Goal: Task Accomplishment & Management: Use online tool/utility

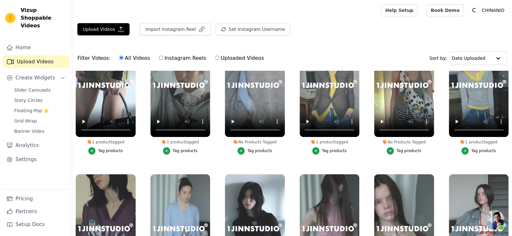
scroll to position [32, 0]
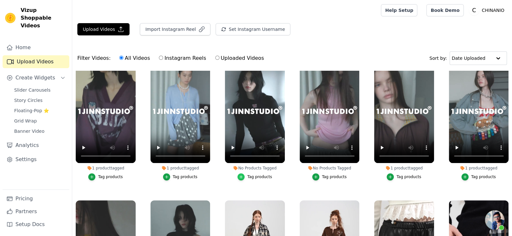
click at [237, 174] on div "button" at bounding box center [240, 177] width 7 height 7
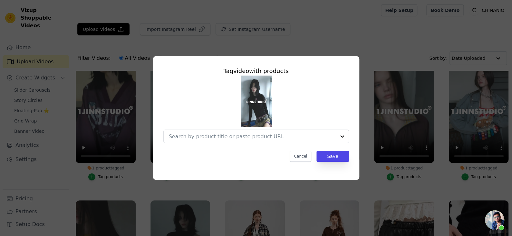
scroll to position [162, 0]
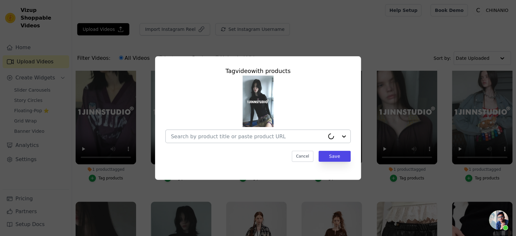
click at [241, 135] on input "No Products Tagged Tag video with products Cancel Save Tag products" at bounding box center [248, 137] width 154 height 6
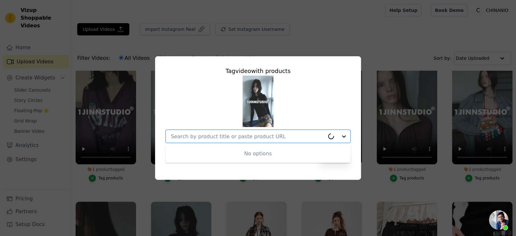
paste input "Ruched Crewneck Long-Sleeve Blouse"
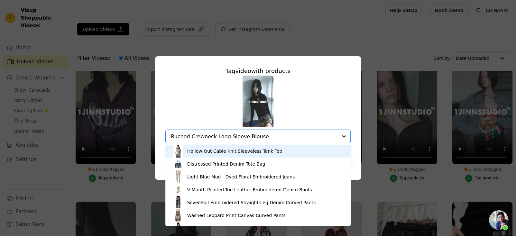
click at [271, 135] on input "Ruched Crewneck Long-Sleeve Blouse" at bounding box center [254, 137] width 167 height 6
click at [268, 137] on input "Ruched Crewneck Long-Sleeve Blouse" at bounding box center [254, 137] width 167 height 6
click at [265, 137] on input "Ruched Crewneck Long-Sleeve Blouse" at bounding box center [254, 137] width 167 height 6
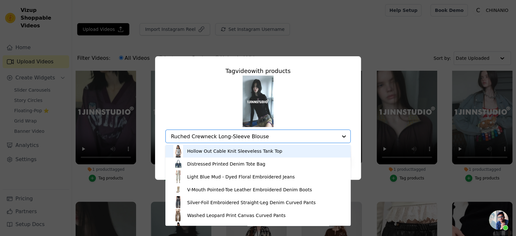
click at [265, 137] on input "Ruched Crewneck Long-Sleeve Blouse" at bounding box center [254, 137] width 167 height 6
click at [267, 135] on input "Ruched Crewneck Long-Sleeve Blouse" at bounding box center [254, 137] width 167 height 6
click at [271, 136] on input "Ruched Crewneck Long-Sleeve Blouse" at bounding box center [254, 137] width 167 height 6
click at [266, 137] on input "Ruched Crewneck Long-Sleeve Blouse" at bounding box center [254, 137] width 167 height 6
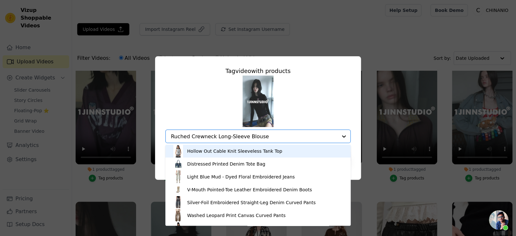
drag, startPoint x: 265, startPoint y: 137, endPoint x: 171, endPoint y: 133, distance: 94.1
click at [171, 134] on input "Ruched Crewneck Long-Sleeve Blouse" at bounding box center [254, 137] width 167 height 6
click at [213, 134] on input "Ruched Crewneck Long-Sleeve Blouse" at bounding box center [254, 137] width 167 height 6
click at [247, 138] on input "Ruched Crewneck Long-Sleeve Blouse" at bounding box center [254, 137] width 167 height 6
click at [265, 136] on input "Ruched Crewneck Long-Sleeve Blouse" at bounding box center [254, 137] width 167 height 6
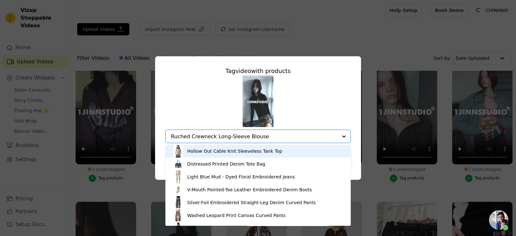
click at [273, 136] on input "Ruched Crewneck Long-Sleeve Blouse" at bounding box center [254, 137] width 167 height 6
click at [270, 137] on input "Ruched Crewneck Long-Sleeve Blouse" at bounding box center [254, 137] width 167 height 6
click at [264, 135] on input "Ruched Crewneck Long-Sleeve Blouse" at bounding box center [254, 137] width 167 height 6
click at [263, 136] on input "Ruched Crewneck Long-Sleeve Blouse" at bounding box center [254, 137] width 167 height 6
click at [255, 136] on input "Ruched Crewneck Long-Sleeve Blouse" at bounding box center [254, 137] width 167 height 6
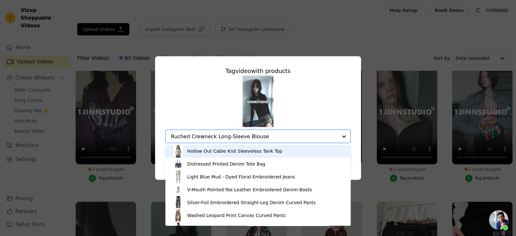
click at [253, 135] on input "Ruched Crewneck Long-Sleeve Blouse" at bounding box center [254, 137] width 167 height 6
click at [236, 135] on input "Ruched Crewneck Long-Sleeve Blouse" at bounding box center [254, 137] width 167 height 6
click at [235, 137] on input "Ruched Crewneck Long-Sleeve Blouse" at bounding box center [254, 137] width 167 height 6
type input "Ruched Crewneck Long-Sleeve Blouse"
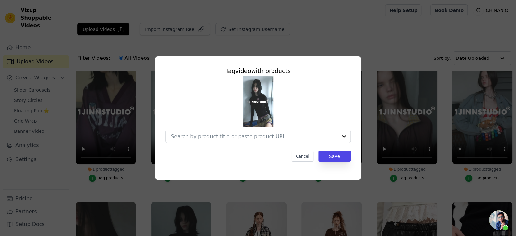
click at [221, 125] on div at bounding box center [258, 110] width 185 height 68
click at [205, 134] on input "No Products Tagged Tag video with products Cancel Save Tag products" at bounding box center [248, 137] width 154 height 6
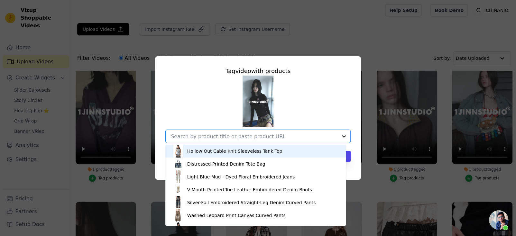
paste input "Ruched Crewneck Long-Sleeve Blouse"
type input "Ruched Crewneck Long-Sleeve Blouse"
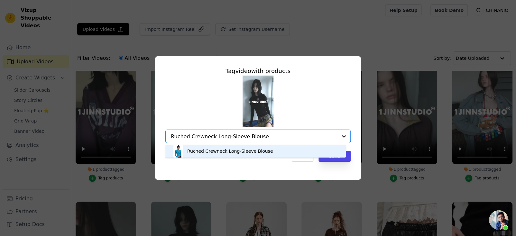
click at [211, 145] on div "Ruched Crewneck Long-Sleeve Blouse" at bounding box center [256, 151] width 168 height 13
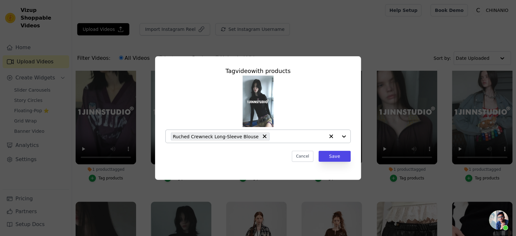
click at [270, 150] on div "Tag video with products Ruched Crewneck Long-Sleeve Blouse Cancel Save" at bounding box center [258, 115] width 196 height 106
click at [331, 155] on button "Save" at bounding box center [335, 156] width 32 height 11
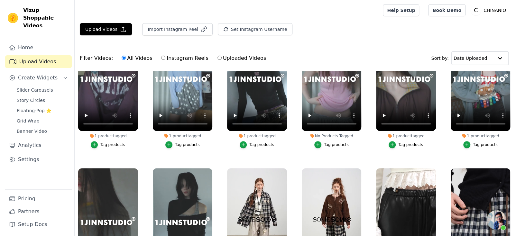
scroll to position [161, 0]
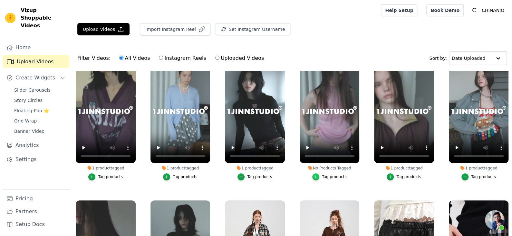
click at [317, 176] on div "button" at bounding box center [315, 177] width 7 height 7
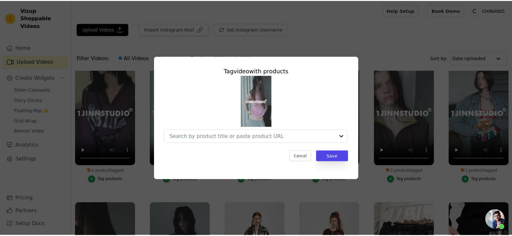
scroll to position [162, 0]
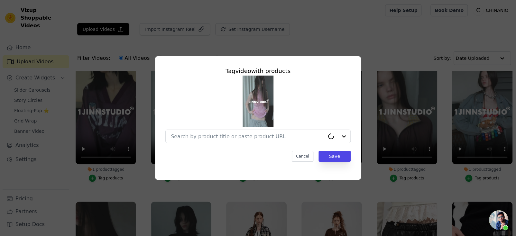
click at [255, 143] on div at bounding box center [258, 137] width 185 height 14
click at [257, 136] on input "No Products Tagged Tag video with products Cancel Save Tag products" at bounding box center [248, 137] width 154 height 6
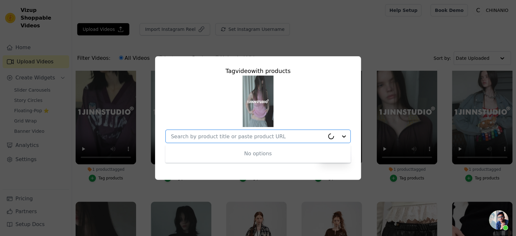
paste input "Solid Mohair High-Neck Sleeveless Vest"
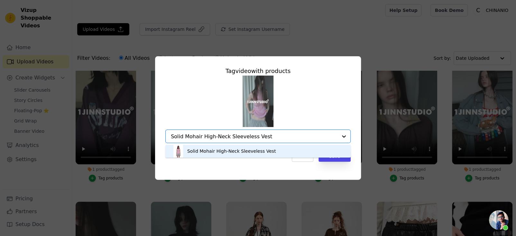
type input "Solid Mohair High-Neck Sleeveless Vest"
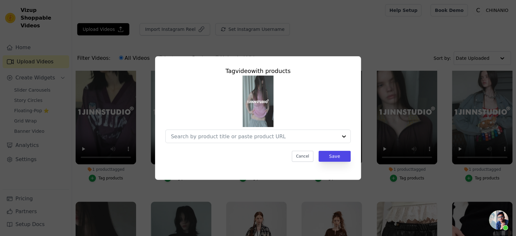
click at [251, 158] on div "Cancel Save" at bounding box center [258, 156] width 185 height 11
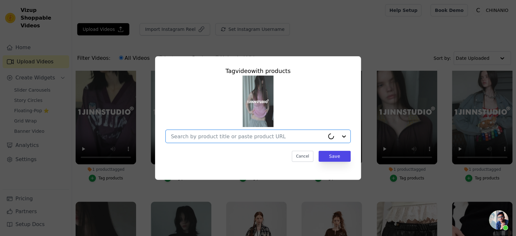
click at [257, 138] on input "No Products Tagged Tag video with products Option undefined, selected. Select i…" at bounding box center [248, 137] width 154 height 6
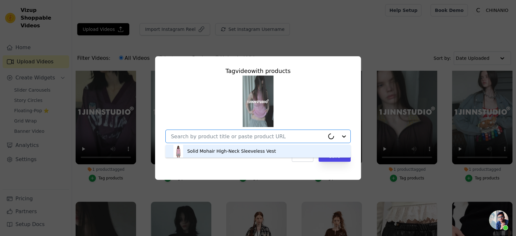
click at [230, 153] on div "Solid Mohair High-Neck Sleeveless Vest" at bounding box center [231, 151] width 89 height 6
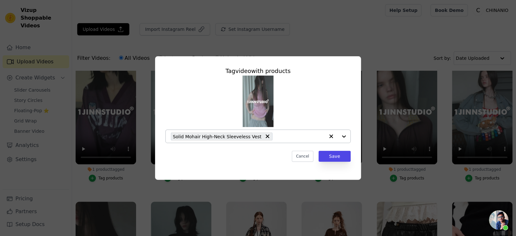
click at [233, 153] on div "Cancel Save" at bounding box center [258, 156] width 185 height 11
click at [240, 155] on div "Cancel Save" at bounding box center [258, 156] width 185 height 11
click at [277, 136] on input "No Products Tagged Tag video with products Solid Mohair High-Neck Sleeveless Ve…" at bounding box center [300, 137] width 49 height 6
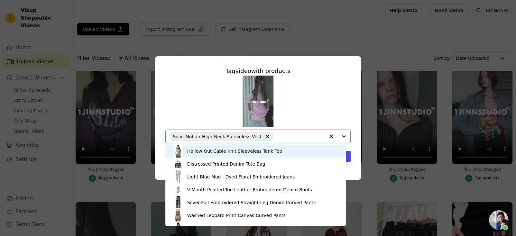
click at [277, 135] on input "No Products Tagged Tag video with products Hollow Out Cable Knit Sleeveless Tan…" at bounding box center [300, 137] width 49 height 6
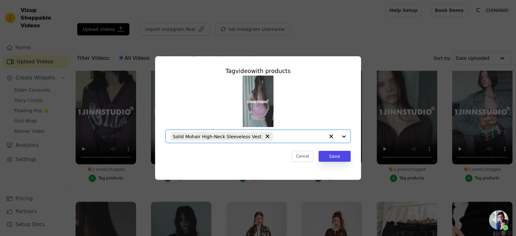
click at [277, 135] on input "No Products Tagged Tag video with products Option Solid Mohair High-Neck Sleeve…" at bounding box center [300, 137] width 49 height 6
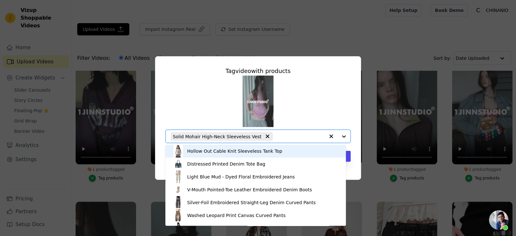
click at [277, 135] on input "No Products Tagged Tag video with products Hollow Out Cable Knit Sleeveless Tan…" at bounding box center [300, 137] width 49 height 6
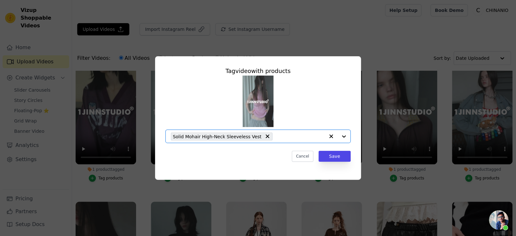
click at [277, 135] on input "No Products Tagged Tag video with products Option Solid Mohair High-Neck Sleeve…" at bounding box center [300, 137] width 49 height 6
click at [267, 135] on input "No Products Tagged Tag video with products Option undefined, selected. Select i…" at bounding box center [254, 137] width 167 height 6
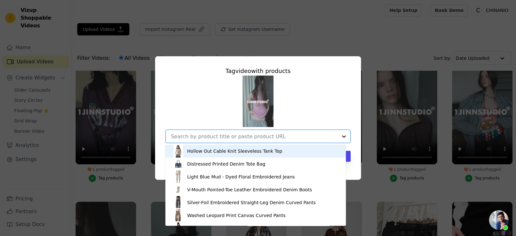
paste input "Solid Mohair High-Neck Sleeveless Vest"
type input "Solid Mohair High-Neck Sleeveless Vest"
click at [277, 135] on input "Solid Mohair High-Neck Sleeveless Vest" at bounding box center [248, 137] width 154 height 6
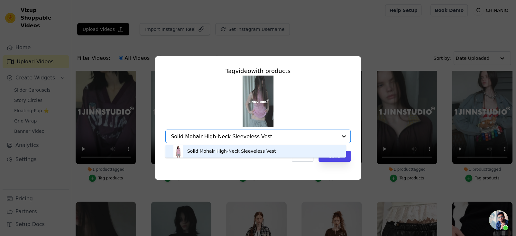
click at [268, 149] on div "Solid Mohair High-Neck Sleeveless Vest" at bounding box center [231, 151] width 89 height 6
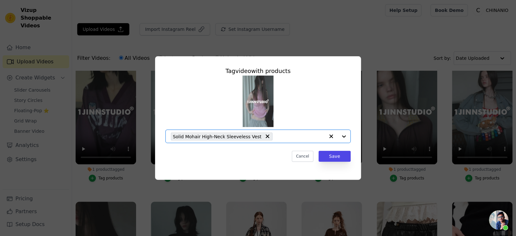
click at [258, 157] on div "Cancel Save" at bounding box center [258, 156] width 185 height 11
click at [341, 156] on button "Save" at bounding box center [335, 156] width 32 height 11
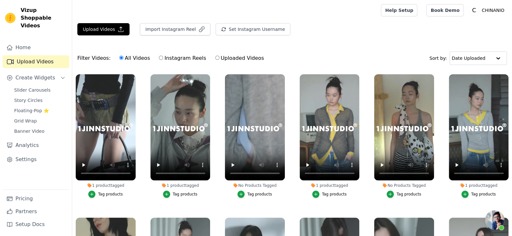
scroll to position [0, 0]
click at [239, 192] on icon "button" at bounding box center [241, 194] width 5 height 5
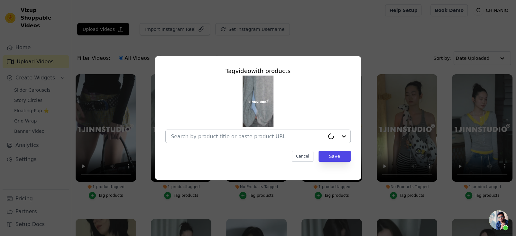
click at [257, 142] on div at bounding box center [248, 136] width 154 height 13
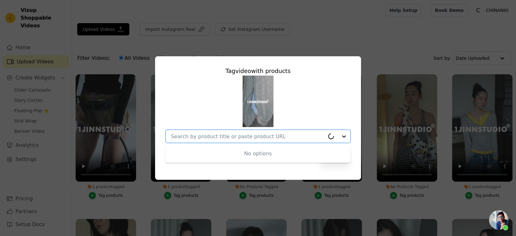
click at [259, 137] on input "No Products Tagged Tag video with products No options Option undefined, selecte…" at bounding box center [248, 137] width 154 height 6
paste input "Oversized Mohair Shirt-Panel Knit Sweater"
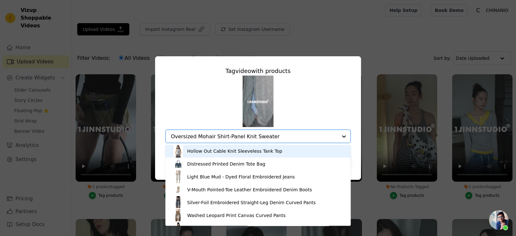
click at [286, 138] on input "Oversized Mohair Shirt-Panel Knit Sweater" at bounding box center [254, 137] width 167 height 6
click at [284, 136] on input "Oversized Mohair Shirt-Panel Knit Sweater" at bounding box center [254, 137] width 167 height 6
click at [280, 136] on input "Oversized Mohair Shirt-Panel Knit Sweater" at bounding box center [254, 137] width 167 height 6
click at [274, 136] on input "Oversized Mohair Shirt-Panel Knit Sweater" at bounding box center [254, 137] width 167 height 6
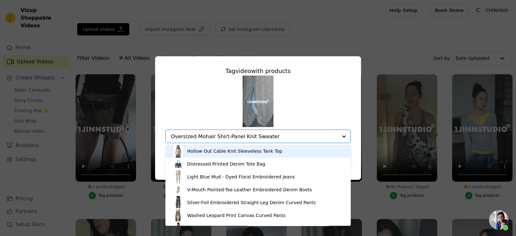
click at [275, 136] on input "Oversized Mohair Shirt-Panel Knit Sweater" at bounding box center [254, 137] width 167 height 6
type input "Oversized Mohair Shirt-Panel Knit Sweater"
click at [287, 124] on div "Hollow Out Cable Knit Sleeveless Tank Top Distressed Printed Denim Tote Bag Lig…" at bounding box center [258, 110] width 185 height 68
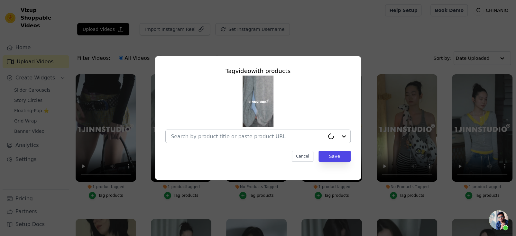
click at [282, 135] on input "No Products Tagged Tag video with products Cancel Save Tag products" at bounding box center [248, 137] width 154 height 6
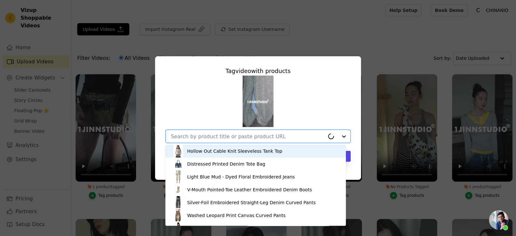
paste input "Oversized Mohair Shirt-Panel Knit Sweater"
type input "Oversized Mohair Shirt-Panel Knit Sweater"
click at [279, 137] on input "Oversized Mohair Shirt-Panel Knit Sweater" at bounding box center [248, 137] width 154 height 6
click at [278, 137] on input "Oversized Mohair Shirt-Panel Knit Sweater" at bounding box center [248, 137] width 154 height 6
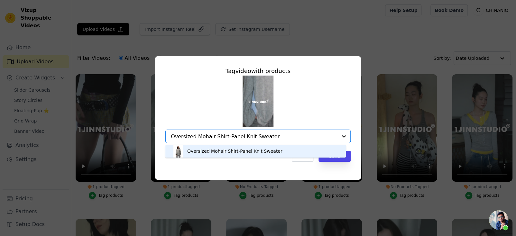
click at [278, 137] on input "Oversized Mohair Shirt-Panel Knit Sweater" at bounding box center [254, 137] width 167 height 6
click at [271, 149] on div "Oversized Mohair Shirt-Panel Knit Sweater" at bounding box center [234, 151] width 95 height 6
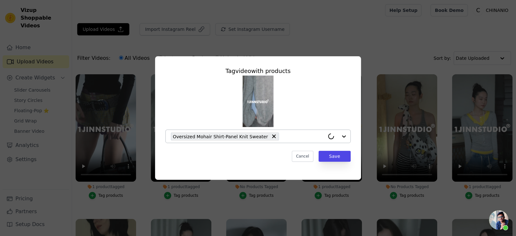
click at [259, 162] on div "Tag video with products Oversized Mohair Shirt-Panel Knit Sweater Cancel Save" at bounding box center [258, 115] width 196 height 106
click at [336, 153] on button "Save" at bounding box center [335, 156] width 32 height 11
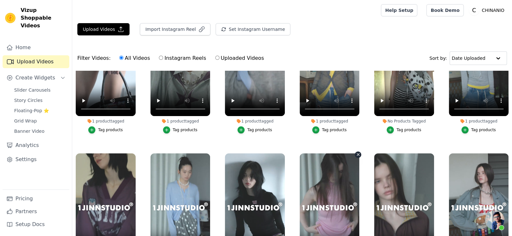
scroll to position [128, 0]
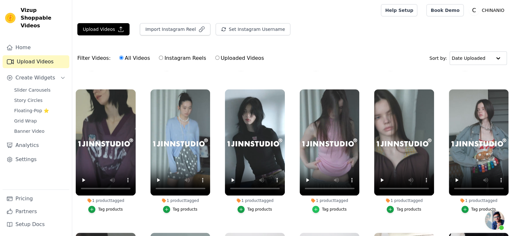
click at [316, 207] on icon "button" at bounding box center [315, 209] width 5 height 5
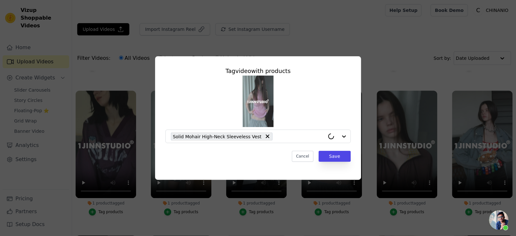
click at [382, 56] on div "Tag video with products Solid Mohair High-Neck Sleeveless Vest Cancel Save" at bounding box center [258, 118] width 496 height 144
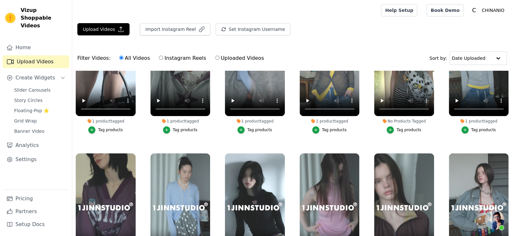
scroll to position [0, 0]
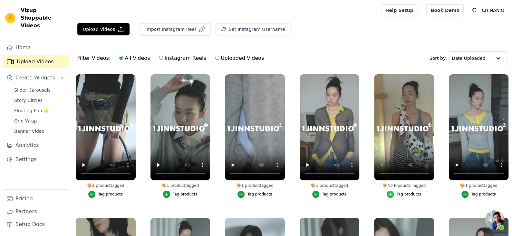
click at [390, 195] on div "button" at bounding box center [389, 194] width 7 height 7
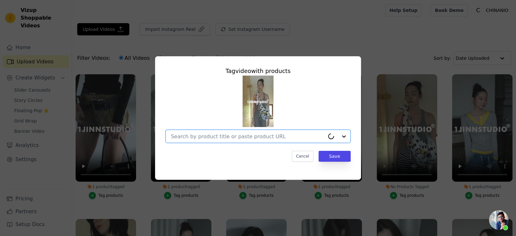
click at [267, 139] on input "No Products Tagged Tag video with products Option undefined, selected. Cancel S…" at bounding box center [248, 137] width 154 height 6
click at [276, 140] on div at bounding box center [248, 136] width 154 height 13
click at [275, 137] on input "No Products Tagged Tag video with products No options Option undefined, selecte…" at bounding box center [248, 137] width 154 height 6
paste input "Double-Face Striped Knit 3-Piece Set"
type input "Double-Face Striped Knit 3-Piece Set"
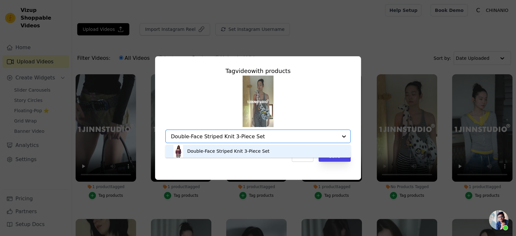
click at [294, 149] on div "Double-Face Striped Knit 3-Piece Set" at bounding box center [258, 151] width 173 height 13
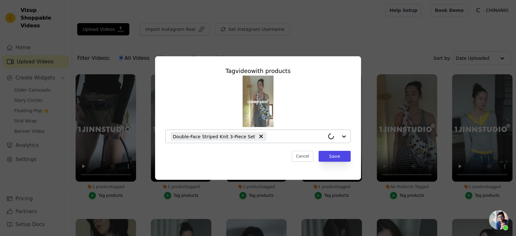
click at [273, 155] on div "Cancel Save" at bounding box center [258, 156] width 185 height 11
click at [274, 155] on div "Cancel Save" at bounding box center [258, 156] width 185 height 11
click at [275, 153] on div "Cancel Save" at bounding box center [258, 156] width 185 height 11
click at [338, 154] on button "Save" at bounding box center [335, 156] width 32 height 11
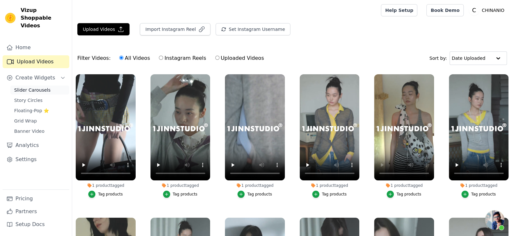
click at [42, 87] on span "Slider Carousels" at bounding box center [32, 90] width 36 height 6
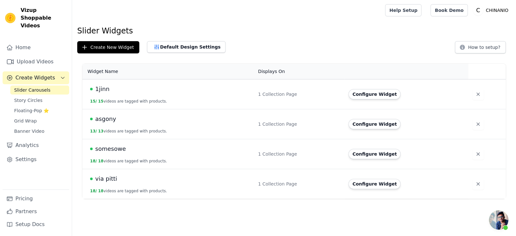
drag, startPoint x: 138, startPoint y: 91, endPoint x: 124, endPoint y: 94, distance: 14.1
click at [138, 91] on div "1jinn" at bounding box center [170, 89] width 160 height 9
drag, startPoint x: 111, startPoint y: 90, endPoint x: 104, endPoint y: 90, distance: 7.4
click at [110, 89] on div "1jinn" at bounding box center [170, 89] width 160 height 9
click at [104, 90] on span "1jinn" at bounding box center [102, 89] width 14 height 9
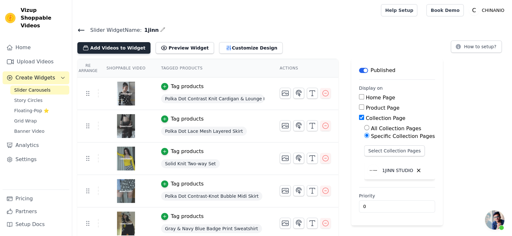
click at [115, 47] on button "Add Videos to Widget" at bounding box center [113, 48] width 73 height 12
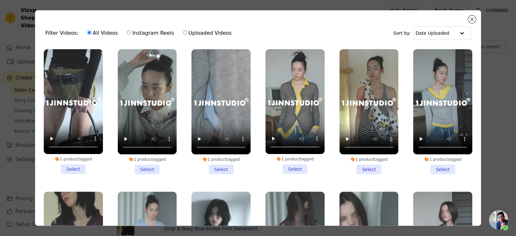
click at [80, 168] on li "1 product tagged Select" at bounding box center [73, 111] width 59 height 125
click at [0, 0] on input "1 product tagged Select" at bounding box center [0, 0] width 0 height 0
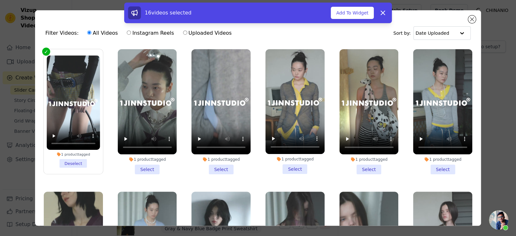
click at [76, 165] on li "1 product tagged Deselect" at bounding box center [73, 111] width 53 height 113
click at [0, 0] on input "1 product tagged Deselect" at bounding box center [0, 0] width 0 height 0
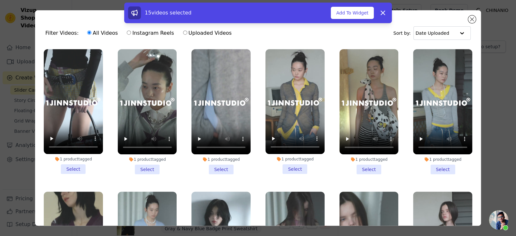
click at [137, 170] on li "1 product tagged Select" at bounding box center [147, 111] width 59 height 125
click at [0, 0] on input "1 product tagged Select" at bounding box center [0, 0] width 0 height 0
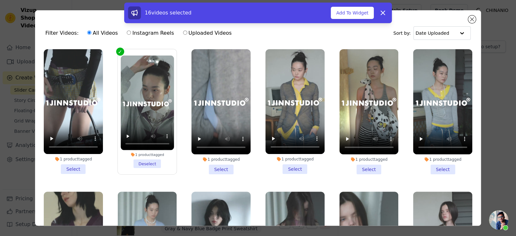
click at [66, 167] on li "1 product tagged Select" at bounding box center [73, 111] width 59 height 125
click at [0, 0] on input "1 product tagged Select" at bounding box center [0, 0] width 0 height 0
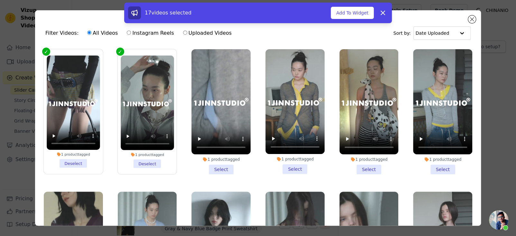
click at [226, 168] on li "1 product tagged Select" at bounding box center [221, 111] width 59 height 125
click at [0, 0] on input "1 product tagged Select" at bounding box center [0, 0] width 0 height 0
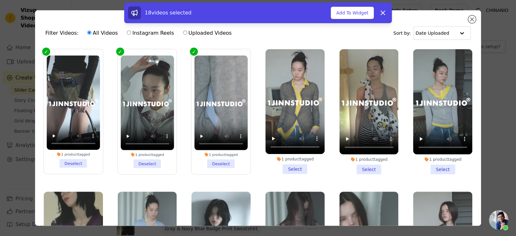
click at [290, 166] on li "1 product tagged Select" at bounding box center [295, 111] width 59 height 125
click at [0, 0] on input "1 product tagged Select" at bounding box center [0, 0] width 0 height 0
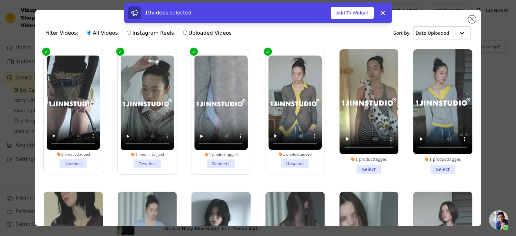
click at [358, 166] on li "1 product tagged Select" at bounding box center [369, 111] width 59 height 125
click at [0, 0] on input "1 product tagged Select" at bounding box center [0, 0] width 0 height 0
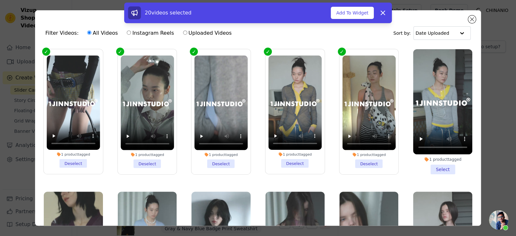
click at [423, 166] on li "1 product tagged Select" at bounding box center [442, 111] width 59 height 125
click at [0, 0] on input "1 product tagged Select" at bounding box center [0, 0] width 0 height 0
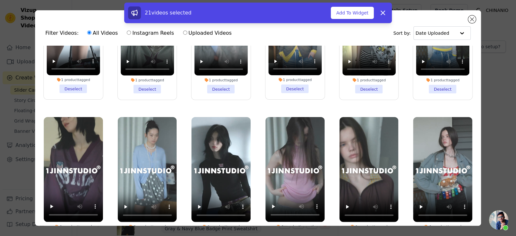
scroll to position [96, 0]
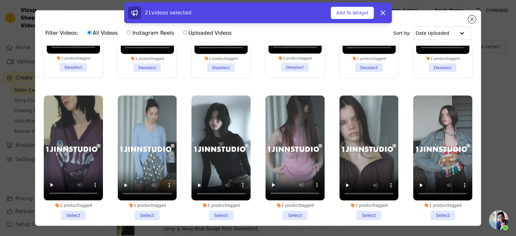
drag, startPoint x: 69, startPoint y: 207, endPoint x: 124, endPoint y: 208, distance: 55.1
click at [70, 208] on li "1 product tagged Select" at bounding box center [73, 158] width 59 height 125
click at [0, 0] on input "1 product tagged Select" at bounding box center [0, 0] width 0 height 0
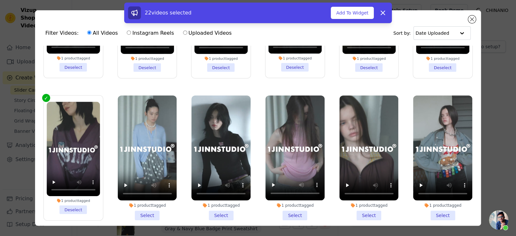
click at [144, 207] on li "1 product tagged Select" at bounding box center [147, 158] width 59 height 125
click at [0, 0] on input "1 product tagged Select" at bounding box center [0, 0] width 0 height 0
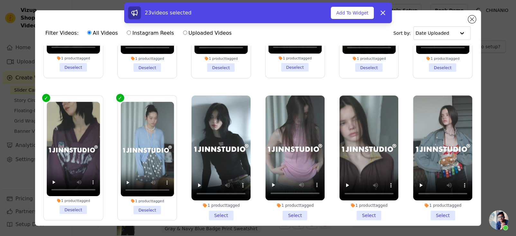
click at [219, 207] on li "1 product tagged Select" at bounding box center [221, 158] width 59 height 125
click at [0, 0] on input "1 product tagged Select" at bounding box center [0, 0] width 0 height 0
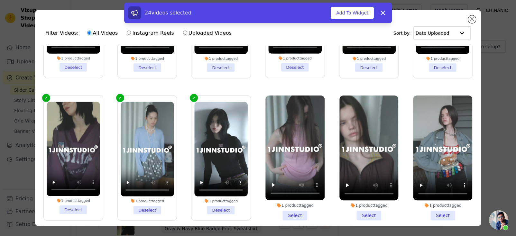
click at [291, 207] on li "1 product tagged Select" at bounding box center [295, 158] width 59 height 125
click at [0, 0] on input "1 product tagged Select" at bounding box center [0, 0] width 0 height 0
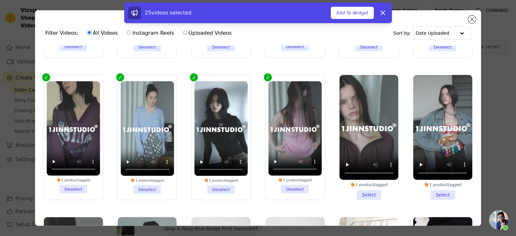
scroll to position [128, 0]
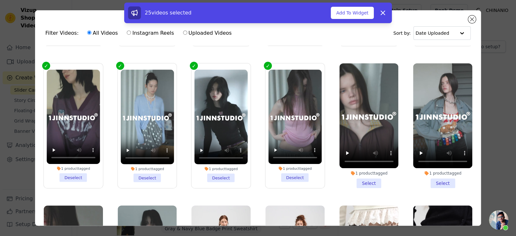
click at [358, 180] on li "1 product tagged Select" at bounding box center [369, 125] width 59 height 125
click at [374, 178] on li "1 product tagged Select" at bounding box center [369, 125] width 59 height 125
click at [0, 0] on input "1 product tagged Select" at bounding box center [0, 0] width 0 height 0
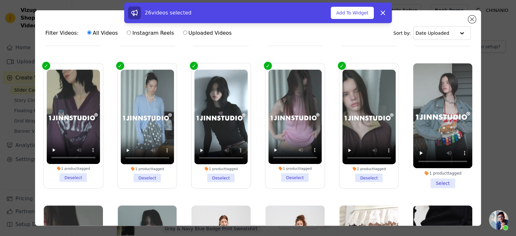
click at [431, 177] on li "1 product tagged Select" at bounding box center [442, 125] width 59 height 125
click at [0, 0] on input "1 product tagged Select" at bounding box center [0, 0] width 0 height 0
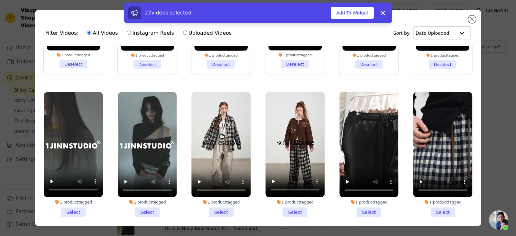
scroll to position [257, 0]
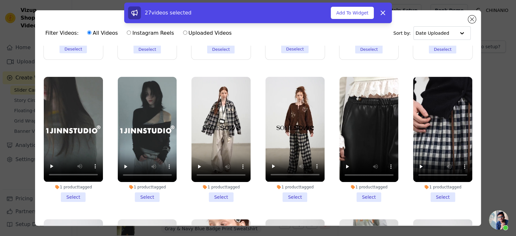
click at [78, 192] on li "1 product tagged Select" at bounding box center [73, 139] width 59 height 125
click at [0, 0] on input "1 product tagged Select" at bounding box center [0, 0] width 0 height 0
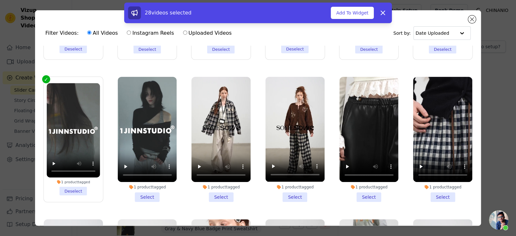
click at [162, 191] on li "1 product tagged Select" at bounding box center [147, 139] width 59 height 125
click at [0, 0] on input "1 product tagged Select" at bounding box center [0, 0] width 0 height 0
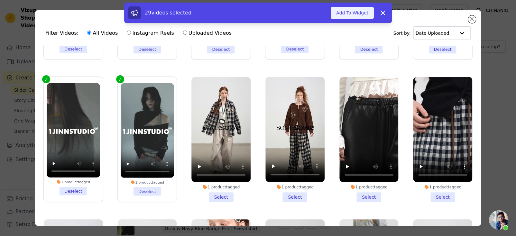
click at [358, 14] on button "Add To Widget" at bounding box center [352, 13] width 43 height 12
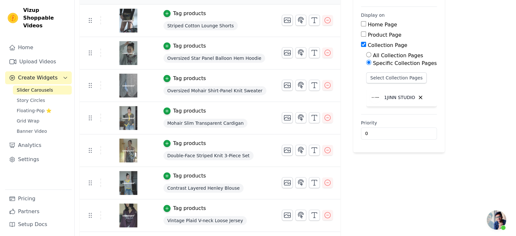
scroll to position [0, 0]
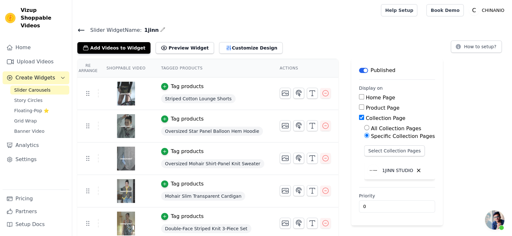
click at [45, 87] on span "Slider Carousels" at bounding box center [32, 90] width 36 height 6
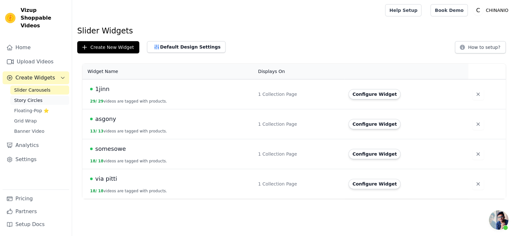
click at [42, 96] on link "Story Circles" at bounding box center [39, 100] width 59 height 9
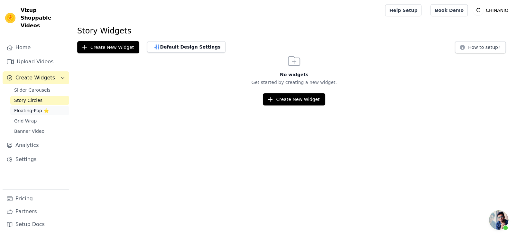
click at [38, 108] on span "Floating-Pop ⭐" at bounding box center [31, 111] width 35 height 6
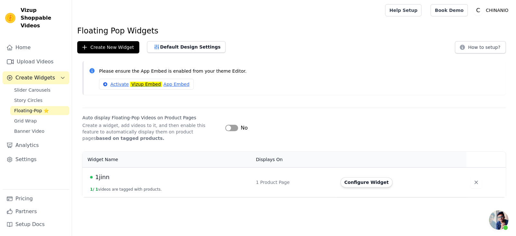
click at [127, 185] on td "1jinn 1 / 1 videos are tagged with products." at bounding box center [167, 182] width 170 height 30
click at [93, 179] on div "1jinn" at bounding box center [169, 177] width 158 height 9
click at [100, 176] on span "1jinn" at bounding box center [102, 177] width 14 height 9
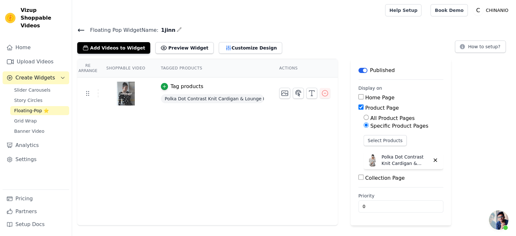
click at [281, 127] on div "Re Arrange Shoppable Video Tagged Products Actions Tag products Polka Dot Contr…" at bounding box center [207, 142] width 261 height 167
click at [136, 52] on button "Add Videos to Widget" at bounding box center [113, 48] width 73 height 12
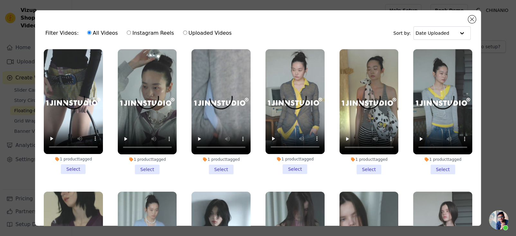
click at [72, 167] on li "1 product tagged Select" at bounding box center [73, 111] width 59 height 125
click at [0, 0] on input "1 product tagged Select" at bounding box center [0, 0] width 0 height 0
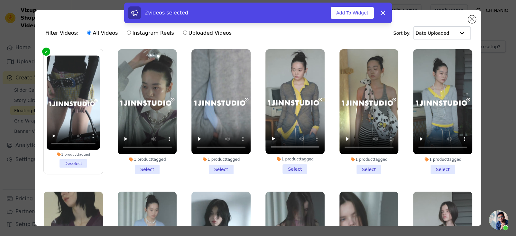
click at [146, 168] on li "1 product tagged Select" at bounding box center [147, 111] width 59 height 125
click at [0, 0] on input "1 product tagged Select" at bounding box center [0, 0] width 0 height 0
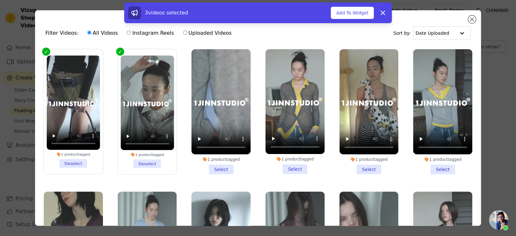
drag, startPoint x: 217, startPoint y: 168, endPoint x: 222, endPoint y: 168, distance: 4.8
click at [218, 168] on li "1 product tagged Select" at bounding box center [221, 111] width 59 height 125
click at [0, 0] on input "1 product tagged Select" at bounding box center [0, 0] width 0 height 0
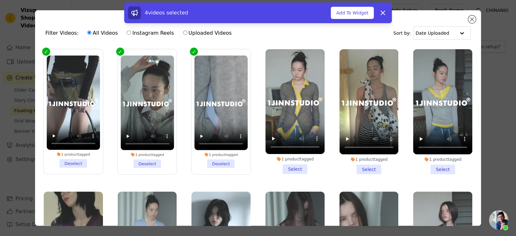
click at [276, 168] on li "1 product tagged Select" at bounding box center [295, 111] width 59 height 125
click at [0, 0] on input "1 product tagged Select" at bounding box center [0, 0] width 0 height 0
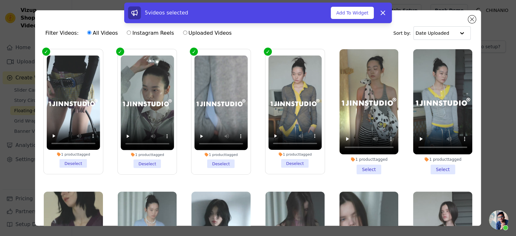
drag, startPoint x: 362, startPoint y: 170, endPoint x: 418, endPoint y: 170, distance: 56.3
click at [364, 170] on li "1 product tagged Select" at bounding box center [369, 111] width 59 height 125
click at [439, 170] on li "1 product tagged Select" at bounding box center [442, 111] width 59 height 125
click at [0, 0] on input "1 product tagged Select" at bounding box center [0, 0] width 0 height 0
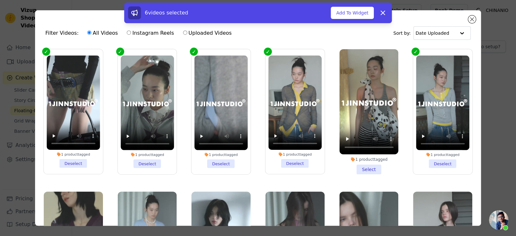
click at [347, 173] on div "1 product tagged Select" at bounding box center [369, 112] width 66 height 132
click at [360, 172] on li "1 product tagged Select" at bounding box center [369, 111] width 59 height 125
click at [0, 0] on input "1 product tagged Select" at bounding box center [0, 0] width 0 height 0
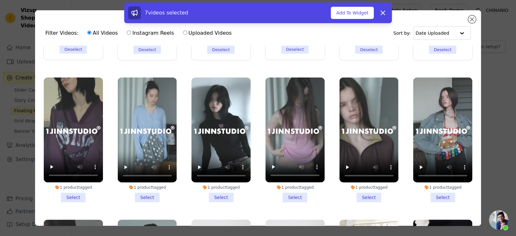
scroll to position [128, 0]
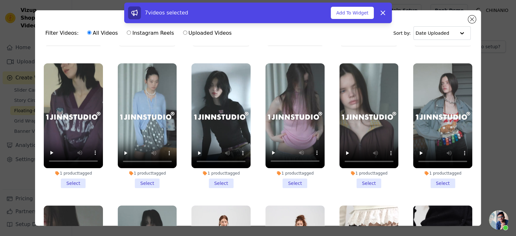
drag, startPoint x: 76, startPoint y: 174, endPoint x: 94, endPoint y: 174, distance: 18.0
click at [76, 174] on li "1 product tagged Select" at bounding box center [73, 125] width 59 height 125
click at [0, 0] on input "1 product tagged Select" at bounding box center [0, 0] width 0 height 0
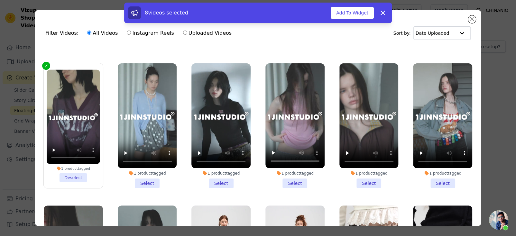
click at [140, 177] on li "1 product tagged Select" at bounding box center [147, 125] width 59 height 125
click at [0, 0] on input "1 product tagged Select" at bounding box center [0, 0] width 0 height 0
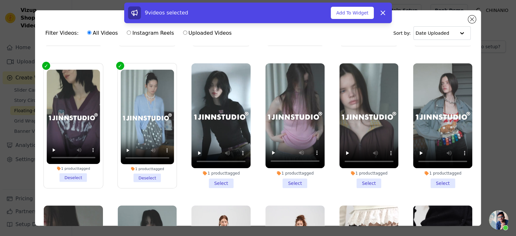
click at [221, 182] on li "1 product tagged Select" at bounding box center [221, 125] width 59 height 125
click at [0, 0] on input "1 product tagged Select" at bounding box center [0, 0] width 0 height 0
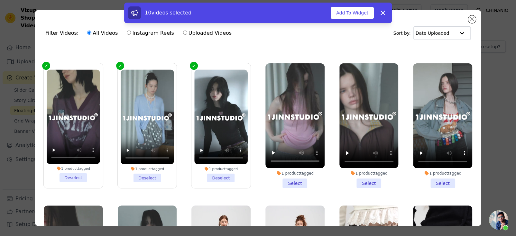
click at [289, 182] on li "1 product tagged Select" at bounding box center [295, 125] width 59 height 125
click at [0, 0] on input "1 product tagged Select" at bounding box center [0, 0] width 0 height 0
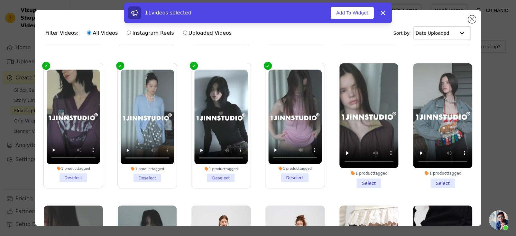
drag, startPoint x: 358, startPoint y: 179, endPoint x: 405, endPoint y: 179, distance: 47.0
click at [358, 179] on li "1 product tagged Select" at bounding box center [369, 125] width 59 height 125
click at [432, 179] on li "1 product tagged Select" at bounding box center [442, 125] width 59 height 125
click at [0, 0] on input "1 product tagged Select" at bounding box center [0, 0] width 0 height 0
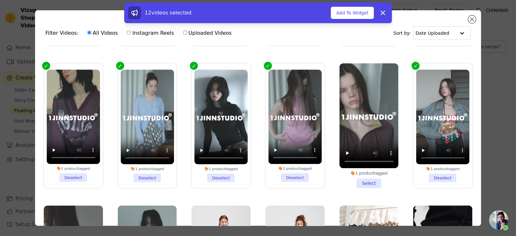
click at [377, 182] on li "1 product tagged Select" at bounding box center [369, 125] width 59 height 125
click at [0, 0] on input "1 product tagged Select" at bounding box center [0, 0] width 0 height 0
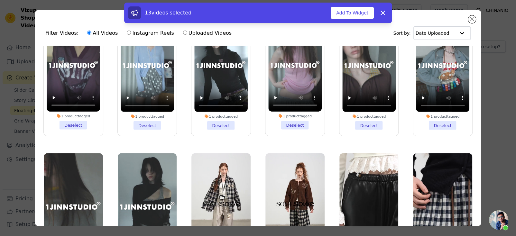
scroll to position [289, 0]
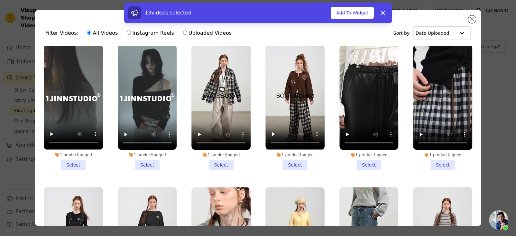
click at [84, 154] on li "1 product tagged Select" at bounding box center [73, 107] width 59 height 125
click at [0, 0] on input "1 product tagged Select" at bounding box center [0, 0] width 0 height 0
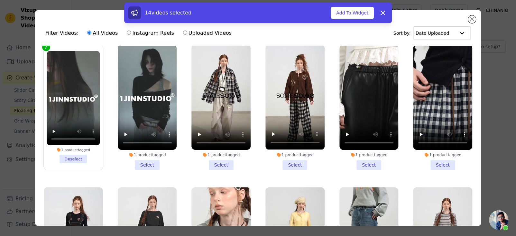
click at [132, 156] on li "1 product tagged Select" at bounding box center [147, 107] width 59 height 125
click at [0, 0] on input "1 product tagged Select" at bounding box center [0, 0] width 0 height 0
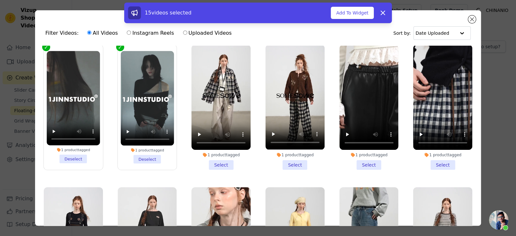
click at [210, 157] on li "1 product tagged Select" at bounding box center [221, 107] width 59 height 125
click at [0, 0] on input "1 product tagged Select" at bounding box center [0, 0] width 0 height 0
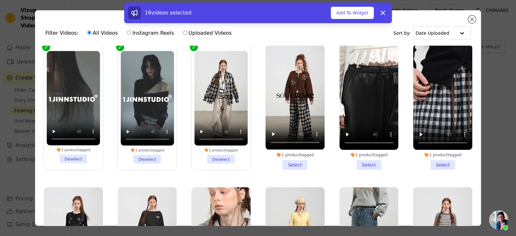
click at [297, 158] on li "1 product tagged Select" at bounding box center [295, 107] width 59 height 125
click at [0, 0] on input "1 product tagged Select" at bounding box center [0, 0] width 0 height 0
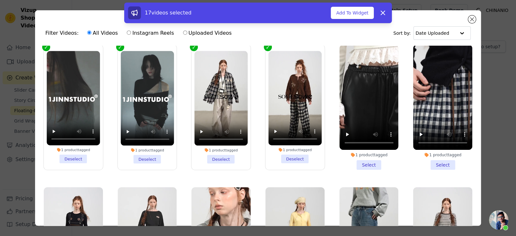
click at [361, 158] on li "1 product tagged Select" at bounding box center [369, 107] width 59 height 125
click at [0, 0] on input "1 product tagged Select" at bounding box center [0, 0] width 0 height 0
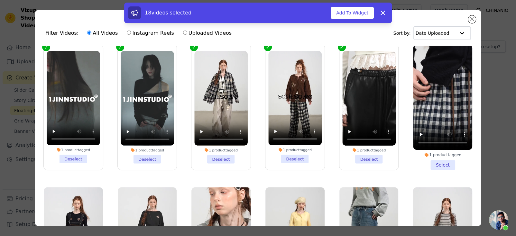
click at [433, 156] on li "1 product tagged Select" at bounding box center [442, 107] width 59 height 125
click at [0, 0] on input "1 product tagged Select" at bounding box center [0, 0] width 0 height 0
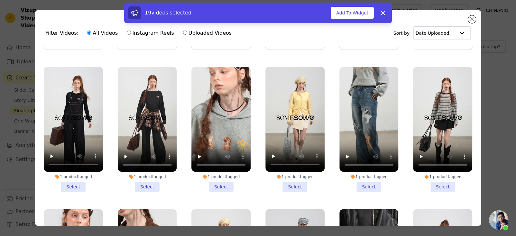
scroll to position [418, 0]
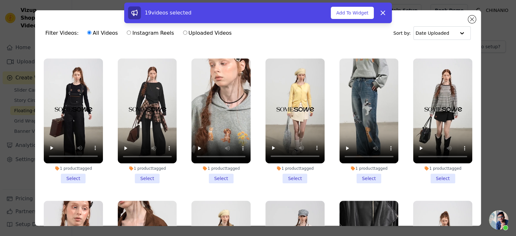
click at [73, 163] on li "1 product tagged Select" at bounding box center [73, 121] width 59 height 125
click at [0, 0] on input "1 product tagged Select" at bounding box center [0, 0] width 0 height 0
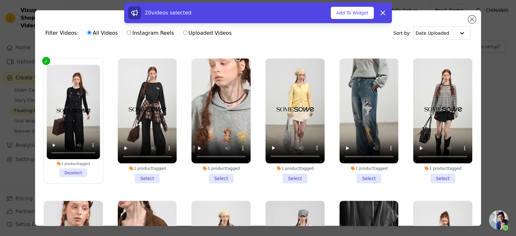
click at [139, 166] on li "1 product tagged Select" at bounding box center [147, 121] width 59 height 125
click at [0, 0] on input "1 product tagged Select" at bounding box center [0, 0] width 0 height 0
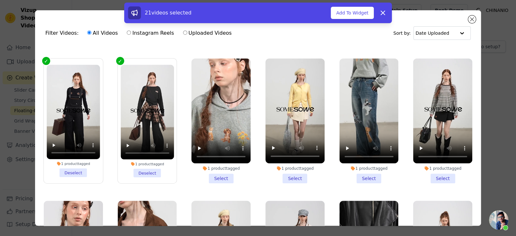
click at [223, 166] on li "1 product tagged Select" at bounding box center [221, 121] width 59 height 125
click at [0, 0] on input "1 product tagged Select" at bounding box center [0, 0] width 0 height 0
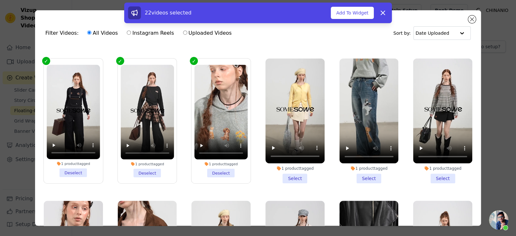
click at [287, 169] on li "1 product tagged Select" at bounding box center [295, 121] width 59 height 125
click at [0, 0] on input "1 product tagged Select" at bounding box center [0, 0] width 0 height 0
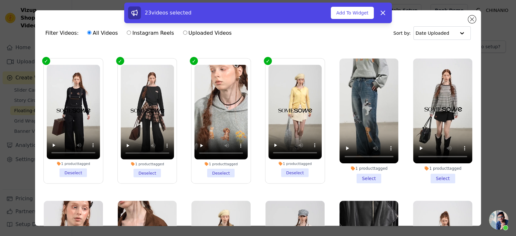
click at [364, 169] on li "1 product tagged Select" at bounding box center [369, 121] width 59 height 125
click at [0, 0] on input "1 product tagged Select" at bounding box center [0, 0] width 0 height 0
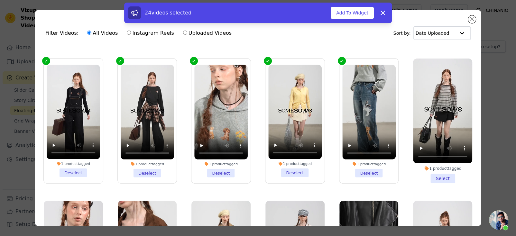
click at [443, 166] on li "1 product tagged Select" at bounding box center [442, 121] width 59 height 125
click at [0, 0] on input "1 product tagged Select" at bounding box center [0, 0] width 0 height 0
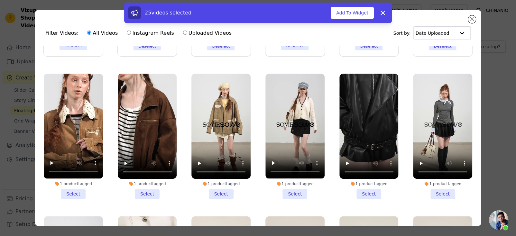
scroll to position [547, 0]
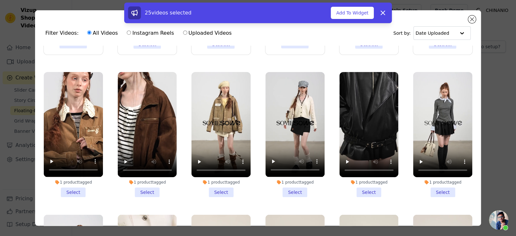
click at [69, 173] on li "1 product tagged Select" at bounding box center [73, 134] width 59 height 125
click at [0, 0] on input "1 product tagged Select" at bounding box center [0, 0] width 0 height 0
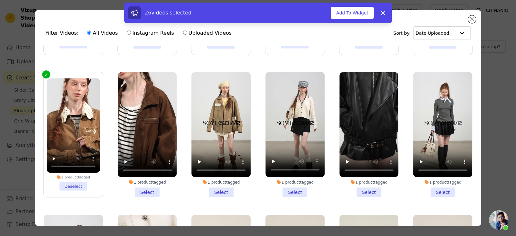
click at [145, 179] on li "1 product tagged Select" at bounding box center [147, 134] width 59 height 125
click at [0, 0] on input "1 product tagged Select" at bounding box center [0, 0] width 0 height 0
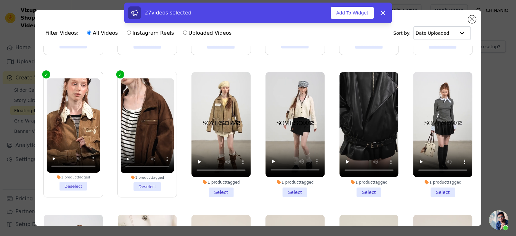
click at [210, 174] on li "1 product tagged Select" at bounding box center [221, 134] width 59 height 125
click at [0, 0] on input "1 product tagged Select" at bounding box center [0, 0] width 0 height 0
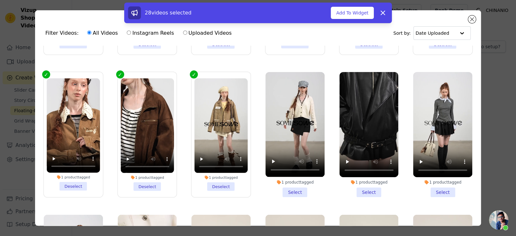
drag, startPoint x: 282, startPoint y: 176, endPoint x: 333, endPoint y: 179, distance: 50.7
click at [283, 176] on li "1 product tagged Select" at bounding box center [295, 134] width 59 height 125
click at [0, 0] on input "1 product tagged Select" at bounding box center [0, 0] width 0 height 0
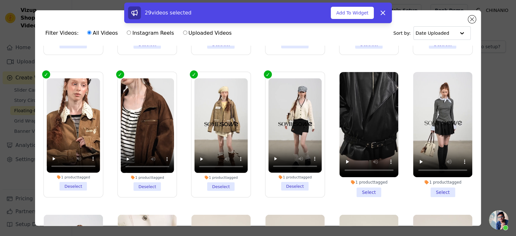
click at [363, 179] on li "1 product tagged Select" at bounding box center [369, 134] width 59 height 125
click at [0, 0] on input "1 product tagged Select" at bounding box center [0, 0] width 0 height 0
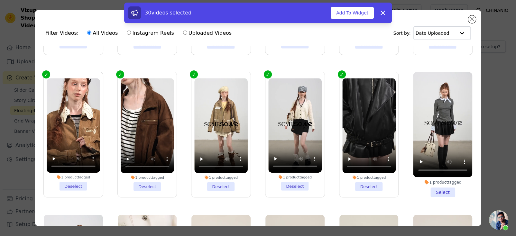
click at [441, 175] on li "1 product tagged Select" at bounding box center [442, 134] width 59 height 125
click at [0, 0] on input "1 product tagged Select" at bounding box center [0, 0] width 0 height 0
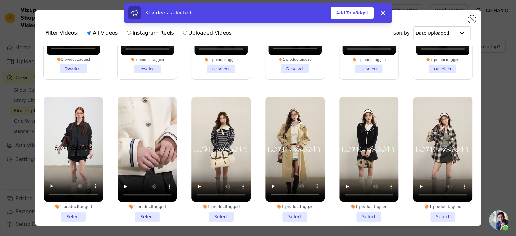
scroll to position [676, 0]
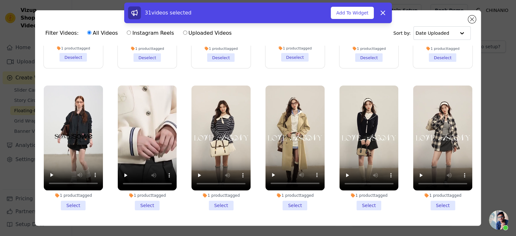
click at [74, 189] on li "1 product tagged Select" at bounding box center [73, 148] width 59 height 125
click at [0, 0] on input "1 product tagged Select" at bounding box center [0, 0] width 0 height 0
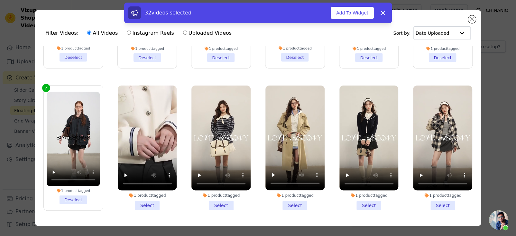
click at [137, 192] on li "1 product tagged Select" at bounding box center [147, 148] width 59 height 125
click at [0, 0] on input "1 product tagged Select" at bounding box center [0, 0] width 0 height 0
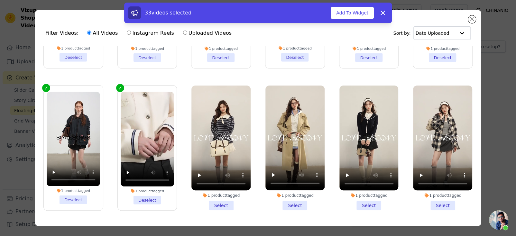
click at [202, 185] on li "1 product tagged Select" at bounding box center [221, 148] width 59 height 125
click at [0, 0] on input "1 product tagged Select" at bounding box center [0, 0] width 0 height 0
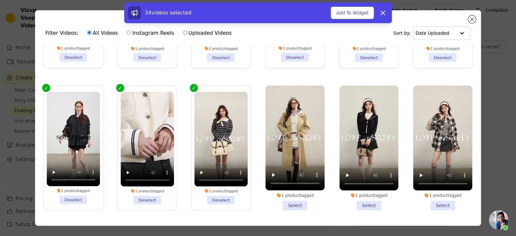
click at [291, 185] on li "1 product tagged Select" at bounding box center [295, 148] width 59 height 125
click at [296, 192] on li "1 product tagged Select" at bounding box center [295, 148] width 59 height 125
click at [0, 0] on input "1 product tagged Select" at bounding box center [0, 0] width 0 height 0
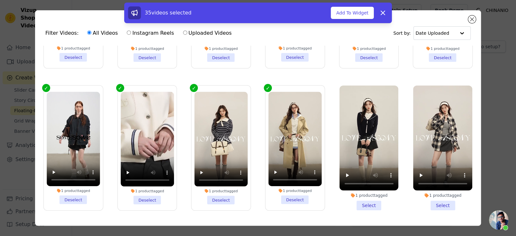
click at [364, 192] on li "1 product tagged Select" at bounding box center [369, 148] width 59 height 125
click at [0, 0] on input "1 product tagged Select" at bounding box center [0, 0] width 0 height 0
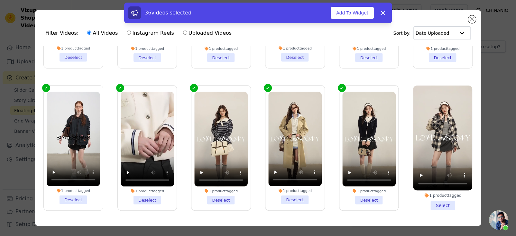
click at [436, 191] on li "1 product tagged Select" at bounding box center [442, 148] width 59 height 125
click at [0, 0] on input "1 product tagged Select" at bounding box center [0, 0] width 0 height 0
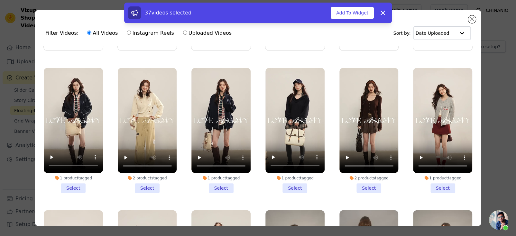
scroll to position [837, 0]
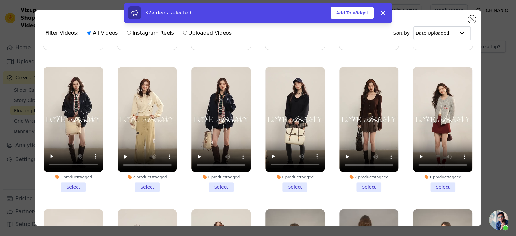
drag, startPoint x: 73, startPoint y: 169, endPoint x: 78, endPoint y: 170, distance: 5.2
click at [75, 169] on li "1 product tagged Select" at bounding box center [73, 129] width 59 height 125
click at [80, 167] on li "1 product tagged Select" at bounding box center [73, 129] width 59 height 125
click at [0, 0] on input "1 product tagged Select" at bounding box center [0, 0] width 0 height 0
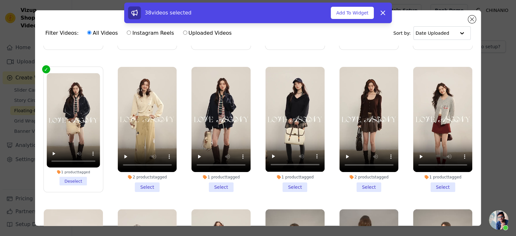
drag, startPoint x: 130, startPoint y: 167, endPoint x: 164, endPoint y: 166, distance: 34.2
click at [130, 167] on li "2 products tagged Select" at bounding box center [147, 129] width 59 height 125
click at [0, 0] on input "2 products tagged Select" at bounding box center [0, 0] width 0 height 0
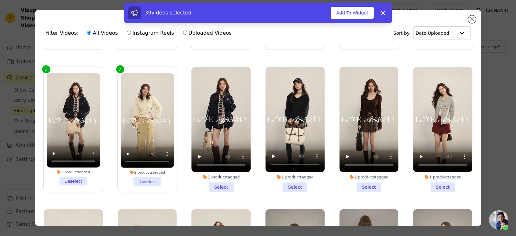
click at [202, 169] on li "1 product tagged Select" at bounding box center [221, 129] width 59 height 125
click at [0, 0] on input "1 product tagged Select" at bounding box center [0, 0] width 0 height 0
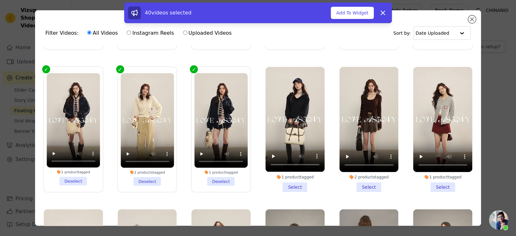
drag, startPoint x: 297, startPoint y: 167, endPoint x: 332, endPoint y: 167, distance: 35.4
click at [298, 167] on li "1 product tagged Select" at bounding box center [295, 129] width 59 height 125
click at [0, 0] on input "1 product tagged Select" at bounding box center [0, 0] width 0 height 0
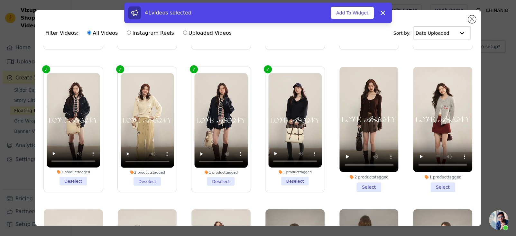
click at [365, 167] on li "2 products tagged Select" at bounding box center [369, 129] width 59 height 125
click at [0, 0] on input "2 products tagged Select" at bounding box center [0, 0] width 0 height 0
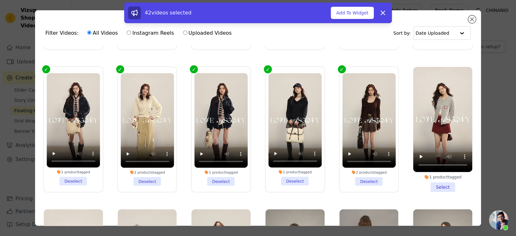
click at [431, 167] on li "1 product tagged Select" at bounding box center [442, 129] width 59 height 125
click at [0, 0] on input "1 product tagged Select" at bounding box center [0, 0] width 0 height 0
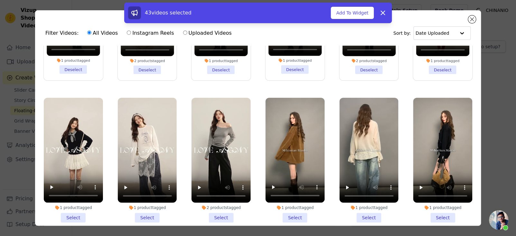
scroll to position [966, 0]
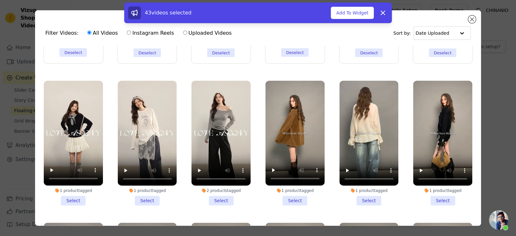
drag, startPoint x: 69, startPoint y: 176, endPoint x: 142, endPoint y: 181, distance: 73.6
click at [69, 176] on li "1 product tagged Select" at bounding box center [73, 143] width 59 height 125
click at [0, 0] on input "1 product tagged Select" at bounding box center [0, 0] width 0 height 0
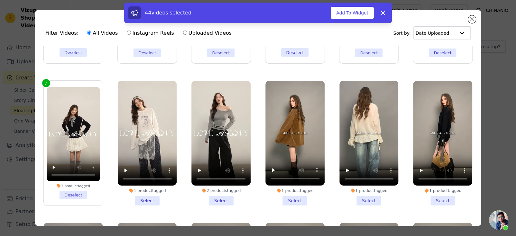
click at [145, 181] on li "1 product tagged Select" at bounding box center [147, 143] width 59 height 125
click at [0, 0] on input "1 product tagged Select" at bounding box center [0, 0] width 0 height 0
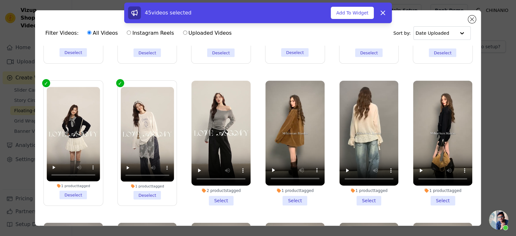
click at [234, 182] on li "2 products tagged Select" at bounding box center [221, 143] width 59 height 125
click at [0, 0] on input "2 products tagged Select" at bounding box center [0, 0] width 0 height 0
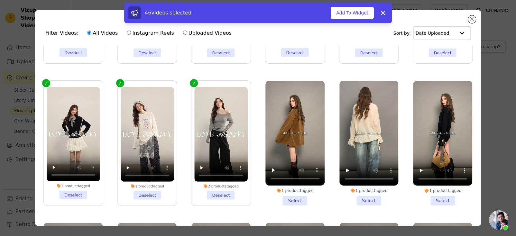
click at [275, 181] on li "1 product tagged Select" at bounding box center [295, 143] width 59 height 125
click at [0, 0] on input "1 product tagged Select" at bounding box center [0, 0] width 0 height 0
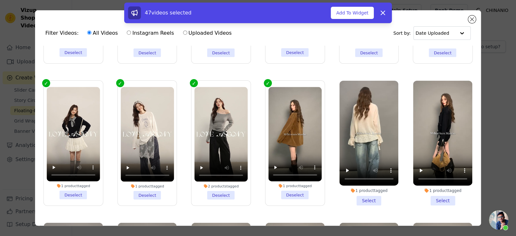
click at [376, 184] on li "1 product tagged Select" at bounding box center [369, 143] width 59 height 125
click at [0, 0] on input "1 product tagged Select" at bounding box center [0, 0] width 0 height 0
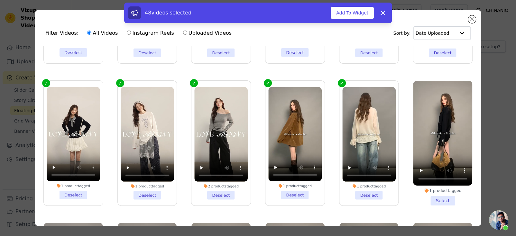
click at [452, 186] on div "1 product tagged Select" at bounding box center [443, 143] width 66 height 132
click at [438, 184] on li "1 product tagged Select" at bounding box center [442, 143] width 59 height 125
click at [0, 0] on input "1 product tagged Select" at bounding box center [0, 0] width 0 height 0
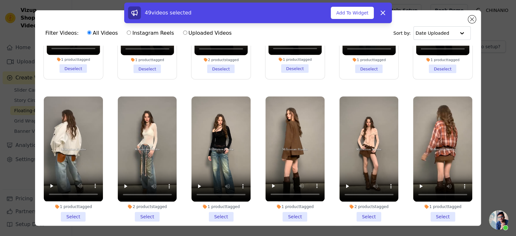
scroll to position [1095, 0]
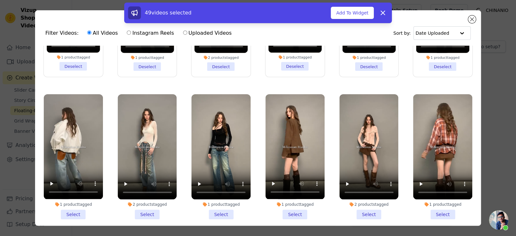
click at [69, 192] on li "1 product tagged Select" at bounding box center [73, 156] width 59 height 125
click at [0, 0] on input "1 product tagged Select" at bounding box center [0, 0] width 0 height 0
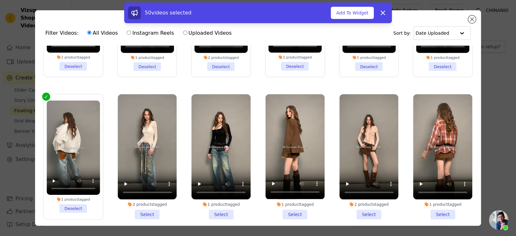
click at [133, 192] on li "2 products tagged Select" at bounding box center [147, 156] width 59 height 125
click at [0, 0] on input "2 products tagged Select" at bounding box center [0, 0] width 0 height 0
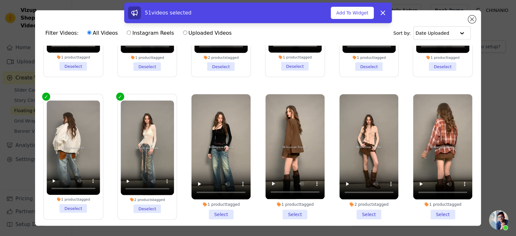
click at [213, 193] on li "1 product tagged Select" at bounding box center [221, 156] width 59 height 125
click at [0, 0] on input "1 product tagged Select" at bounding box center [0, 0] width 0 height 0
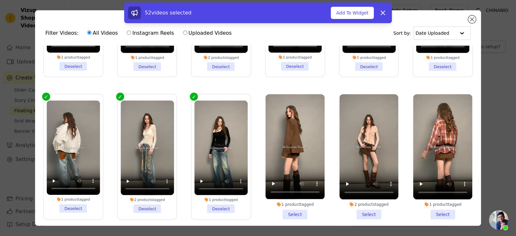
drag, startPoint x: 282, startPoint y: 191, endPoint x: 327, endPoint y: 193, distance: 45.1
click at [282, 191] on li "1 product tagged Select" at bounding box center [295, 156] width 59 height 125
click at [0, 0] on input "1 product tagged Select" at bounding box center [0, 0] width 0 height 0
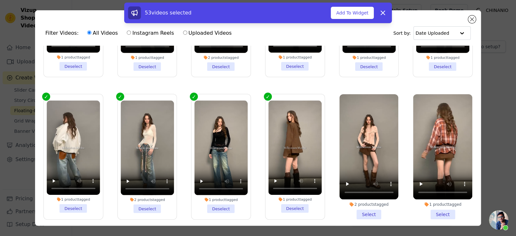
click at [378, 194] on li "2 products tagged Select" at bounding box center [369, 156] width 59 height 125
click at [0, 0] on input "2 products tagged Select" at bounding box center [0, 0] width 0 height 0
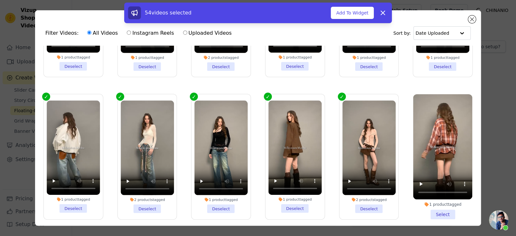
click at [441, 196] on li "1 product tagged Select" at bounding box center [442, 156] width 59 height 125
click at [0, 0] on input "1 product tagged Select" at bounding box center [0, 0] width 0 height 0
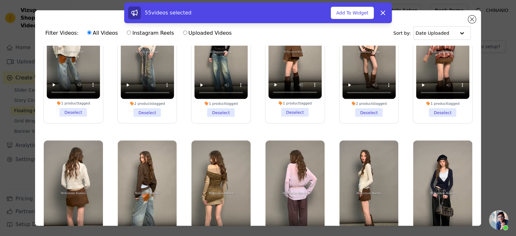
scroll to position [1256, 0]
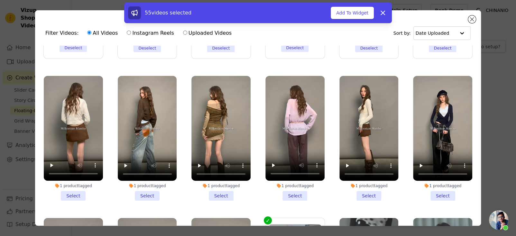
click at [78, 174] on li "1 product tagged Select" at bounding box center [73, 138] width 59 height 125
click at [0, 0] on input "1 product tagged Select" at bounding box center [0, 0] width 0 height 0
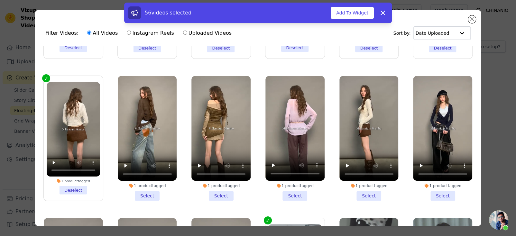
drag, startPoint x: 155, startPoint y: 173, endPoint x: 173, endPoint y: 173, distance: 17.7
click at [156, 173] on li "1 product tagged Select" at bounding box center [147, 138] width 59 height 125
click at [0, 0] on input "1 product tagged Select" at bounding box center [0, 0] width 0 height 0
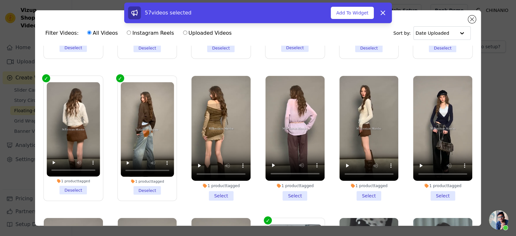
click at [224, 169] on li "1 product tagged Select" at bounding box center [221, 138] width 59 height 125
click at [0, 0] on input "1 product tagged Select" at bounding box center [0, 0] width 0 height 0
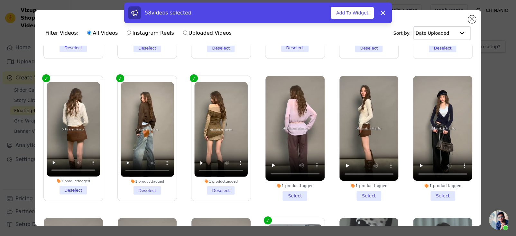
click at [298, 170] on li "1 product tagged Select" at bounding box center [295, 138] width 59 height 125
click at [0, 0] on input "1 product tagged Select" at bounding box center [0, 0] width 0 height 0
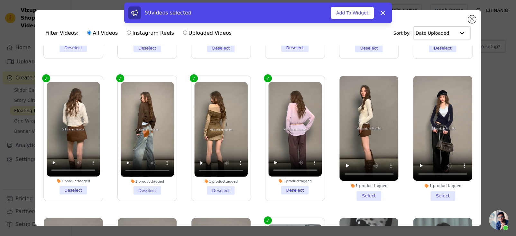
drag, startPoint x: 358, startPoint y: 171, endPoint x: 400, endPoint y: 169, distance: 41.9
click at [359, 171] on li "1 product tagged Select" at bounding box center [369, 138] width 59 height 125
click at [0, 0] on input "1 product tagged Select" at bounding box center [0, 0] width 0 height 0
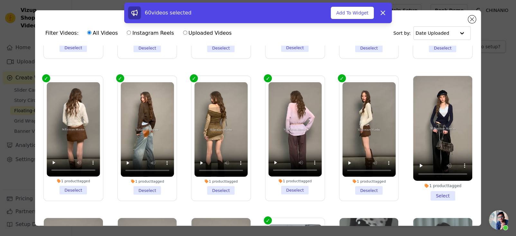
click at [431, 171] on li "1 product tagged Select" at bounding box center [442, 138] width 59 height 125
click at [0, 0] on input "1 product tagged Select" at bounding box center [0, 0] width 0 height 0
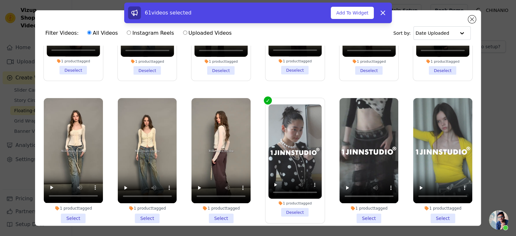
scroll to position [1417, 0]
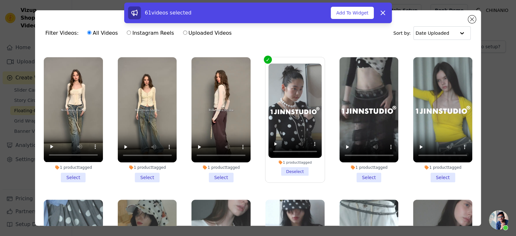
drag, startPoint x: 76, startPoint y: 151, endPoint x: 145, endPoint y: 152, distance: 68.9
click at [77, 152] on li "1 product tagged Select" at bounding box center [73, 119] width 59 height 125
click at [0, 0] on input "1 product tagged Select" at bounding box center [0, 0] width 0 height 0
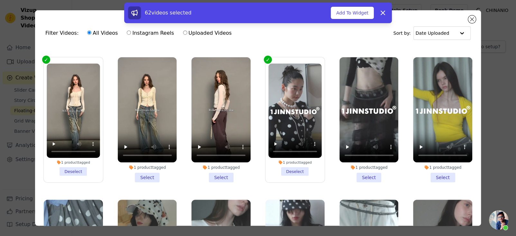
drag, startPoint x: 145, startPoint y: 152, endPoint x: 201, endPoint y: 149, distance: 55.8
click at [147, 152] on li "1 product tagged Select" at bounding box center [147, 119] width 59 height 125
drag, startPoint x: 216, startPoint y: 148, endPoint x: 257, endPoint y: 148, distance: 40.6
click at [216, 148] on li "1 product tagged Select" at bounding box center [221, 119] width 59 height 125
click at [0, 0] on input "1 product tagged Select" at bounding box center [0, 0] width 0 height 0
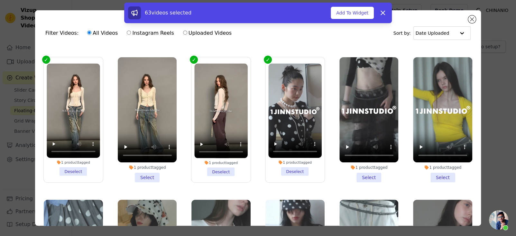
click at [140, 153] on li "1 product tagged Select" at bounding box center [147, 119] width 59 height 125
click at [0, 0] on input "1 product tagged Select" at bounding box center [0, 0] width 0 height 0
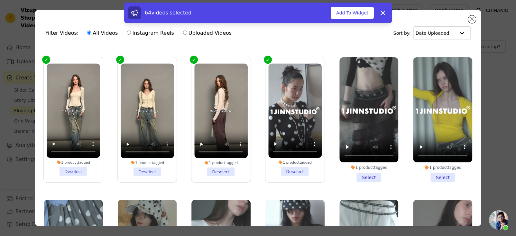
click at [370, 151] on li "1 product tagged Select" at bounding box center [369, 119] width 59 height 125
click at [0, 0] on input "1 product tagged Select" at bounding box center [0, 0] width 0 height 0
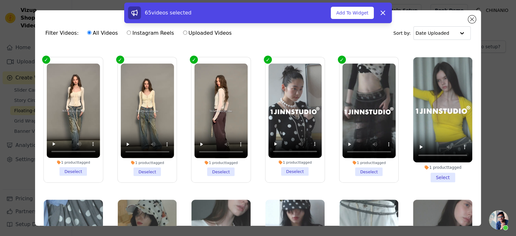
click at [424, 165] on icon at bounding box center [426, 167] width 5 height 5
click at [0, 0] on input "1 product tagged Select" at bounding box center [0, 0] width 0 height 0
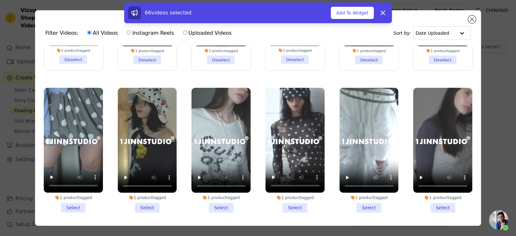
scroll to position [1546, 0]
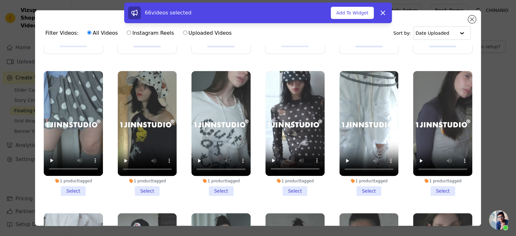
click at [69, 157] on li "1 product tagged Select" at bounding box center [73, 133] width 59 height 125
click at [0, 0] on input "1 product tagged Select" at bounding box center [0, 0] width 0 height 0
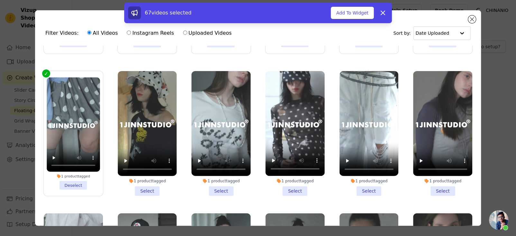
drag, startPoint x: 153, startPoint y: 164, endPoint x: 204, endPoint y: 165, distance: 51.2
click at [153, 164] on li "1 product tagged Select" at bounding box center [147, 133] width 59 height 125
click at [0, 0] on input "1 product tagged Select" at bounding box center [0, 0] width 0 height 0
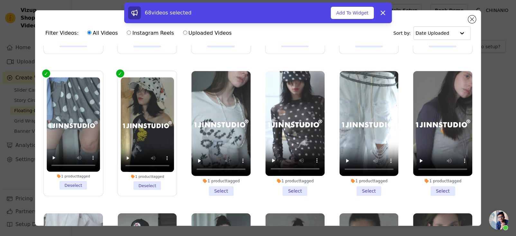
click at [220, 164] on li "1 product tagged Select" at bounding box center [221, 133] width 59 height 125
click at [0, 0] on input "1 product tagged Select" at bounding box center [0, 0] width 0 height 0
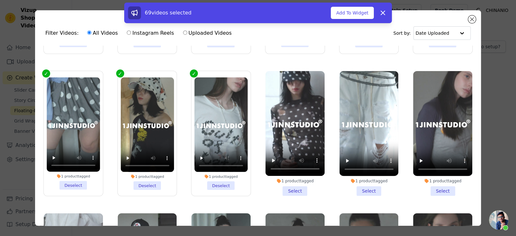
click at [282, 159] on li "1 product tagged Select" at bounding box center [295, 133] width 59 height 125
click at [0, 0] on input "1 product tagged Select" at bounding box center [0, 0] width 0 height 0
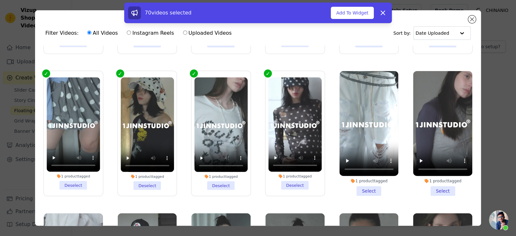
drag, startPoint x: 378, startPoint y: 161, endPoint x: 384, endPoint y: 161, distance: 5.8
click at [379, 161] on li "1 product tagged Select" at bounding box center [369, 133] width 59 height 125
click at [0, 0] on input "1 product tagged Select" at bounding box center [0, 0] width 0 height 0
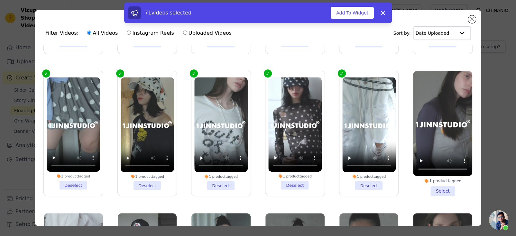
click at [438, 163] on li "1 product tagged Select" at bounding box center [442, 133] width 59 height 125
click at [0, 0] on input "1 product tagged Select" at bounding box center [0, 0] width 0 height 0
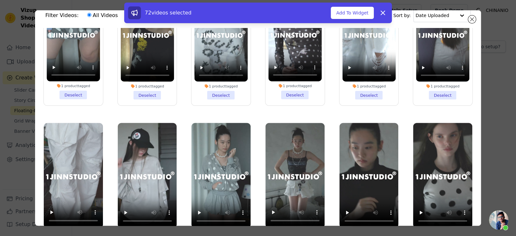
scroll to position [56, 0]
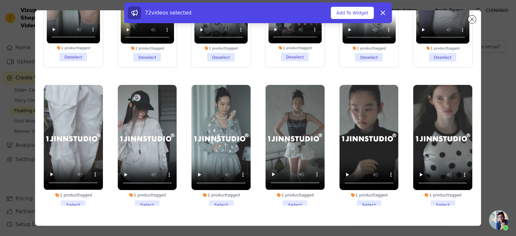
click at [435, 172] on li "1 product tagged Select" at bounding box center [442, 147] width 59 height 125
click at [0, 0] on input "1 product tagged Select" at bounding box center [0, 0] width 0 height 0
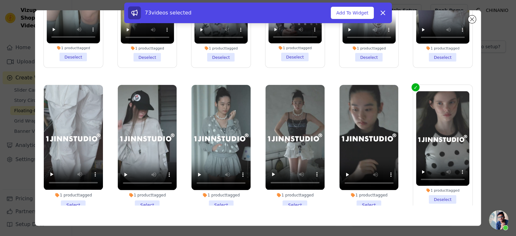
click at [376, 167] on li "1 product tagged Select" at bounding box center [369, 147] width 59 height 125
click at [0, 0] on input "1 product tagged Select" at bounding box center [0, 0] width 0 height 0
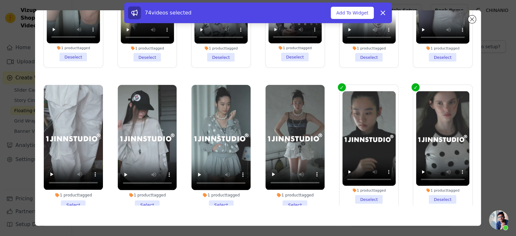
click at [291, 172] on li "1 product tagged Select" at bounding box center [295, 147] width 59 height 125
click at [0, 0] on input "1 product tagged Select" at bounding box center [0, 0] width 0 height 0
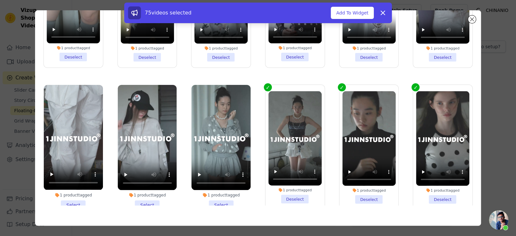
click at [231, 172] on li "1 product tagged Select" at bounding box center [221, 147] width 59 height 125
click at [0, 0] on input "1 product tagged Select" at bounding box center [0, 0] width 0 height 0
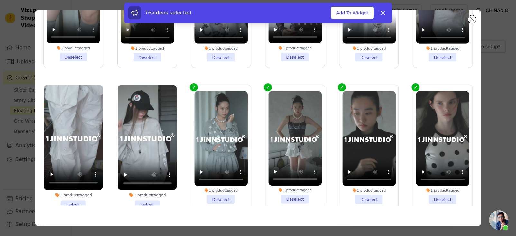
click at [148, 170] on li "1 product tagged Select" at bounding box center [147, 147] width 59 height 125
click at [0, 0] on input "1 product tagged Select" at bounding box center [0, 0] width 0 height 0
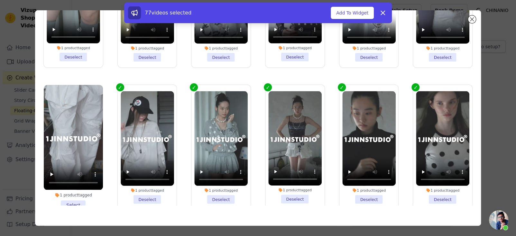
click at [70, 175] on li "1 product tagged Select" at bounding box center [73, 147] width 59 height 125
click at [0, 0] on input "1 product tagged Select" at bounding box center [0, 0] width 0 height 0
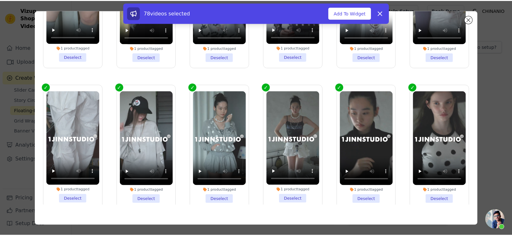
scroll to position [1586, 0]
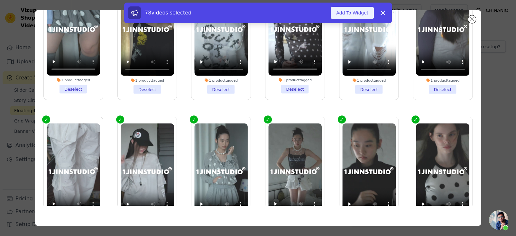
click at [364, 16] on button "Add To Widget" at bounding box center [352, 13] width 43 height 12
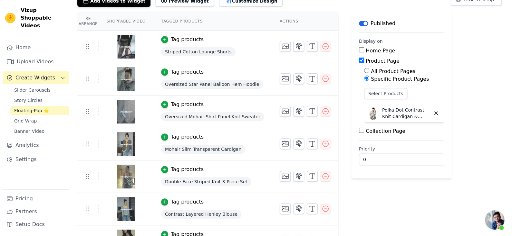
scroll to position [32, 0]
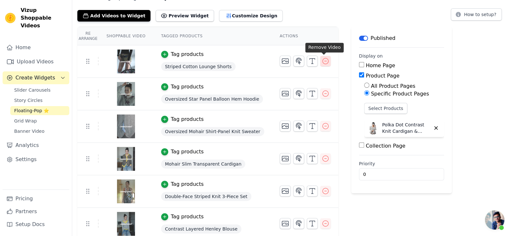
click at [325, 64] on icon "button" at bounding box center [325, 61] width 8 height 8
click at [325, 63] on icon "button" at bounding box center [325, 61] width 8 height 8
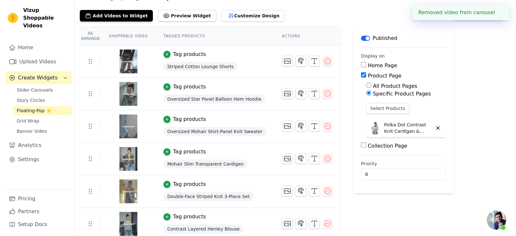
scroll to position [0, 0]
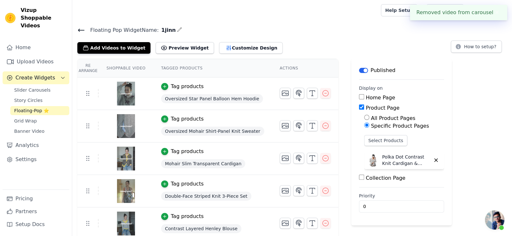
click at [36, 108] on span "Floating-Pop ⭐" at bounding box center [31, 111] width 35 height 6
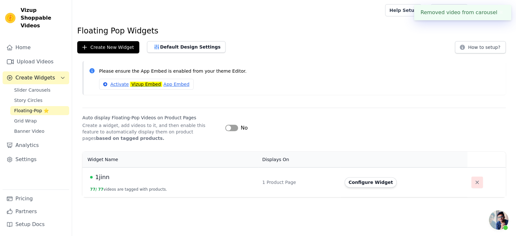
click at [478, 182] on icon "button" at bounding box center [477, 182] width 6 height 6
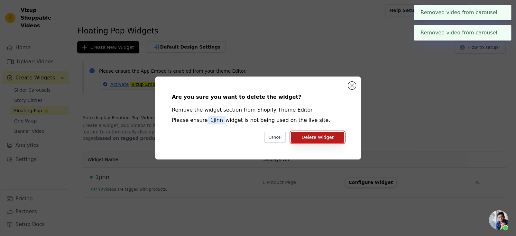
click at [314, 138] on button "Delete Widget" at bounding box center [317, 137] width 53 height 11
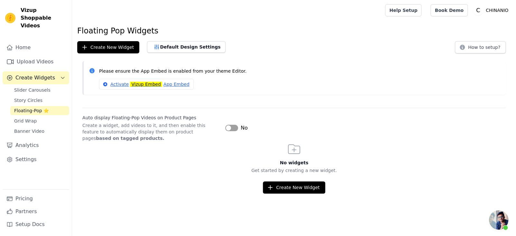
scroll to position [468, 0]
click at [223, 126] on div "Auto display Floating-Pop Videos on Product Pages Create a widget, add videos t…" at bounding box center [294, 125] width 424 height 34
click at [226, 126] on button "Label" at bounding box center [231, 128] width 13 height 6
click at [328, 136] on div "Auto display Floating-Pop Videos on Product Pages Create a widget, add videos t…" at bounding box center [294, 125] width 424 height 34
click at [37, 87] on span "Slider Carousels" at bounding box center [32, 90] width 36 height 6
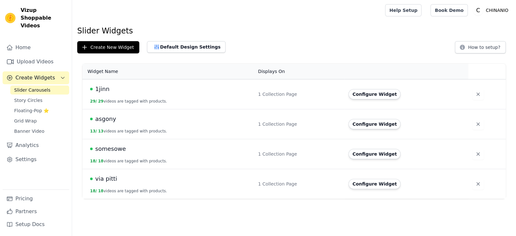
click at [101, 89] on span "1jinn" at bounding box center [102, 89] width 14 height 9
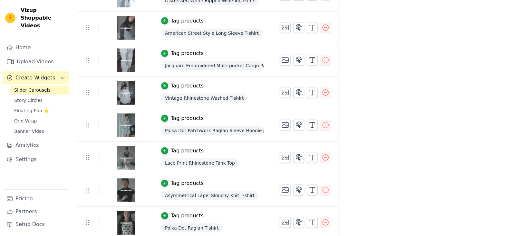
scroll to position [782, 0]
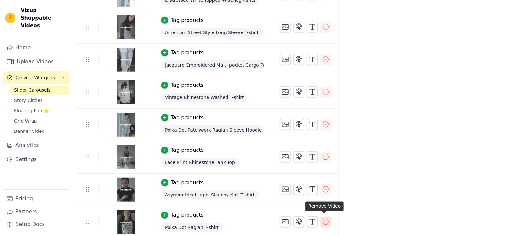
click at [327, 220] on icon "button" at bounding box center [325, 222] width 8 height 8
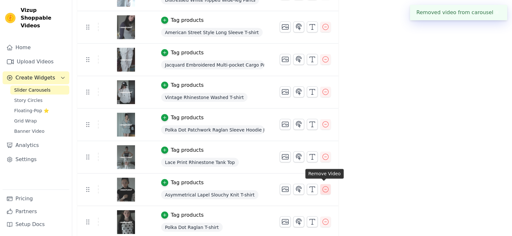
click at [326, 190] on icon "button" at bounding box center [325, 190] width 8 height 8
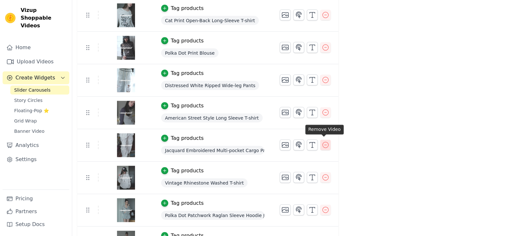
scroll to position [685, 0]
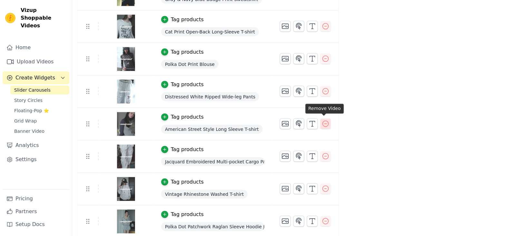
click at [326, 122] on icon "button" at bounding box center [325, 124] width 6 height 6
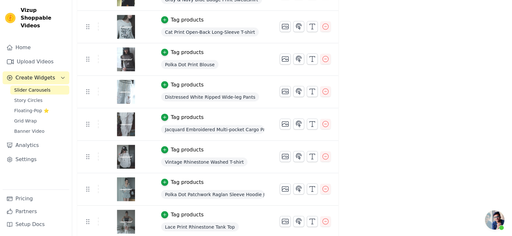
scroll to position [468, 0]
click at [32, 108] on span "Floating-Pop ⭐" at bounding box center [31, 111] width 35 height 6
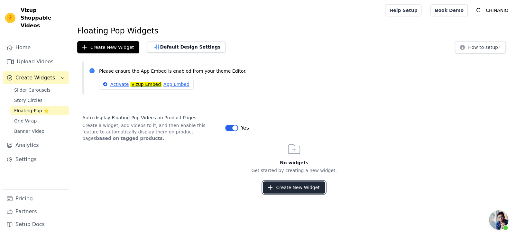
click at [295, 190] on button "Create New Widget" at bounding box center [294, 188] width 62 height 12
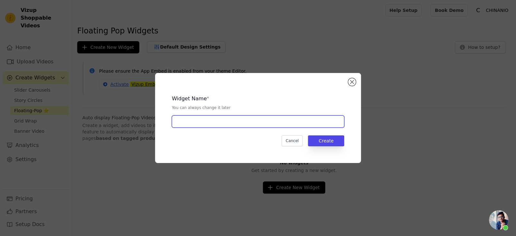
click at [214, 125] on input "text" at bounding box center [258, 122] width 173 height 12
type input "1jinn"
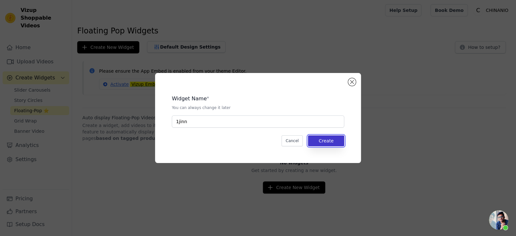
click at [324, 140] on button "Create" at bounding box center [326, 141] width 36 height 11
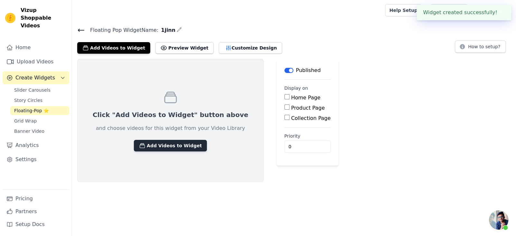
click at [181, 148] on button "Add Videos to Widget" at bounding box center [170, 146] width 73 height 12
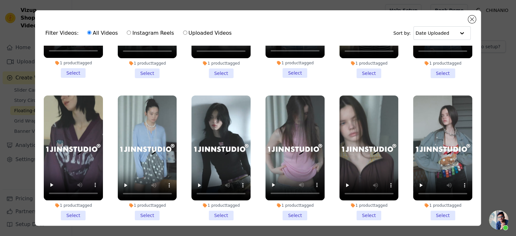
scroll to position [128, 0]
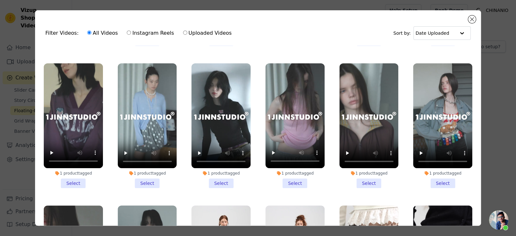
click at [281, 176] on li "1 product tagged Select" at bounding box center [295, 125] width 59 height 125
click at [0, 0] on input "1 product tagged Select" at bounding box center [0, 0] width 0 height 0
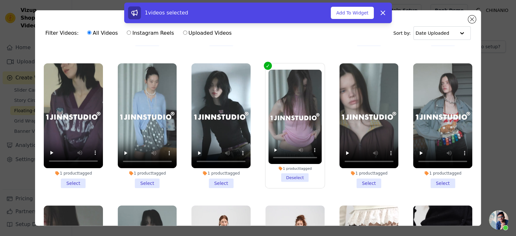
click at [214, 179] on li "1 product tagged Select" at bounding box center [221, 125] width 59 height 125
click at [0, 0] on input "1 product tagged Select" at bounding box center [0, 0] width 0 height 0
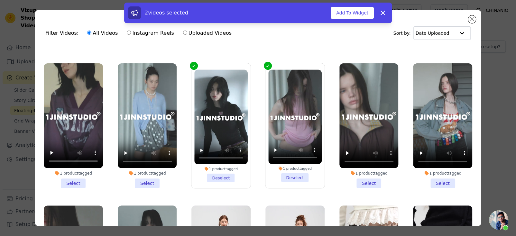
click at [360, 19] on div "2 videos selected Add To Widget Dismiss" at bounding box center [258, 13] width 268 height 21
click at [340, 15] on button "Add To Widget" at bounding box center [352, 13] width 43 height 12
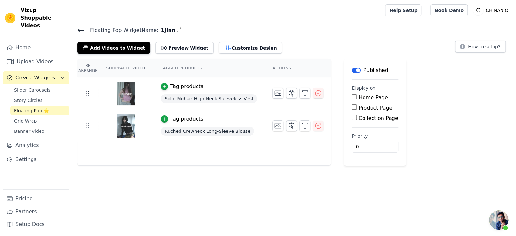
click at [375, 109] on label "Product Page" at bounding box center [376, 108] width 34 height 6
click at [357, 109] on input "Product Page" at bounding box center [354, 107] width 5 height 5
checkbox input "true"
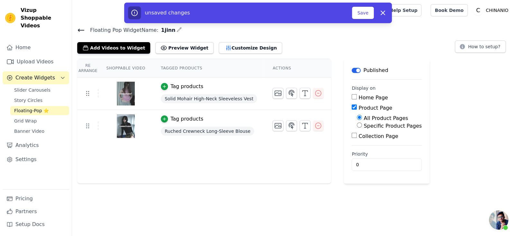
click at [402, 128] on label "Specific Product Pages" at bounding box center [393, 126] width 58 height 6
click at [362, 128] on input "Specific Product Pages" at bounding box center [359, 125] width 5 height 5
radio input "true"
click at [392, 119] on label "All Product Pages" at bounding box center [386, 118] width 44 height 6
click at [362, 119] on input "All Product Pages" at bounding box center [359, 117] width 5 height 5
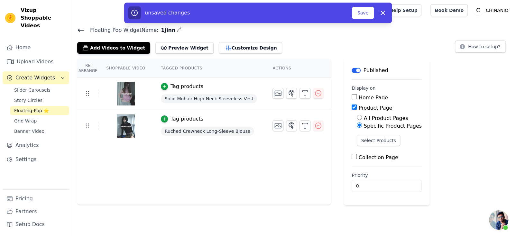
radio input "true"
click at [379, 127] on label "Specific Product Pages" at bounding box center [393, 126] width 58 height 6
click at [362, 127] on input "Specific Product Pages" at bounding box center [359, 125] width 5 height 5
radio input "true"
click at [382, 14] on icon "button" at bounding box center [383, 13] width 4 height 4
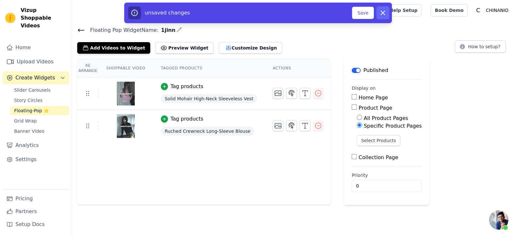
checkbox input "false"
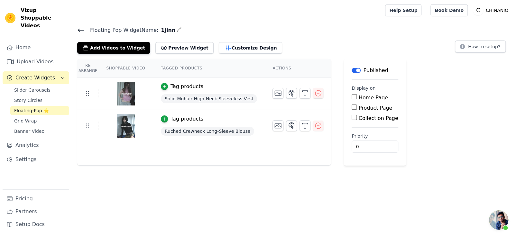
click at [78, 27] on icon at bounding box center [81, 30] width 8 height 8
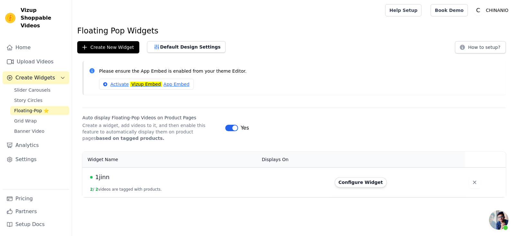
click at [104, 176] on span "1jinn" at bounding box center [102, 177] width 14 height 9
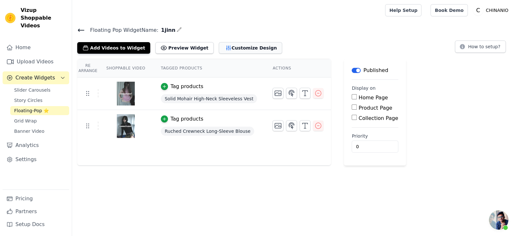
click at [237, 44] on button "Customize Design" at bounding box center [250, 48] width 63 height 12
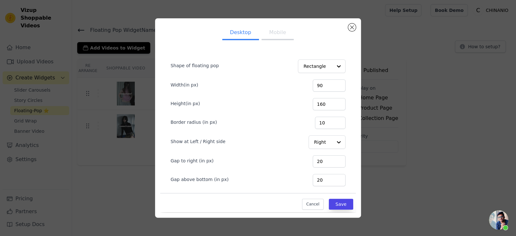
click at [283, 32] on button "Mobile" at bounding box center [278, 33] width 32 height 14
click at [246, 32] on button "Desktop" at bounding box center [240, 33] width 37 height 14
click at [273, 32] on button "Mobile" at bounding box center [278, 33] width 32 height 14
click at [241, 35] on button "Desktop" at bounding box center [240, 33] width 37 height 14
drag, startPoint x: 283, startPoint y: 35, endPoint x: 303, endPoint y: 35, distance: 20.0
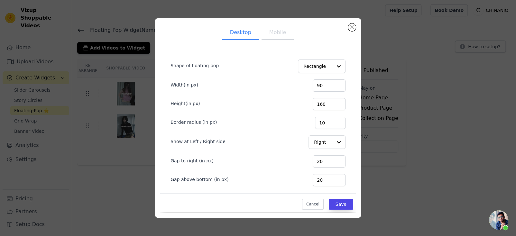
click at [283, 35] on button "Mobile" at bounding box center [278, 33] width 32 height 14
click at [353, 26] on button "Close modal" at bounding box center [352, 28] width 8 height 8
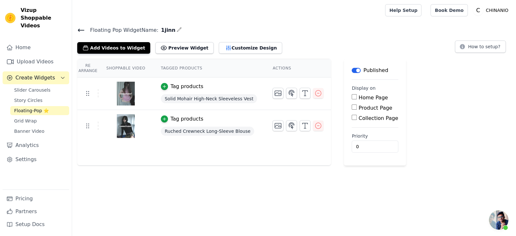
click at [496, 226] on span "开放式聊天" at bounding box center [498, 220] width 19 height 19
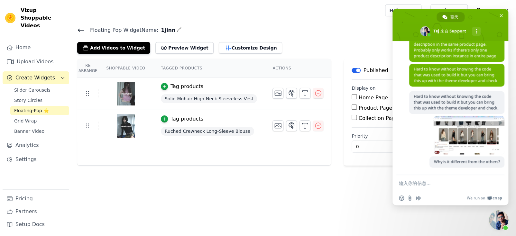
scroll to position [473, 0]
click at [434, 181] on textarea "输入你的信息…" at bounding box center [443, 184] width 89 height 6
click at [435, 183] on textarea "输入你的信息…" at bounding box center [443, 184] width 89 height 6
click at [445, 181] on textarea "输入你的信息…" at bounding box center [443, 184] width 89 height 6
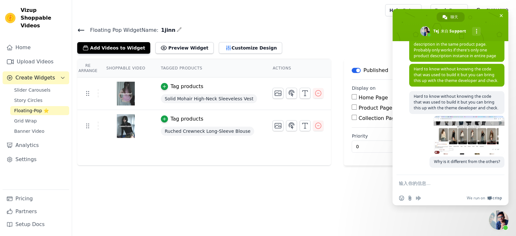
click at [422, 180] on form at bounding box center [443, 183] width 89 height 17
click at [422, 182] on textarea "输入你的信息…" at bounding box center [443, 184] width 89 height 6
click at [419, 186] on textarea "输入你的信息…" at bounding box center [443, 184] width 89 height 6
paste textarea "Hello, I've already selected products for my videos. Can I display the product …"
type textarea "Hello, I've already selected products for my videos. Can I display the product …"
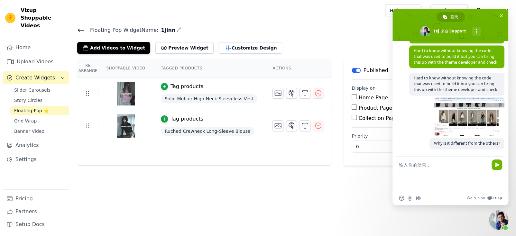
scroll to position [527, 0]
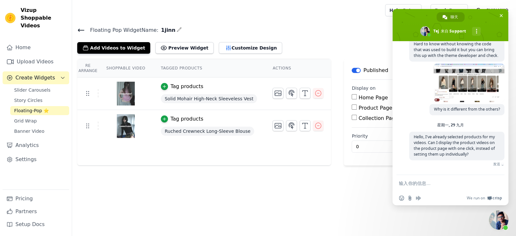
click at [246, 0] on html "Vizup Shoppable Videos Home Upload Videos Create Widgets Slider Carousels Story…" at bounding box center [258, 0] width 516 height 0
click at [266, 0] on html "Vizup Shoppable Videos Home Upload Videos Create Widgets Slider Carousels Story…" at bounding box center [258, 0] width 516 height 0
drag, startPoint x: 308, startPoint y: 31, endPoint x: 336, endPoint y: 31, distance: 28.0
click at [309, 30] on h4 "Floating Pop Widget Name: 1jinn" at bounding box center [294, 30] width 434 height 9
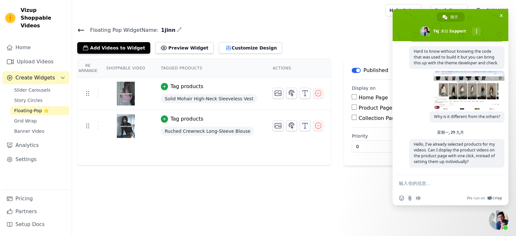
scroll to position [519, 0]
click at [308, 21] on main "Floating Pop Widget Name: 1jinn Add Videos to Widget Preview Widget Customize D…" at bounding box center [294, 93] width 444 height 145
click at [359, 118] on label "Collection Page" at bounding box center [379, 118] width 40 height 6
click at [357, 118] on input "Collection Page" at bounding box center [354, 117] width 5 height 5
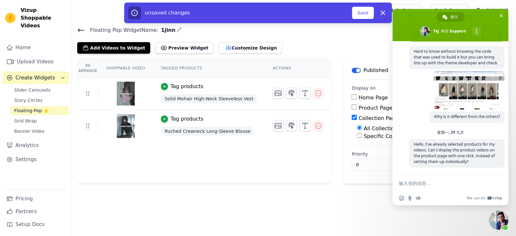
click at [364, 120] on label "Collection Page" at bounding box center [379, 118] width 40 height 6
click at [357, 120] on input "Collection Page" at bounding box center [354, 117] width 5 height 5
checkbox input "false"
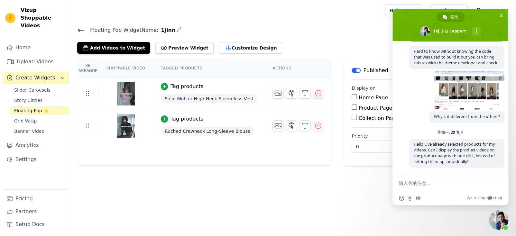
click at [366, 109] on label "Product Page" at bounding box center [376, 108] width 34 height 6
click at [357, 109] on input "Product Page" at bounding box center [354, 107] width 5 height 5
checkbox input "true"
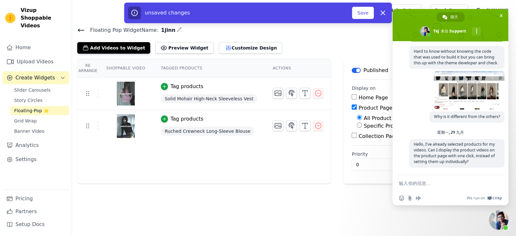
click at [364, 127] on label "Specific Product Pages" at bounding box center [393, 126] width 58 height 6
click at [362, 127] on input "Specific Product Pages" at bounding box center [359, 125] width 5 height 5
radio input "true"
click at [500, 16] on div "unsaved changes Save Dismiss" at bounding box center [258, 13] width 516 height 21
click at [501, 15] on div "unsaved changes Save Dismiss" at bounding box center [258, 13] width 516 height 21
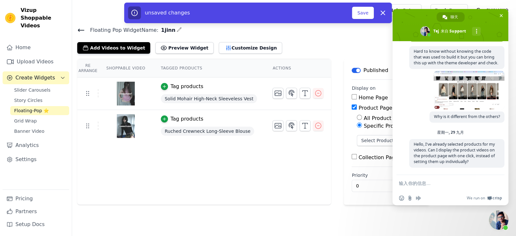
click at [501, 16] on div "unsaved changes Save Dismiss" at bounding box center [258, 13] width 516 height 21
click at [499, 13] on div "unsaved changes Save Dismiss" at bounding box center [258, 13] width 516 height 21
click at [500, 15] on div "unsaved changes Save Dismiss" at bounding box center [258, 13] width 516 height 21
click at [379, 14] on icon "button" at bounding box center [383, 13] width 8 height 8
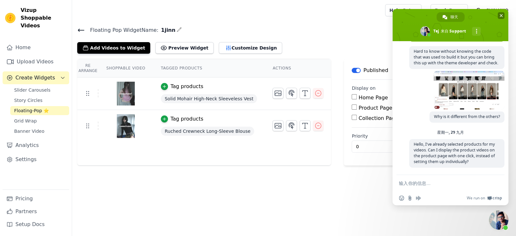
click at [499, 16] on span "关闭聊天" at bounding box center [501, 15] width 7 height 7
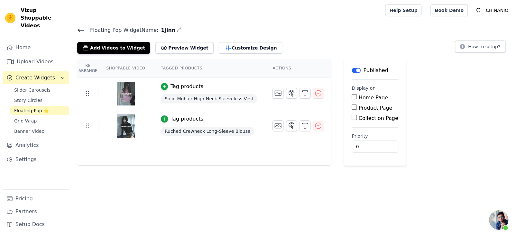
click at [232, 96] on span "Solid Mohair High-Neck Sleeveless Vest" at bounding box center [209, 98] width 97 height 9
copy span "Solid Mohair High-Neck Sleeveless Vest"
click at [370, 109] on label "Product Page" at bounding box center [376, 108] width 34 height 6
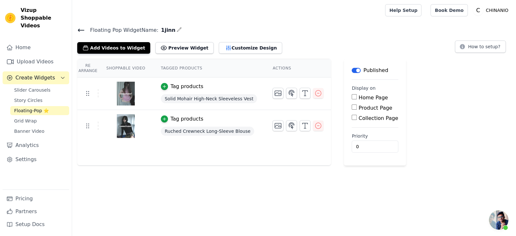
click at [357, 109] on input "Product Page" at bounding box center [354, 107] width 5 height 5
checkbox input "true"
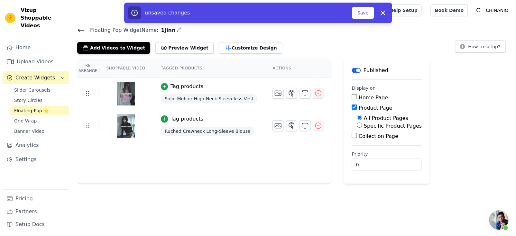
click at [376, 125] on label "Specific Product Pages" at bounding box center [393, 126] width 58 height 6
click at [362, 125] on input "Specific Product Pages" at bounding box center [359, 125] width 5 height 5
radio input "true"
click at [374, 138] on button "Select Products" at bounding box center [378, 140] width 43 height 11
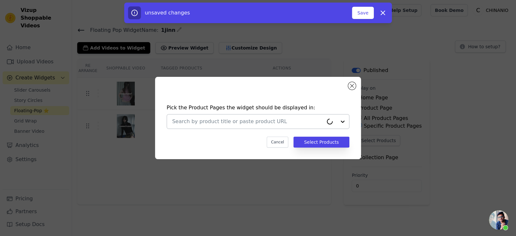
click at [301, 126] on div at bounding box center [247, 122] width 151 height 14
paste input "Solid Mohair High-Neck Sleeveless Vest"
type input "Solid Mohair High-Neck Sleeveless Vest"
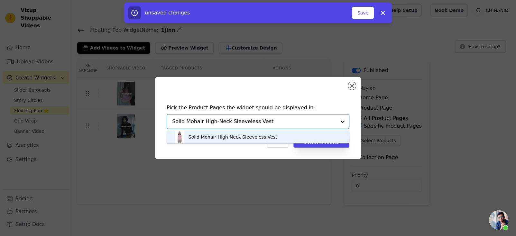
click at [283, 133] on div "Solid Mohair High-Neck Sleeveless Vest" at bounding box center [258, 137] width 170 height 13
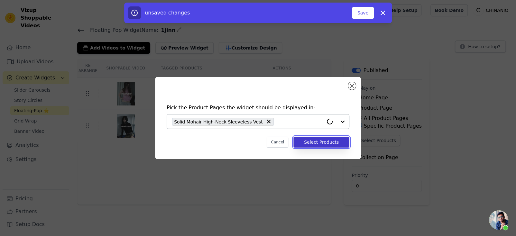
click at [300, 141] on button "Select Products" at bounding box center [322, 142] width 56 height 11
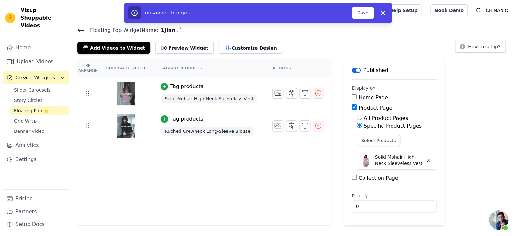
click at [218, 128] on span "Ruched Crewneck Long-Sleeve Blouse" at bounding box center [208, 131] width 94 height 9
click at [364, 138] on button "Select Products" at bounding box center [378, 140] width 43 height 11
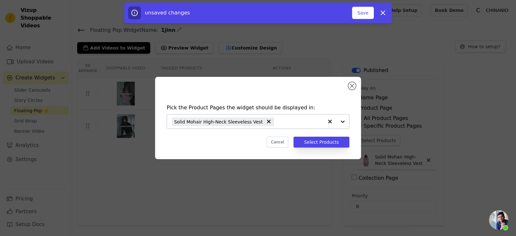
click at [273, 121] on div "Solid Mohair High-Neck Sleeveless Vest" at bounding box center [247, 122] width 151 height 14
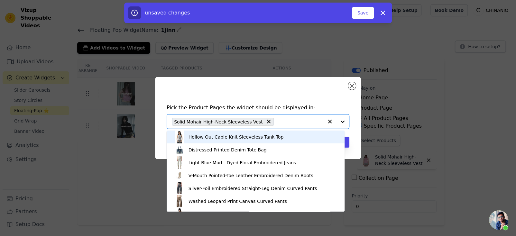
paste input "Solid Mohair High-Neck Sleeveless Vest"
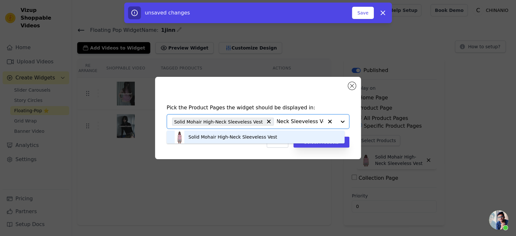
click at [295, 124] on input "Solid Mohair High-Neck Sleeveless Vest" at bounding box center [300, 122] width 46 height 8
type input "Solid Mohair High-Neck Sleeveless Vest"
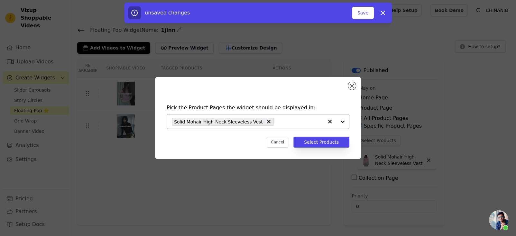
drag, startPoint x: 267, startPoint y: 118, endPoint x: 265, endPoint y: 122, distance: 4.3
click at [277, 122] on input "text" at bounding box center [300, 122] width 46 height 8
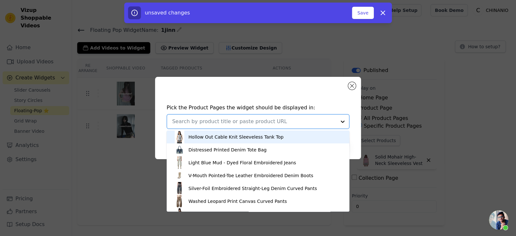
paste input "Solid Mohair High-Neck Sleeveless Vest"
type input "Solid Mohair High-Neck Sleeveless Vest"
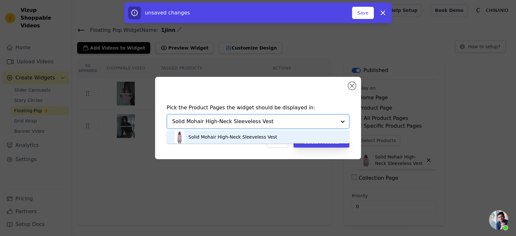
click at [268, 133] on div "Solid Mohair High-Neck Sleeveless Vest" at bounding box center [258, 137] width 170 height 13
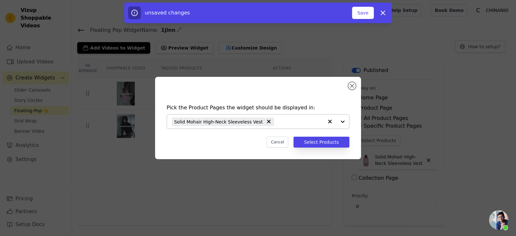
click at [351, 81] on div "Pick the Product Pages the widget should be displayed in: Solid Mohair High-Nec…" at bounding box center [258, 118] width 206 height 82
click at [351, 85] on button "Close modal" at bounding box center [352, 86] width 8 height 8
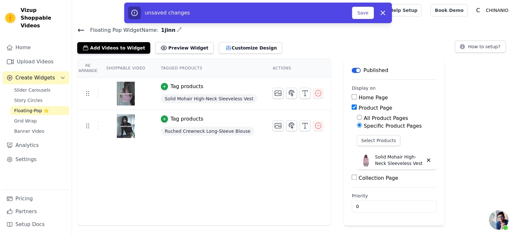
click at [240, 133] on span "Ruched Crewneck Long-Sleeve Blouse" at bounding box center [208, 131] width 94 height 9
copy span "Ruched Crewneck Long-Sleeve Blouse"
click at [362, 140] on button "Select Products" at bounding box center [378, 140] width 43 height 11
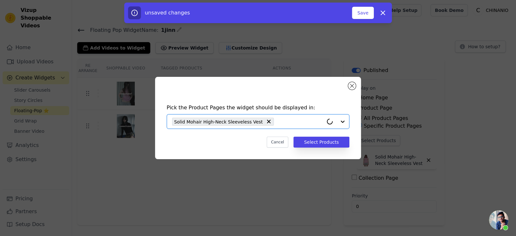
click at [278, 123] on input "text" at bounding box center [300, 122] width 46 height 8
paste input "Ruched Crewneck Long-Sleeve Blouse"
type input "Ruched Crewneck Long-Sleeve Blouse"
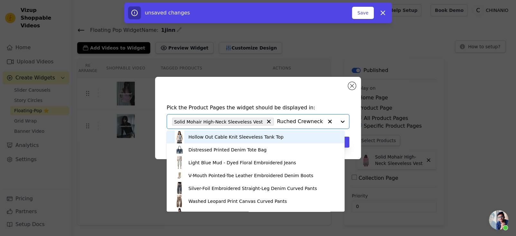
scroll to position [0, 43]
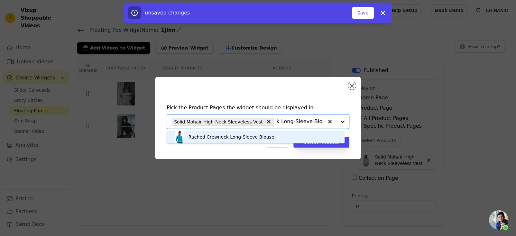
click at [285, 134] on div "Ruched Crewneck Long-Sleeve Blouse" at bounding box center [255, 137] width 165 height 13
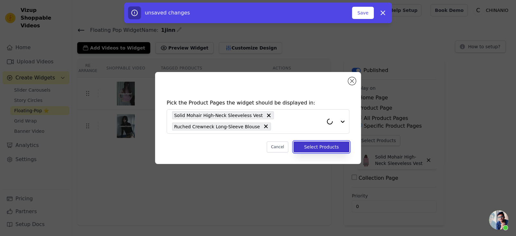
click at [311, 147] on button "Select Products" at bounding box center [322, 147] width 56 height 11
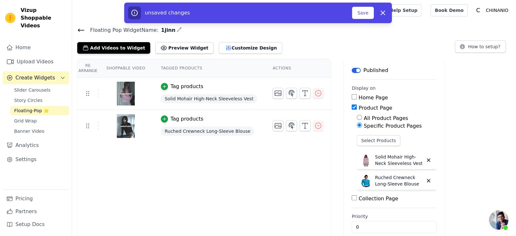
click at [457, 136] on div "Re Arrange Shoppable Video Tagged Products Actions Tag products Solid Mohair Hi…" at bounding box center [294, 152] width 444 height 187
click at [368, 14] on button "Save" at bounding box center [363, 13] width 22 height 12
click at [473, 128] on div "Re Arrange Shoppable Video Tagged Products Actions Tag products Solid Mohair Hi…" at bounding box center [294, 152] width 444 height 187
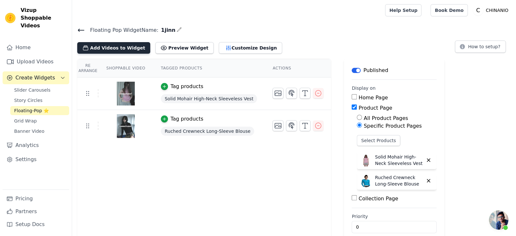
click at [97, 42] on button "Add Videos to Widget" at bounding box center [113, 48] width 73 height 12
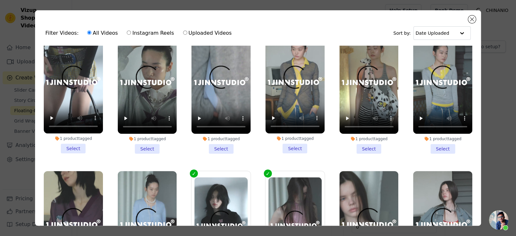
scroll to position [32, 0]
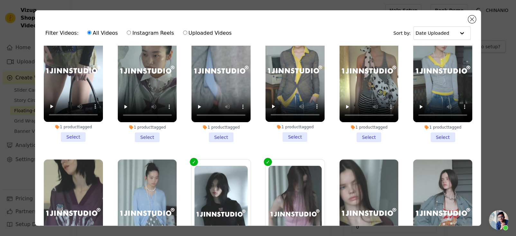
click at [77, 133] on li "1 product tagged Select" at bounding box center [73, 79] width 59 height 125
click at [0, 0] on input "1 product tagged Select" at bounding box center [0, 0] width 0 height 0
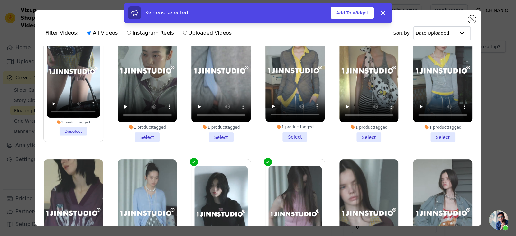
click at [145, 137] on li "1 product tagged Select" at bounding box center [147, 79] width 59 height 125
click at [0, 0] on input "1 product tagged Select" at bounding box center [0, 0] width 0 height 0
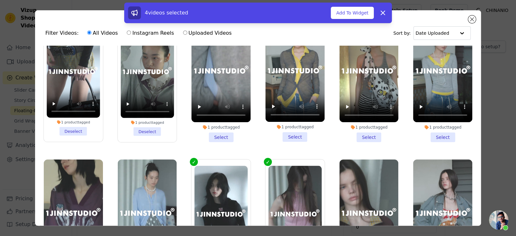
click at [219, 137] on li "1 product tagged Select" at bounding box center [221, 79] width 59 height 125
click at [0, 0] on input "1 product tagged Select" at bounding box center [0, 0] width 0 height 0
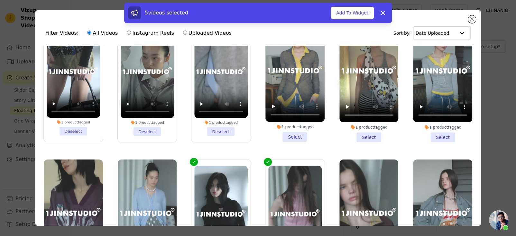
click at [288, 134] on li "1 product tagged Select" at bounding box center [295, 79] width 59 height 125
click at [0, 0] on input "1 product tagged Select" at bounding box center [0, 0] width 0 height 0
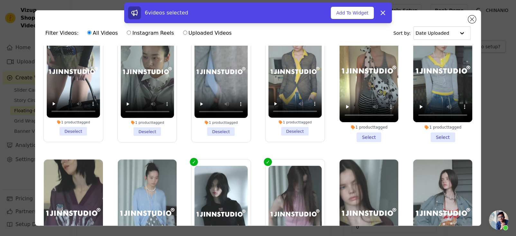
click at [354, 133] on li "1 product tagged Select" at bounding box center [369, 79] width 59 height 125
click at [0, 0] on input "1 product tagged Select" at bounding box center [0, 0] width 0 height 0
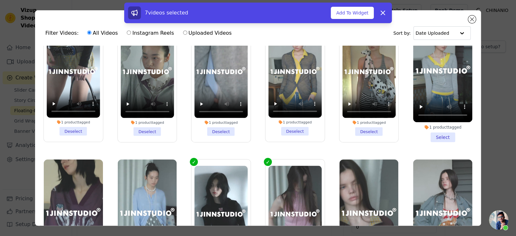
click at [439, 133] on li "1 product tagged Select" at bounding box center [442, 79] width 59 height 125
click at [0, 0] on input "1 product tagged Select" at bounding box center [0, 0] width 0 height 0
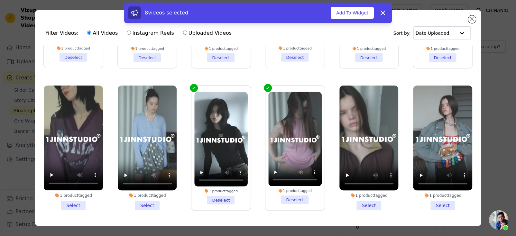
scroll to position [128, 0]
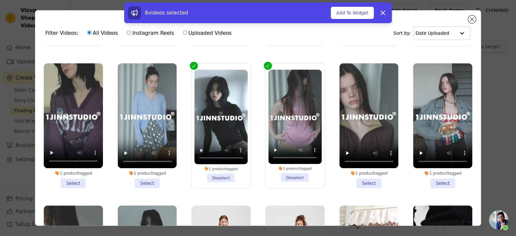
click at [79, 172] on li "1 product tagged Select" at bounding box center [73, 125] width 59 height 125
click at [0, 0] on input "1 product tagged Select" at bounding box center [0, 0] width 0 height 0
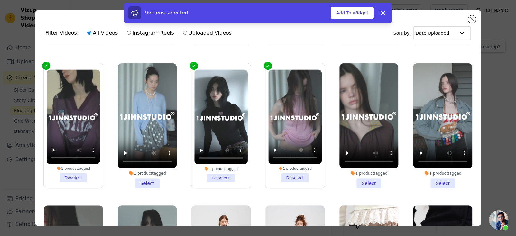
click at [156, 181] on li "1 product tagged Select" at bounding box center [147, 125] width 59 height 125
click at [0, 0] on input "1 product tagged Select" at bounding box center [0, 0] width 0 height 0
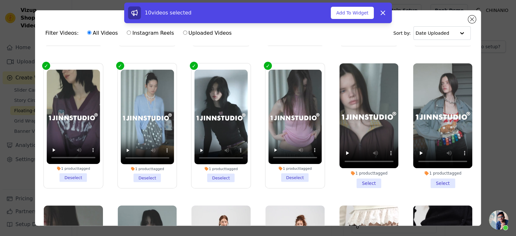
drag, startPoint x: 358, startPoint y: 178, endPoint x: 412, endPoint y: 177, distance: 53.5
click at [359, 177] on li "1 product tagged Select" at bounding box center [369, 125] width 59 height 125
click at [0, 0] on input "1 product tagged Select" at bounding box center [0, 0] width 0 height 0
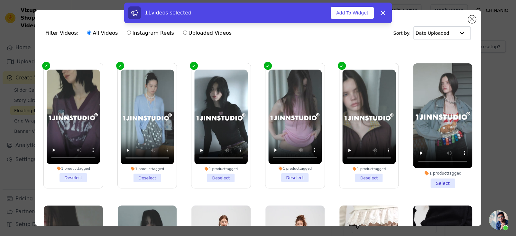
click at [441, 174] on li "1 product tagged Select" at bounding box center [442, 125] width 59 height 125
click at [0, 0] on input "1 product tagged Select" at bounding box center [0, 0] width 0 height 0
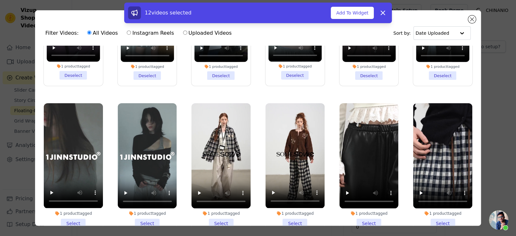
scroll to position [289, 0]
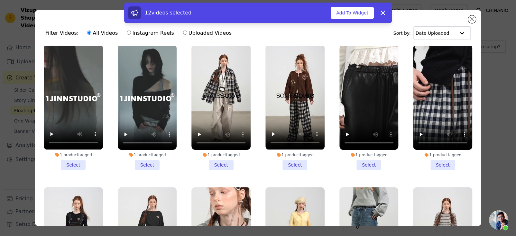
click at [70, 160] on li "1 product tagged Select" at bounding box center [73, 107] width 59 height 125
click at [0, 0] on input "1 product tagged Select" at bounding box center [0, 0] width 0 height 0
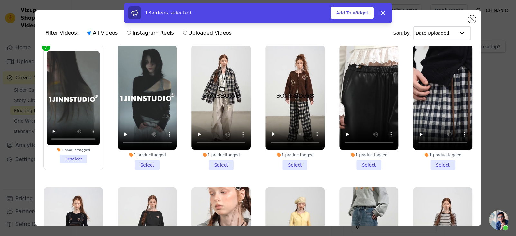
click at [157, 159] on li "1 product tagged Select" at bounding box center [147, 107] width 59 height 125
click at [0, 0] on input "1 product tagged Select" at bounding box center [0, 0] width 0 height 0
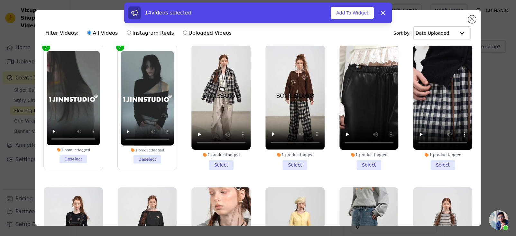
drag, startPoint x: 206, startPoint y: 160, endPoint x: 260, endPoint y: 161, distance: 54.4
click at [207, 160] on li "1 product tagged Select" at bounding box center [221, 107] width 59 height 125
click at [0, 0] on input "1 product tagged Select" at bounding box center [0, 0] width 0 height 0
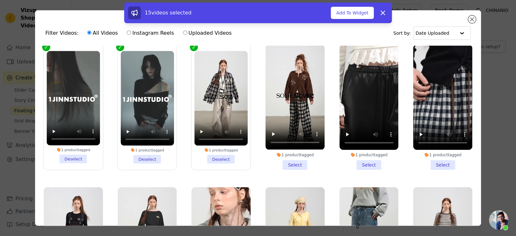
click at [291, 158] on li "1 product tagged Select" at bounding box center [295, 107] width 59 height 125
click at [0, 0] on input "1 product tagged Select" at bounding box center [0, 0] width 0 height 0
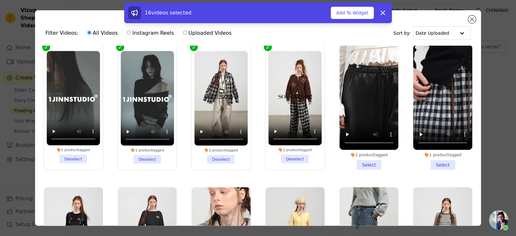
click at [369, 153] on li "1 product tagged Select" at bounding box center [369, 107] width 59 height 125
click at [441, 156] on li "1 product tagged Select" at bounding box center [442, 107] width 59 height 125
click at [0, 0] on input "1 product tagged Select" at bounding box center [0, 0] width 0 height 0
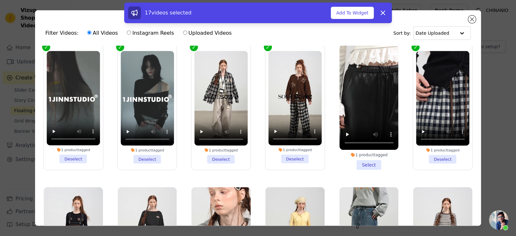
click at [363, 159] on li "1 product tagged Select" at bounding box center [369, 107] width 59 height 125
click at [0, 0] on input "1 product tagged Select" at bounding box center [0, 0] width 0 height 0
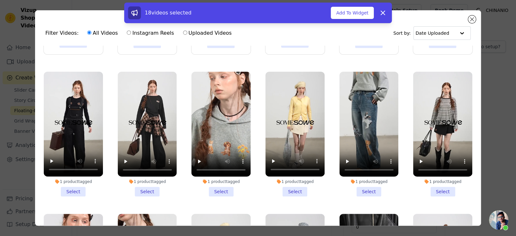
scroll to position [418, 0]
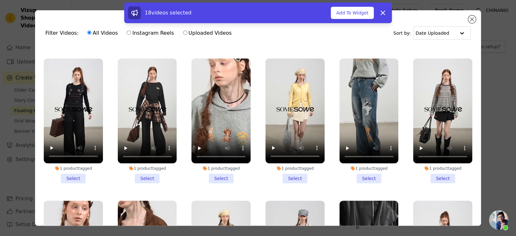
click at [68, 168] on li "1 product tagged Select" at bounding box center [73, 121] width 59 height 125
click at [0, 0] on input "1 product tagged Select" at bounding box center [0, 0] width 0 height 0
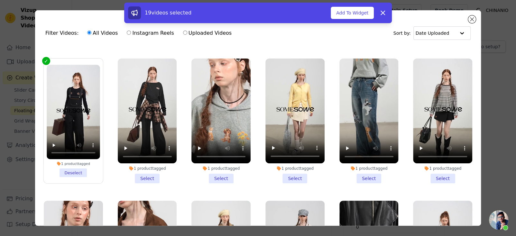
drag, startPoint x: 140, startPoint y: 168, endPoint x: 189, endPoint y: 169, distance: 48.6
click at [141, 168] on li "1 product tagged Select" at bounding box center [147, 121] width 59 height 125
click at [0, 0] on input "1 product tagged Select" at bounding box center [0, 0] width 0 height 0
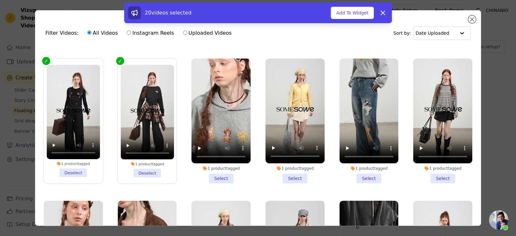
click at [209, 169] on li "1 product tagged Select" at bounding box center [221, 121] width 59 height 125
click at [0, 0] on input "1 product tagged Select" at bounding box center [0, 0] width 0 height 0
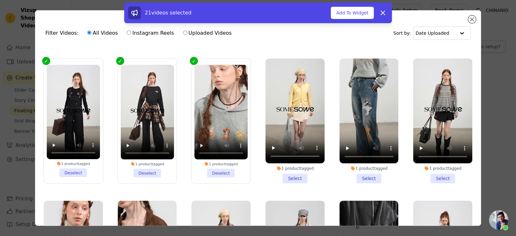
click at [299, 169] on li "1 product tagged Select" at bounding box center [295, 121] width 59 height 125
click at [0, 0] on input "1 product tagged Select" at bounding box center [0, 0] width 0 height 0
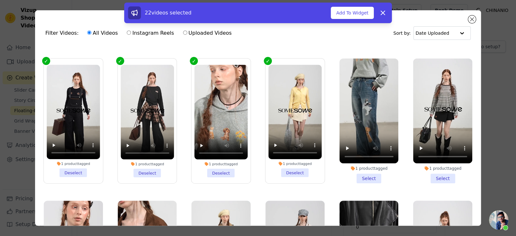
click at [355, 169] on li "1 product tagged Select" at bounding box center [369, 121] width 59 height 125
click at [0, 0] on input "1 product tagged Select" at bounding box center [0, 0] width 0 height 0
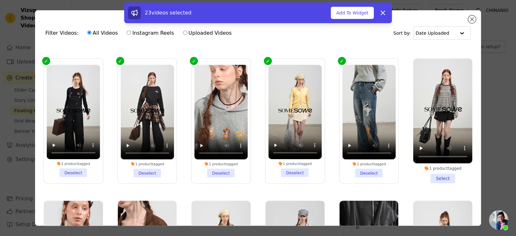
click at [437, 171] on li "1 product tagged Select" at bounding box center [442, 121] width 59 height 125
click at [0, 0] on input "1 product tagged Select" at bounding box center [0, 0] width 0 height 0
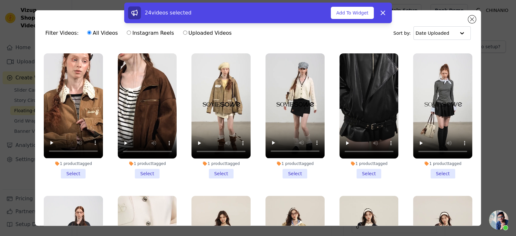
scroll to position [579, 0]
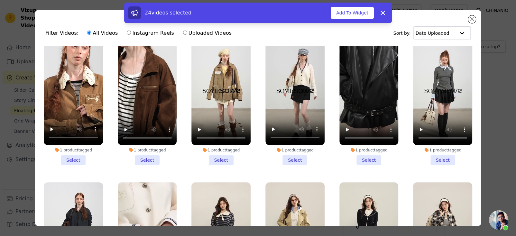
click at [433, 147] on li "1 product tagged Select" at bounding box center [442, 102] width 59 height 125
click at [0, 0] on input "1 product tagged Select" at bounding box center [0, 0] width 0 height 0
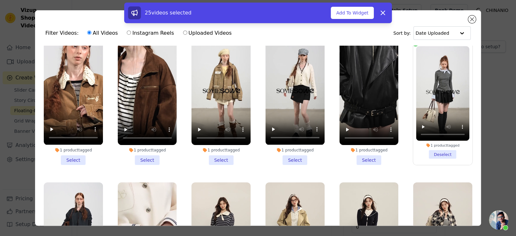
click at [376, 148] on li "1 product tagged Select" at bounding box center [369, 102] width 59 height 125
click at [0, 0] on input "1 product tagged Select" at bounding box center [0, 0] width 0 height 0
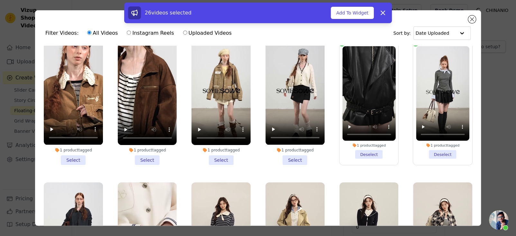
click at [295, 151] on li "1 product tagged Select" at bounding box center [295, 102] width 59 height 125
click at [0, 0] on input "1 product tagged Select" at bounding box center [0, 0] width 0 height 0
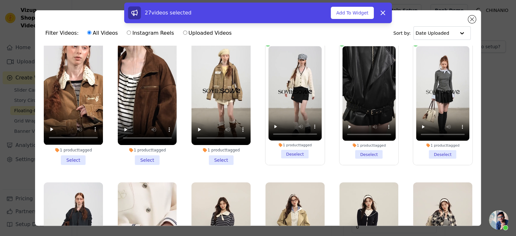
click at [206, 145] on li "1 product tagged Select" at bounding box center [221, 102] width 59 height 125
click at [0, 0] on input "1 product tagged Select" at bounding box center [0, 0] width 0 height 0
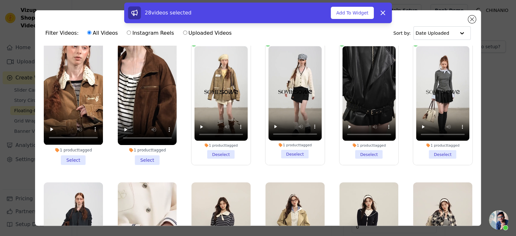
click at [158, 147] on li "1 product tagged Select" at bounding box center [147, 102] width 59 height 125
click at [0, 0] on input "1 product tagged Select" at bounding box center [0, 0] width 0 height 0
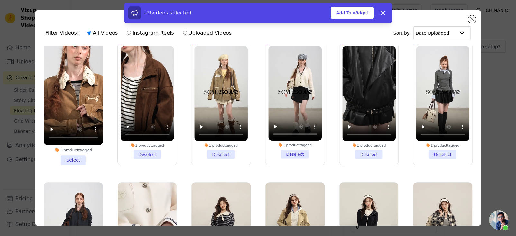
drag, startPoint x: 74, startPoint y: 146, endPoint x: 94, endPoint y: 155, distance: 22.1
click at [74, 146] on li "1 product tagged Select" at bounding box center [73, 102] width 59 height 125
click at [0, 0] on input "1 product tagged Select" at bounding box center [0, 0] width 0 height 0
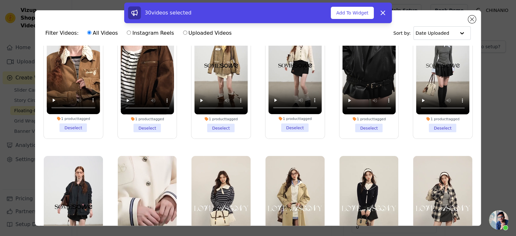
scroll to position [676, 0]
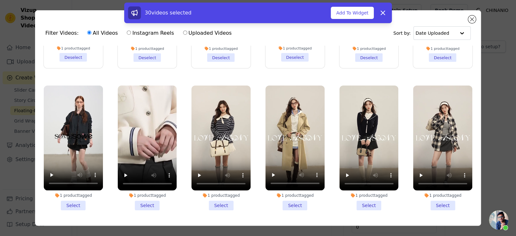
click at [67, 187] on li "1 product tagged Select" at bounding box center [73, 148] width 59 height 125
click at [0, 0] on input "1 product tagged Select" at bounding box center [0, 0] width 0 height 0
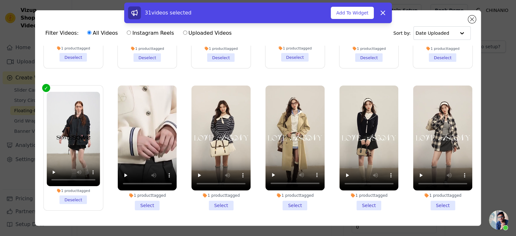
click at [160, 187] on li "1 product tagged Select" at bounding box center [147, 148] width 59 height 125
click at [0, 0] on input "1 product tagged Select" at bounding box center [0, 0] width 0 height 0
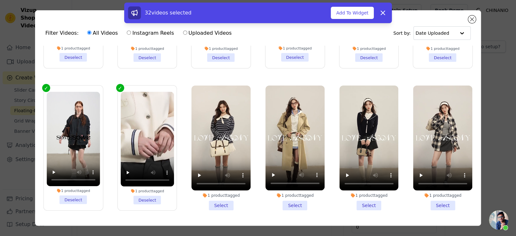
click at [208, 191] on li "1 product tagged Select" at bounding box center [221, 148] width 59 height 125
click at [0, 0] on input "1 product tagged Select" at bounding box center [0, 0] width 0 height 0
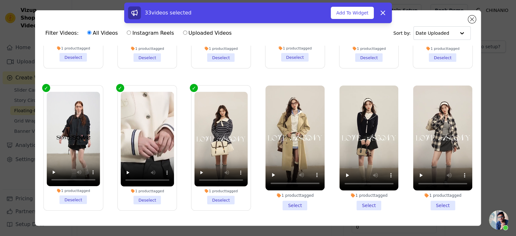
drag, startPoint x: 279, startPoint y: 191, endPoint x: 333, endPoint y: 191, distance: 54.1
click at [280, 191] on li "1 product tagged Select" at bounding box center [295, 148] width 59 height 125
click at [0, 0] on input "1 product tagged Select" at bounding box center [0, 0] width 0 height 0
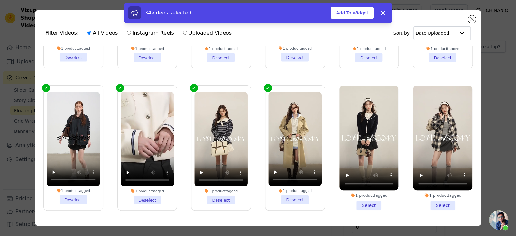
drag, startPoint x: 344, startPoint y: 191, endPoint x: 353, endPoint y: 191, distance: 9.7
click at [346, 191] on li "1 product tagged Select" at bounding box center [369, 148] width 59 height 125
click at [0, 0] on input "1 product tagged Select" at bounding box center [0, 0] width 0 height 0
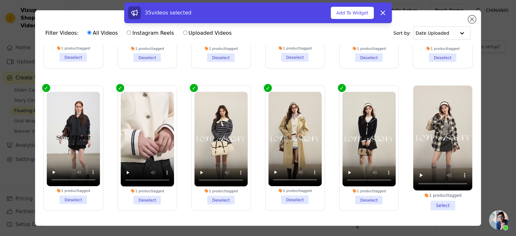
click at [445, 190] on li "1 product tagged Select" at bounding box center [442, 148] width 59 height 125
click at [0, 0] on input "1 product tagged Select" at bounding box center [0, 0] width 0 height 0
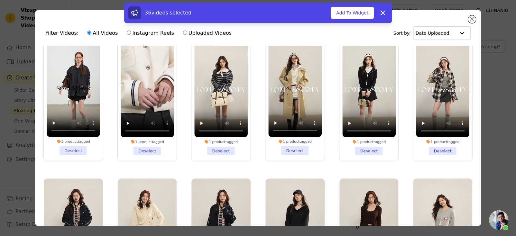
scroll to position [869, 0]
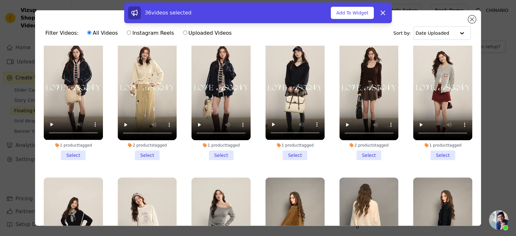
click at [438, 142] on li "1 product tagged Select" at bounding box center [442, 97] width 59 height 125
click at [0, 0] on input "1 product tagged Select" at bounding box center [0, 0] width 0 height 0
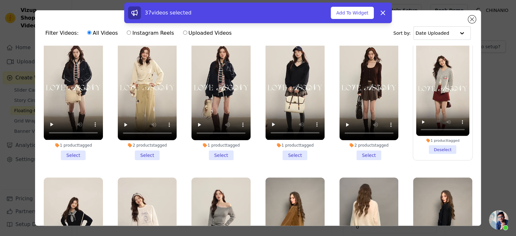
drag, startPoint x: 371, startPoint y: 138, endPoint x: 302, endPoint y: 137, distance: 69.6
click at [371, 138] on li "2 products tagged Select" at bounding box center [369, 97] width 59 height 125
click at [0, 0] on input "2 products tagged Select" at bounding box center [0, 0] width 0 height 0
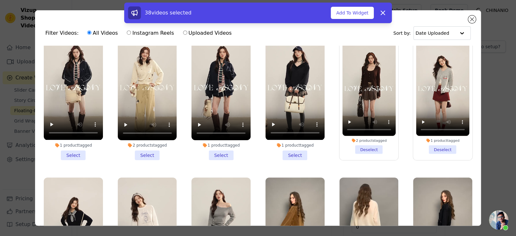
click at [293, 139] on li "1 product tagged Select" at bounding box center [295, 97] width 59 height 125
click at [0, 0] on input "1 product tagged Select" at bounding box center [0, 0] width 0 height 0
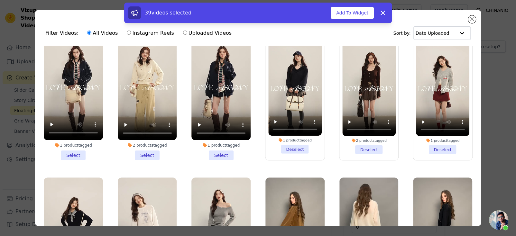
click at [218, 136] on li "1 product tagged Select" at bounding box center [221, 97] width 59 height 125
click at [0, 0] on input "1 product tagged Select" at bounding box center [0, 0] width 0 height 0
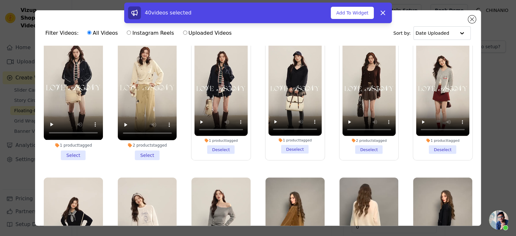
drag, startPoint x: 158, startPoint y: 139, endPoint x: 114, endPoint y: 141, distance: 44.2
click at [157, 140] on li "2 products tagged Select" at bounding box center [147, 97] width 59 height 125
click at [0, 0] on input "2 products tagged Select" at bounding box center [0, 0] width 0 height 0
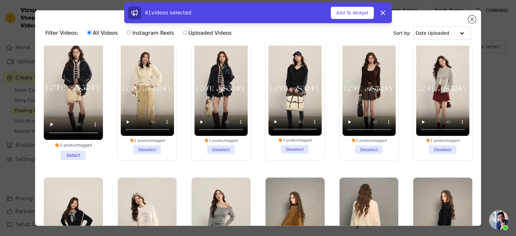
click at [82, 141] on li "1 product tagged Select" at bounding box center [73, 97] width 59 height 125
click at [0, 0] on input "1 product tagged Select" at bounding box center [0, 0] width 0 height 0
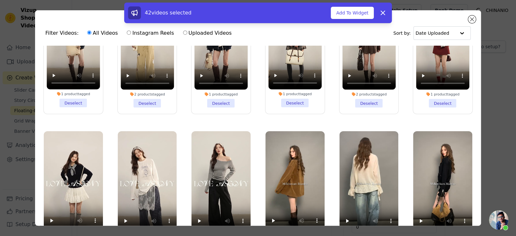
scroll to position [966, 0]
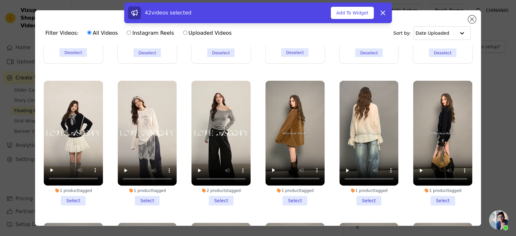
drag, startPoint x: 77, startPoint y: 177, endPoint x: 137, endPoint y: 177, distance: 59.6
click at [77, 177] on li "1 product tagged Select" at bounding box center [73, 143] width 59 height 125
click at [0, 0] on input "1 product tagged Select" at bounding box center [0, 0] width 0 height 0
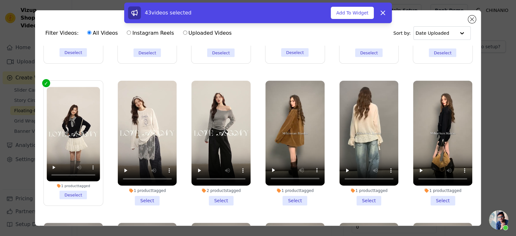
click at [153, 181] on li "1 product tagged Select" at bounding box center [147, 143] width 59 height 125
click at [0, 0] on input "1 product tagged Select" at bounding box center [0, 0] width 0 height 0
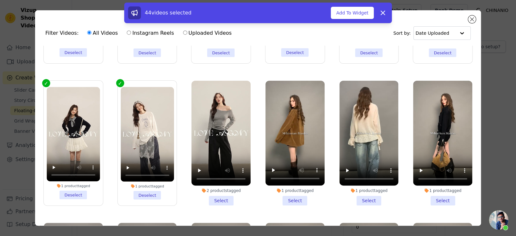
click at [226, 187] on div "2 products tagged Select" at bounding box center [221, 143] width 66 height 132
click at [222, 181] on li "2 products tagged Select" at bounding box center [221, 143] width 59 height 125
click at [0, 0] on input "2 products tagged Select" at bounding box center [0, 0] width 0 height 0
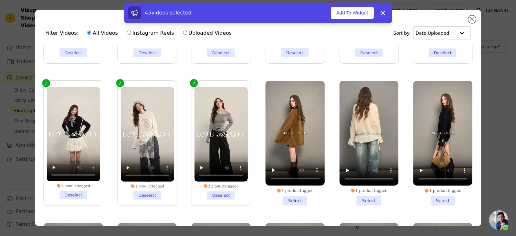
click at [288, 181] on li "1 product tagged Select" at bounding box center [295, 143] width 59 height 125
click at [0, 0] on input "1 product tagged Select" at bounding box center [0, 0] width 0 height 0
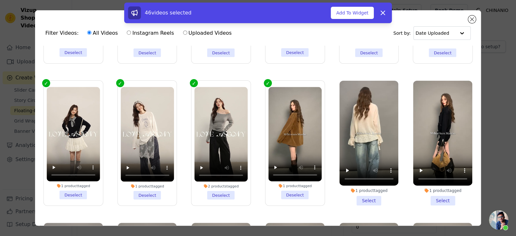
click at [350, 183] on li "1 product tagged Select" at bounding box center [369, 143] width 59 height 125
click at [0, 0] on input "1 product tagged Select" at bounding box center [0, 0] width 0 height 0
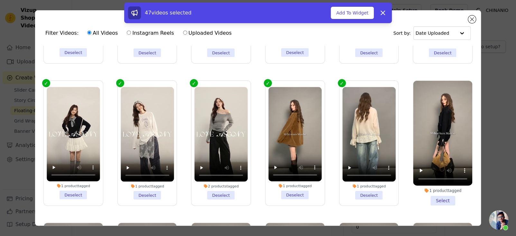
click at [423, 183] on li "1 product tagged Select" at bounding box center [442, 143] width 59 height 125
click at [0, 0] on input "1 product tagged Select" at bounding box center [0, 0] width 0 height 0
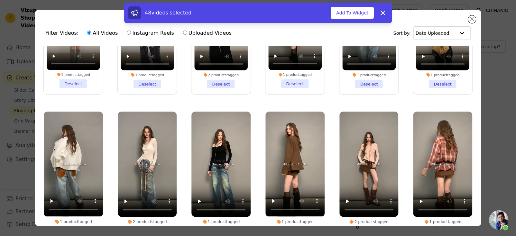
scroll to position [1095, 0]
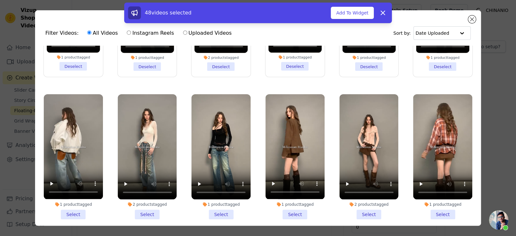
click at [80, 193] on li "1 product tagged Select" at bounding box center [73, 156] width 59 height 125
click at [0, 0] on input "1 product tagged Select" at bounding box center [0, 0] width 0 height 0
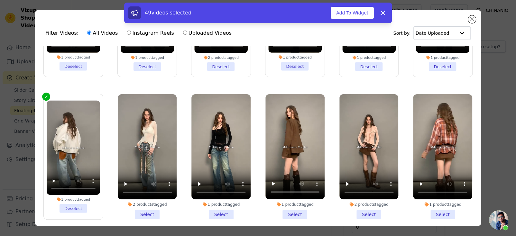
click at [133, 192] on li "2 products tagged Select" at bounding box center [147, 156] width 59 height 125
click at [0, 0] on input "2 products tagged Select" at bounding box center [0, 0] width 0 height 0
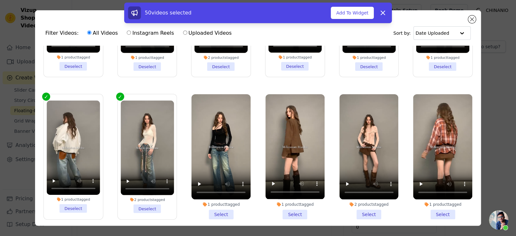
click at [209, 194] on li "1 product tagged Select" at bounding box center [221, 156] width 59 height 125
click at [0, 0] on input "1 product tagged Select" at bounding box center [0, 0] width 0 height 0
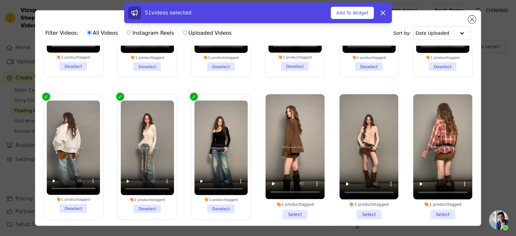
click at [286, 199] on div "1 product tagged Select" at bounding box center [295, 157] width 66 height 132
click at [303, 199] on div "1 product tagged Select" at bounding box center [295, 157] width 66 height 132
click at [291, 194] on li "1 product tagged Select" at bounding box center [295, 156] width 59 height 125
click at [0, 0] on input "1 product tagged Select" at bounding box center [0, 0] width 0 height 0
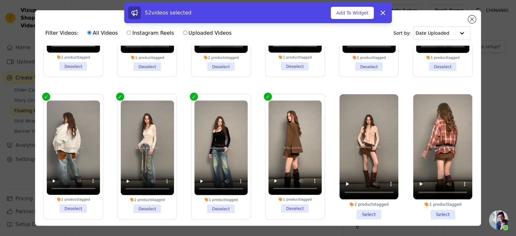
drag, startPoint x: 345, startPoint y: 189, endPoint x: 385, endPoint y: 189, distance: 39.9
click at [347, 189] on li "2 products tagged Select" at bounding box center [369, 156] width 59 height 125
click at [0, 0] on input "2 products tagged Select" at bounding box center [0, 0] width 0 height 0
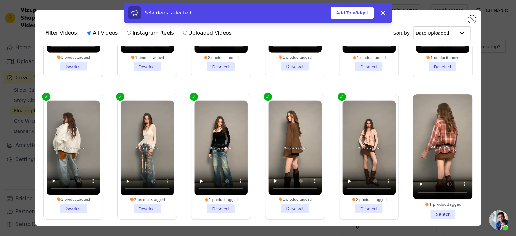
click at [413, 190] on li "1 product tagged Select" at bounding box center [442, 156] width 59 height 125
click at [0, 0] on input "1 product tagged Select" at bounding box center [0, 0] width 0 height 0
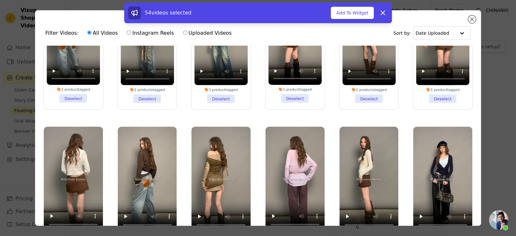
scroll to position [1223, 0]
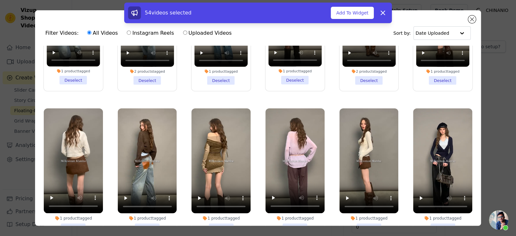
drag, startPoint x: 79, startPoint y: 200, endPoint x: 136, endPoint y: 203, distance: 57.4
click at [80, 201] on li "1 product tagged Select" at bounding box center [73, 171] width 59 height 125
click at [0, 0] on input "1 product tagged Select" at bounding box center [0, 0] width 0 height 0
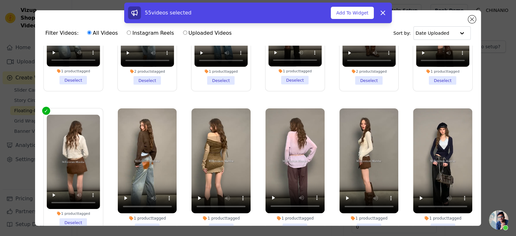
drag, startPoint x: 143, startPoint y: 203, endPoint x: 149, endPoint y: 204, distance: 5.9
click at [144, 203] on li "1 product tagged Select" at bounding box center [147, 171] width 59 height 125
click at [0, 0] on input "1 product tagged Select" at bounding box center [0, 0] width 0 height 0
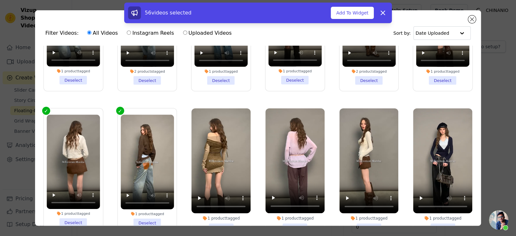
click at [208, 205] on li "1 product tagged Select" at bounding box center [221, 171] width 59 height 125
click at [0, 0] on input "1 product tagged Select" at bounding box center [0, 0] width 0 height 0
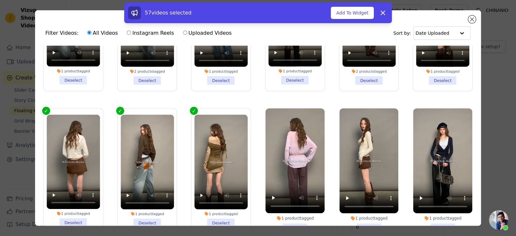
drag, startPoint x: 280, startPoint y: 202, endPoint x: 342, endPoint y: 202, distance: 61.5
click at [281, 202] on li "1 product tagged Select" at bounding box center [295, 171] width 59 height 125
click at [0, 0] on input "1 product tagged Select" at bounding box center [0, 0] width 0 height 0
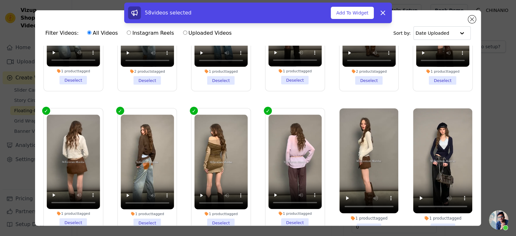
click at [364, 202] on li "1 product tagged Select" at bounding box center [369, 171] width 59 height 125
click at [0, 0] on input "1 product tagged Select" at bounding box center [0, 0] width 0 height 0
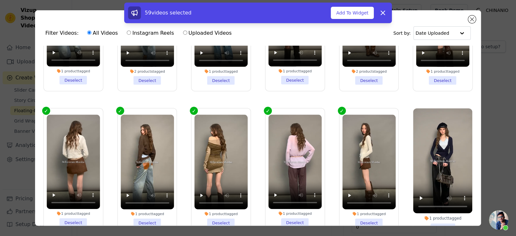
click at [429, 203] on li "1 product tagged Select" at bounding box center [442, 171] width 59 height 125
click at [0, 0] on input "1 product tagged Select" at bounding box center [0, 0] width 0 height 0
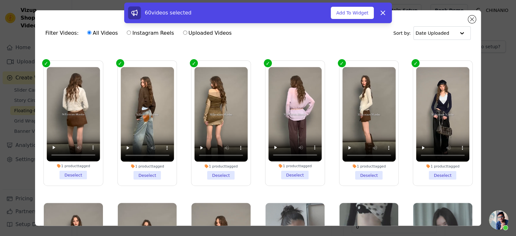
scroll to position [1352, 0]
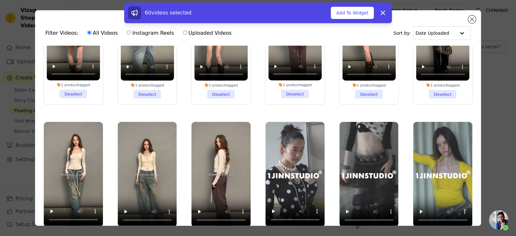
drag, startPoint x: 67, startPoint y: 207, endPoint x: 97, endPoint y: 207, distance: 29.3
click at [67, 230] on div "1 product tagged" at bounding box center [73, 232] width 59 height 5
click at [0, 0] on input "1 product tagged Select" at bounding box center [0, 0] width 0 height 0
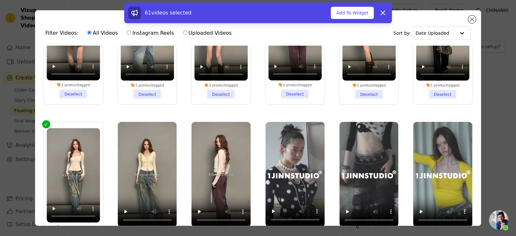
drag, startPoint x: 141, startPoint y: 212, endPoint x: 163, endPoint y: 213, distance: 21.9
click at [141, 212] on li "1 product tagged Select" at bounding box center [147, 184] width 59 height 125
click at [0, 0] on input "1 product tagged Select" at bounding box center [0, 0] width 0 height 0
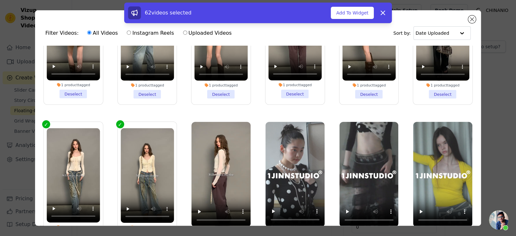
click at [201, 213] on li "1 product tagged Select" at bounding box center [221, 184] width 59 height 125
click at [0, 0] on input "1 product tagged Select" at bounding box center [0, 0] width 0 height 0
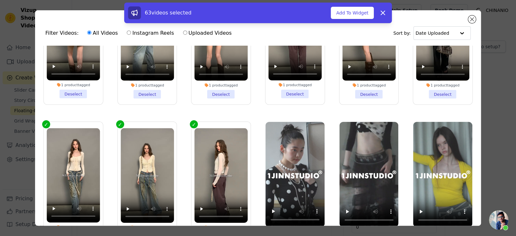
drag, startPoint x: 279, startPoint y: 212, endPoint x: 288, endPoint y: 212, distance: 8.7
click at [281, 212] on li "1 product tagged Select" at bounding box center [295, 184] width 59 height 125
click at [0, 0] on input "1 product tagged Select" at bounding box center [0, 0] width 0 height 0
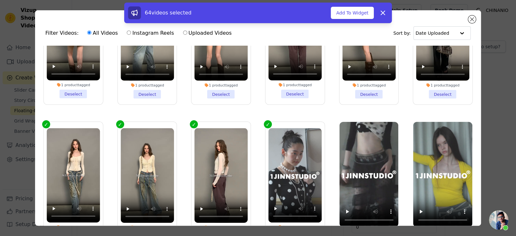
click at [351, 212] on li "1 product tagged Select" at bounding box center [369, 184] width 59 height 125
click at [0, 0] on input "1 product tagged Select" at bounding box center [0, 0] width 0 height 0
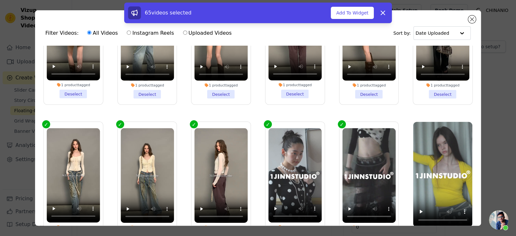
click at [447, 212] on li "1 product tagged Select" at bounding box center [442, 184] width 59 height 125
click at [0, 0] on input "1 product tagged Select" at bounding box center [0, 0] width 0 height 0
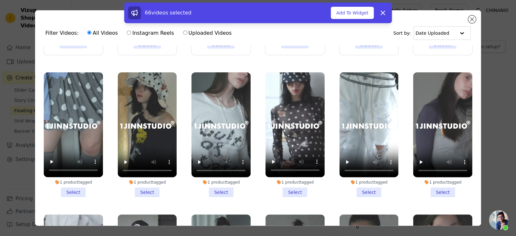
scroll to position [1546, 0]
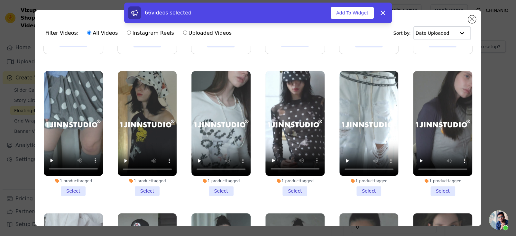
drag, startPoint x: 77, startPoint y: 162, endPoint x: 156, endPoint y: 163, distance: 78.9
click at [77, 161] on li "1 product tagged Select" at bounding box center [73, 133] width 59 height 125
click at [0, 0] on input "1 product tagged Select" at bounding box center [0, 0] width 0 height 0
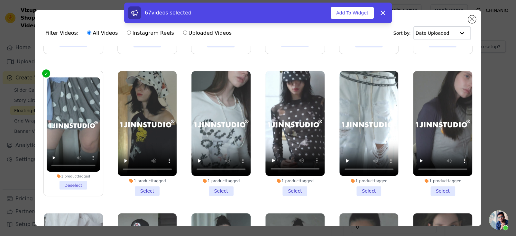
click at [166, 163] on li "1 product tagged Select" at bounding box center [147, 133] width 59 height 125
click at [0, 0] on input "1 product tagged Select" at bounding box center [0, 0] width 0 height 0
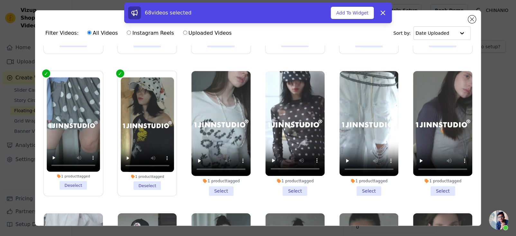
click at [221, 162] on li "1 product tagged Select" at bounding box center [221, 133] width 59 height 125
click at [0, 0] on input "1 product tagged Select" at bounding box center [0, 0] width 0 height 0
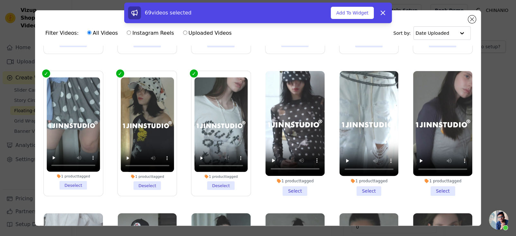
click at [288, 161] on li "1 product tagged Select" at bounding box center [295, 133] width 59 height 125
click at [0, 0] on input "1 product tagged Select" at bounding box center [0, 0] width 0 height 0
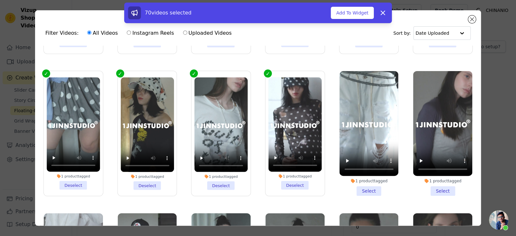
click at [370, 163] on li "1 product tagged Select" at bounding box center [369, 133] width 59 height 125
click at [0, 0] on input "1 product tagged Select" at bounding box center [0, 0] width 0 height 0
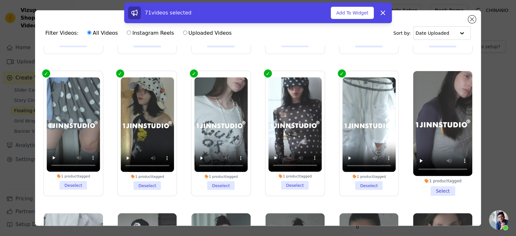
click at [437, 163] on li "1 product tagged Select" at bounding box center [442, 133] width 59 height 125
click at [0, 0] on input "1 product tagged Select" at bounding box center [0, 0] width 0 height 0
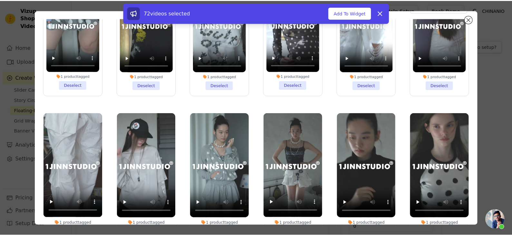
scroll to position [56, 0]
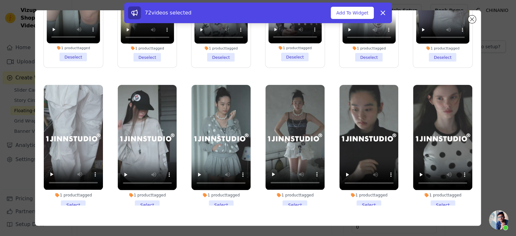
click at [75, 176] on li "1 product tagged Select" at bounding box center [73, 147] width 59 height 125
click at [0, 0] on input "1 product tagged Select" at bounding box center [0, 0] width 0 height 0
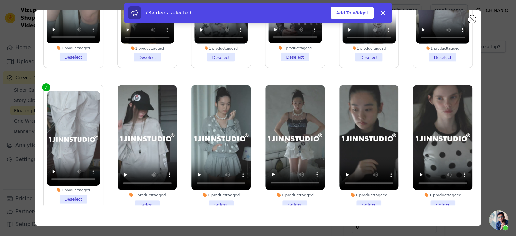
drag, startPoint x: 139, startPoint y: 175, endPoint x: 219, endPoint y: 175, distance: 79.9
click at [141, 175] on li "1 product tagged Select" at bounding box center [147, 147] width 59 height 125
click at [225, 174] on li "1 product tagged Select" at bounding box center [221, 147] width 59 height 125
click at [0, 0] on input "1 product tagged Select" at bounding box center [0, 0] width 0 height 0
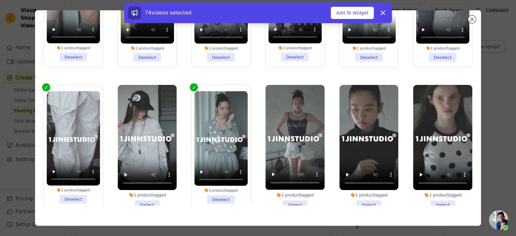
drag, startPoint x: 151, startPoint y: 172, endPoint x: 306, endPoint y: 184, distance: 155.0
click at [152, 172] on li "1 product tagged Select" at bounding box center [147, 147] width 59 height 125
click at [0, 0] on input "1 product tagged Select" at bounding box center [0, 0] width 0 height 0
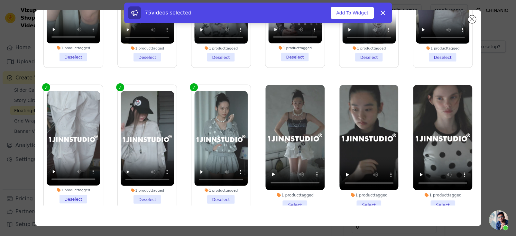
click at [289, 176] on li "1 product tagged Select" at bounding box center [295, 147] width 59 height 125
click at [0, 0] on input "1 product tagged Select" at bounding box center [0, 0] width 0 height 0
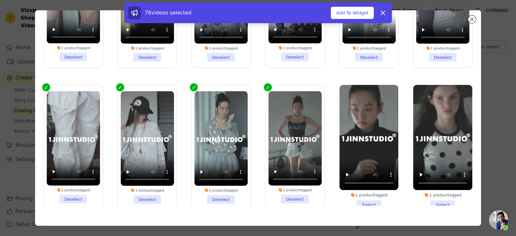
click at [367, 172] on li "1 product tagged Select" at bounding box center [369, 147] width 59 height 125
click at [424, 173] on li "1 product tagged Select" at bounding box center [442, 147] width 59 height 125
click at [0, 0] on input "1 product tagged Select" at bounding box center [0, 0] width 0 height 0
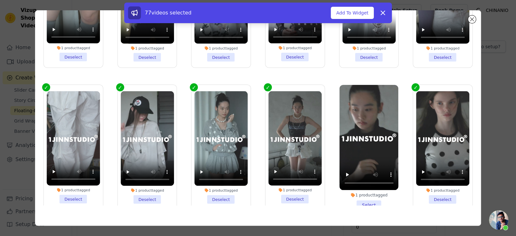
click at [370, 175] on li "1 product tagged Select" at bounding box center [369, 147] width 59 height 125
click at [0, 0] on input "1 product tagged Select" at bounding box center [0, 0] width 0 height 0
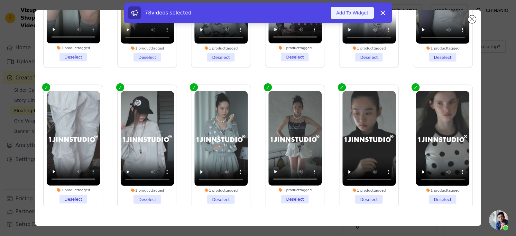
click at [358, 9] on button "Add To Widget" at bounding box center [352, 13] width 43 height 12
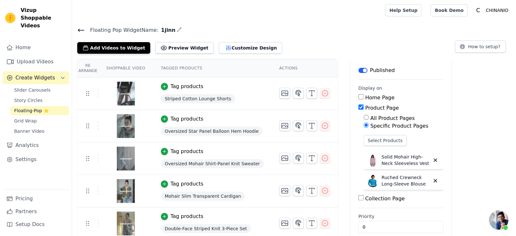
click at [82, 33] on icon at bounding box center [81, 30] width 8 height 8
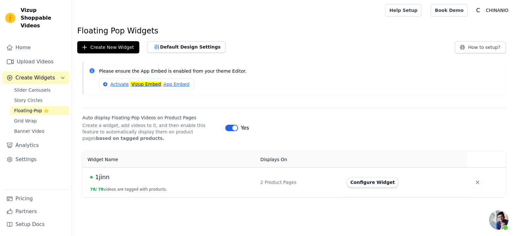
click at [106, 178] on span "1jinn" at bounding box center [102, 177] width 14 height 9
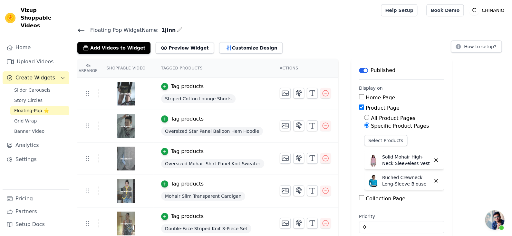
click at [83, 29] on icon at bounding box center [81, 30] width 8 height 8
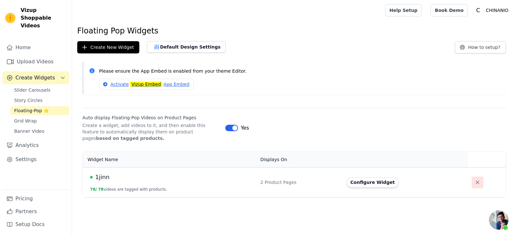
click at [478, 185] on icon "button" at bounding box center [478, 182] width 6 height 6
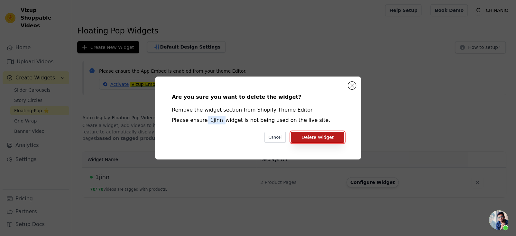
click at [295, 137] on button "Delete Widget" at bounding box center [317, 137] width 53 height 11
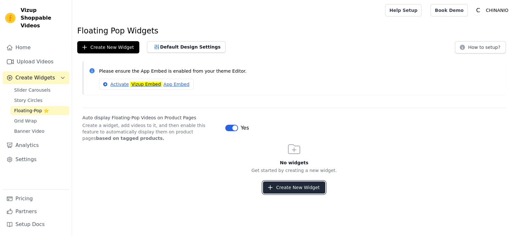
click at [286, 185] on button "Create New Widget" at bounding box center [294, 188] width 62 height 12
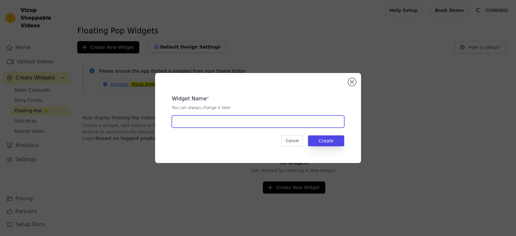
click at [240, 124] on input "text" at bounding box center [258, 122] width 173 height 12
type input "1jinn"
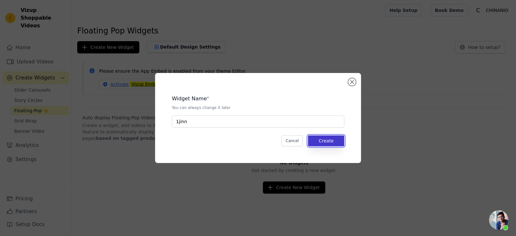
click at [322, 142] on button "Create" at bounding box center [326, 141] width 36 height 11
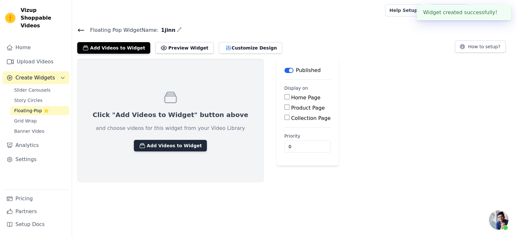
click at [175, 143] on button "Add Videos to Widget" at bounding box center [170, 146] width 73 height 12
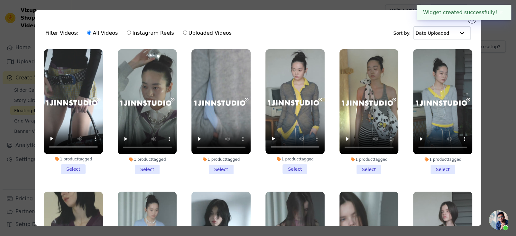
click at [82, 164] on li "1 product tagged Select" at bounding box center [73, 111] width 59 height 125
click at [0, 0] on input "1 product tagged Select" at bounding box center [0, 0] width 0 height 0
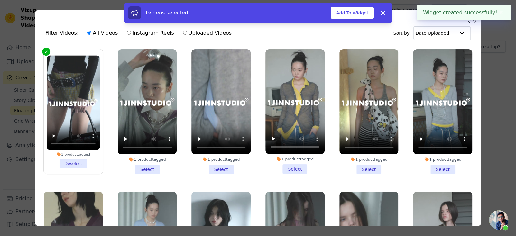
click at [151, 168] on li "1 product tagged Select" at bounding box center [147, 111] width 59 height 125
click at [0, 0] on input "1 product tagged Select" at bounding box center [0, 0] width 0 height 0
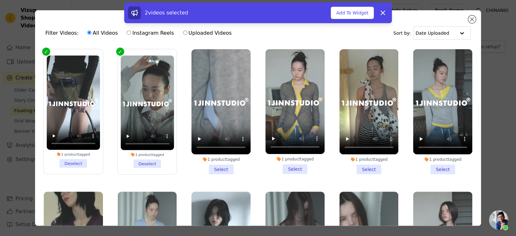
click at [224, 169] on li "1 product tagged Select" at bounding box center [221, 111] width 59 height 125
click at [0, 0] on input "1 product tagged Select" at bounding box center [0, 0] width 0 height 0
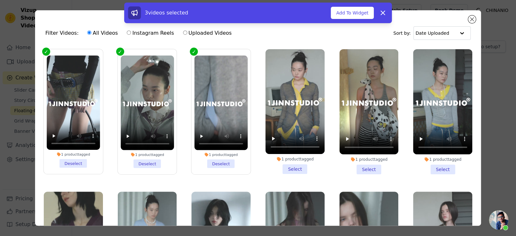
click at [289, 166] on li "1 product tagged Select" at bounding box center [295, 111] width 59 height 125
click at [0, 0] on input "1 product tagged Select" at bounding box center [0, 0] width 0 height 0
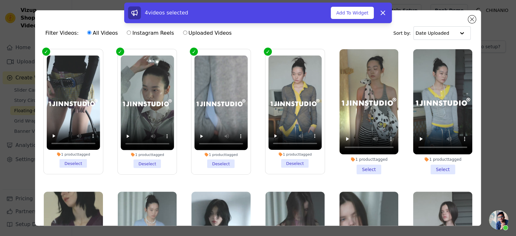
click at [357, 168] on li "1 product tagged Select" at bounding box center [369, 111] width 59 height 125
click at [0, 0] on input "1 product tagged Select" at bounding box center [0, 0] width 0 height 0
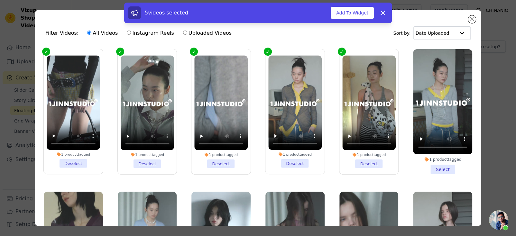
click at [438, 163] on li "1 product tagged Select" at bounding box center [442, 111] width 59 height 125
click at [0, 0] on input "1 product tagged Select" at bounding box center [0, 0] width 0 height 0
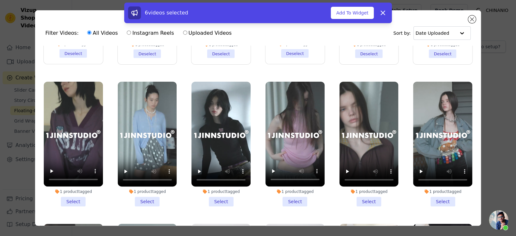
scroll to position [128, 0]
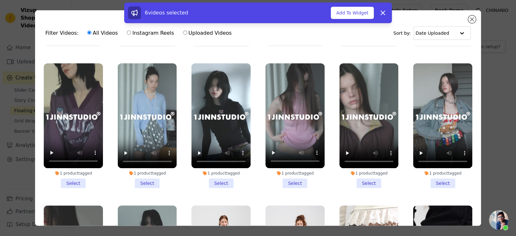
drag, startPoint x: 68, startPoint y: 177, endPoint x: 143, endPoint y: 175, distance: 75.4
click at [68, 177] on li "1 product tagged Select" at bounding box center [73, 125] width 59 height 125
click at [0, 0] on input "1 product tagged Select" at bounding box center [0, 0] width 0 height 0
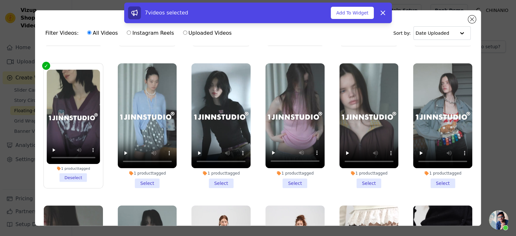
click at [147, 178] on li "1 product tagged Select" at bounding box center [147, 125] width 59 height 125
click at [0, 0] on input "1 product tagged Select" at bounding box center [0, 0] width 0 height 0
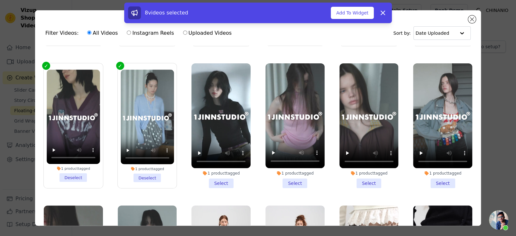
drag, startPoint x: 219, startPoint y: 180, endPoint x: 279, endPoint y: 179, distance: 59.9
click at [219, 180] on li "1 product tagged Select" at bounding box center [221, 125] width 59 height 125
click at [0, 0] on input "1 product tagged Select" at bounding box center [0, 0] width 0 height 0
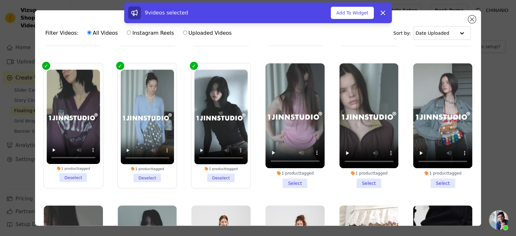
drag, startPoint x: 283, startPoint y: 180, endPoint x: 299, endPoint y: 180, distance: 16.7
click at [284, 180] on li "1 product tagged Select" at bounding box center [295, 125] width 59 height 125
click at [0, 0] on input "1 product tagged Select" at bounding box center [0, 0] width 0 height 0
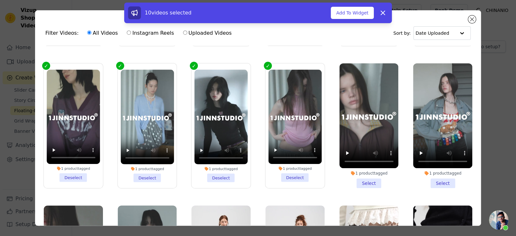
click at [372, 178] on li "1 product tagged Select" at bounding box center [369, 125] width 59 height 125
click at [0, 0] on input "1 product tagged Select" at bounding box center [0, 0] width 0 height 0
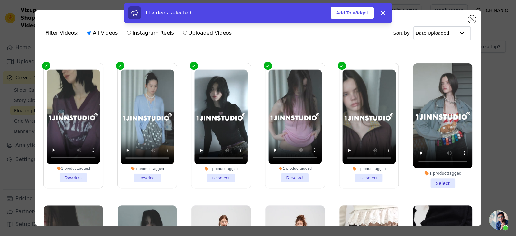
click at [442, 178] on li "1 product tagged Select" at bounding box center [442, 125] width 59 height 125
click at [0, 0] on input "1 product tagged Select" at bounding box center [0, 0] width 0 height 0
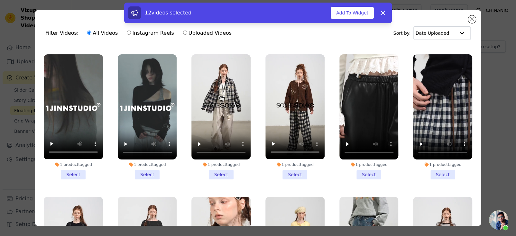
scroll to position [289, 0]
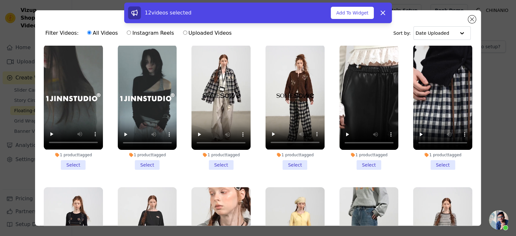
click at [74, 158] on li "1 product tagged Select" at bounding box center [73, 107] width 59 height 125
click at [0, 0] on input "1 product tagged Select" at bounding box center [0, 0] width 0 height 0
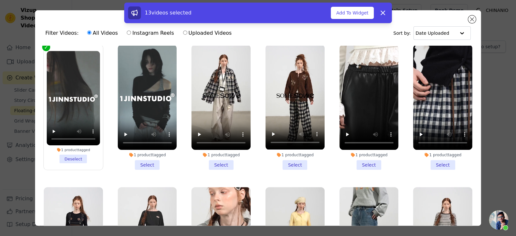
click at [140, 157] on li "1 product tagged Select" at bounding box center [147, 107] width 59 height 125
click at [0, 0] on input "1 product tagged Select" at bounding box center [0, 0] width 0 height 0
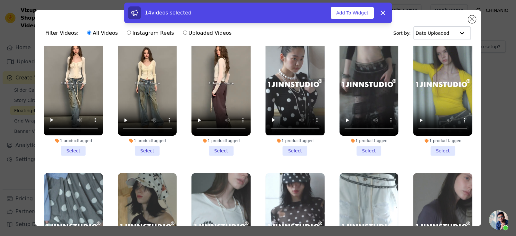
scroll to position [1449, 0]
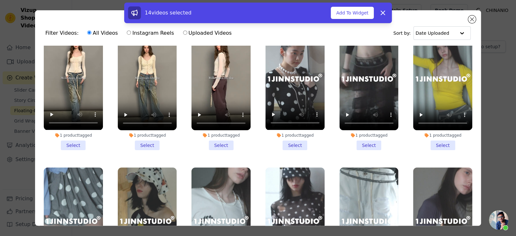
click at [285, 117] on li "1 product tagged Select" at bounding box center [295, 87] width 59 height 125
click at [0, 0] on input "1 product tagged Select" at bounding box center [0, 0] width 0 height 0
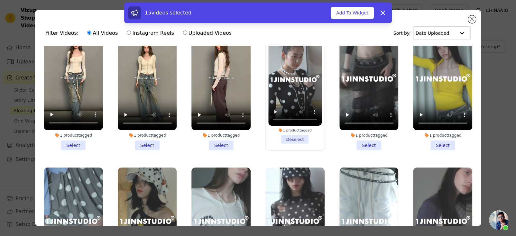
click at [351, 126] on div "1 product tagged Select" at bounding box center [369, 88] width 66 height 132
click at [369, 124] on div "1 product tagged Select" at bounding box center [369, 88] width 66 height 132
click at [352, 119] on li "1 product tagged Select" at bounding box center [369, 87] width 59 height 125
click at [0, 0] on input "1 product tagged Select" at bounding box center [0, 0] width 0 height 0
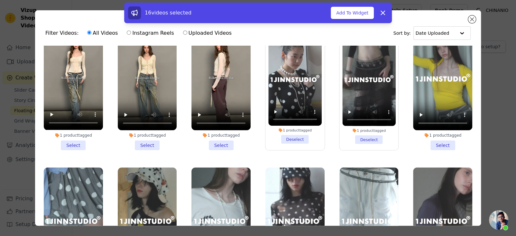
click at [438, 119] on li "1 product tagged Select" at bounding box center [442, 87] width 59 height 125
click at [0, 0] on input "1 product tagged Select" at bounding box center [0, 0] width 0 height 0
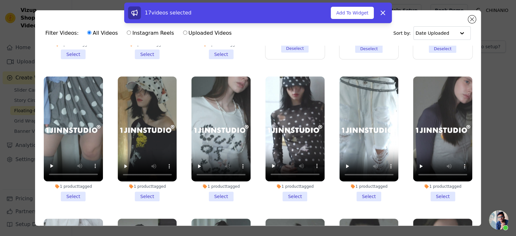
scroll to position [1546, 0]
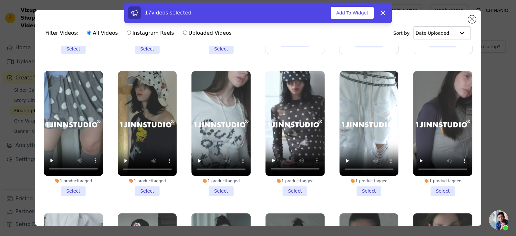
click at [74, 165] on li "1 product tagged Select" at bounding box center [73, 133] width 59 height 125
click at [0, 0] on input "1 product tagged Select" at bounding box center [0, 0] width 0 height 0
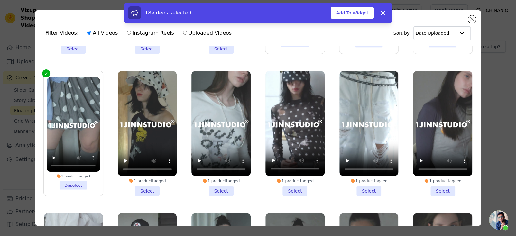
click at [136, 161] on li "1 product tagged Select" at bounding box center [147, 133] width 59 height 125
click at [0, 0] on input "1 product tagged Select" at bounding box center [0, 0] width 0 height 0
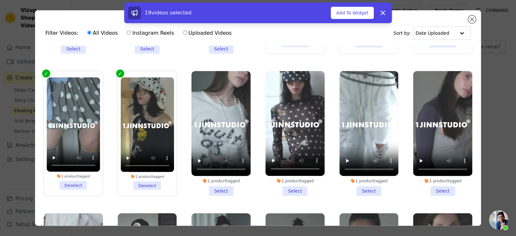
click at [228, 164] on li "1 product tagged Select" at bounding box center [221, 133] width 59 height 125
click at [0, 0] on input "1 product tagged Select" at bounding box center [0, 0] width 0 height 0
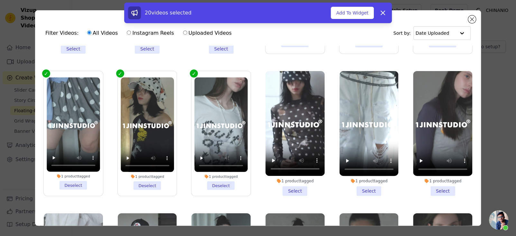
click at [295, 167] on div "1 product tagged Select" at bounding box center [295, 134] width 66 height 132
click at [299, 165] on li "1 product tagged Select" at bounding box center [295, 133] width 59 height 125
click at [0, 0] on input "1 product tagged Select" at bounding box center [0, 0] width 0 height 0
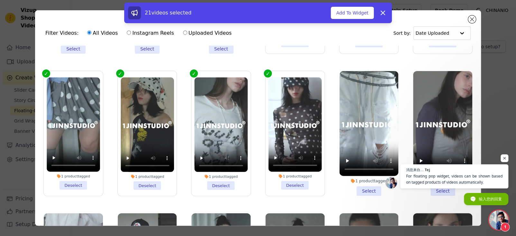
scroll to position [561, 0]
click at [371, 163] on li "1 product tagged Select" at bounding box center [369, 133] width 59 height 125
click at [0, 0] on input "1 product tagged Select" at bounding box center [0, 0] width 0 height 0
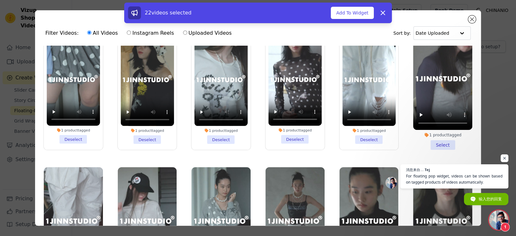
scroll to position [1610, 0]
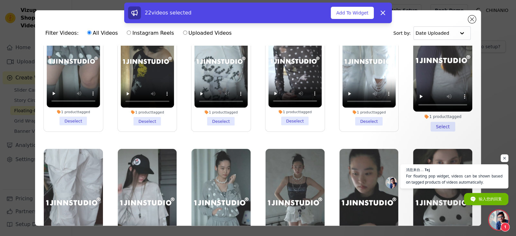
click at [428, 99] on li "1 product tagged Select" at bounding box center [442, 69] width 59 height 125
click at [0, 0] on input "1 product tagged Select" at bounding box center [0, 0] width 0 height 0
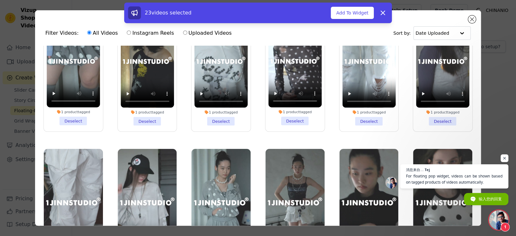
click at [506, 223] on span "1" at bounding box center [505, 227] width 9 height 9
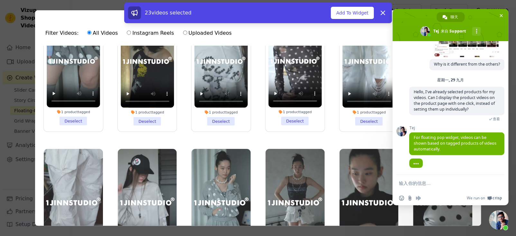
scroll to position [573, 0]
click at [499, 17] on span "关闭聊天" at bounding box center [501, 15] width 7 height 7
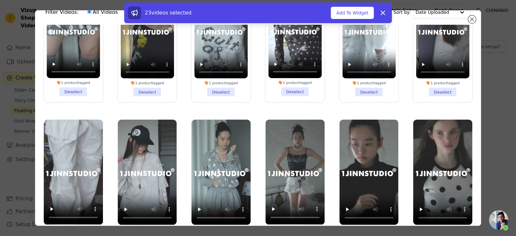
scroll to position [32, 0]
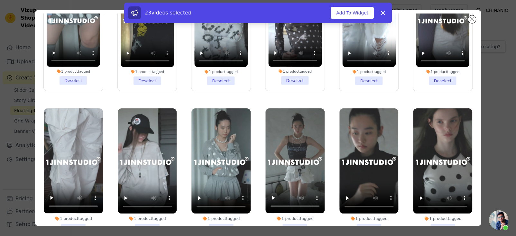
drag, startPoint x: 71, startPoint y: 196, endPoint x: 106, endPoint y: 197, distance: 35.4
click at [71, 196] on li "1 product tagged Select" at bounding box center [73, 171] width 59 height 125
click at [0, 0] on input "1 product tagged Select" at bounding box center [0, 0] width 0 height 0
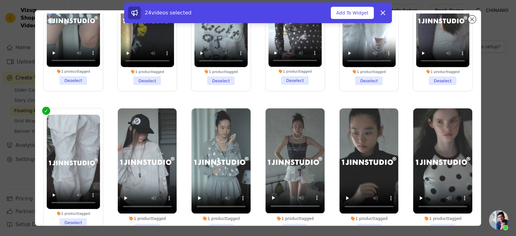
click at [138, 195] on li "1 product tagged Select" at bounding box center [147, 171] width 59 height 125
click at [0, 0] on input "1 product tagged Select" at bounding box center [0, 0] width 0 height 0
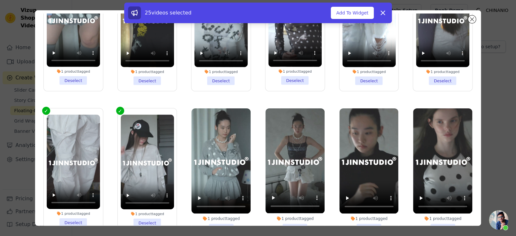
click at [222, 197] on li "1 product tagged Select" at bounding box center [221, 171] width 59 height 125
click at [0, 0] on input "1 product tagged Select" at bounding box center [0, 0] width 0 height 0
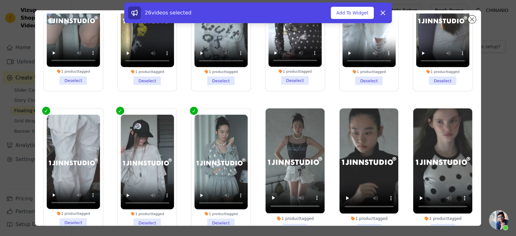
click at [292, 199] on li "1 product tagged Select" at bounding box center [295, 171] width 59 height 125
click at [0, 0] on input "1 product tagged Select" at bounding box center [0, 0] width 0 height 0
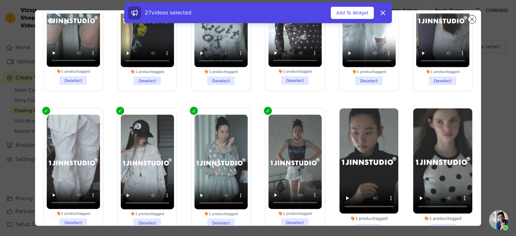
click at [374, 195] on li "1 product tagged Select" at bounding box center [369, 171] width 59 height 125
click at [0, 0] on input "1 product tagged Select" at bounding box center [0, 0] width 0 height 0
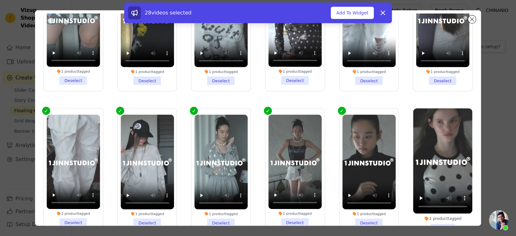
click at [435, 199] on li "1 product tagged Select" at bounding box center [442, 171] width 59 height 125
click at [0, 0] on input "1 product tagged Select" at bounding box center [0, 0] width 0 height 0
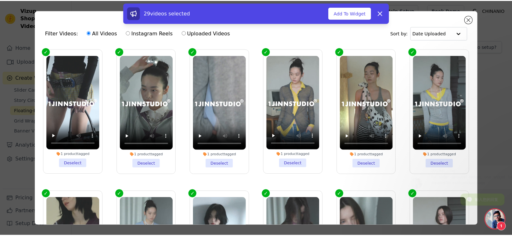
scroll to position [580, 0]
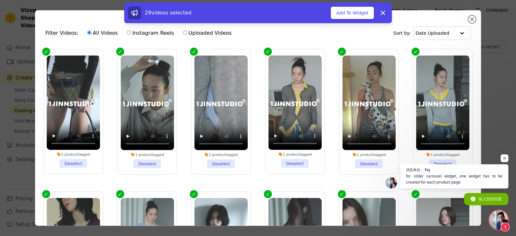
click at [493, 214] on span "开放式聊天" at bounding box center [498, 220] width 19 height 19
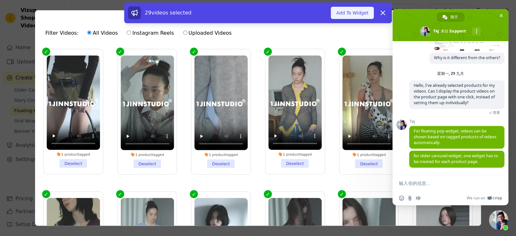
click at [363, 12] on button "Add To Widget" at bounding box center [352, 13] width 43 height 12
click at [501, 15] on span "关闭聊天" at bounding box center [501, 15] width 3 height 3
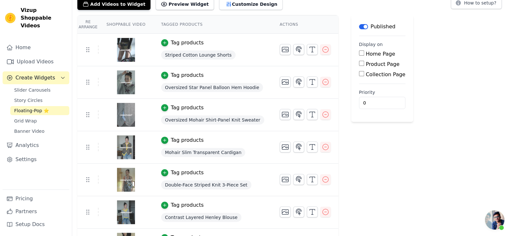
scroll to position [9, 0]
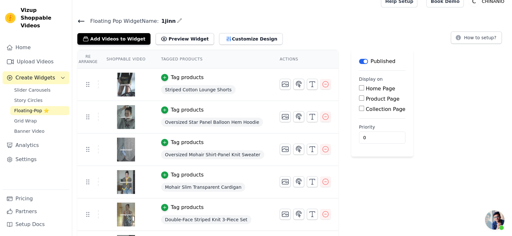
click at [376, 98] on label "Product Page" at bounding box center [382, 99] width 34 height 6
click at [364, 98] on input "Product Page" at bounding box center [361, 98] width 5 height 5
checkbox input "true"
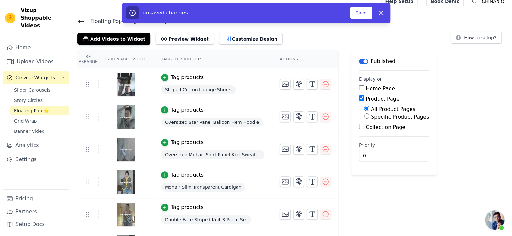
click at [377, 117] on label "Specific Product Pages" at bounding box center [400, 117] width 58 height 6
click at [369, 117] on input "Specific Product Pages" at bounding box center [366, 116] width 5 height 5
radio input "true"
click at [373, 135] on button "Select Products" at bounding box center [385, 131] width 43 height 11
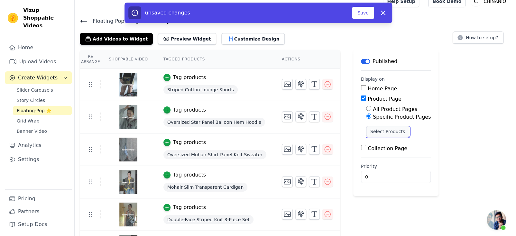
scroll to position [0, 0]
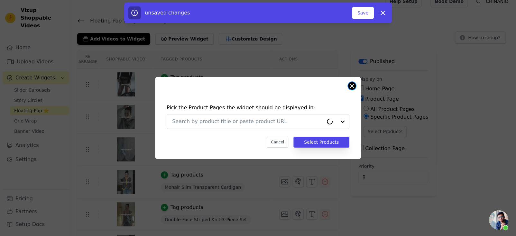
click at [351, 86] on button "Close modal" at bounding box center [352, 86] width 8 height 8
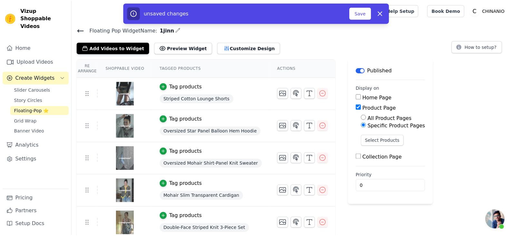
scroll to position [9, 0]
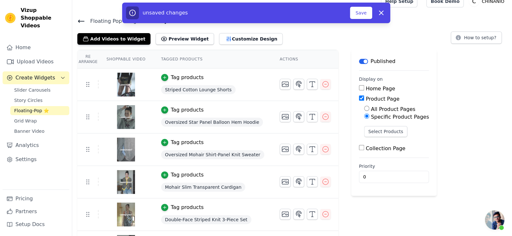
click at [222, 90] on span "Striped Cotton Lounge Shorts" at bounding box center [198, 89] width 74 height 9
copy span "Striped Cotton Lounge Shorts"
click at [390, 134] on button "Select Products" at bounding box center [385, 131] width 43 height 11
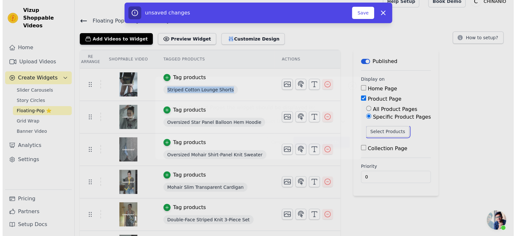
scroll to position [0, 0]
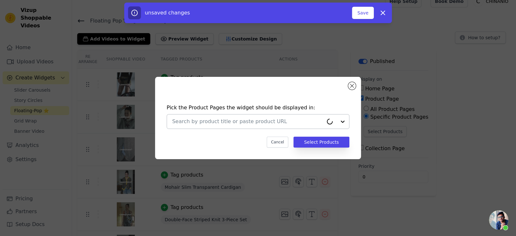
click at [299, 125] on input "text" at bounding box center [247, 122] width 151 height 8
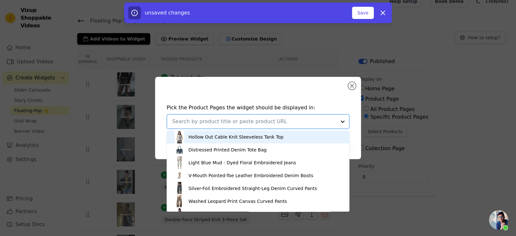
type input "v"
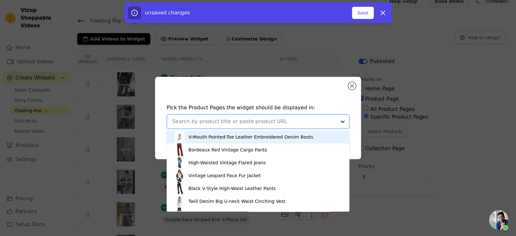
paste input "Striped Cotton Lounge Shorts"
type input "Striped Cotton Lounge Shorts"
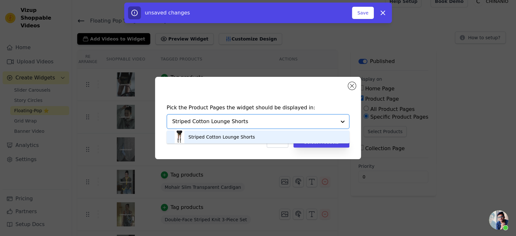
click at [263, 137] on div "Striped Cotton Lounge Shorts" at bounding box center [258, 137] width 170 height 13
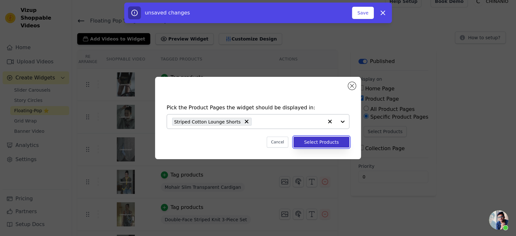
click at [309, 140] on button "Select Products" at bounding box center [322, 142] width 56 height 11
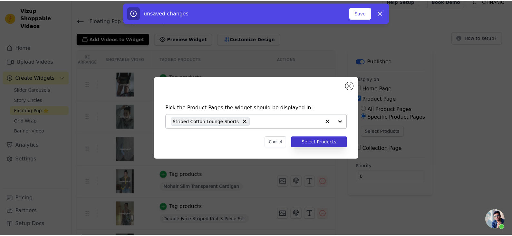
scroll to position [9, 0]
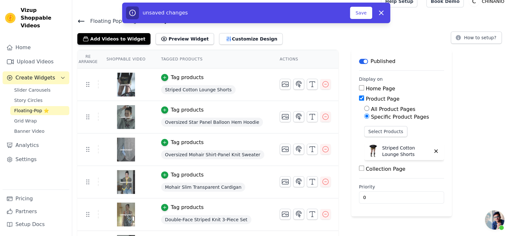
click at [235, 124] on span "Oversized Star Panel Balloon Hem Hoodie" at bounding box center [212, 122] width 102 height 9
copy span "Oversized Star Panel Balloon Hem Hoodie"
click at [393, 129] on button "Select Products" at bounding box center [385, 131] width 43 height 11
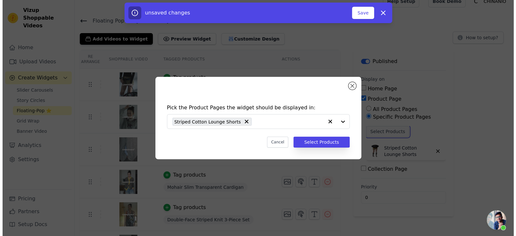
scroll to position [0, 0]
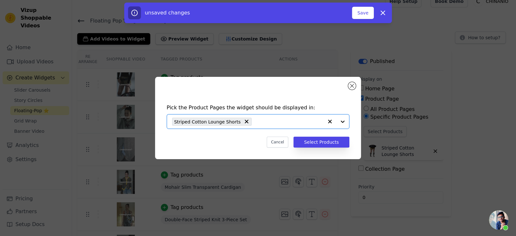
click at [262, 121] on input "text" at bounding box center [289, 122] width 69 height 8
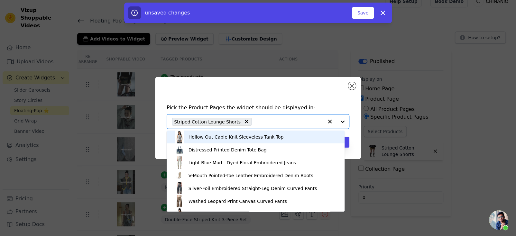
paste input "Oversized Star Panel Balloon Hem Hoodie"
type input "Oversized Star Panel Balloon Hem Hoodie"
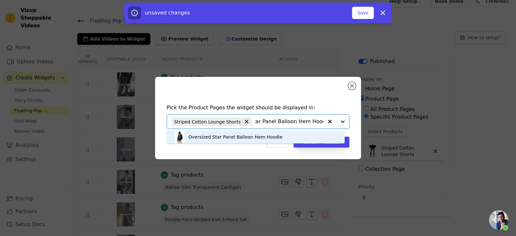
click at [262, 137] on div "Oversized Star Panel Balloon Hem Hoodie" at bounding box center [236, 137] width 94 height 6
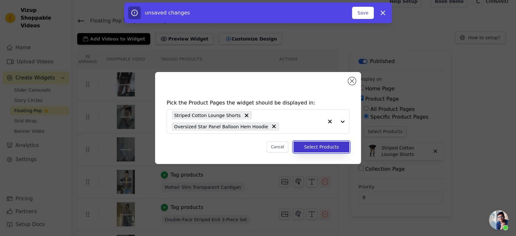
click at [312, 148] on button "Select Products" at bounding box center [322, 147] width 56 height 11
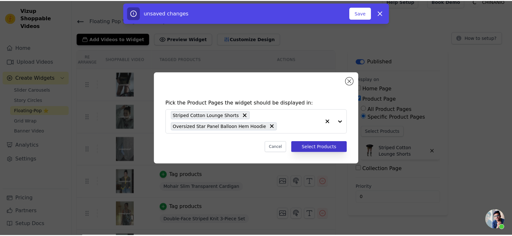
scroll to position [9, 0]
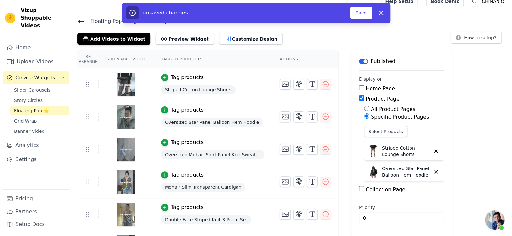
click at [223, 156] on span "Oversized Mohair Shirt-Panel Knit Sweater" at bounding box center [212, 154] width 103 height 9
copy span "Oversized Mohair Shirt-Panel Knit Sweater"
click at [384, 130] on button "Select Products" at bounding box center [385, 131] width 43 height 11
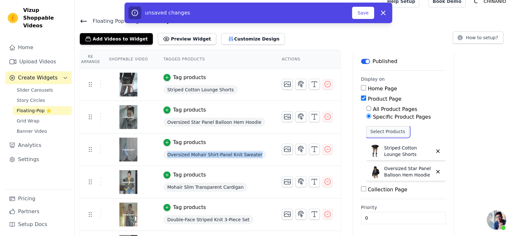
scroll to position [0, 0]
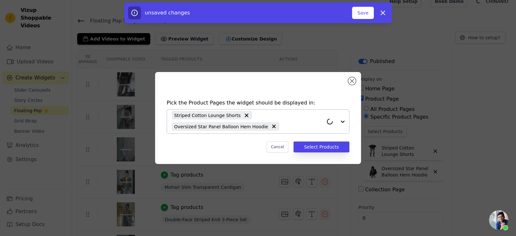
click at [300, 126] on input "text" at bounding box center [302, 127] width 41 height 8
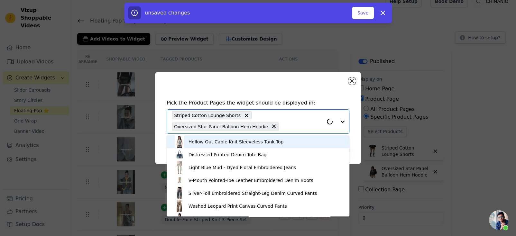
paste input "Oversized Mohair Shirt-Panel Knit Sweater"
type input "Oversized Mohair Shirt-Panel Knit Sweater"
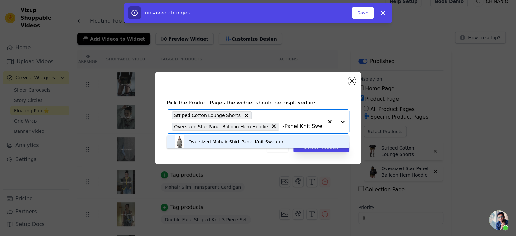
click at [283, 138] on div "Oversized Mohair Shirt-Panel Knit Sweater" at bounding box center [258, 142] width 170 height 13
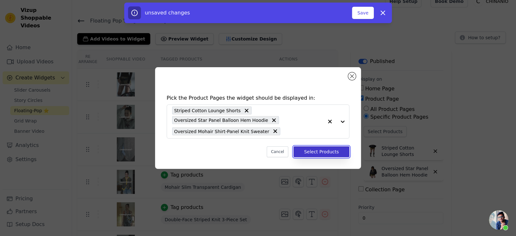
click at [313, 147] on button "Select Products" at bounding box center [322, 152] width 56 height 11
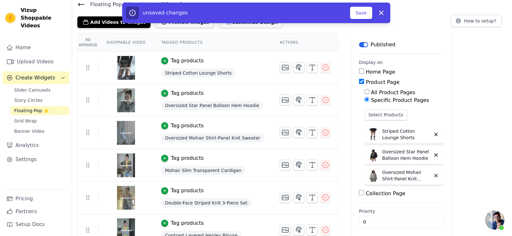
scroll to position [41, 0]
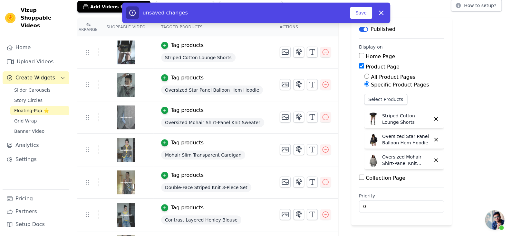
click at [207, 157] on span "Mohair Slim Transparent Cardigan" at bounding box center [203, 155] width 84 height 9
copy span "Mohair Slim Transparent Cardigan"
click at [386, 102] on button "Select Products" at bounding box center [385, 99] width 43 height 11
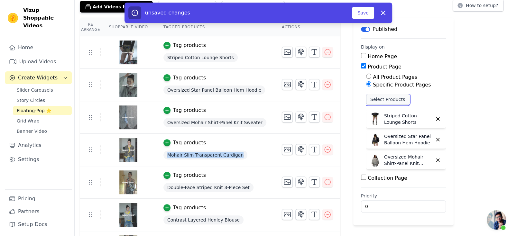
scroll to position [0, 0]
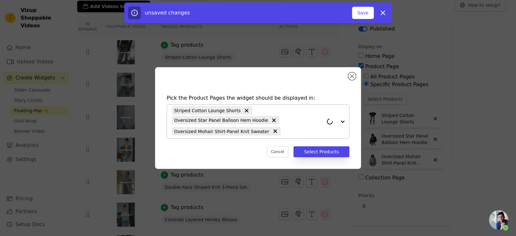
click at [296, 130] on input "text" at bounding box center [304, 132] width 40 height 8
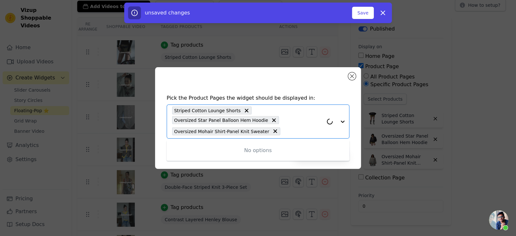
paste input "Mohair Slim Transparent Cardigan"
type input "Mohair Slim Transparent Cardigan"
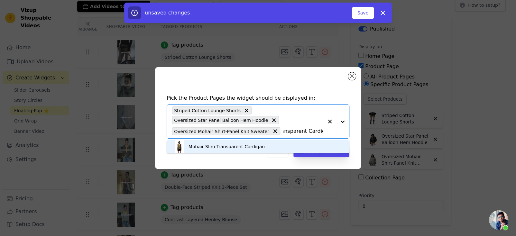
click at [273, 148] on div "Mohair Slim Transparent Cardigan" at bounding box center [258, 146] width 170 height 13
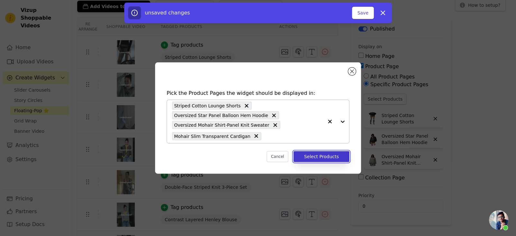
click at [307, 156] on button "Select Products" at bounding box center [322, 156] width 56 height 11
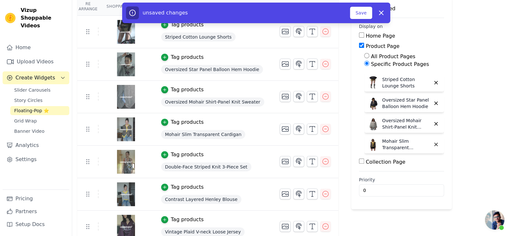
scroll to position [73, 0]
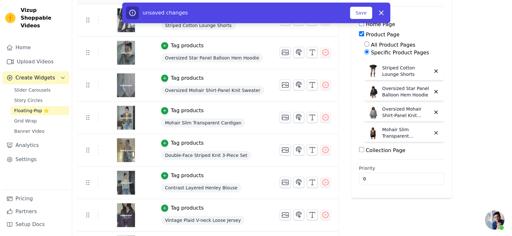
click at [206, 156] on span "Double-Face Striped Knit 3-Piece Set" at bounding box center [206, 155] width 90 height 9
copy span "Double-Face Striped Knit 3-Piece Set"
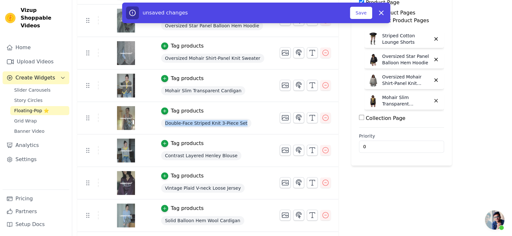
scroll to position [0, 0]
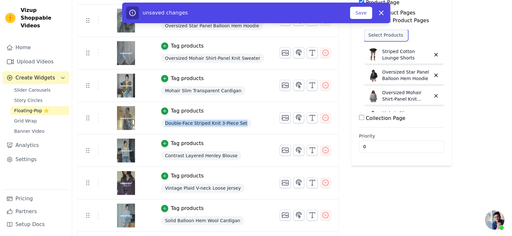
click at [398, 34] on button "Select Products" at bounding box center [385, 35] width 43 height 11
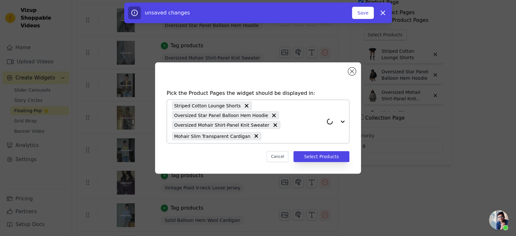
click at [270, 135] on input "text" at bounding box center [294, 136] width 59 height 8
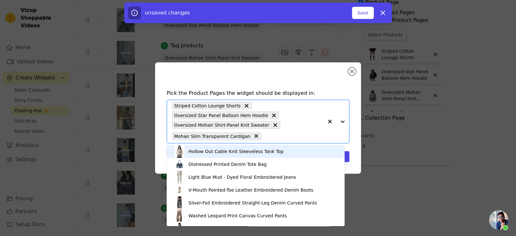
type input "v"
paste input "Double-Face Striped Knit 3-Piece Set"
type input "Double-Face Striped Knit 3-Piece Set"
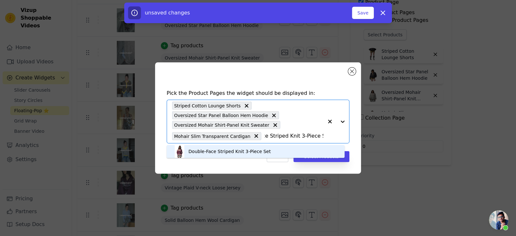
click at [281, 150] on div "Double-Face Striped Knit 3-Piece Set" at bounding box center [255, 151] width 165 height 13
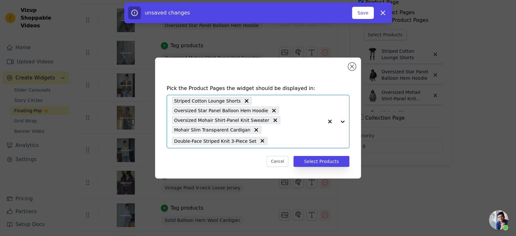
scroll to position [0, 0]
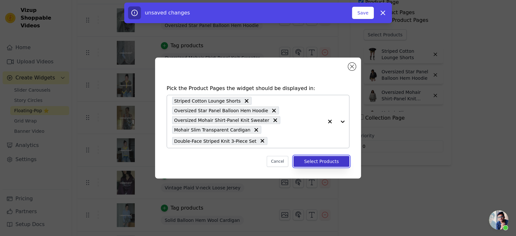
click at [307, 163] on button "Select Products" at bounding box center [322, 161] width 56 height 11
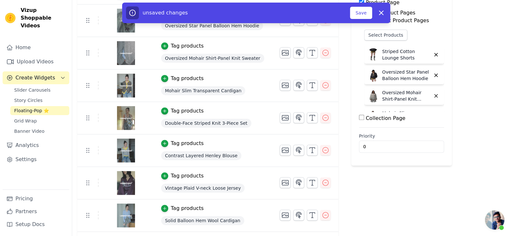
scroll to position [138, 0]
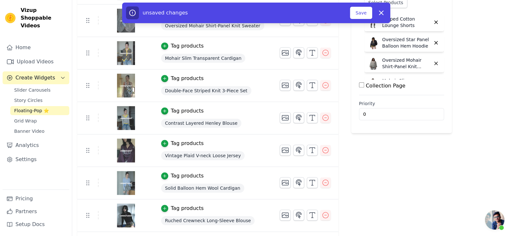
click at [219, 122] on span "Contrast Layered Henley Blouse" at bounding box center [201, 123] width 80 height 9
copy span "Contrast Layered Henley Blouse"
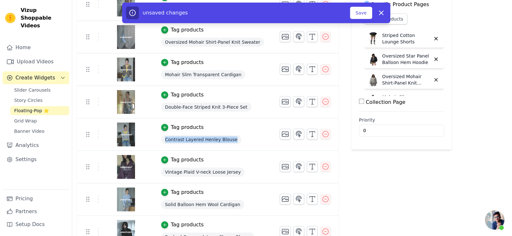
scroll to position [106, 0]
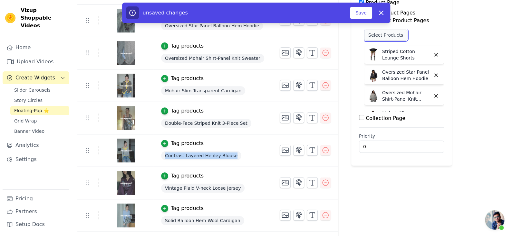
click at [383, 35] on button "Select Products" at bounding box center [385, 35] width 43 height 11
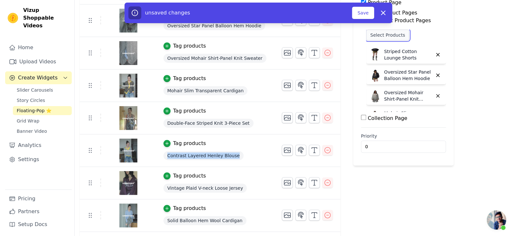
scroll to position [0, 0]
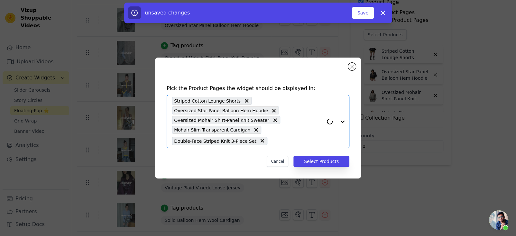
click at [280, 141] on input "text" at bounding box center [297, 141] width 53 height 8
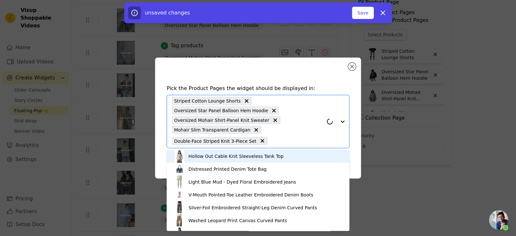
paste input "Contrast Layered Henley Blouse"
type input "Contrast Layered Henley Blouse"
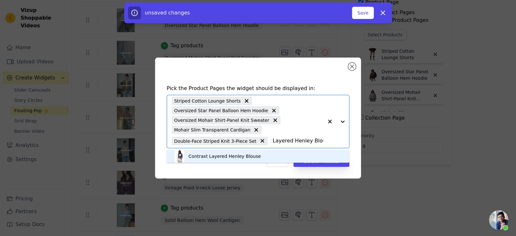
click at [267, 157] on div "Contrast Layered Henley Blouse" at bounding box center [258, 156] width 170 height 13
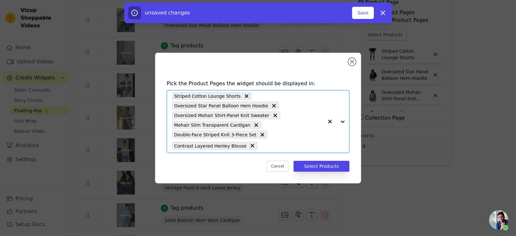
scroll to position [0, 0]
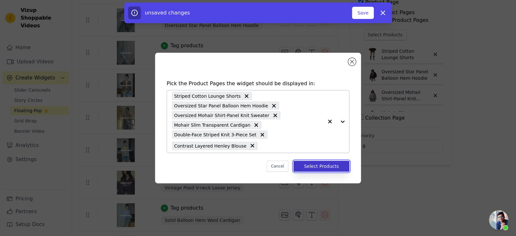
click at [314, 169] on button "Select Products" at bounding box center [322, 166] width 56 height 11
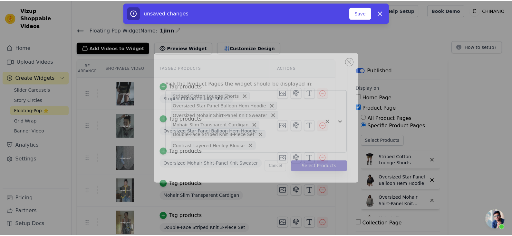
scroll to position [106, 0]
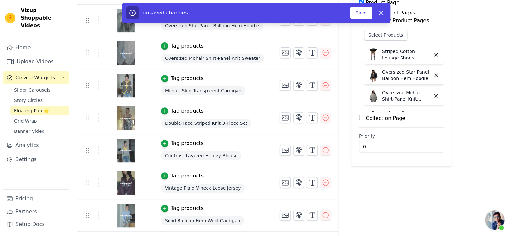
click at [214, 184] on span "Vintage Plaid V-neck Loose Jersey" at bounding box center [202, 188] width 83 height 9
copy span "Vintage Plaid V-neck Loose Jersey"
click at [399, 31] on button "Select Products" at bounding box center [385, 35] width 43 height 11
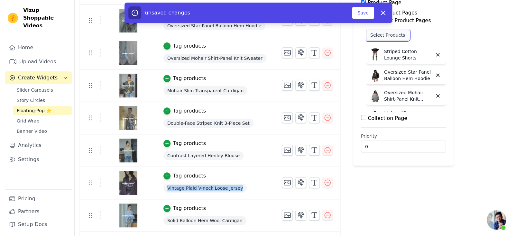
scroll to position [0, 0]
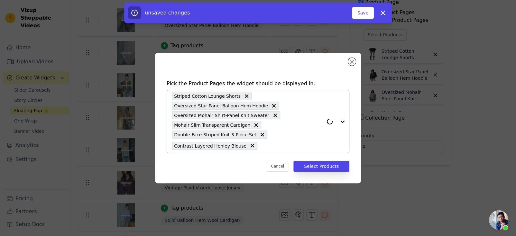
click at [265, 148] on input "text" at bounding box center [292, 146] width 63 height 8
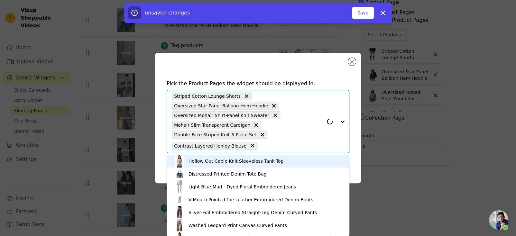
paste input "Vintage Plaid V-neck Loose Jersey"
type input "Vintage Plaid V-neck Loose Jersey"
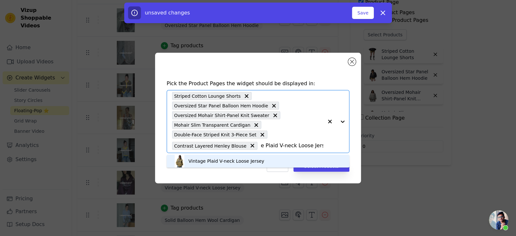
click at [295, 161] on div "Vintage Plaid V-neck Loose Jersey" at bounding box center [258, 161] width 170 height 13
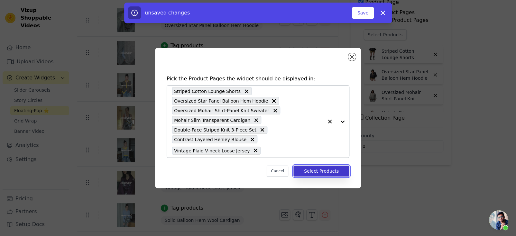
click at [306, 170] on button "Select Products" at bounding box center [322, 171] width 56 height 11
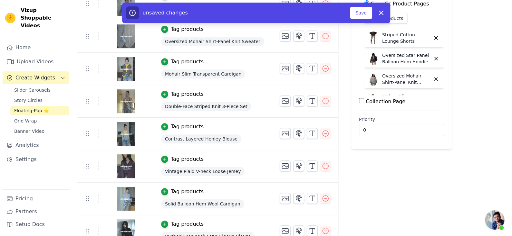
scroll to position [138, 0]
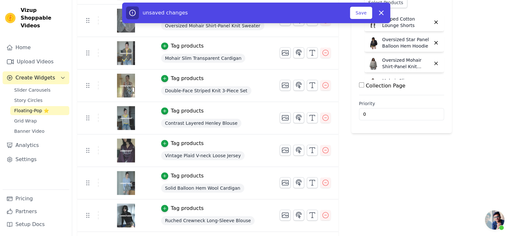
click at [216, 187] on span "Solid Balloon Hem Wool Cardigan" at bounding box center [202, 188] width 83 height 9
copy span "Solid Balloon Hem Wool Cardigan"
click at [364, 14] on button "Save" at bounding box center [361, 13] width 22 height 12
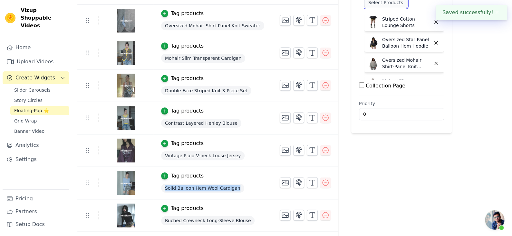
click at [387, 4] on button "Select Products" at bounding box center [385, 2] width 43 height 11
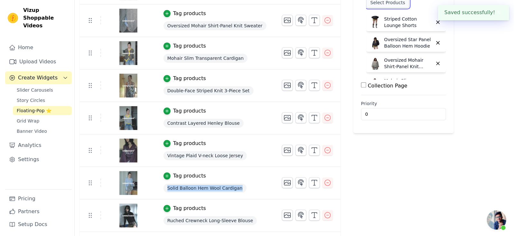
scroll to position [0, 0]
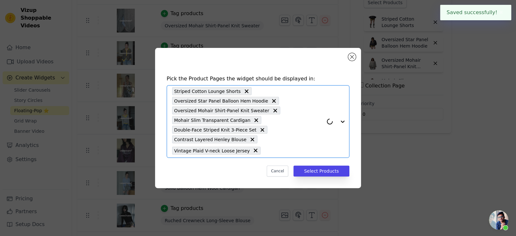
click at [266, 152] on input "text" at bounding box center [294, 151] width 60 height 8
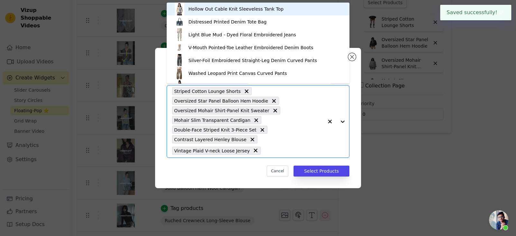
paste input "Solid Balloon Hem Wool Cardigan"
type input "Solid Balloon Hem Wool Cardigan"
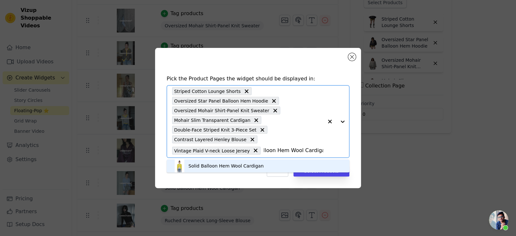
click at [246, 167] on div "Solid Balloon Hem Wool Cardigan" at bounding box center [226, 166] width 75 height 6
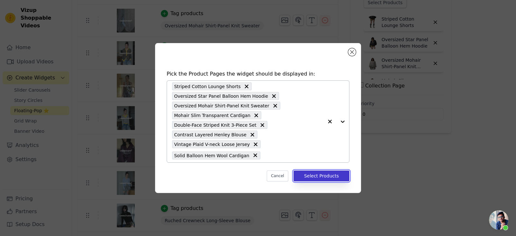
click at [308, 177] on button "Select Products" at bounding box center [322, 176] width 56 height 11
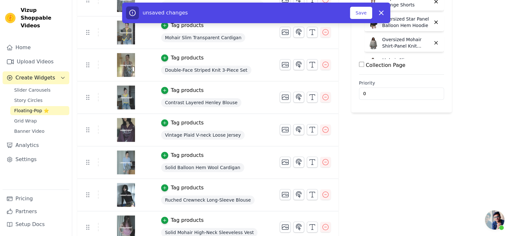
scroll to position [170, 0]
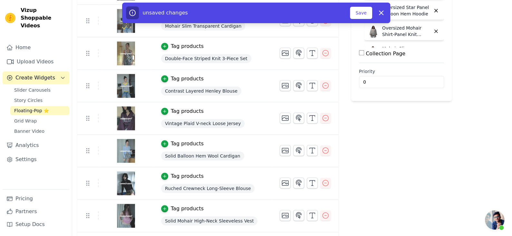
click at [225, 192] on span "Ruched Crewneck Long-Sleeve Blouse" at bounding box center [208, 188] width 94 height 9
copy span "Ruched Crewneck Long-Sleeve Blouse"
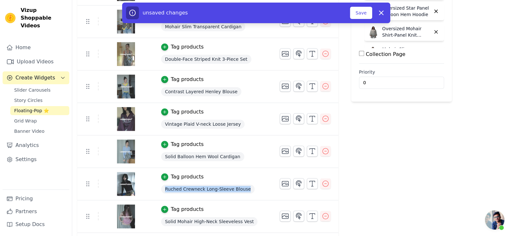
scroll to position [73, 0]
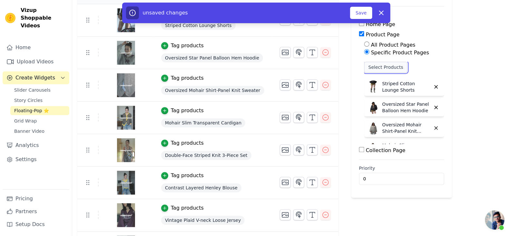
click at [394, 68] on button "Select Products" at bounding box center [385, 67] width 43 height 11
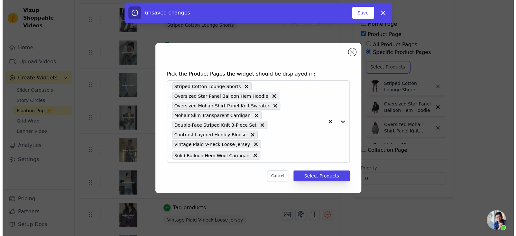
scroll to position [0, 0]
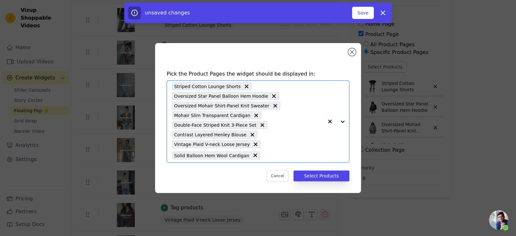
click at [271, 154] on input "text" at bounding box center [294, 156] width 60 height 8
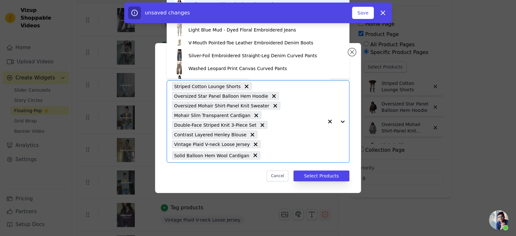
paste input "Ruched Crewneck Long-Sleeve Blouse"
type input "Ruched Crewneck Long-Sleeve Blouse"
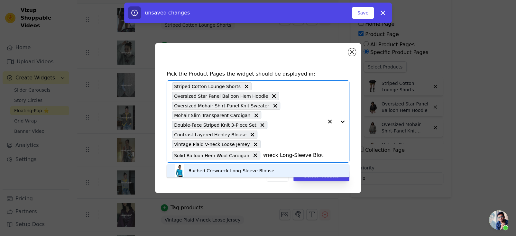
click at [259, 169] on div "Ruched Crewneck Long-Sleeve Blouse" at bounding box center [232, 171] width 86 height 6
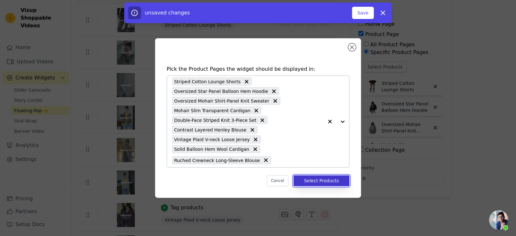
click at [309, 178] on button "Select Products" at bounding box center [322, 180] width 56 height 11
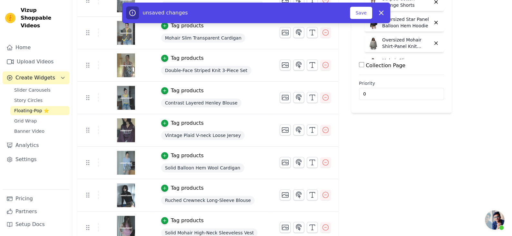
scroll to position [170, 0]
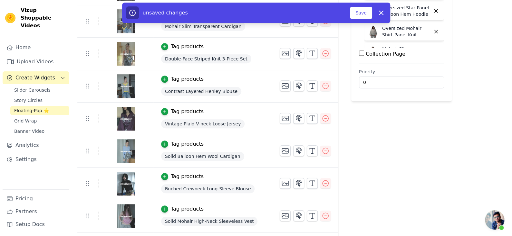
click at [221, 185] on span "Ruched Crewneck Long-Sleeve Blouse" at bounding box center [208, 189] width 94 height 9
copy span "Ruched Crewneck Long-Sleeve Blouse"
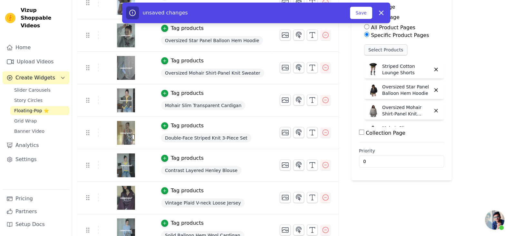
scroll to position [73, 0]
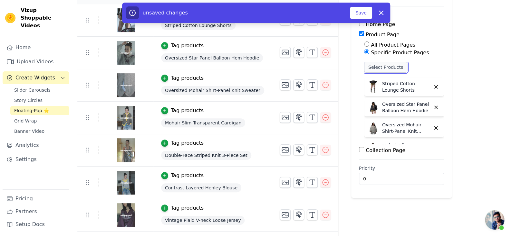
click at [390, 68] on button "Select Products" at bounding box center [385, 67] width 43 height 11
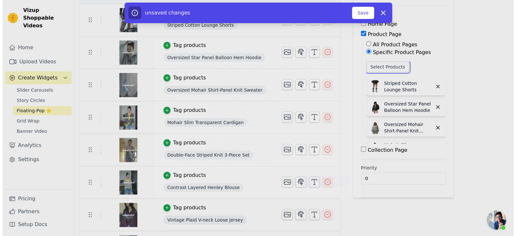
scroll to position [0, 0]
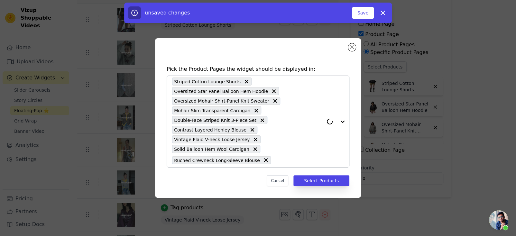
click at [274, 161] on input "text" at bounding box center [298, 160] width 49 height 8
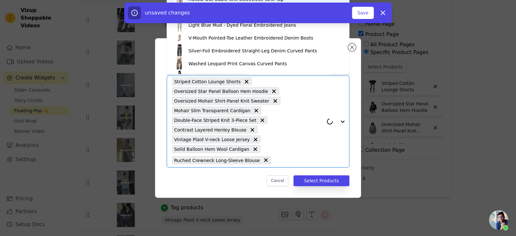
paste input "Ruched Crewneck Long-Sleeve Blouse"
type input "Ruched Crewneck Long-Sleeve Blouse"
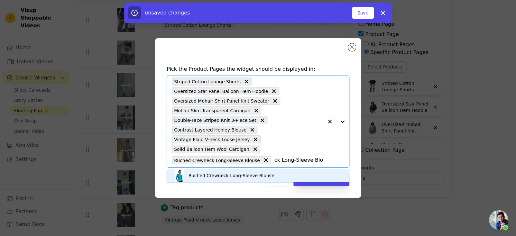
click at [309, 173] on div "Ruched Crewneck Long-Sleeve Blouse" at bounding box center [258, 175] width 170 height 13
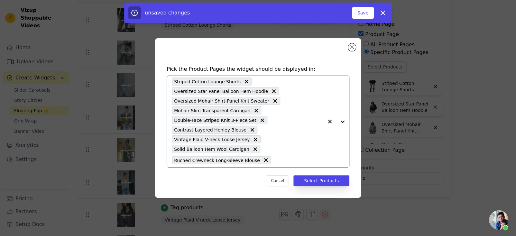
scroll to position [0, 0]
click at [317, 178] on button "Select Products" at bounding box center [322, 180] width 56 height 11
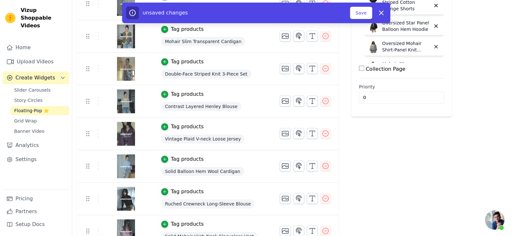
scroll to position [170, 0]
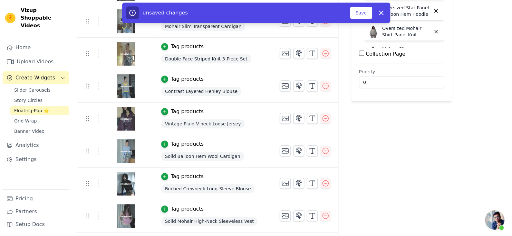
click at [215, 218] on span "Solid Mohair High-Neck Sleeveless Vest" at bounding box center [209, 221] width 97 height 9
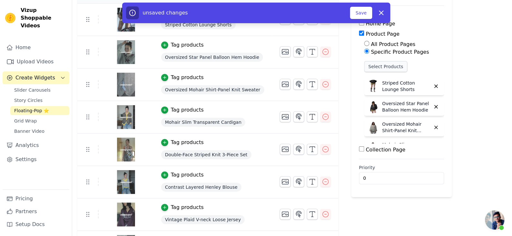
scroll to position [73, 0]
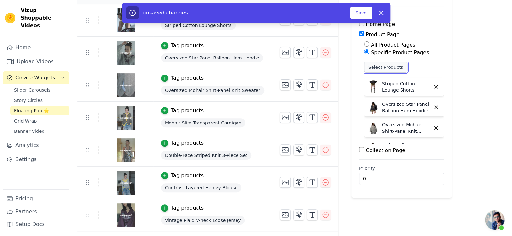
click at [390, 63] on button "Select Products" at bounding box center [385, 67] width 43 height 11
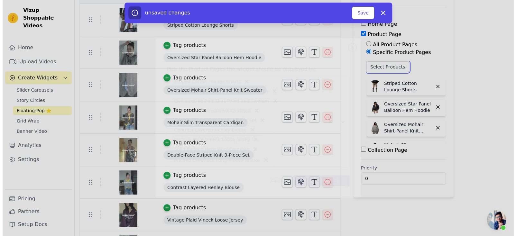
scroll to position [0, 0]
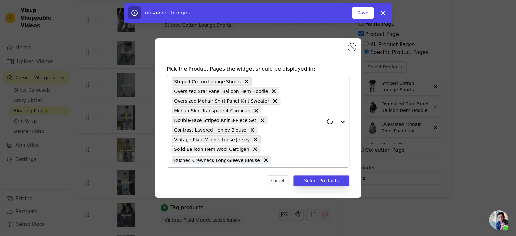
click at [272, 167] on div "Striped Cotton Lounge Shorts Oversized Star Panel Balloon Hem Hoodie Oversized …" at bounding box center [247, 121] width 151 height 91
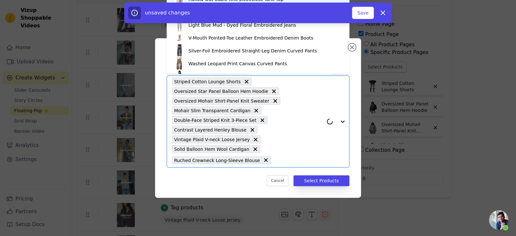
click at [282, 163] on input "text" at bounding box center [298, 160] width 49 height 8
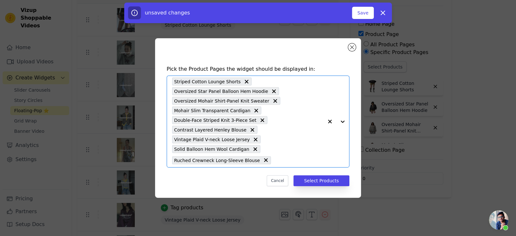
paste input "Solid Mohair High-Neck Sleeveless Vest"
type input "Solid Mohair High-Neck Sleeveless Vest"
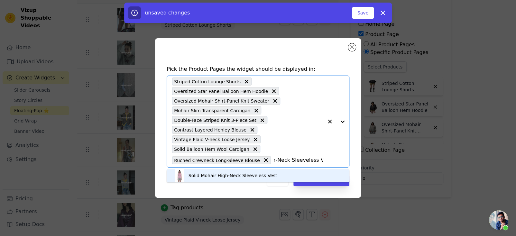
click at [285, 173] on div "Solid Mohair High-Neck Sleeveless Vest" at bounding box center [258, 175] width 170 height 13
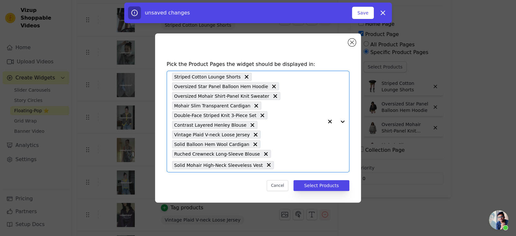
scroll to position [0, 0]
click at [312, 189] on button "Select Products" at bounding box center [322, 185] width 56 height 11
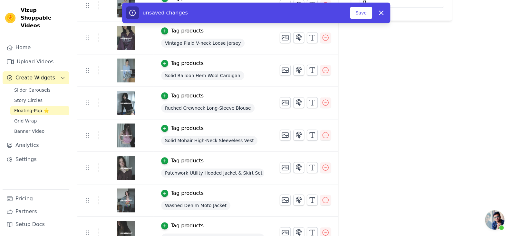
scroll to position [267, 0]
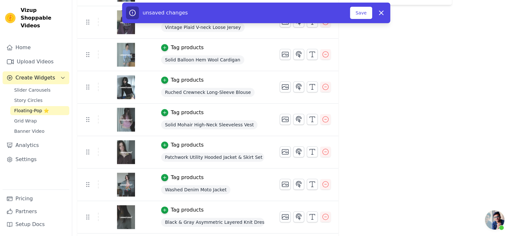
click at [216, 156] on span "Patchwork Utility Hooded Jacket & Skirt Set" at bounding box center [212, 157] width 103 height 9
click at [217, 186] on span "Washed Denim Moto Jacket" at bounding box center [195, 189] width 69 height 9
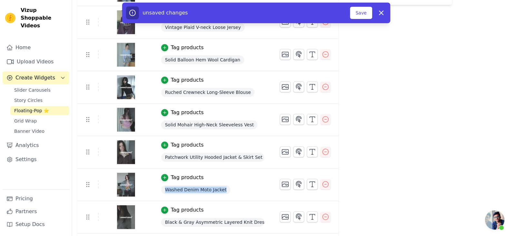
click at [217, 186] on span "Washed Denim Moto Jacket" at bounding box center [195, 189] width 69 height 9
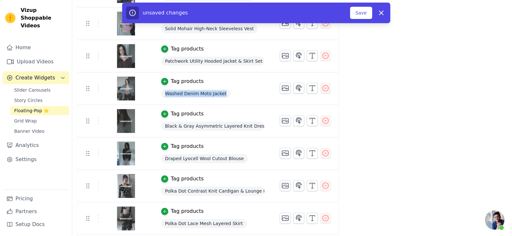
scroll to position [363, 0]
click at [222, 120] on div "Black & Gray Asymmetric Layered Knit Dress" at bounding box center [212, 126] width 103 height 12
click at [222, 122] on span "Black & Gray Asymmetric Layered Knit Dress" at bounding box center [212, 125] width 103 height 9
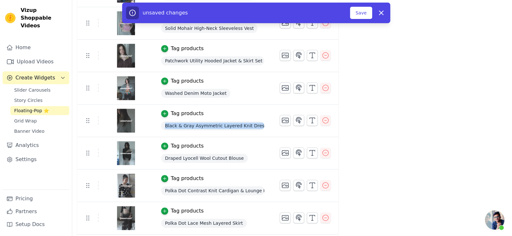
click at [222, 122] on span "Black & Gray Asymmetric Layered Knit Dress" at bounding box center [212, 125] width 103 height 9
click at [195, 154] on span "Draped Lyocell Wool Cutout Blouse" at bounding box center [204, 158] width 87 height 9
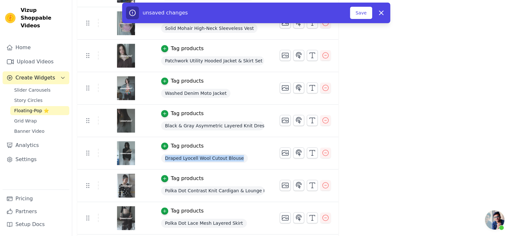
click at [195, 154] on span "Draped Lyocell Wool Cutout Blouse" at bounding box center [204, 158] width 87 height 9
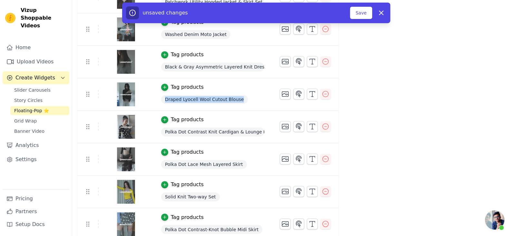
scroll to position [428, 0]
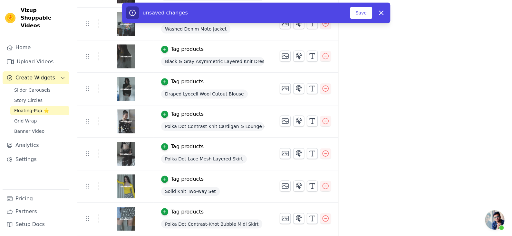
click at [233, 124] on span "Polka Dot Contrast Knit Cardigan & Lounge Pants Set" at bounding box center [212, 126] width 103 height 9
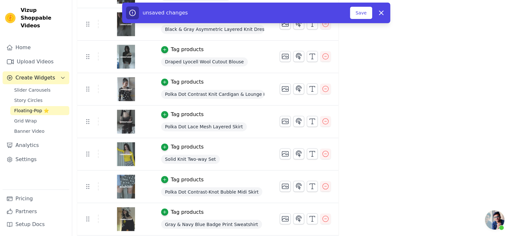
click at [197, 122] on span "Polka Dot Lace Mesh Layered Skirt" at bounding box center [204, 126] width 86 height 9
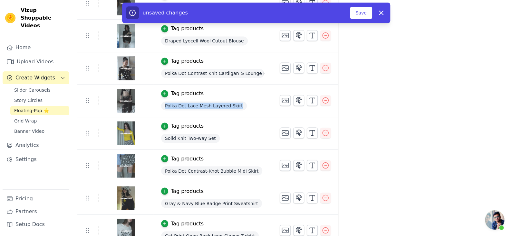
scroll to position [492, 0]
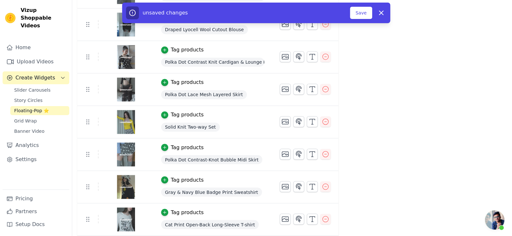
click at [209, 126] on span "Solid Knit Two-way Set" at bounding box center [190, 127] width 59 height 9
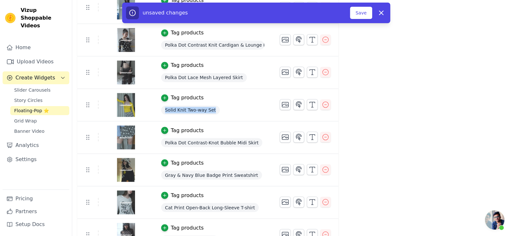
scroll to position [524, 0]
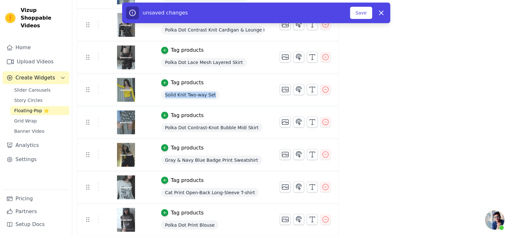
click at [223, 126] on span "Polka Dot Contrast-Knot Bubble Midi Skirt" at bounding box center [211, 127] width 101 height 9
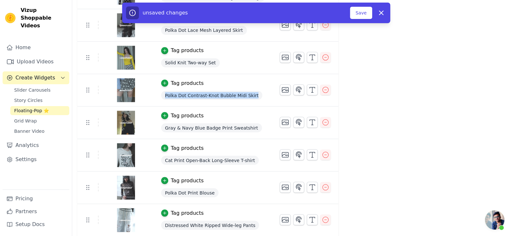
scroll to position [556, 0]
click at [222, 125] on span "Gray & Navy Blue Badge Print Sweatshirt" at bounding box center [211, 127] width 101 height 9
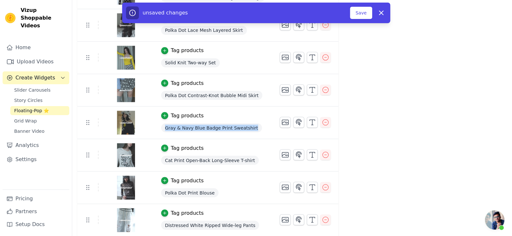
click at [222, 125] on span "Gray & Navy Blue Badge Print Sweatshirt" at bounding box center [211, 127] width 101 height 9
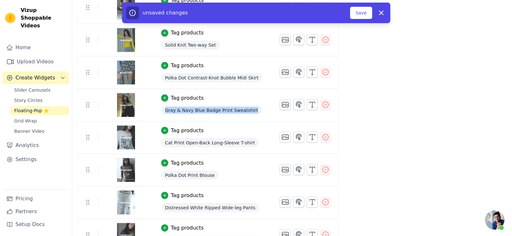
scroll to position [589, 0]
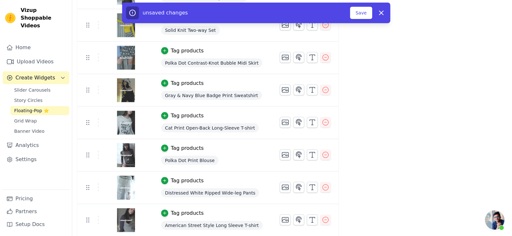
click at [216, 123] on span "Cat Print Open-Back Long-Sleeve T-shirt" at bounding box center [210, 127] width 98 height 9
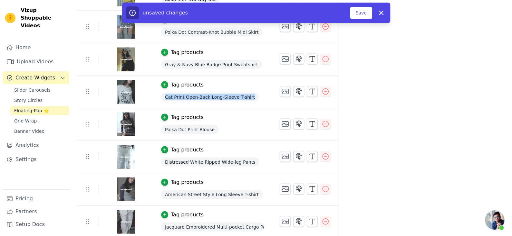
scroll to position [621, 0]
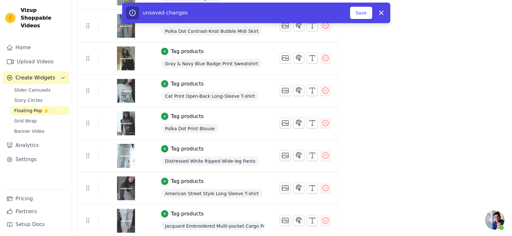
click at [198, 127] on span "Polka Dot Print Blouse" at bounding box center [189, 128] width 57 height 9
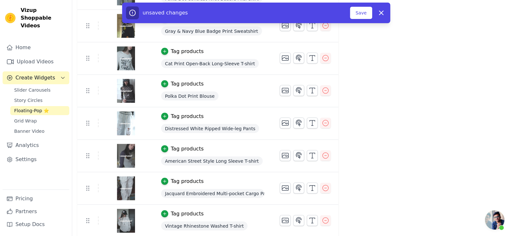
click at [218, 126] on span "Distressed White Ripped Wide-leg Pants" at bounding box center [210, 128] width 98 height 9
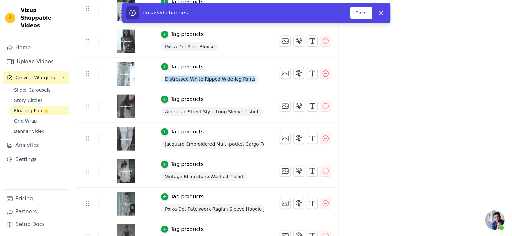
scroll to position [717, 0]
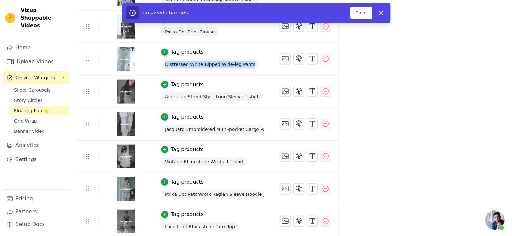
click at [233, 99] on div "American Street Style Long Sleeve T-shirt" at bounding box center [212, 97] width 103 height 12
click at [235, 95] on span "American Street Style Long Sleeve T-shirt" at bounding box center [211, 96] width 101 height 9
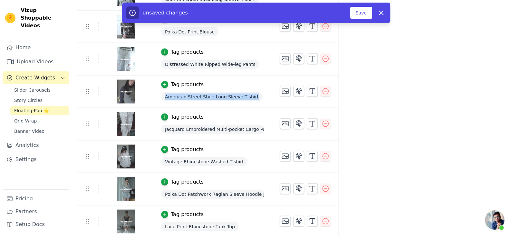
click at [235, 95] on span "American Street Style Long Sleeve T-shirt" at bounding box center [211, 96] width 101 height 9
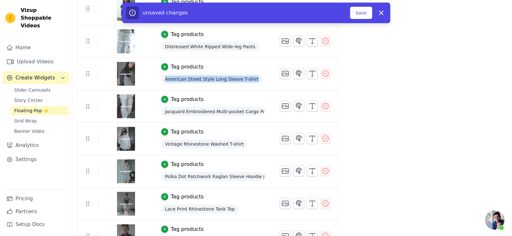
scroll to position [750, 0]
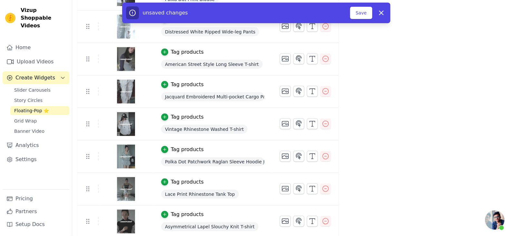
click at [232, 92] on span "Jacquard Embroidered Multi-pocket Cargo Pants" at bounding box center [212, 96] width 103 height 9
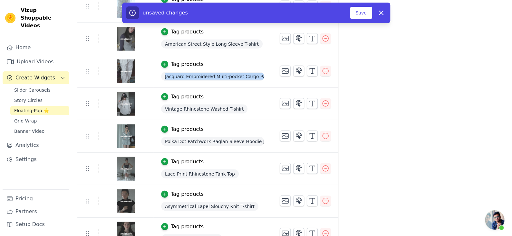
scroll to position [782, 0]
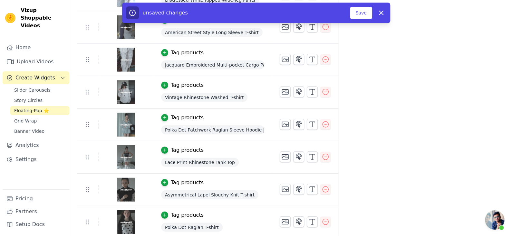
click at [221, 93] on span "Vintage Rhinestone Washed T-shirt" at bounding box center [204, 97] width 87 height 9
click at [228, 131] on span "Polka Dot Patchwork Raglan Sleeve Hoodie Jacket" at bounding box center [212, 130] width 103 height 9
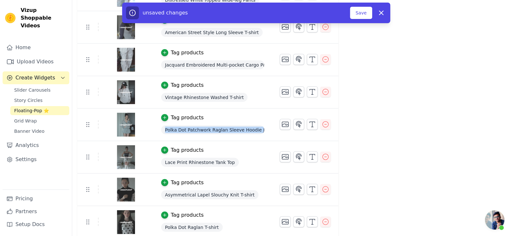
click at [228, 131] on span "Polka Dot Patchwork Raglan Sleeve Hoodie Jacket" at bounding box center [212, 130] width 103 height 9
click at [223, 161] on span "Lace Print Rhinestone Tank Top" at bounding box center [200, 162] width 78 height 9
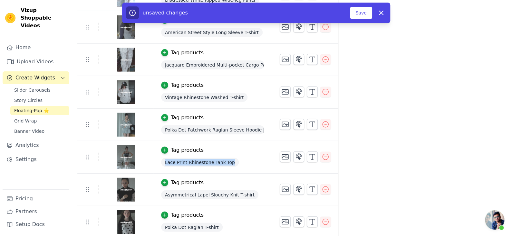
click at [223, 161] on span "Lace Print Rhinestone Tank Top" at bounding box center [200, 162] width 78 height 9
click at [218, 189] on div "Asymmetrical Lapel Slouchy Knit T-shirt" at bounding box center [212, 195] width 103 height 12
click at [217, 192] on span "Asymmetrical Lapel Slouchy Knit T-shirt" at bounding box center [209, 195] width 97 height 9
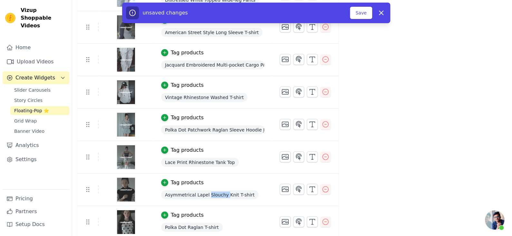
click at [217, 192] on span "Asymmetrical Lapel Slouchy Knit T-shirt" at bounding box center [209, 195] width 97 height 9
click at [211, 219] on td "Tag products Polka Dot Raglan T-shirt" at bounding box center [212, 222] width 118 height 33
click at [210, 223] on span "Polka Dot Raglan T-shirt" at bounding box center [192, 227] width 62 height 9
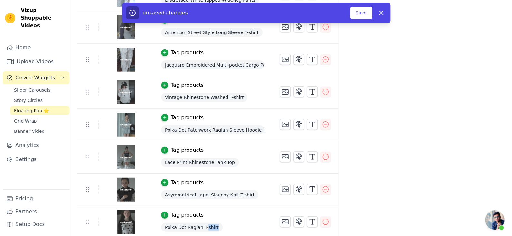
click at [210, 223] on span "Polka Dot Raglan T-shirt" at bounding box center [192, 227] width 62 height 9
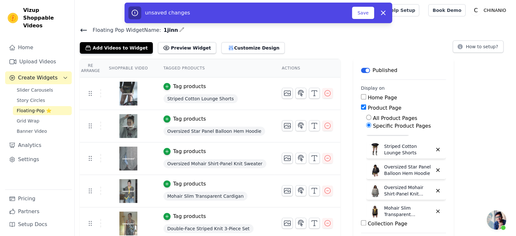
scroll to position [0, 0]
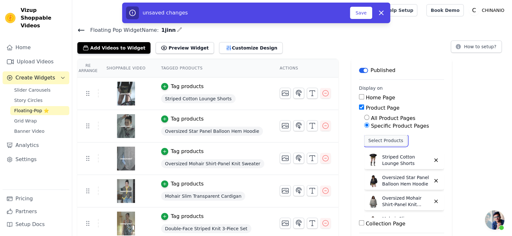
click at [392, 143] on button "Select Products" at bounding box center [385, 140] width 43 height 11
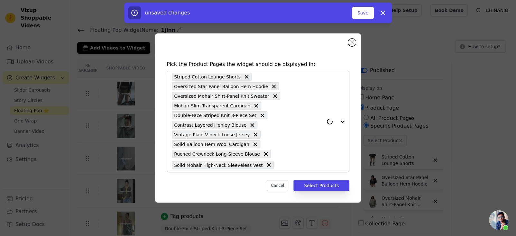
click at [277, 162] on input "text" at bounding box center [300, 165] width 46 height 8
click at [283, 163] on input "text" at bounding box center [300, 165] width 46 height 8
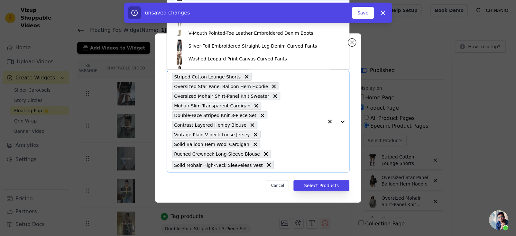
paste input "Patchwork Utility Hooded Jacket & Skirt Set Washed Denim Moto Jacket Black & Gr…"
type input "Patchwork Utility Hooded Jacket & Skirt Set Washed Denim Moto Jacket Black & Gr…"
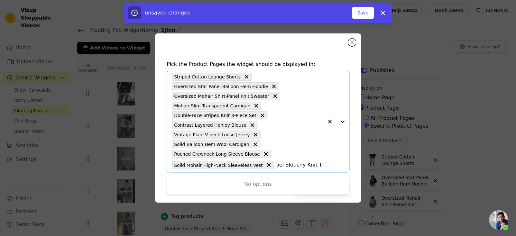
click at [301, 164] on input "Patchwork Utility Hooded Jacket & Skirt Set Washed Denim Moto Jacket Black & Gr…" at bounding box center [300, 165] width 46 height 8
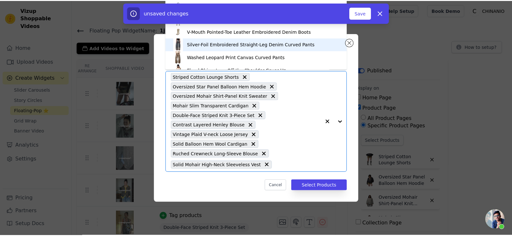
scroll to position [0, 0]
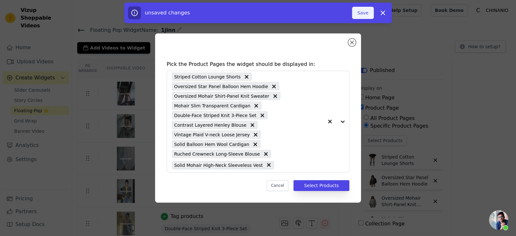
click at [366, 15] on button "Save" at bounding box center [363, 13] width 22 height 12
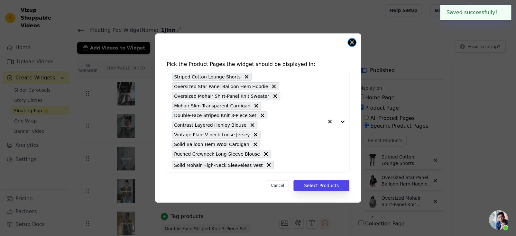
click at [349, 44] on button "Close modal" at bounding box center [352, 43] width 8 height 8
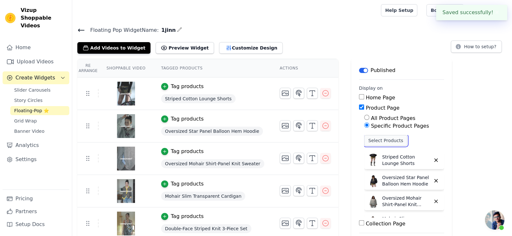
click at [383, 144] on button "Select Products" at bounding box center [385, 140] width 43 height 11
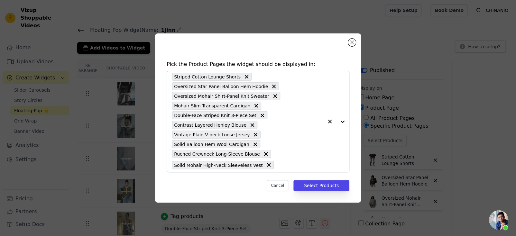
click at [277, 165] on input "text" at bounding box center [300, 165] width 46 height 8
click at [281, 164] on input "text" at bounding box center [300, 165] width 46 height 8
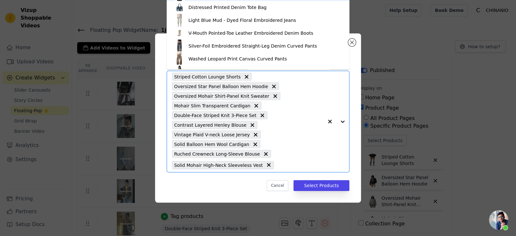
paste input "Patchwork Utility Hooded Jacket & Skirt Set"
type input "Patchwork Utility Hooded Jacket & Skirt Set"
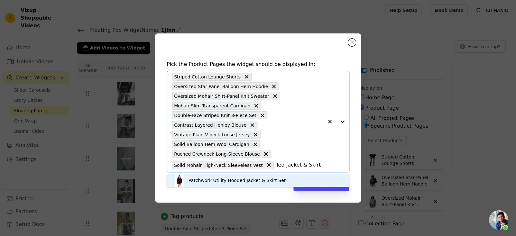
click at [274, 176] on div "Patchwork Utility Hooded Jacket & Skirt Set" at bounding box center [258, 180] width 170 height 13
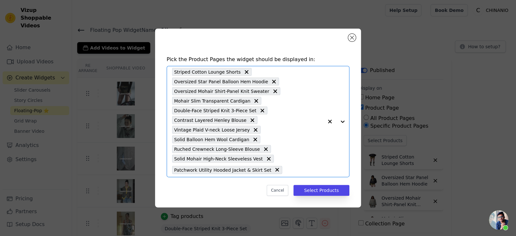
scroll to position [0, 0]
click at [289, 175] on div "Striped Cotton Lounge Shorts Oversized Star Panel Balloon Hem Hoodie Oversized …" at bounding box center [247, 121] width 151 height 111
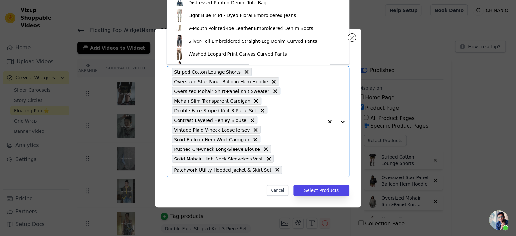
paste input "Washed Denim Moto Jacket"
type input "Washed Denim Moto Jacket"
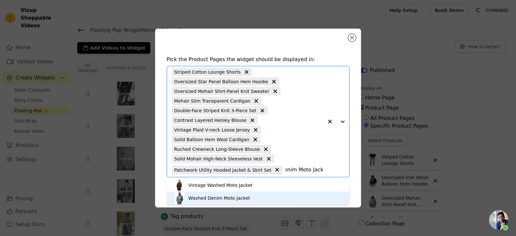
click at [257, 195] on div "Washed Denim Moto Jacket" at bounding box center [258, 198] width 170 height 13
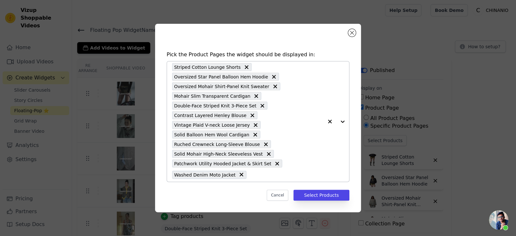
click at [268, 174] on input "text" at bounding box center [287, 175] width 74 height 8
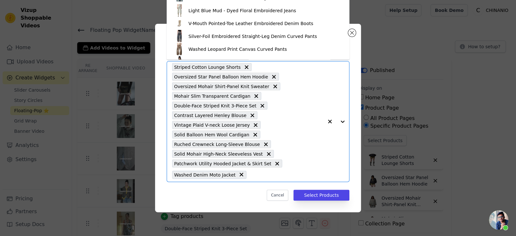
paste input "Black & Gray Asymmetric Layered Knit Dress"
type input "Black & Gray Asymmetric Layered Knit Dress"
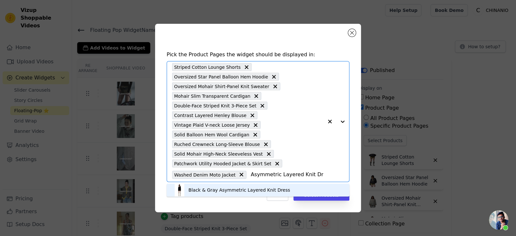
click at [240, 189] on div "Black & Gray Asymmetric Layered Knit Dress" at bounding box center [240, 190] width 102 height 6
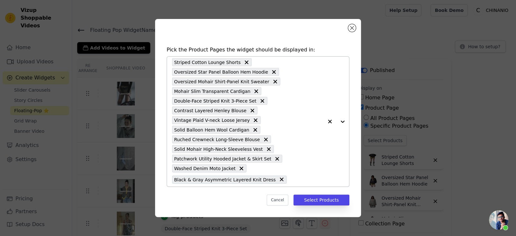
click at [290, 179] on input "text" at bounding box center [306, 180] width 33 height 8
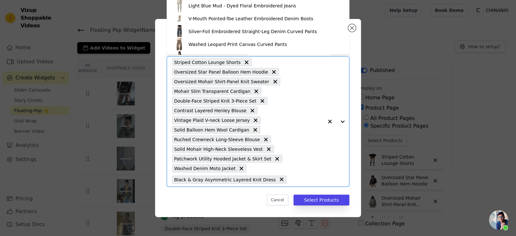
paste input "Draped Lyocell Wool Cutout Blouse"
type input "Draped Lyocell Wool Cutout Blouse"
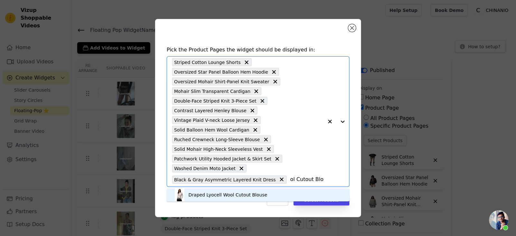
click at [272, 196] on div "Draped Lyocell Wool Cutout Blouse" at bounding box center [258, 195] width 170 height 13
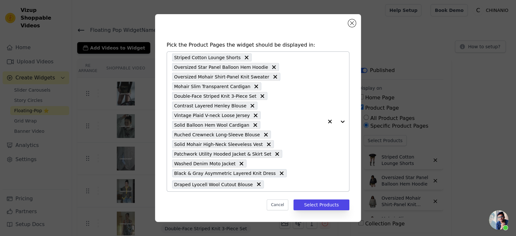
click at [268, 183] on input "text" at bounding box center [295, 185] width 56 height 8
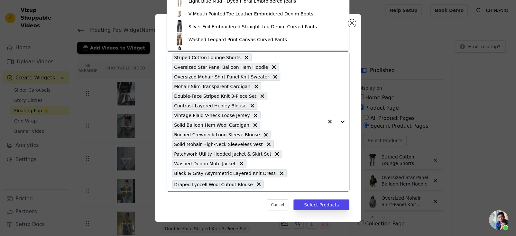
paste input "Polka Dot Contrast Knit Cardigan & Lounge Pants Set"
type input "Polka Dot Contrast Knit Cardigan & Lounge Pants Set"
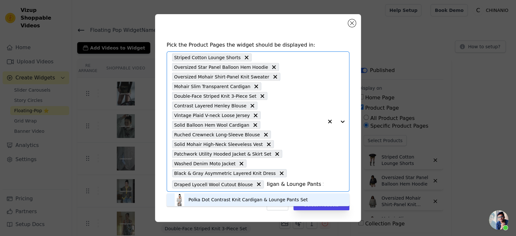
click at [241, 198] on div "Polka Dot Contrast Knit Cardigan & Lounge Pants Set" at bounding box center [248, 200] width 119 height 6
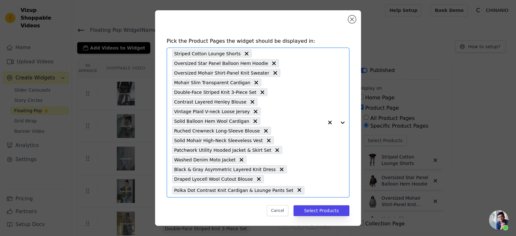
scroll to position [0, 0]
click at [313, 192] on input "text" at bounding box center [316, 190] width 16 height 8
click at [308, 189] on input "text" at bounding box center [316, 190] width 16 height 8
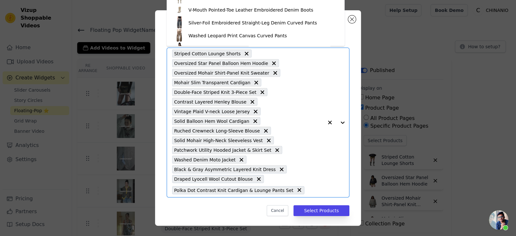
paste input "Polka Dot Lace Mesh Layered Skirt"
type input "Polka Dot Lace Mesh Layered Skirt"
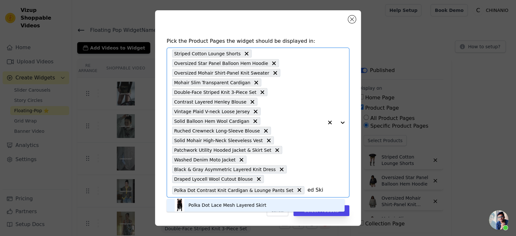
click at [244, 205] on div "Polka Dot Lace Mesh Layered Skirt" at bounding box center [228, 205] width 78 height 6
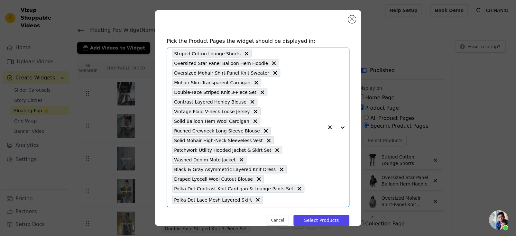
click at [266, 199] on input "text" at bounding box center [294, 200] width 57 height 8
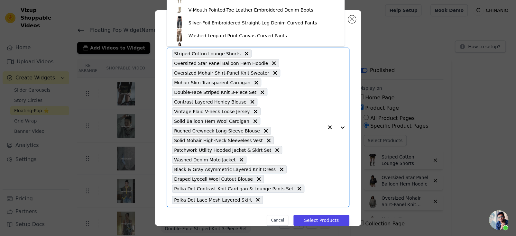
paste input "Solid Knit Two-way Set"
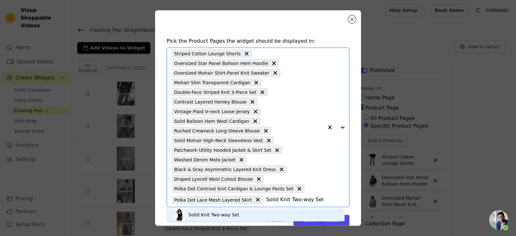
type input "Solid Knit Two-way Set"
click at [251, 208] on div "Pick the Product Pages the widget should be displayed in: Solid Knit Two-way Se…" at bounding box center [258, 132] width 196 height 202
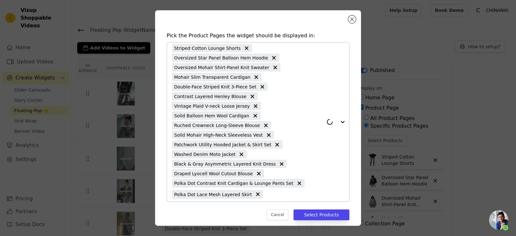
scroll to position [11, 0]
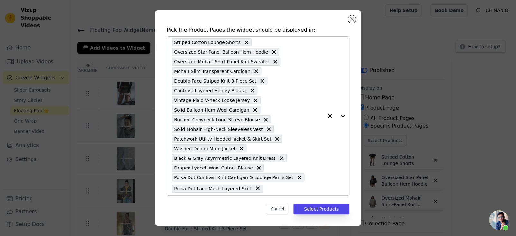
click at [271, 189] on input "text" at bounding box center [294, 189] width 57 height 8
click at [273, 189] on input "text" at bounding box center [294, 189] width 57 height 8
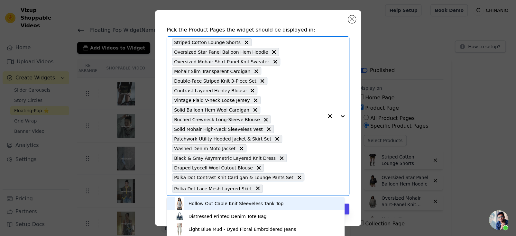
paste input "Solid Knit Two-way Set"
type input "Solid Knit Two-way Set"
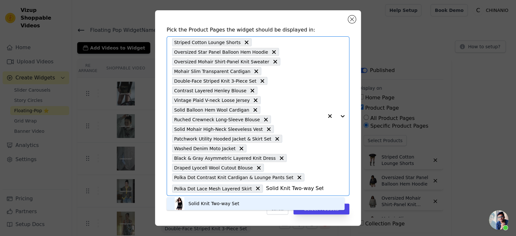
click at [265, 200] on div "Solid Knit Two-way Set" at bounding box center [255, 203] width 165 height 13
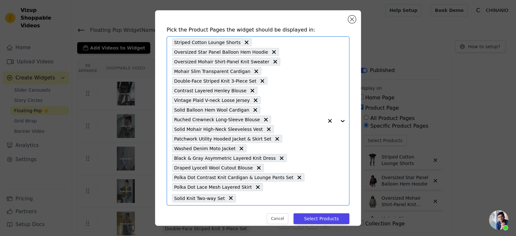
click at [257, 200] on input "text" at bounding box center [281, 198] width 84 height 8
paste input "Polka Dot Contrast-Knot Bubble Midi Skirt"
type input "Polka Dot Contrast-Knot Bubble Midi Skirt"
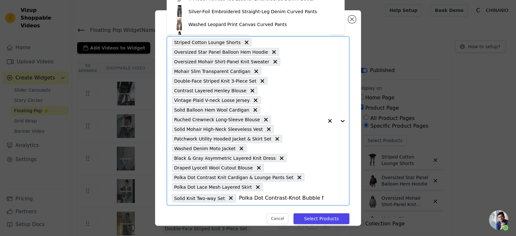
scroll to position [0, 23]
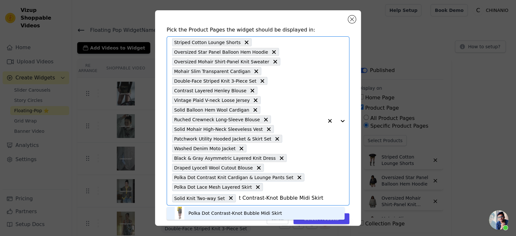
click at [247, 215] on div "Polka Dot Contrast-Knot Bubble Midi Skirt" at bounding box center [236, 213] width 94 height 6
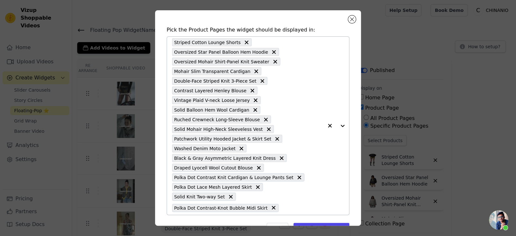
click at [292, 206] on input "text" at bounding box center [303, 208] width 42 height 8
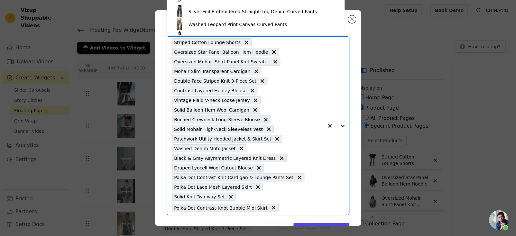
type input "v"
paste input "Gray & Navy Blue Badge Print Sweatshirt"
type input "Gray & Navy Blue Badge Print Sweatshirt"
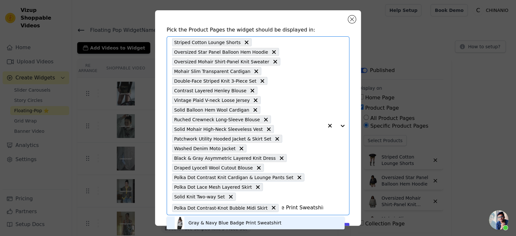
click at [259, 223] on div "Gray & Navy Blue Badge Print Sweatshirt" at bounding box center [235, 223] width 93 height 6
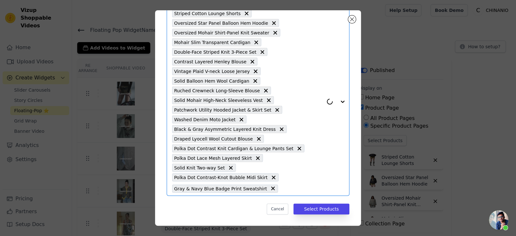
click at [287, 186] on input "text" at bounding box center [302, 189] width 42 height 8
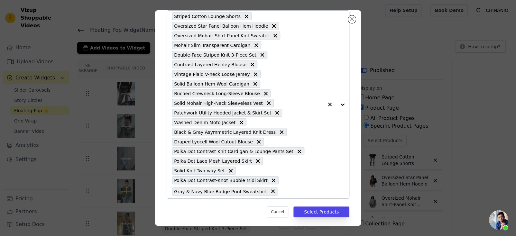
click at [303, 193] on input "text" at bounding box center [302, 192] width 42 height 8
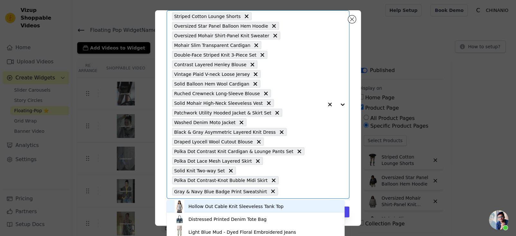
paste input "Cat Print Open-Back Long-Sleeve T-shirt"
type input "Cat Print Open-Back Long-Sleeve T-shirt"
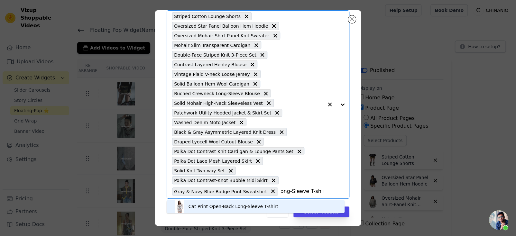
click at [294, 200] on div "Cat Print Open-Back Long-Sleeve T-shirt" at bounding box center [255, 206] width 165 height 13
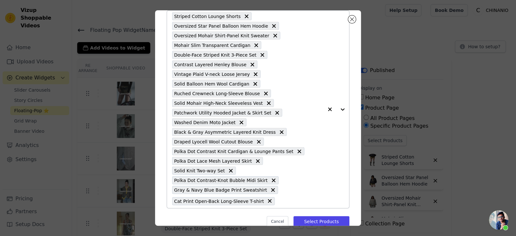
click at [288, 204] on input "text" at bounding box center [300, 201] width 45 height 8
click at [301, 200] on input "text" at bounding box center [300, 201] width 45 height 8
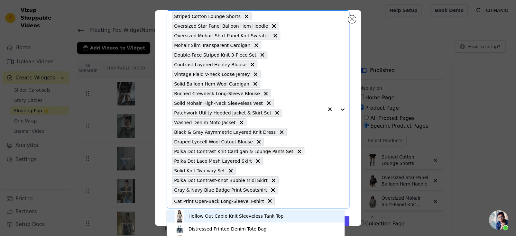
type input "v"
paste input "Polka Dot Print Blouse"
type input "Polka Dot Print Blouse"
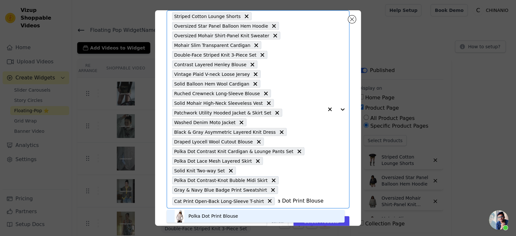
click at [255, 215] on div "Polka Dot Print Blouse" at bounding box center [255, 216] width 165 height 13
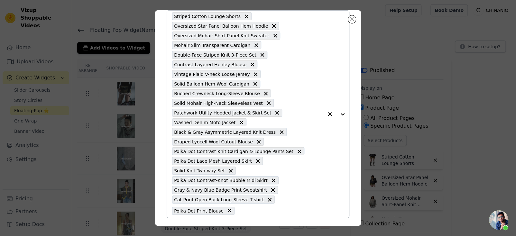
click at [263, 207] on input "text" at bounding box center [281, 211] width 86 height 8
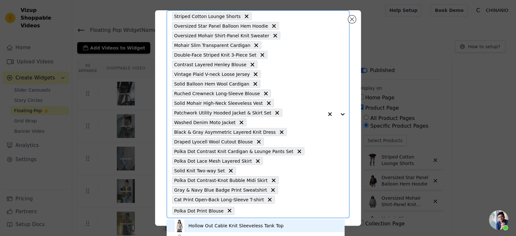
paste input "Distressed White Ripped Wide-leg Pants"
type input "Distressed White Ripped Wide-leg Pants"
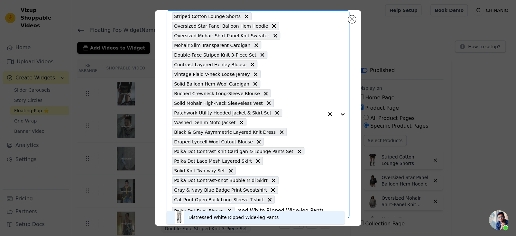
scroll to position [60, 0]
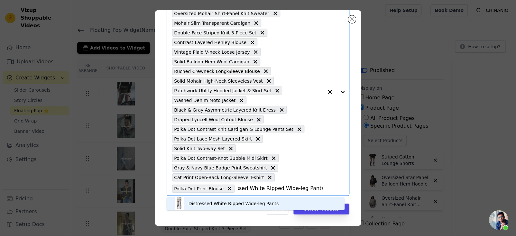
click at [260, 203] on div "Distressed White Ripped Wide-leg Pants" at bounding box center [234, 204] width 90 height 6
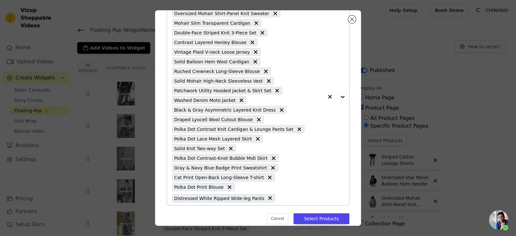
click at [281, 192] on div "Striped Cotton Lounge Shorts Oversized Star Panel Balloon Hem Hoodie Oversized …" at bounding box center [247, 96] width 151 height 217
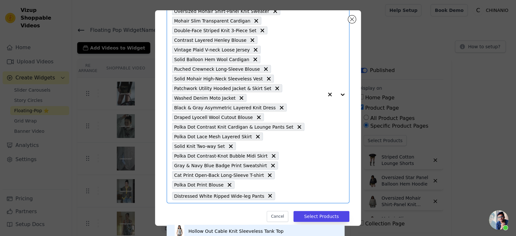
scroll to position [69, 0]
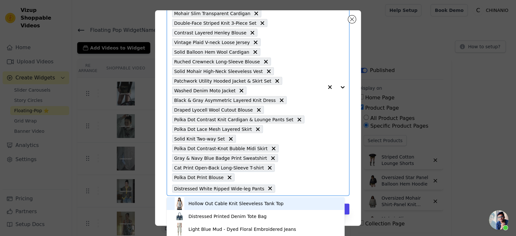
click at [280, 187] on input "text" at bounding box center [301, 189] width 45 height 8
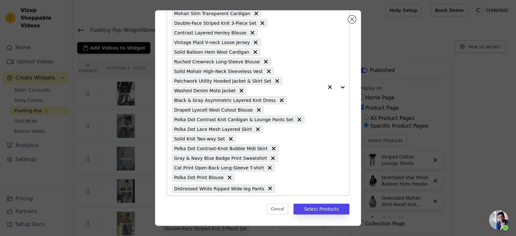
click at [282, 190] on input "text" at bounding box center [301, 189] width 45 height 8
paste input "American Street Style Long Sleeve T-shirt"
type input "American Street Style Long Sleeve T-shirt"
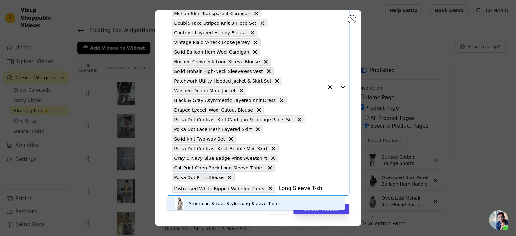
click at [303, 200] on div "American Street Style Long Sleeve T-shirt" at bounding box center [255, 203] width 165 height 13
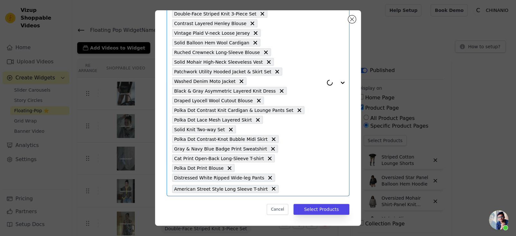
click at [284, 188] on input "text" at bounding box center [303, 189] width 42 height 8
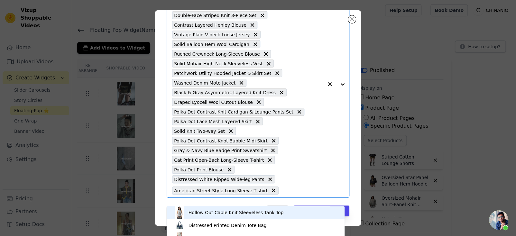
scroll to position [79, 0]
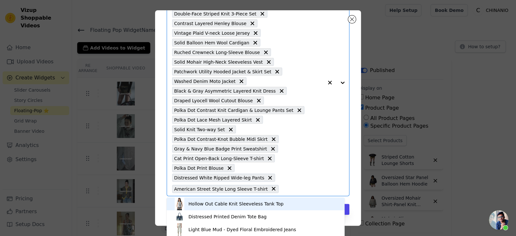
click at [288, 190] on input "text" at bounding box center [303, 189] width 42 height 8
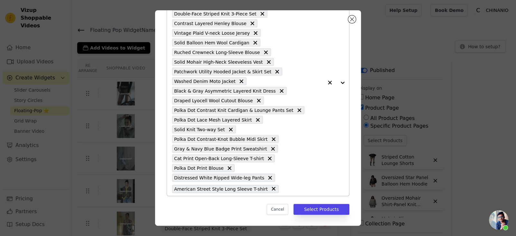
click at [294, 190] on input "text" at bounding box center [303, 189] width 42 height 8
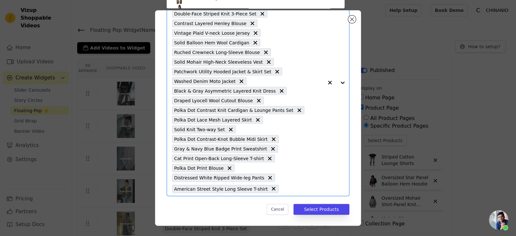
scroll to position [37, 0]
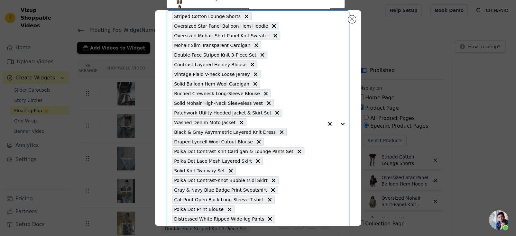
paste input "Jacquard Embroidered Multi-pocket Cargo Pants"
type input "Jacquard Embroidered Multi-pocket Cargo Pants"
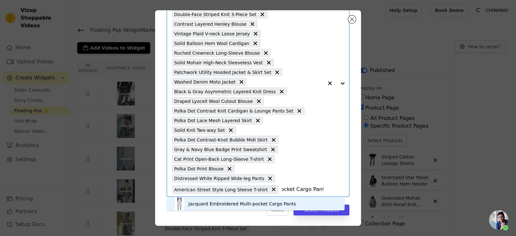
scroll to position [79, 0]
click at [279, 202] on div "Jacquard Embroidered Multi-pocket Cargo Pants" at bounding box center [243, 204] width 108 height 6
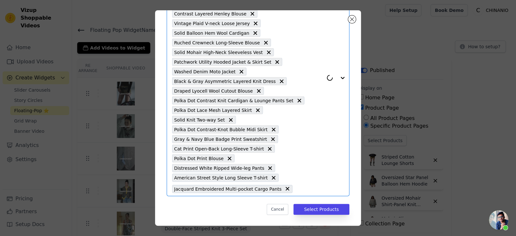
drag, startPoint x: 297, startPoint y: 182, endPoint x: 297, endPoint y: 190, distance: 8.7
click at [297, 184] on div "Striped Cotton Lounge Shorts Oversized Star Panel Balloon Hem Hoodie Oversized …" at bounding box center [247, 78] width 151 height 236
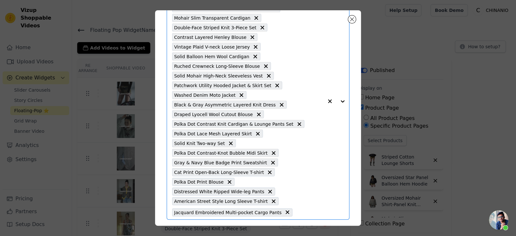
scroll to position [88, 0]
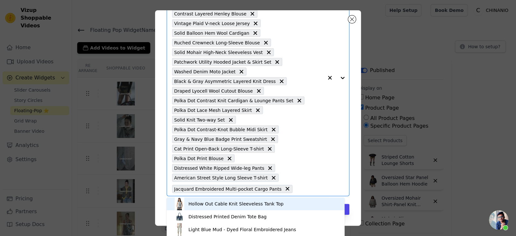
click at [304, 191] on input "text" at bounding box center [310, 189] width 28 height 8
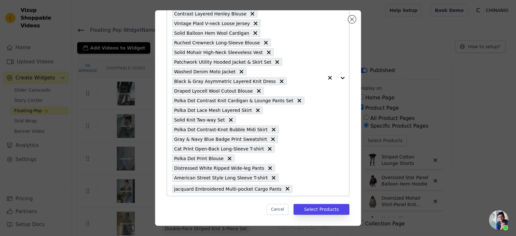
click at [303, 185] on input "text" at bounding box center [310, 189] width 28 height 8
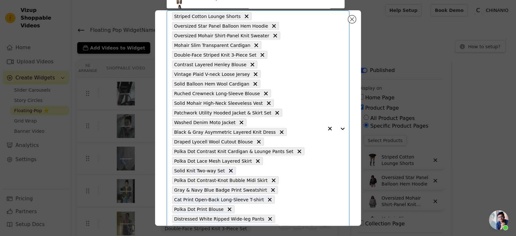
paste input "Vintage Rhinestone Washed T-shirt"
type input "Vintage Rhinestone Washed T-shirt"
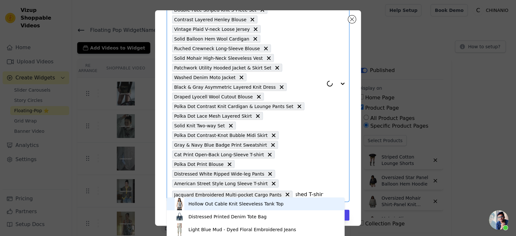
scroll to position [88, 0]
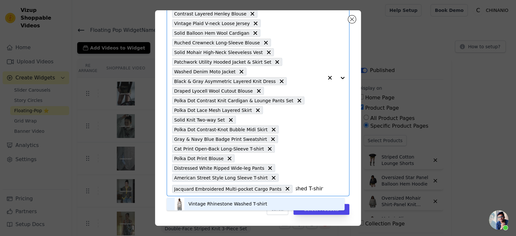
click at [289, 199] on div "Vintage Rhinestone Washed T-shirt" at bounding box center [255, 204] width 165 height 13
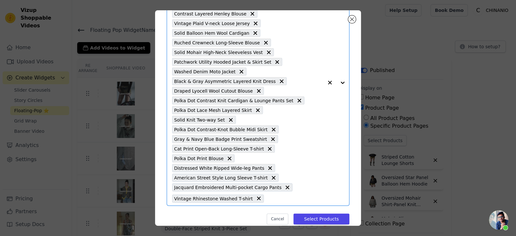
scroll to position [0, 0]
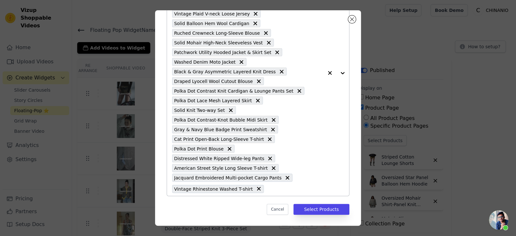
click at [276, 189] on input "text" at bounding box center [295, 189] width 56 height 8
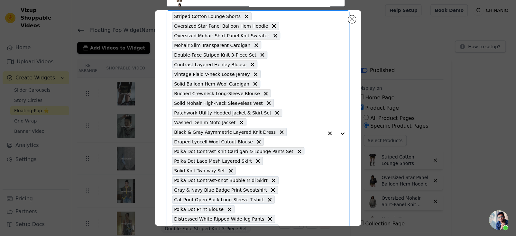
scroll to position [98, 0]
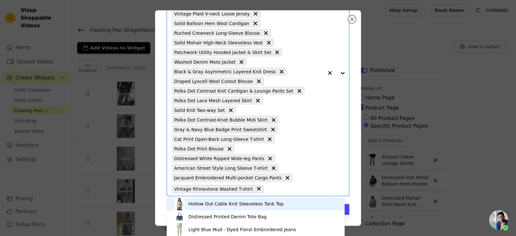
paste input "Polka Dot Patchwork Raglan Sleeve Hoodie Jacket"
type input "Polka Dot Patchwork Raglan Sleeve Hoodie Jacket"
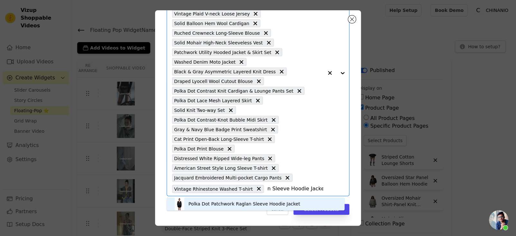
click at [266, 204] on div "Polka Dot Patchwork Raglan Sleeve Hoodie Jacket" at bounding box center [245, 204] width 112 height 6
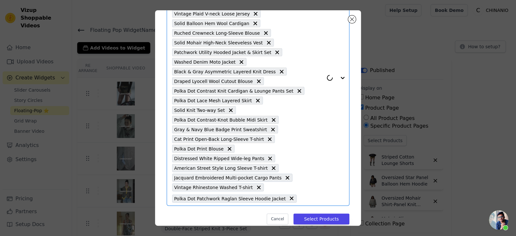
click at [314, 196] on input "text" at bounding box center [312, 199] width 24 height 8
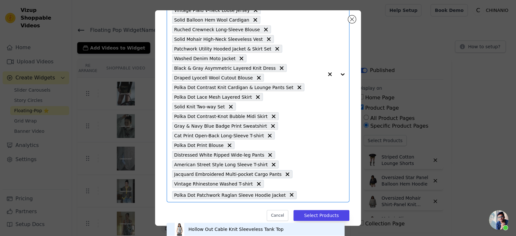
scroll to position [108, 0]
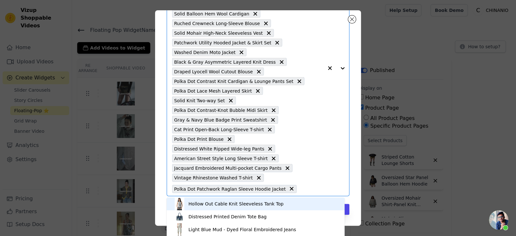
click at [309, 186] on input "text" at bounding box center [312, 189] width 24 height 8
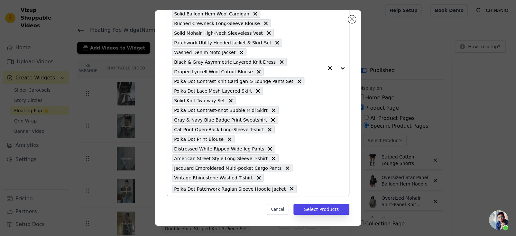
click at [303, 188] on input "text" at bounding box center [312, 189] width 24 height 8
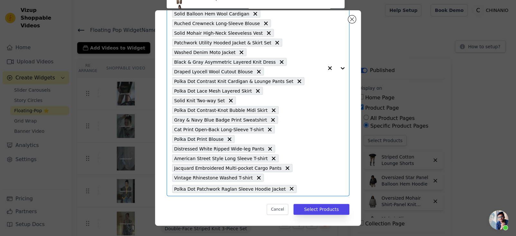
scroll to position [37, 0]
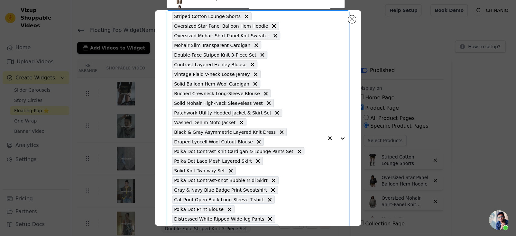
paste input "Lace Print Rhinestone Tank Top"
type input "Lace Print Rhinestone Tank Top"
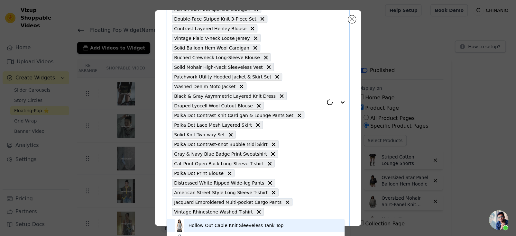
scroll to position [108, 0]
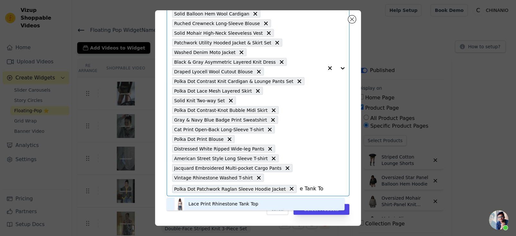
click at [304, 200] on div "Lace Print Rhinestone Tank Top" at bounding box center [255, 204] width 165 height 13
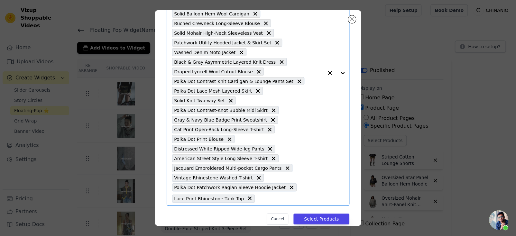
scroll to position [0, 0]
click at [304, 200] on input "text" at bounding box center [290, 199] width 65 height 8
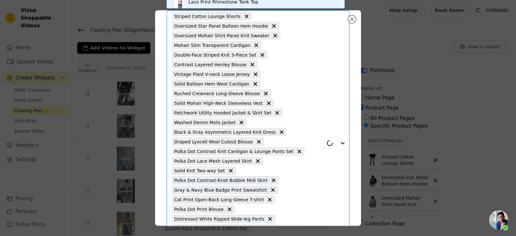
type input "1"
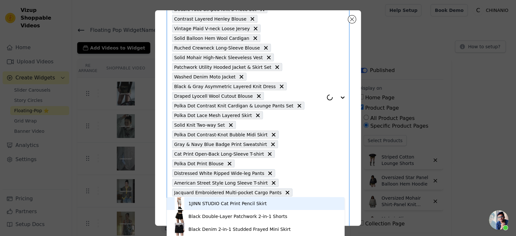
scroll to position [117, 0]
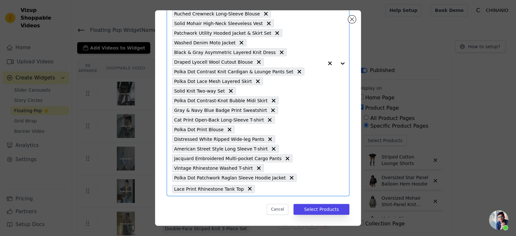
click at [265, 189] on input "text" at bounding box center [290, 189] width 65 height 8
click at [268, 189] on input "text" at bounding box center [290, 189] width 65 height 8
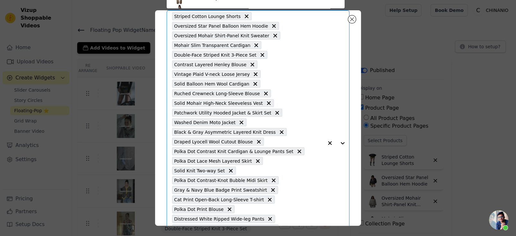
paste input "Asymmetrical Lapel Slouchy Knit T-shirt"
type input "Asymmetrical Lapel Slouchy Knit T-shirt"
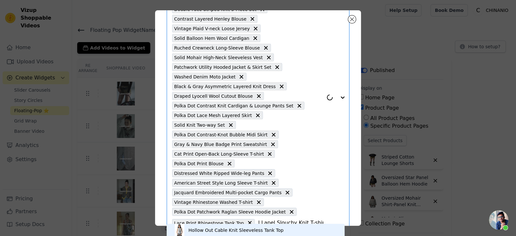
scroll to position [117, 0]
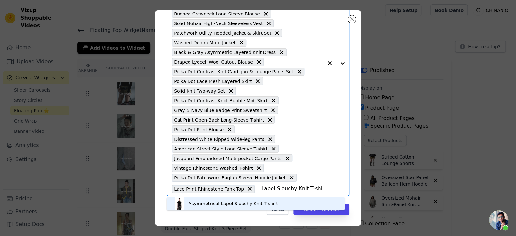
click at [283, 201] on div "Asymmetrical Lapel Slouchy Knit T-shirt" at bounding box center [255, 203] width 165 height 13
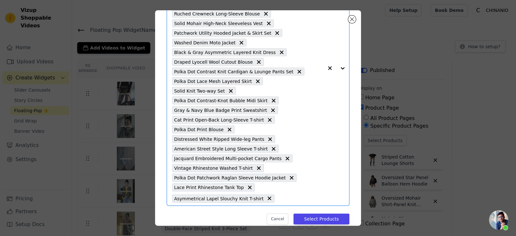
scroll to position [0, 0]
click at [287, 199] on input "text" at bounding box center [301, 199] width 46 height 8
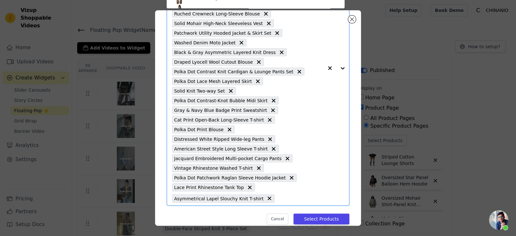
scroll to position [37, 0]
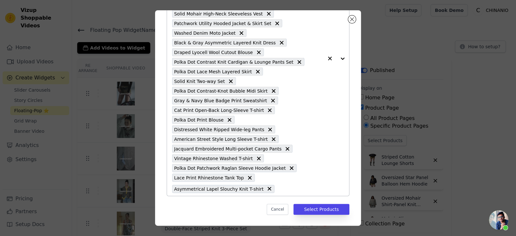
click at [285, 190] on input "text" at bounding box center [301, 189] width 46 height 8
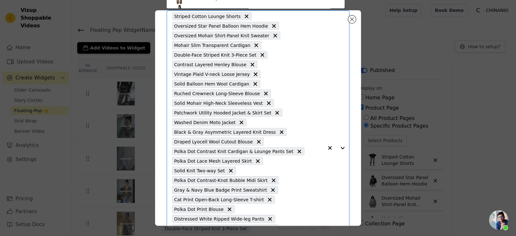
paste input "Polka Dot Raglan T-shirt"
type input "Polka Dot Raglan T-shirt"
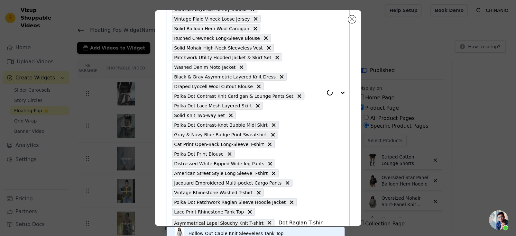
scroll to position [127, 0]
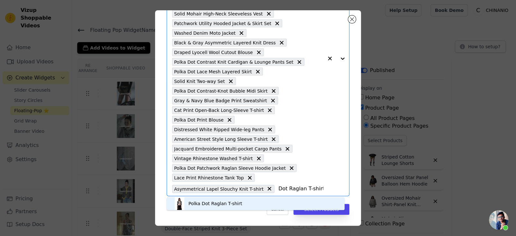
click at [286, 203] on div "Polka Dot Raglan T-shirt" at bounding box center [255, 203] width 165 height 13
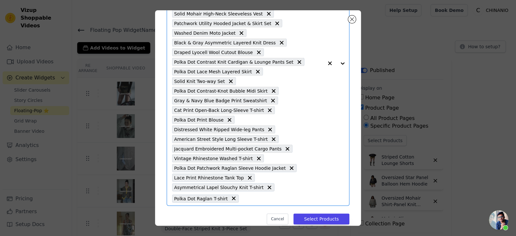
scroll to position [0, 0]
click at [295, 192] on div "Striped Cotton Lounge Shorts Oversized Star Panel Balloon Hem Hoodie Oversized …" at bounding box center [247, 63] width 151 height 285
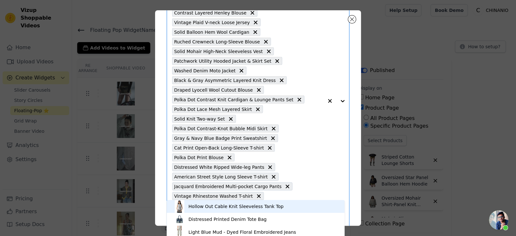
scroll to position [134, 0]
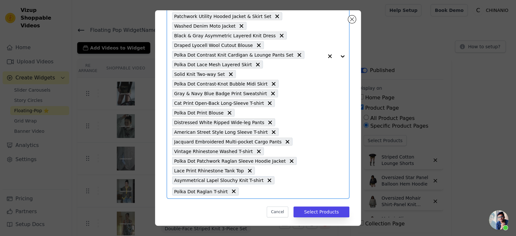
click at [305, 189] on input "text" at bounding box center [282, 192] width 81 height 8
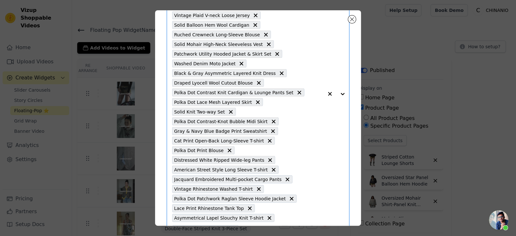
scroll to position [0, 0]
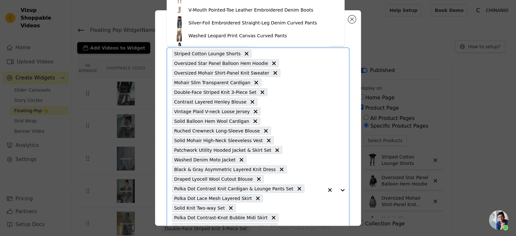
click at [324, 111] on button "button" at bounding box center [330, 190] width 13 height 285
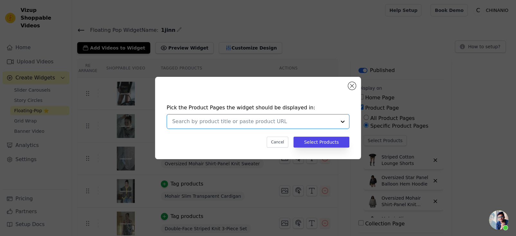
click at [304, 116] on div at bounding box center [254, 122] width 164 height 14
drag, startPoint x: 327, startPoint y: 105, endPoint x: 325, endPoint y: 118, distance: 12.6
click at [326, 106] on h4 "Pick the Product Pages the widget should be displayed in:" at bounding box center [258, 108] width 183 height 8
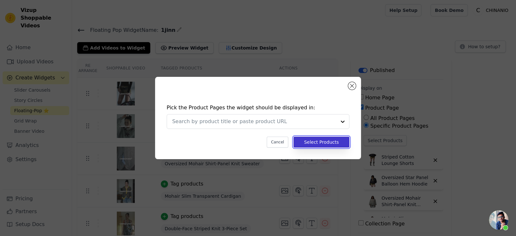
click at [311, 141] on button "Select Products" at bounding box center [322, 142] width 56 height 11
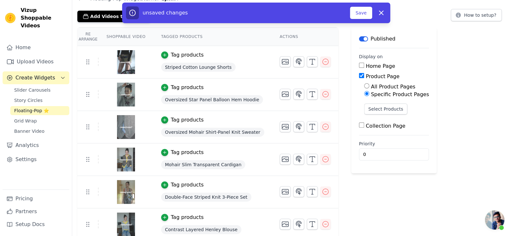
scroll to position [32, 0]
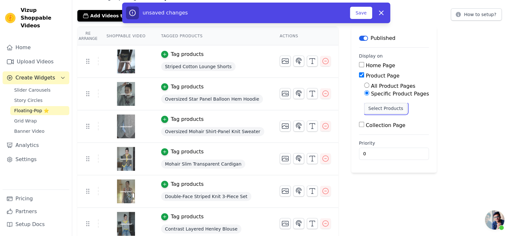
click at [386, 106] on button "Select Products" at bounding box center [385, 108] width 43 height 11
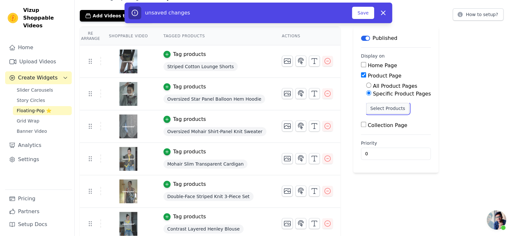
scroll to position [0, 0]
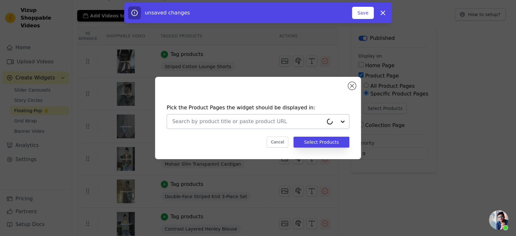
click at [312, 120] on input "text" at bounding box center [247, 122] width 151 height 8
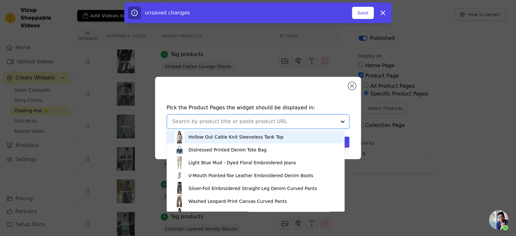
click at [306, 116] on div at bounding box center [254, 122] width 164 height 14
click at [464, 140] on div "Pick the Product Pages the widget should be displayed in: Hollow Out Cable Knit…" at bounding box center [258, 118] width 496 height 103
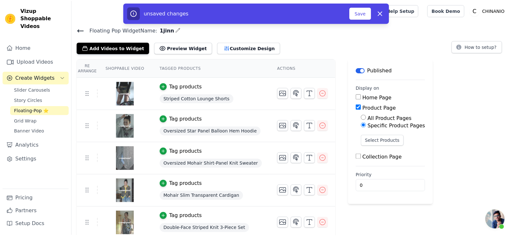
scroll to position [32, 0]
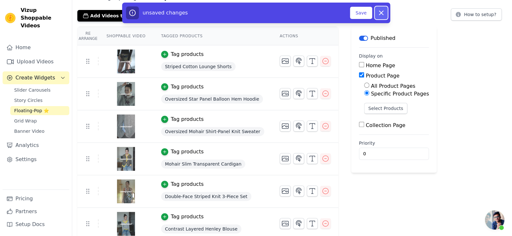
click at [384, 16] on icon "button" at bounding box center [381, 13] width 8 height 8
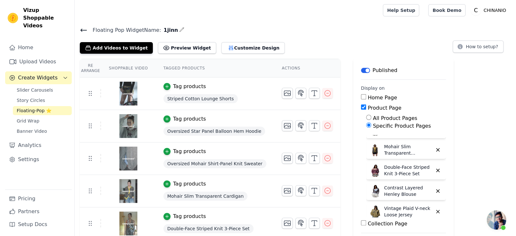
scroll to position [0, 0]
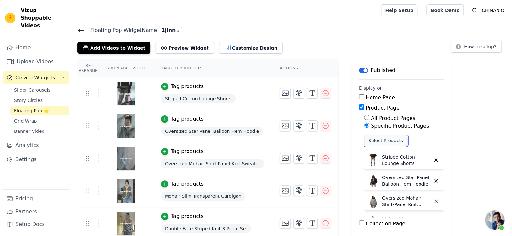
click at [387, 138] on button "Select Products" at bounding box center [385, 140] width 43 height 11
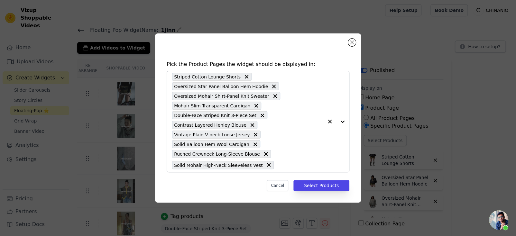
click at [277, 165] on input "text" at bounding box center [300, 165] width 46 height 8
click at [285, 162] on input "text" at bounding box center [300, 165] width 46 height 8
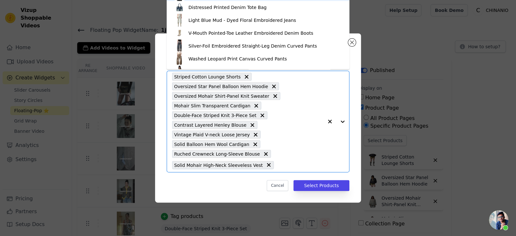
paste input "Patchwork Utility Hooded Jacket & Skirt Set"
type input "Patchwork Utility Hooded Jacket & Skirt Set"
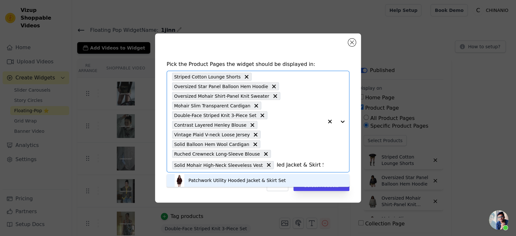
click at [281, 178] on div "Patchwork Utility Hooded Jacket & Skirt Set" at bounding box center [237, 180] width 97 height 6
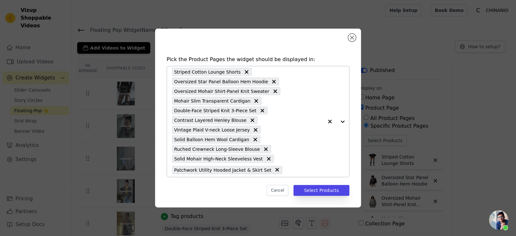
click at [286, 168] on input "text" at bounding box center [305, 170] width 38 height 8
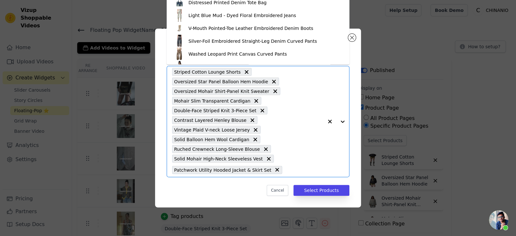
paste input "Washed Denim Moto Jacket"
type input "Washed Denim Moto Jacket"
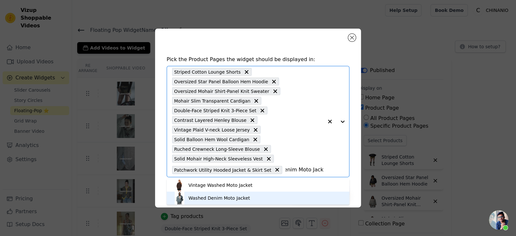
click at [254, 200] on div "Washed Denim Moto Jacket" at bounding box center [258, 198] width 170 height 13
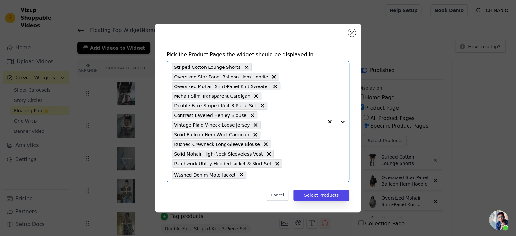
scroll to position [0, 0]
click at [264, 176] on input "text" at bounding box center [287, 175] width 74 height 8
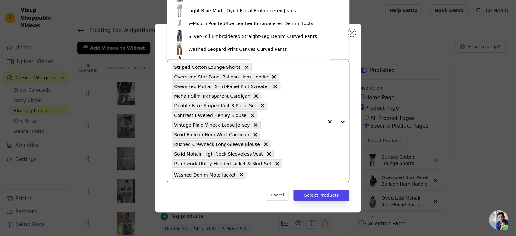
paste input "Black & Gray Asymmetric Layered Knit Dress"
type input "Black & Gray Asymmetric Layered Knit Dress"
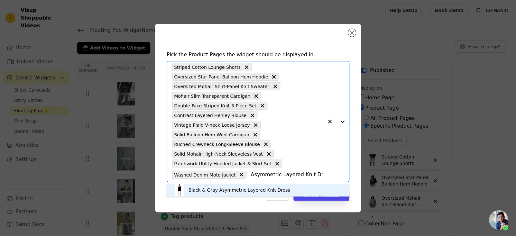
click at [266, 189] on div "Black & Gray Asymmetric Layered Knit Dress" at bounding box center [240, 190] width 102 height 6
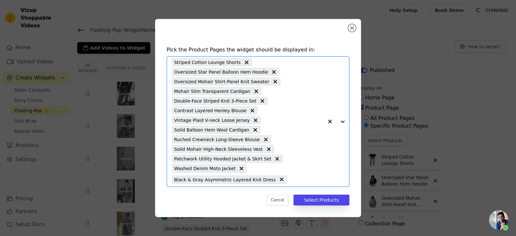
scroll to position [0, 0]
click at [290, 178] on input "text" at bounding box center [306, 180] width 33 height 8
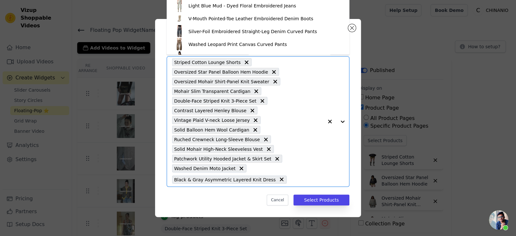
paste input "Draped Lyocell Wool Cutout Blouse"
type input "Draped Lyocell Wool Cutout Blouse"
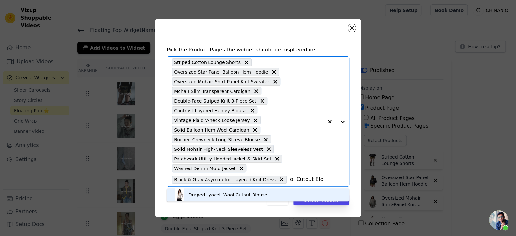
click at [257, 194] on div "Draped Lyocell Wool Cutout Blouse" at bounding box center [228, 195] width 79 height 6
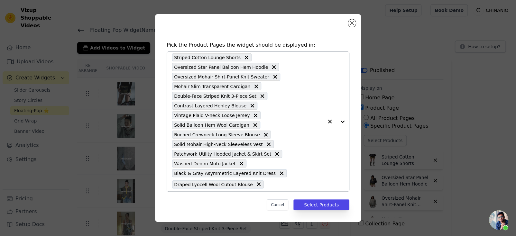
click at [274, 185] on input "text" at bounding box center [295, 185] width 56 height 8
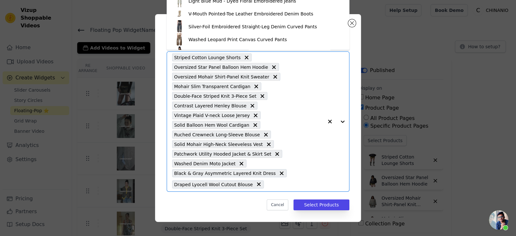
paste input "Polka Dot Contrast Knit Cardigan & Lounge Pants Set"
type input "Polka Dot Contrast Knit Cardigan & Lounge Pants Set"
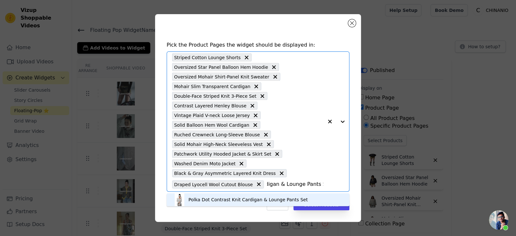
click at [259, 196] on div "Polka Dot Contrast Knit Cardigan & Lounge Pants Set" at bounding box center [258, 200] width 170 height 13
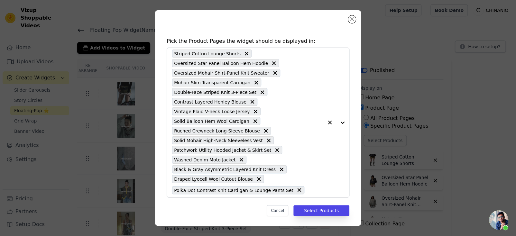
click at [318, 186] on div "Striped Cotton Lounge Shorts Oversized Star Panel Balloon Hem Hoodie Oversized …" at bounding box center [247, 122] width 151 height 149
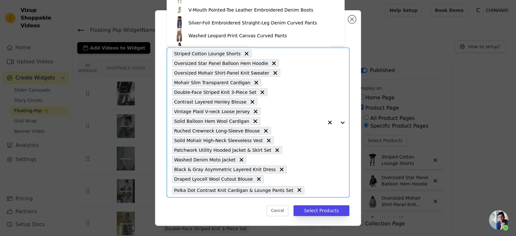
paste input "Polka Dot Lace Mesh Layered Skirt"
type input "Polka Dot Lace Mesh Layered Skirt"
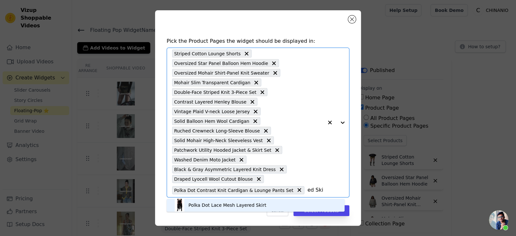
click at [275, 207] on div "Polka Dot Lace Mesh Layered Skirt" at bounding box center [255, 205] width 165 height 13
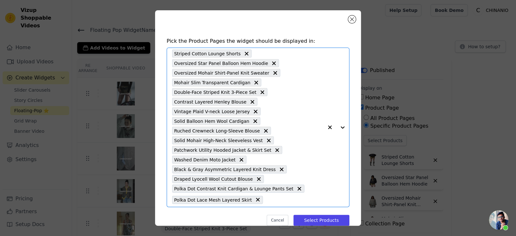
scroll to position [0, 0]
click at [269, 200] on input "text" at bounding box center [294, 200] width 57 height 8
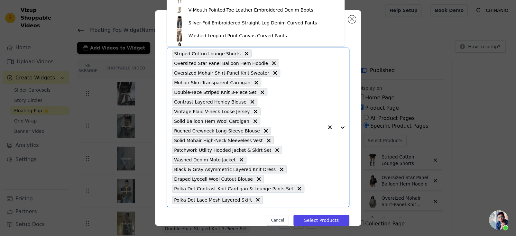
paste input "Solid Knit Two-way Set"
type input "Solid Knit Two-way Set"
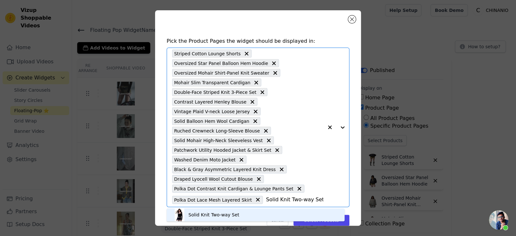
click at [261, 211] on div "Solid Knit Two-way Set" at bounding box center [255, 215] width 165 height 13
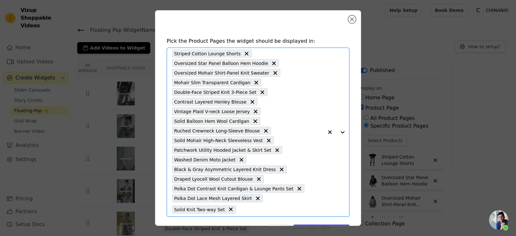
click at [240, 208] on input "text" at bounding box center [281, 210] width 84 height 8
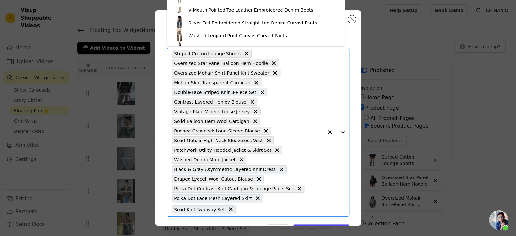
paste input "Polka Dot Contrast-Knot Bubble Midi Skirt"
type input "Polka Dot Contrast-Knot Bubble Midi Skirt"
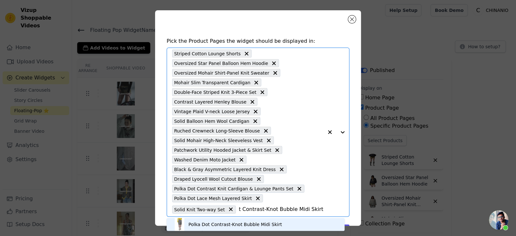
click at [265, 222] on div "Polka Dot Contrast-Knot Bubble Midi Skirt" at bounding box center [236, 225] width 94 height 6
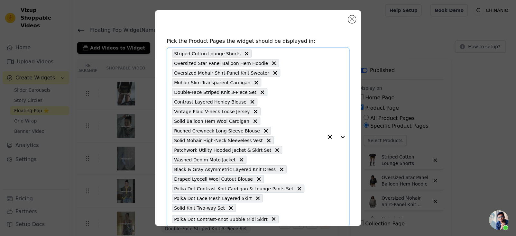
scroll to position [0, 0]
click at [290, 221] on input "text" at bounding box center [303, 219] width 42 height 8
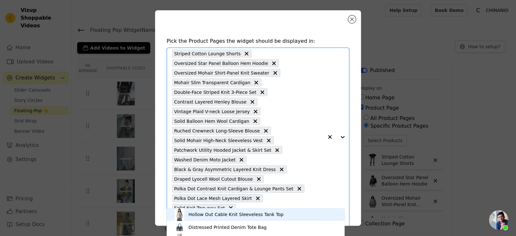
scroll to position [31, 0]
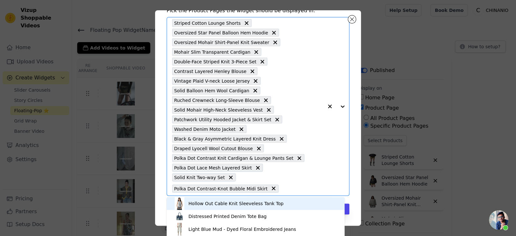
paste input "Gray & Navy Blue Badge Print Sweatshirt"
type input "Gray & Navy Blue Badge Print Sweatshirt"
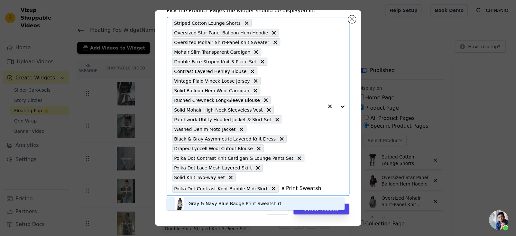
click at [294, 201] on div "Gray & Navy Blue Badge Print Sweatshirt" at bounding box center [255, 203] width 165 height 13
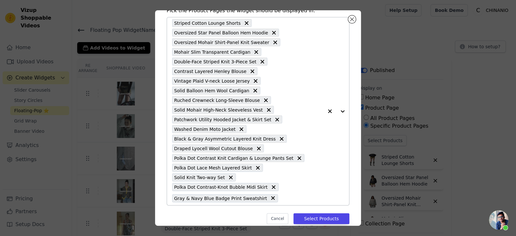
click at [281, 201] on input "text" at bounding box center [302, 198] width 42 height 8
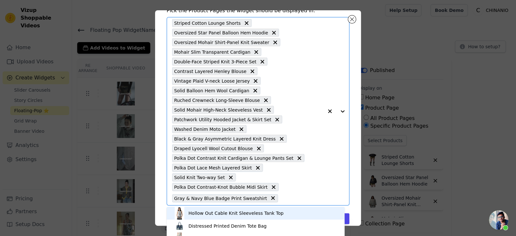
paste input "Cat Print Open-Back Long-Sleeve T-shirt"
type input "Cat Print Open-Back Long-Sleeve T-shirt"
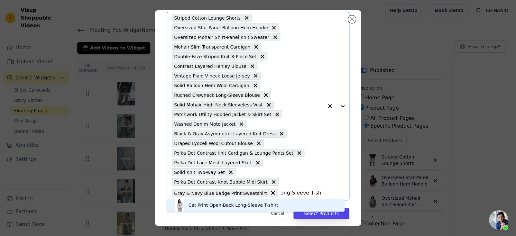
scroll to position [40, 0]
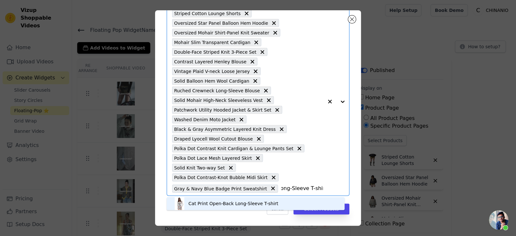
click at [278, 202] on div "Cat Print Open-Back Long-Sleeve T-shirt" at bounding box center [255, 203] width 165 height 13
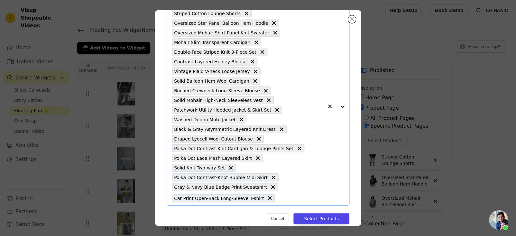
scroll to position [0, 0]
click at [281, 195] on input "text" at bounding box center [300, 198] width 45 height 8
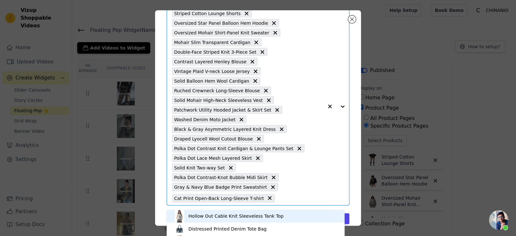
scroll to position [37, 0]
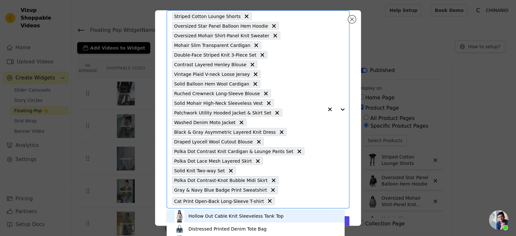
paste input "Polka Dot Print Blouse"
type input "Polka Dot Print Blouse"
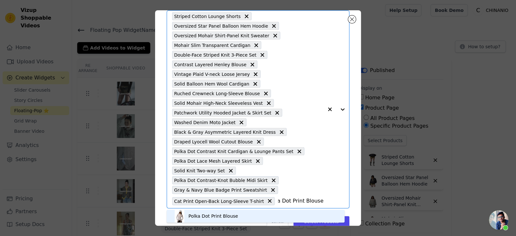
click at [275, 215] on div "Polka Dot Print Blouse" at bounding box center [255, 216] width 165 height 13
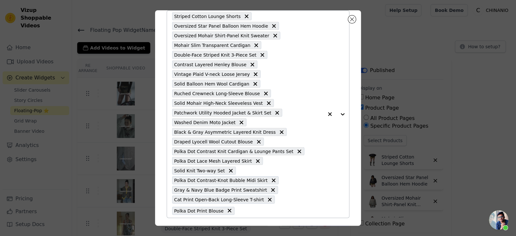
click at [254, 210] on input "text" at bounding box center [281, 211] width 86 height 8
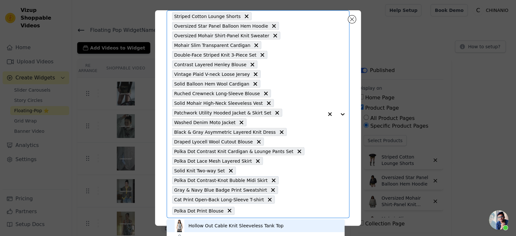
paste input "Distressed White Ripped Wide-leg Pants"
type input "Distressed White Ripped Wide-leg Pants"
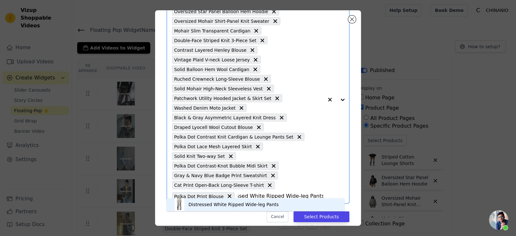
scroll to position [60, 0]
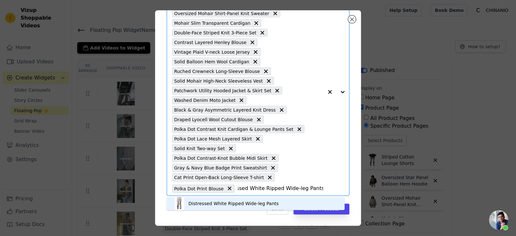
click at [272, 203] on div "Distressed White Ripped Wide-leg Pants" at bounding box center [234, 204] width 90 height 6
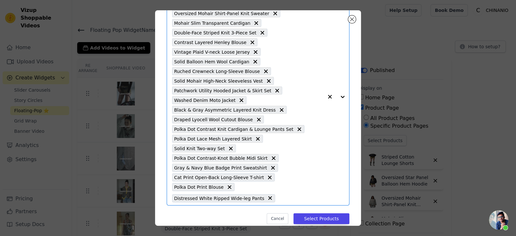
scroll to position [0, 0]
click at [299, 197] on input "text" at bounding box center [301, 198] width 45 height 8
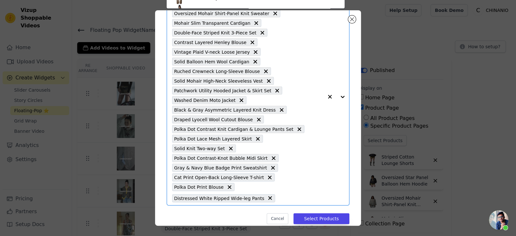
scroll to position [37, 0]
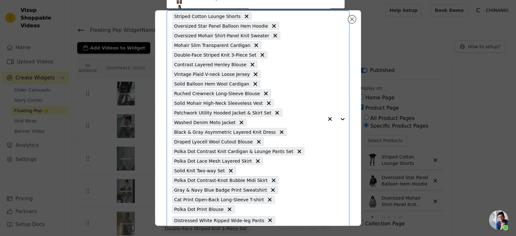
paste input "American Street Style Long Sleeve T-shirt"
type input "American Street Style Long Sleeve T-shirt"
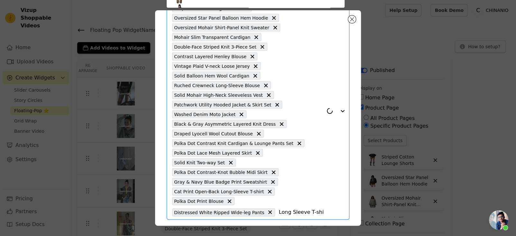
scroll to position [69, 0]
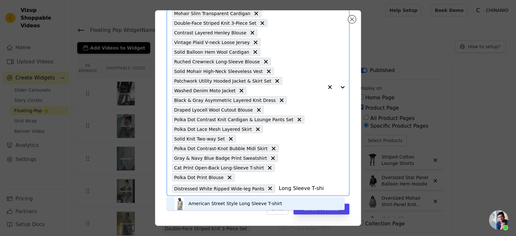
click at [280, 203] on div "American Street Style Long Sleeve T-shirt" at bounding box center [255, 203] width 165 height 13
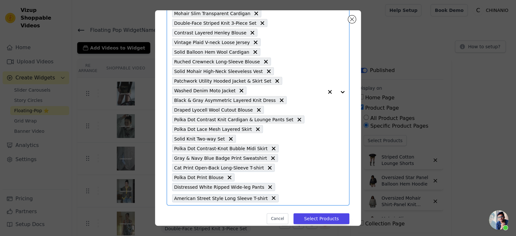
scroll to position [0, 0]
click at [284, 200] on input "text" at bounding box center [303, 198] width 42 height 8
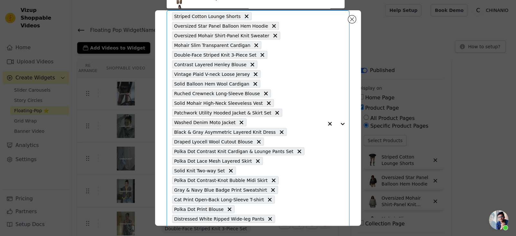
paste input "Jacquard Embroidered Multi-pocket Cargo Pants"
type input "Jacquard Embroidered Multi-pocket Cargo Pants"
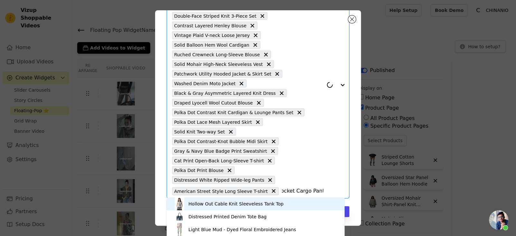
scroll to position [79, 0]
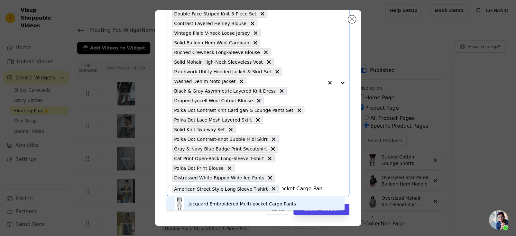
click at [289, 201] on div "Jacquard Embroidered Multi-pocket Cargo Pants" at bounding box center [243, 204] width 108 height 6
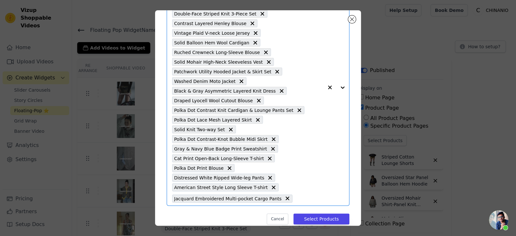
scroll to position [0, 0]
click at [292, 197] on div "Striped Cotton Lounge Shorts Oversized Star Panel Balloon Hem Hoodie Oversized …" at bounding box center [247, 87] width 151 height 236
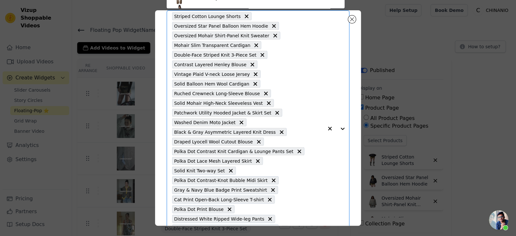
type input "v"
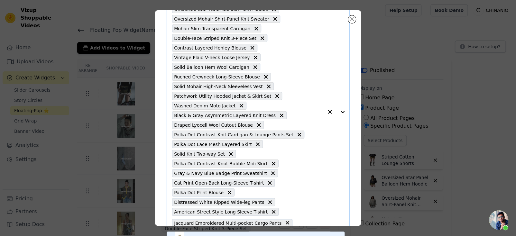
paste input "Vintage Rhinestone Washed T-shirt"
type input "Vintage Rhinestone Washed T-shirt"
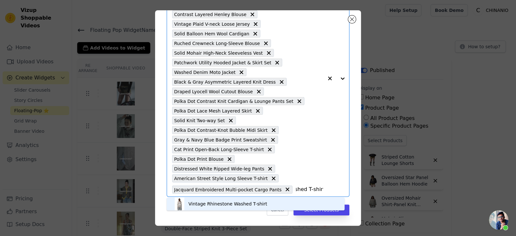
scroll to position [88, 0]
click at [248, 206] on div "Vintage Rhinestone Washed T-shirt" at bounding box center [228, 204] width 79 height 6
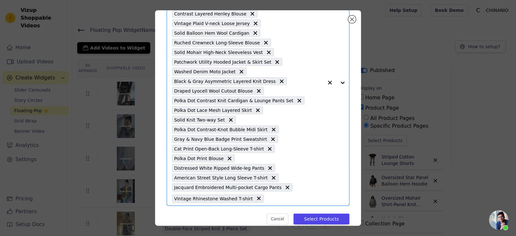
scroll to position [0, 0]
click at [271, 198] on input "text" at bounding box center [295, 199] width 56 height 8
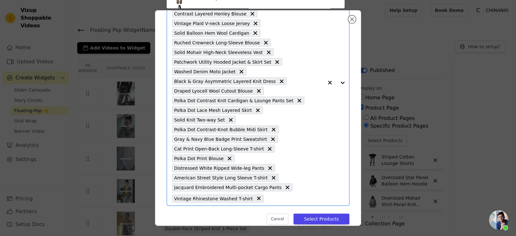
scroll to position [37, 0]
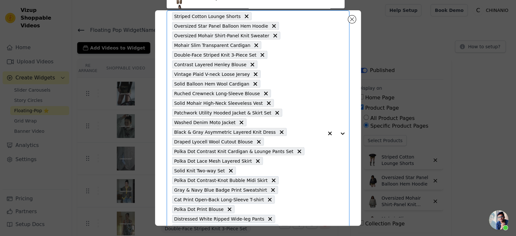
paste input "Polka Dot Patchwork Raglan Sleeve Hoodie Jacket"
type input "Polka Dot Patchwork Raglan Sleeve Hoodie Jacket"
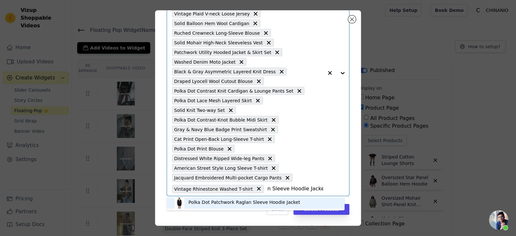
scroll to position [2, 0]
click at [268, 201] on div "Polka Dot Patchwork Raglan Sleeve Hoodie Jacket" at bounding box center [245, 202] width 112 height 6
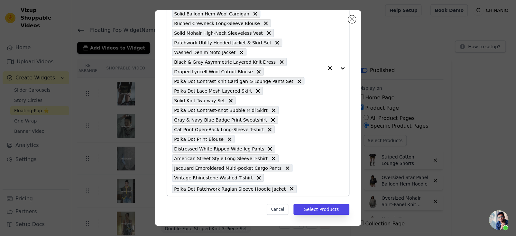
click at [290, 190] on div "Polka Dot Patchwork Raglan Sleeve Hoodie Jacket" at bounding box center [234, 189] width 125 height 8
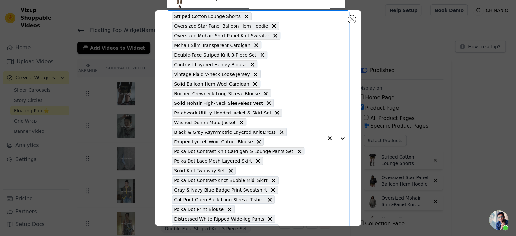
click at [302, 187] on div "Striped Cotton Lounge Shorts Oversized Star Panel Balloon Hem Hoodie Oversized …" at bounding box center [247, 139] width 151 height 256
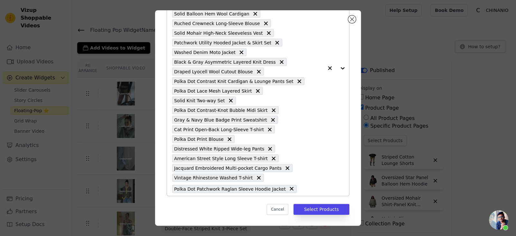
click at [299, 184] on div "Striped Cotton Lounge Shorts Oversized Star Panel Balloon Hem Hoodie Oversized …" at bounding box center [247, 68] width 151 height 256
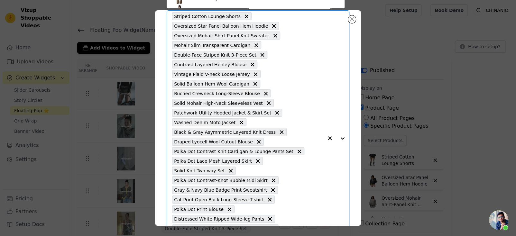
click at [299, 186] on div "Striped Cotton Lounge Shorts Oversized Star Panel Balloon Hem Hoodie Oversized …" at bounding box center [247, 139] width 151 height 256
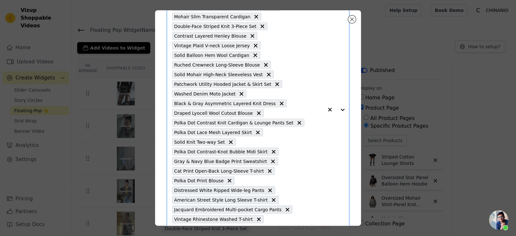
scroll to position [102, 0]
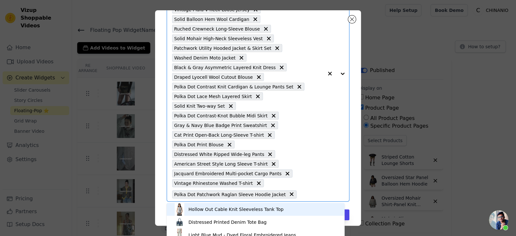
click at [301, 194] on input "text" at bounding box center [312, 195] width 24 height 8
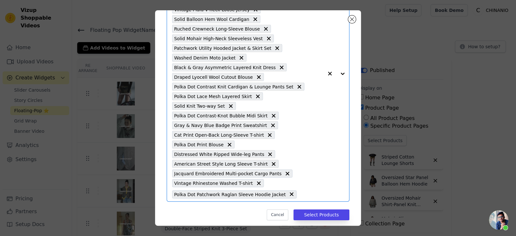
paste input "Lace Print Rhinestone Tank Top"
type input "Lace Print Rhinestone Tank Top"
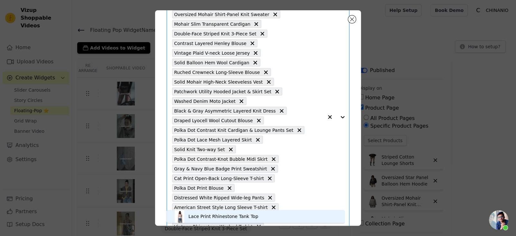
scroll to position [108, 0]
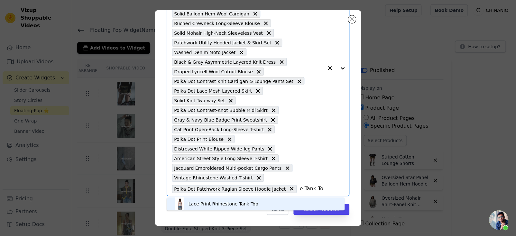
click at [266, 204] on div "Lace Print Rhinestone Tank Top" at bounding box center [255, 204] width 165 height 13
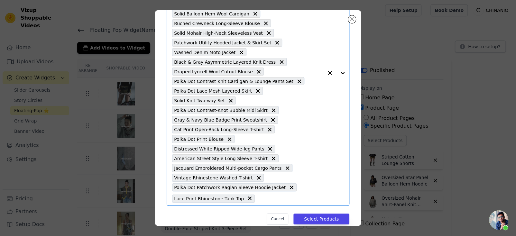
scroll to position [0, 0]
click at [280, 197] on input "text" at bounding box center [290, 199] width 65 height 8
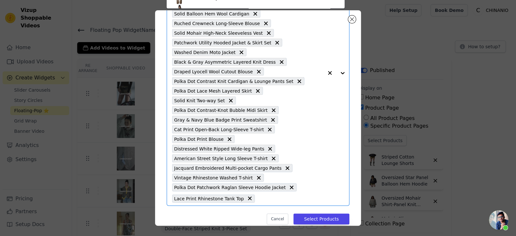
scroll to position [37, 0]
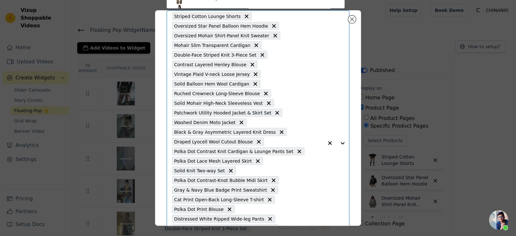
paste input "Asymmetrical Lapel Slouchy Knit T-shirt"
type input "Asymmetrical Lapel Slouchy Knit T-shirt"
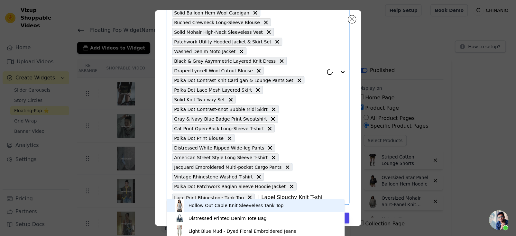
scroll to position [115, 0]
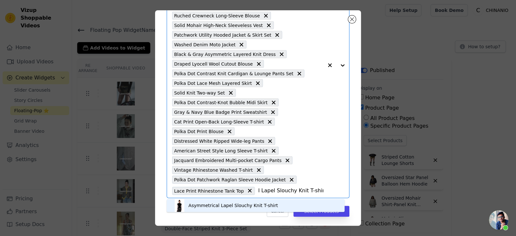
click at [297, 205] on div "Asymmetrical Lapel Slouchy Knit T-shirt" at bounding box center [255, 205] width 165 height 13
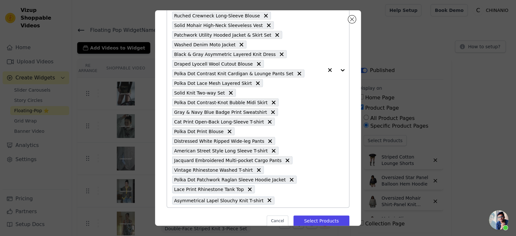
click at [281, 198] on input "text" at bounding box center [301, 201] width 46 height 8
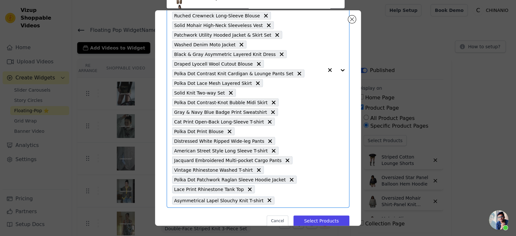
scroll to position [37, 0]
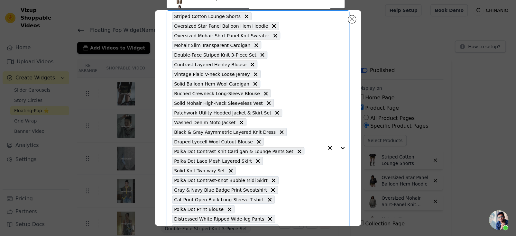
paste input "Polka Dot Raglan T-shirt"
type input "Polka Dot Raglan T-shirt"
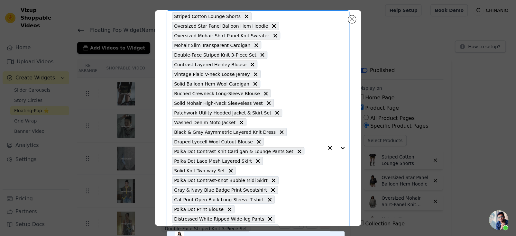
scroll to position [0, 14]
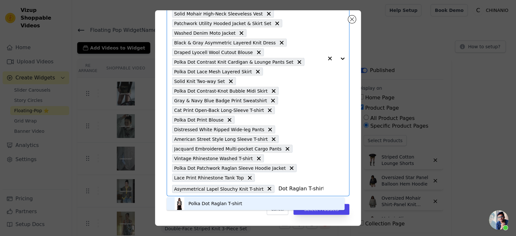
click at [295, 200] on div "Polka Dot Raglan T-shirt" at bounding box center [255, 203] width 165 height 13
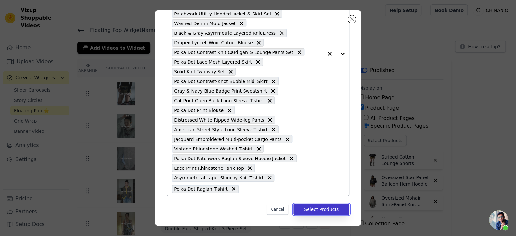
click at [322, 207] on button "Select Products" at bounding box center [322, 209] width 56 height 11
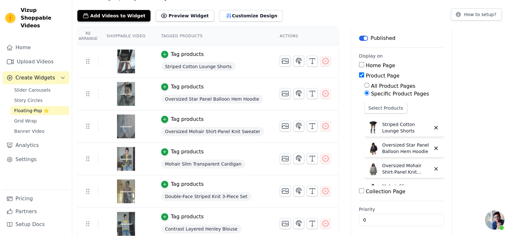
scroll to position [0, 0]
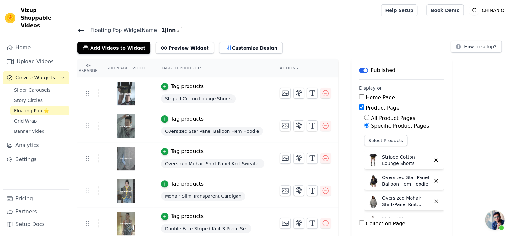
click at [83, 31] on icon at bounding box center [81, 30] width 8 height 8
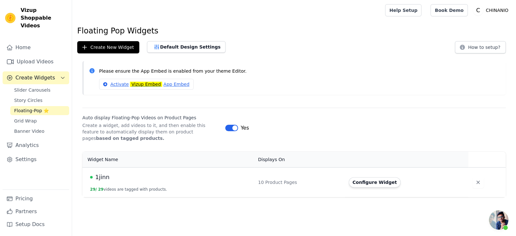
click at [242, 197] on html "Vizup Shoppable Videos Home Upload Videos Create Widgets Slider Carousels Story…" at bounding box center [258, 98] width 516 height 197
click at [107, 171] on td "1jinn 29 / 29 videos are tagged with products." at bounding box center [168, 182] width 172 height 30
click at [101, 179] on span "1jinn" at bounding box center [102, 177] width 14 height 9
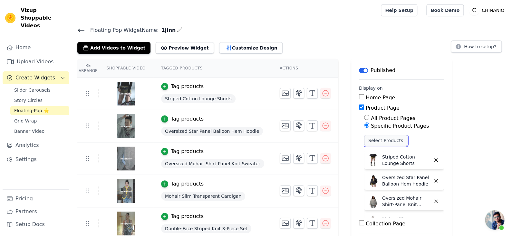
click at [390, 137] on button "Select Products" at bounding box center [385, 140] width 43 height 11
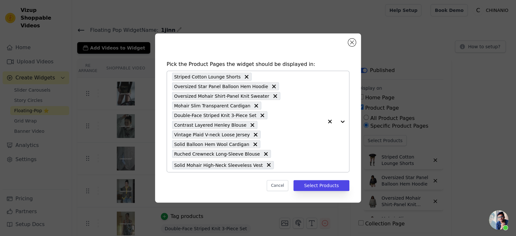
click at [277, 164] on input "text" at bounding box center [300, 165] width 46 height 8
click at [288, 162] on input "text" at bounding box center [300, 165] width 46 height 8
type input "v"
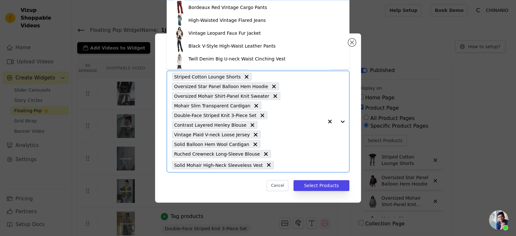
paste input "Patchwork Utility Hooded Jacket & Skirt Set"
type input "Patchwork Utility Hooded Jacket & Skirt Set"
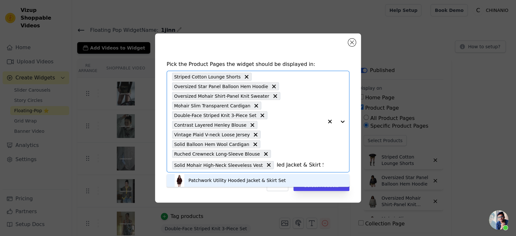
click at [272, 176] on div "Patchwork Utility Hooded Jacket & Skirt Set" at bounding box center [258, 180] width 170 height 13
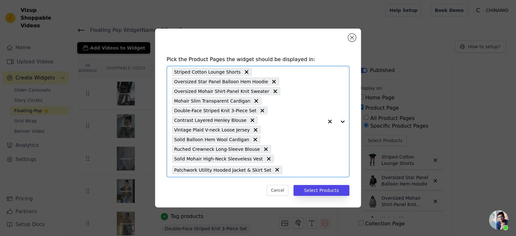
scroll to position [0, 0]
click at [302, 187] on button "Select Products" at bounding box center [322, 190] width 56 height 11
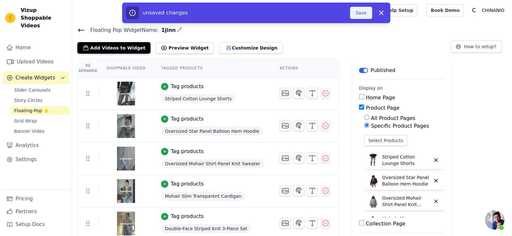
click at [355, 16] on button "Save" at bounding box center [361, 13] width 22 height 12
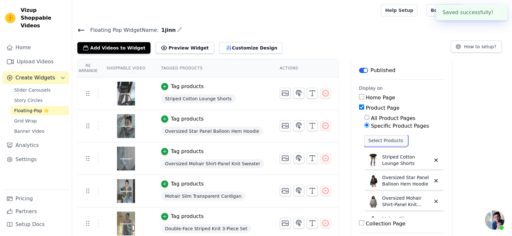
click at [384, 138] on button "Select Products" at bounding box center [385, 140] width 43 height 11
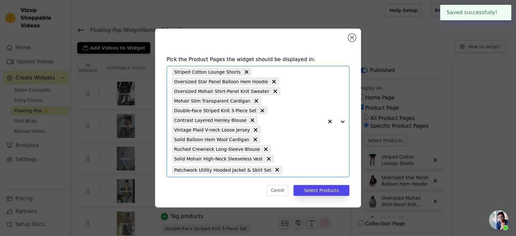
click at [286, 169] on input "text" at bounding box center [305, 170] width 38 height 8
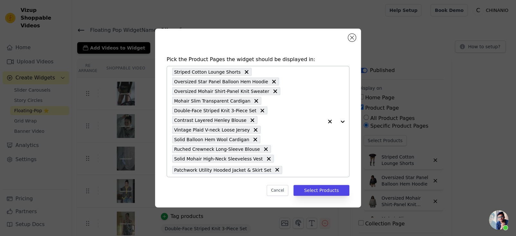
click at [290, 171] on input "text" at bounding box center [305, 170] width 38 height 8
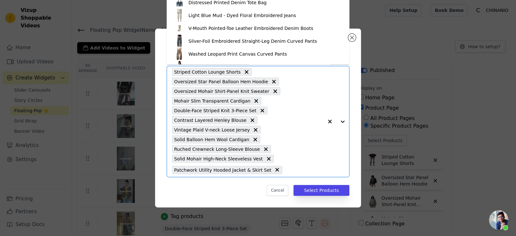
paste input "Washed Denim Moto Jacket"
type input "Washed Denim Moto Jacket"
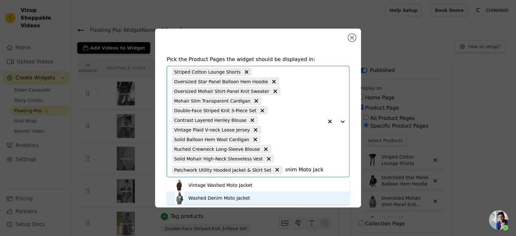
click at [251, 198] on div "Washed Denim Moto Jacket" at bounding box center [258, 198] width 170 height 13
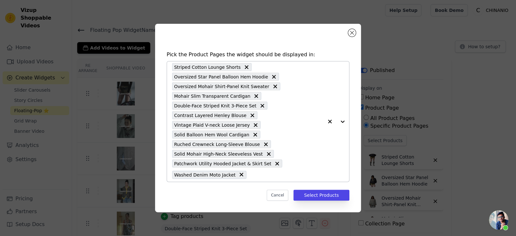
click at [271, 177] on input "text" at bounding box center [287, 175] width 74 height 8
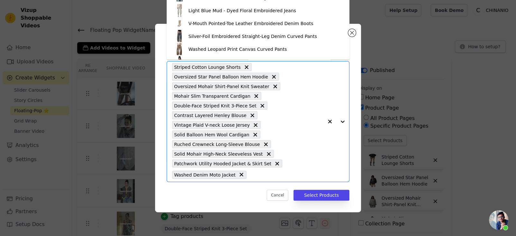
paste input "Black & Gray Asymmetric Layered Knit Dress"
type input "Black & Gray Asymmetric Layered Knit Dress"
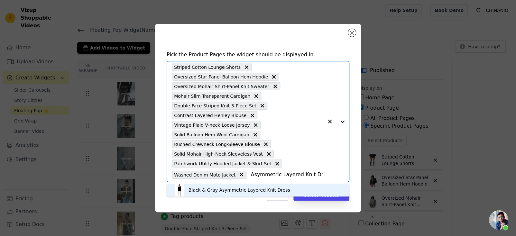
click at [265, 188] on div "Black & Gray Asymmetric Layered Knit Dress" at bounding box center [240, 190] width 102 height 6
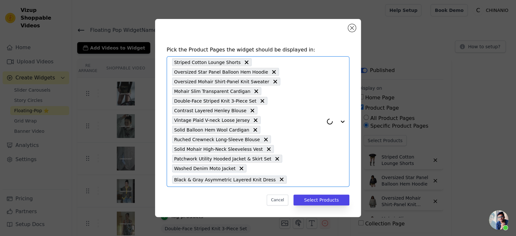
click at [299, 181] on input "text" at bounding box center [306, 180] width 33 height 8
click at [301, 179] on input "text" at bounding box center [306, 180] width 33 height 8
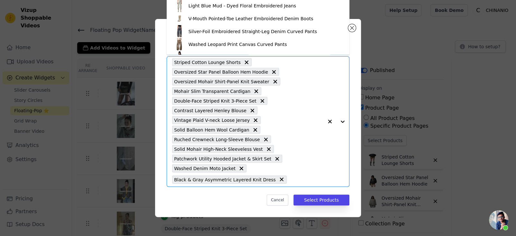
paste input "Draped Lyocell Wool Cutout Blouse"
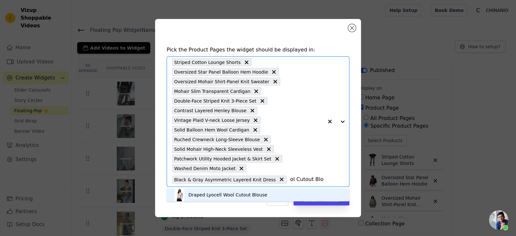
type input "Draped Lyocell Wool Cutout Blouse"
click at [290, 187] on div "Pick the Product Pages the widget should be displayed in: Draped Lyocell Wool C…" at bounding box center [258, 126] width 196 height 173
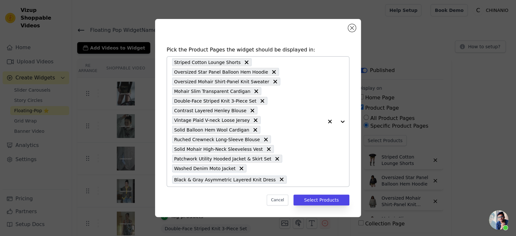
click at [290, 177] on input "text" at bounding box center [306, 180] width 33 height 8
click at [291, 179] on input "text" at bounding box center [306, 180] width 33 height 8
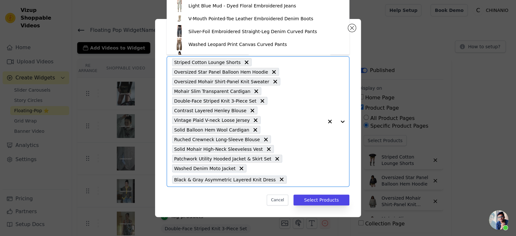
paste input "Draped Lyocell Wool Cutout Blouse"
type input "Draped Lyocell Wool Cutout Blouse"
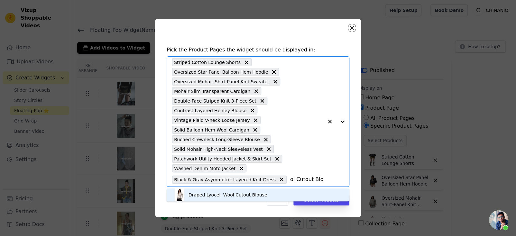
click at [263, 197] on div "Draped Lyocell Wool Cutout Blouse" at bounding box center [228, 195] width 79 height 6
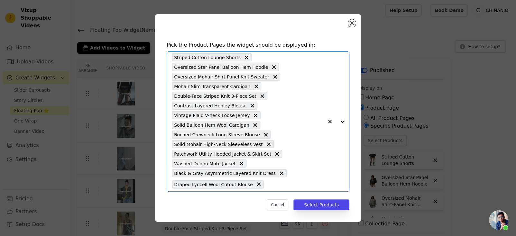
scroll to position [0, 0]
click at [314, 202] on button "Select Products" at bounding box center [322, 205] width 56 height 11
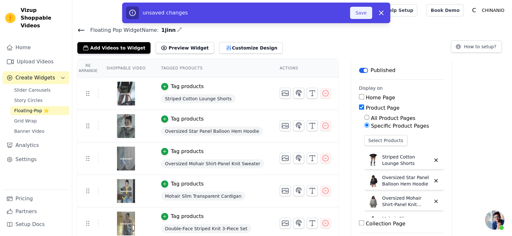
click at [351, 19] on div "unsaved changes Save Dismiss" at bounding box center [256, 13] width 268 height 21
click at [355, 17] on button "Save" at bounding box center [361, 13] width 22 height 12
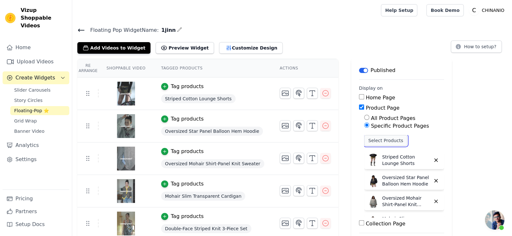
drag, startPoint x: 383, startPoint y: 136, endPoint x: 381, endPoint y: 138, distance: 3.4
click at [381, 138] on button "Select Products" at bounding box center [385, 140] width 43 height 11
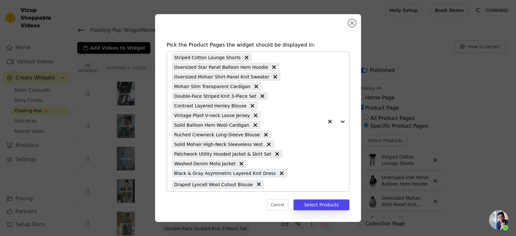
click at [273, 187] on input "text" at bounding box center [295, 185] width 56 height 8
click at [262, 184] on div "Striped Cotton Lounge Shorts Oversized Star Panel Balloon Hem Hoodie Oversized …" at bounding box center [247, 122] width 151 height 140
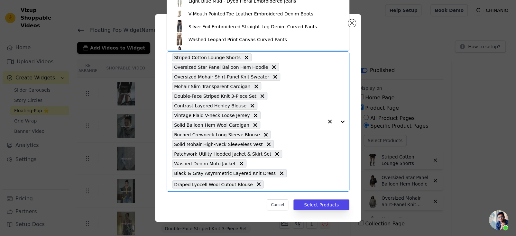
type input "v"
paste input "Polka Dot Contrast Knit Cardigan & Lounge Pants Set"
type input "Polka Dot Contrast Knit Cardigan & Lounge Pants Set"
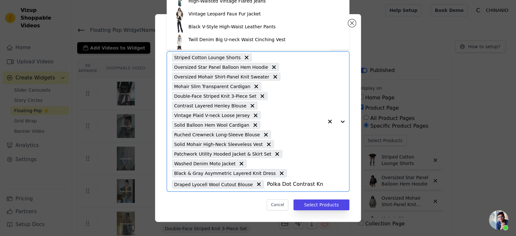
scroll to position [0, 72]
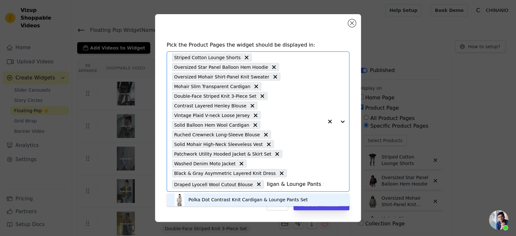
click at [270, 200] on div "Polka Dot Contrast Knit Cardigan & Lounge Pants Set" at bounding box center [248, 200] width 119 height 6
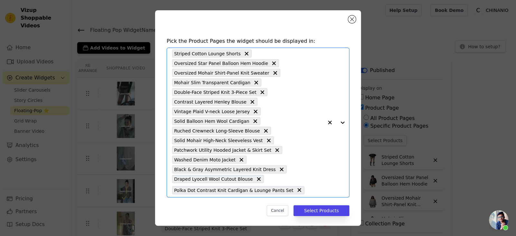
scroll to position [0, 0]
click at [308, 189] on input "text" at bounding box center [316, 190] width 16 height 8
click at [308, 190] on input "text" at bounding box center [316, 190] width 16 height 8
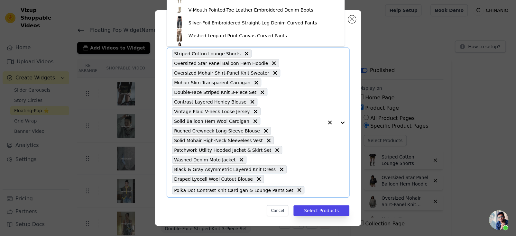
paste input "Polka Dot Lace Mesh Layered Skirt"
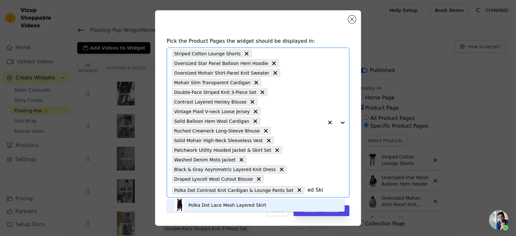
type input "Polka Dot Lace Mesh Layered Skirt"
click at [256, 197] on div "Striped Cotton Lounge Shorts Oversized Star Panel Balloon Hem Hoodie Oversized …" at bounding box center [247, 122] width 151 height 149
click at [281, 203] on div "Polka Dot Lace Mesh Layered Skirt" at bounding box center [255, 205] width 165 height 13
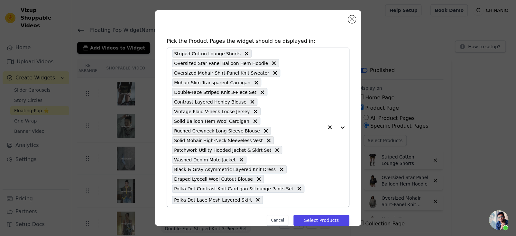
click at [305, 202] on input "text" at bounding box center [294, 200] width 57 height 8
click at [267, 198] on input "text" at bounding box center [294, 200] width 57 height 8
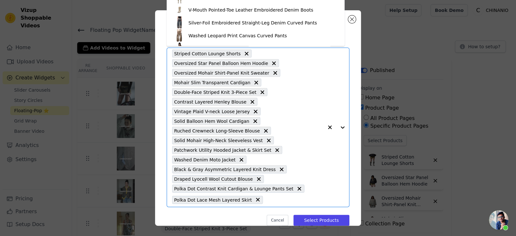
paste input "Solid Knit Two-way Set"
type input "Solid Knit Two-way Set"
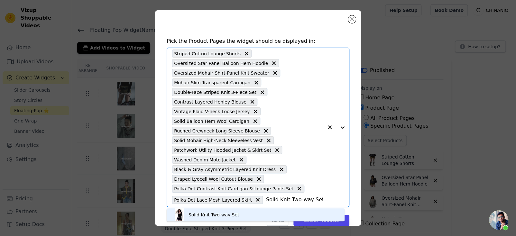
click at [257, 214] on div "Solid Knit Two-way Set" at bounding box center [255, 215] width 165 height 13
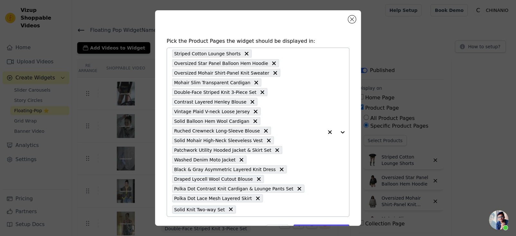
click at [234, 210] on div "Solid Knit Two-way Set" at bounding box center [204, 210] width 64 height 8
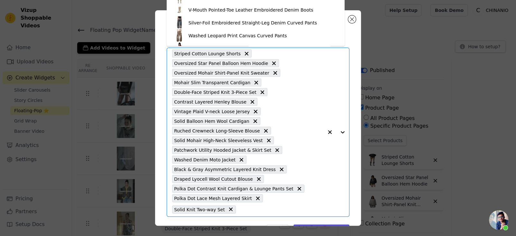
paste input "Polka Dot Contrast-Knot Bubble Midi Skirt"
type input "Polka Dot Contrast-Knot Bubble Midi Skirt"
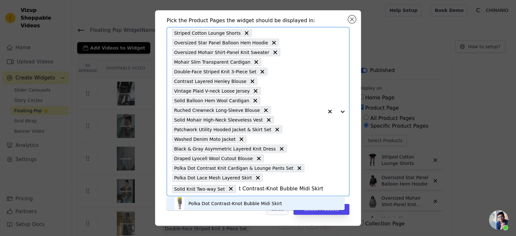
scroll to position [21, 0]
click at [266, 206] on div "Polka Dot Contrast-Knot Bubble Midi Skirt" at bounding box center [236, 204] width 94 height 6
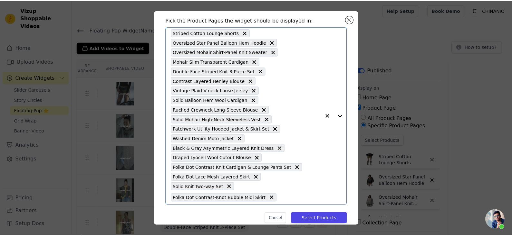
scroll to position [0, 0]
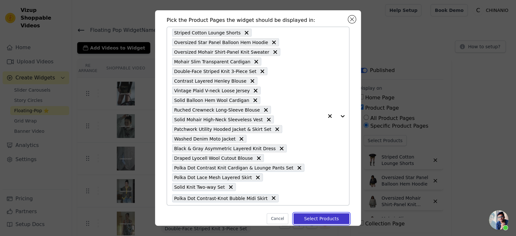
click at [322, 216] on button "Select Products" at bounding box center [322, 218] width 56 height 11
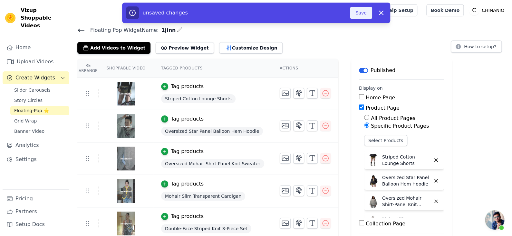
click at [360, 16] on button "Save" at bounding box center [361, 13] width 22 height 12
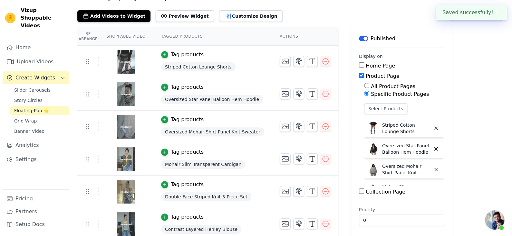
scroll to position [32, 0]
click at [379, 106] on button "Select Products" at bounding box center [385, 108] width 43 height 11
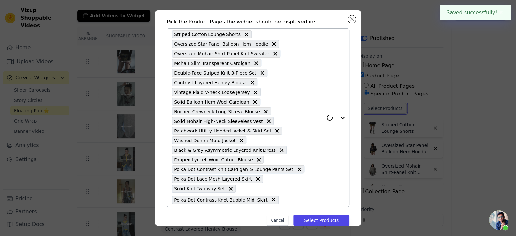
scroll to position [31, 0]
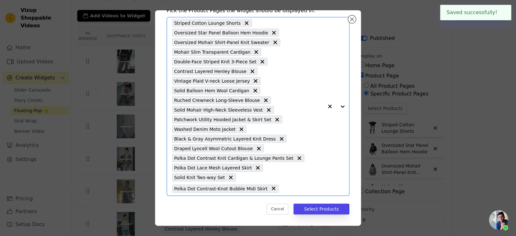
click at [284, 186] on input "text" at bounding box center [303, 189] width 42 height 8
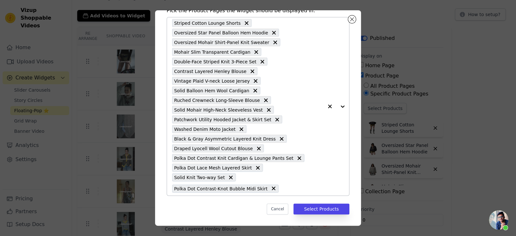
click at [289, 185] on input "text" at bounding box center [303, 189] width 42 height 8
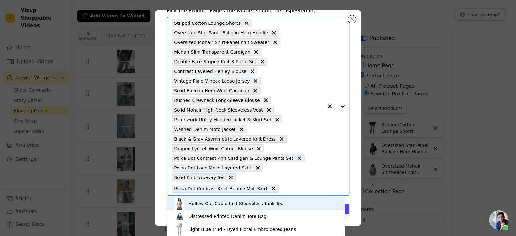
paste input "Gray & Navy Blue Badge Print Sweatshirt"
type input "Gray & Navy Blue Badge Print Sweatshirt"
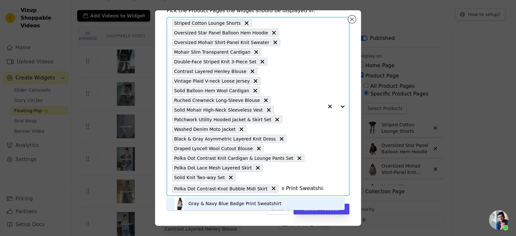
click at [275, 204] on div "Gray & Navy Blue Badge Print Sweatshirt" at bounding box center [235, 204] width 93 height 6
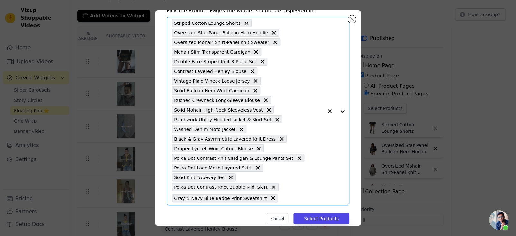
scroll to position [0, 0]
click at [290, 199] on input "text" at bounding box center [302, 198] width 42 height 8
click at [297, 195] on input "text" at bounding box center [302, 198] width 42 height 8
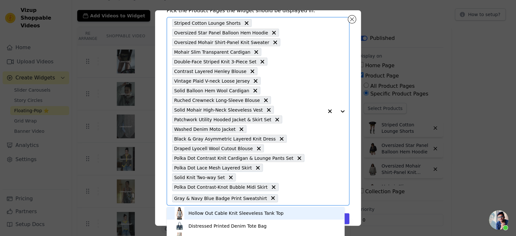
paste input "Cat Print Open-Back Long-Sleeve T-shirt"
type input "Cat Print Open-Back Long-Sleeve T-shirt"
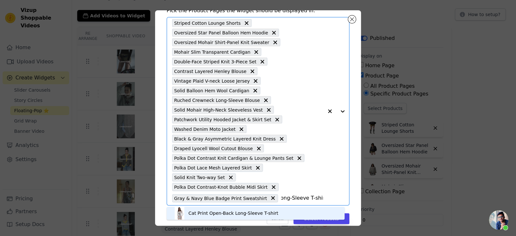
click at [291, 213] on div "Cat Print Open-Back Long-Sleeve T-shirt" at bounding box center [255, 213] width 165 height 13
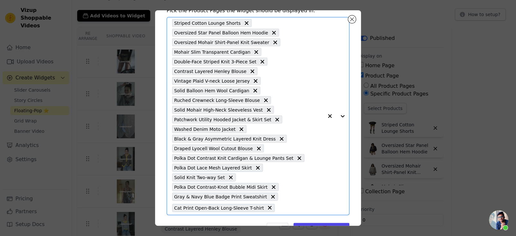
scroll to position [0, 0]
click at [278, 205] on input "text" at bounding box center [300, 208] width 45 height 8
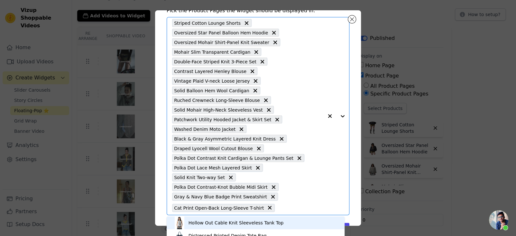
paste input "Polka Dot Print Blouse"
type input "Polka Dot Print Blouse"
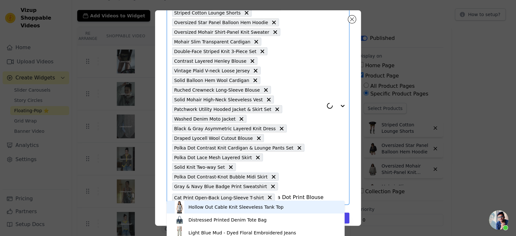
scroll to position [50, 0]
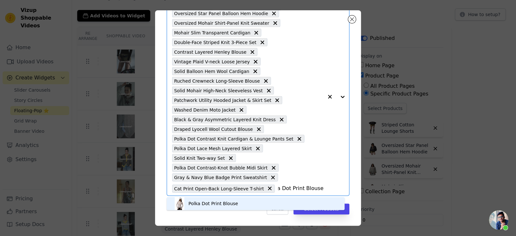
click at [270, 203] on div "Polka Dot Print Blouse" at bounding box center [255, 203] width 165 height 13
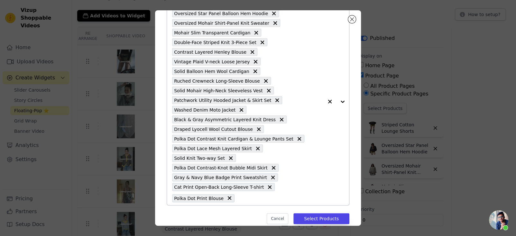
click at [244, 200] on input "text" at bounding box center [281, 198] width 86 height 8
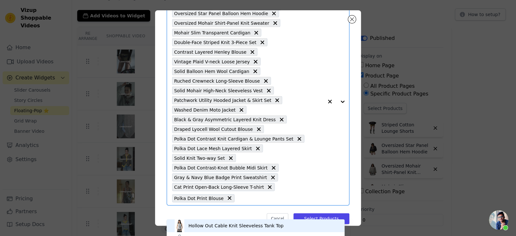
scroll to position [37, 0]
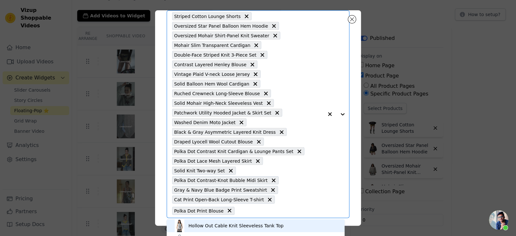
paste input "Distressed White Ripped Wide-leg Pants"
type input "Distressed White Ripped Wide-leg Pants"
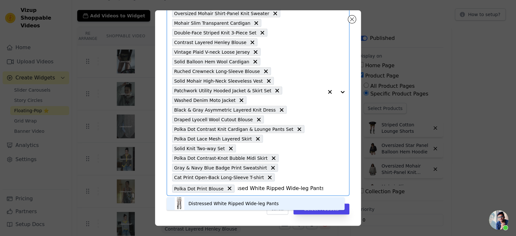
scroll to position [2, 0]
click at [281, 202] on div "Distressed White Ripped Wide-leg Pants" at bounding box center [255, 201] width 165 height 13
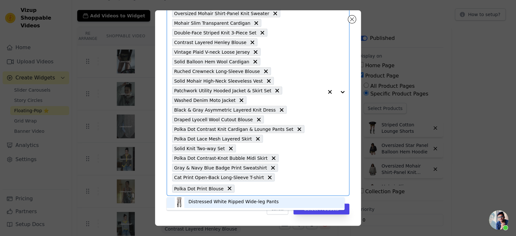
scroll to position [0, 0]
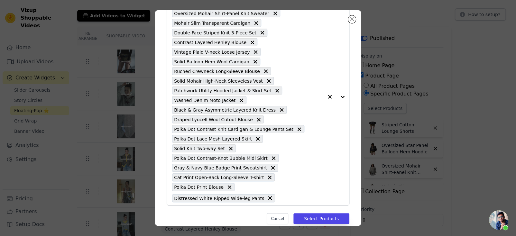
click at [279, 195] on input "text" at bounding box center [301, 198] width 45 height 8
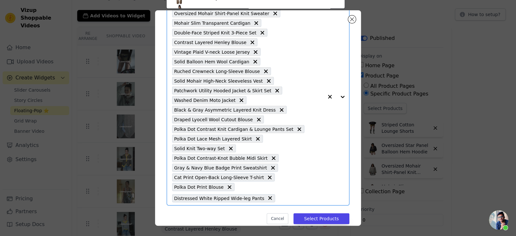
scroll to position [37, 0]
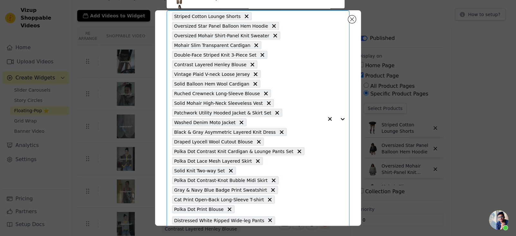
paste input "American Street Style Long Sleeve T-shirt"
type input "American Street Style Long Sleeve T-shirt"
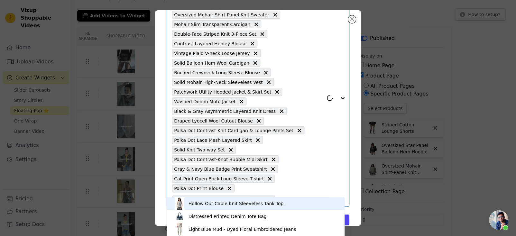
scroll to position [69, 0]
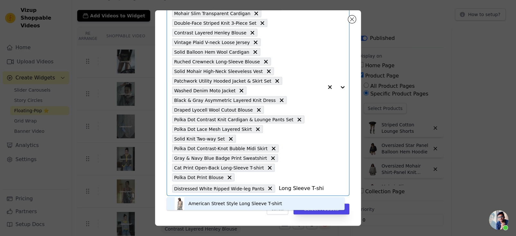
click at [290, 200] on div "American Street Style Long Sleeve T-shirt" at bounding box center [255, 203] width 165 height 13
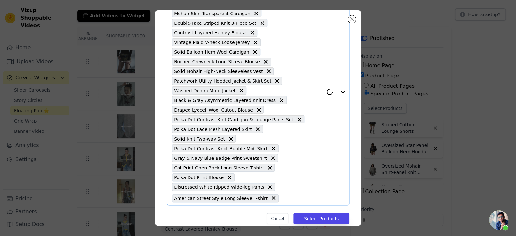
click at [312, 189] on div "Striped Cotton Lounge Shorts Oversized Star Panel Balloon Hem Hoodie Oversized …" at bounding box center [247, 92] width 151 height 227
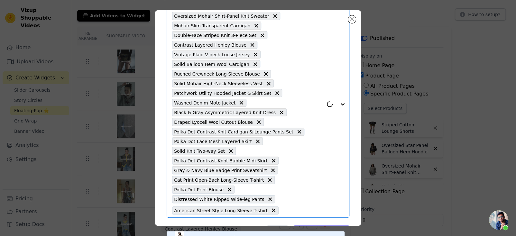
scroll to position [79, 0]
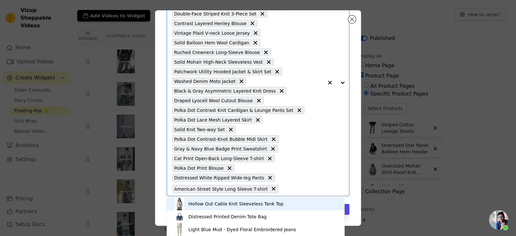
click at [304, 185] on input "text" at bounding box center [303, 189] width 42 height 8
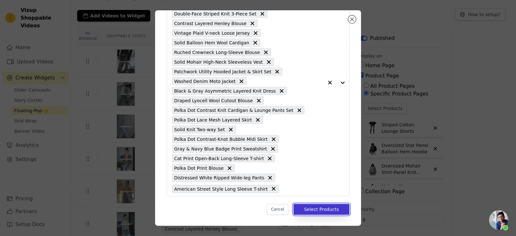
click at [309, 205] on button "Select Products" at bounding box center [322, 209] width 56 height 11
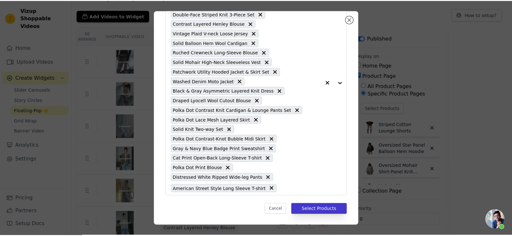
scroll to position [32, 0]
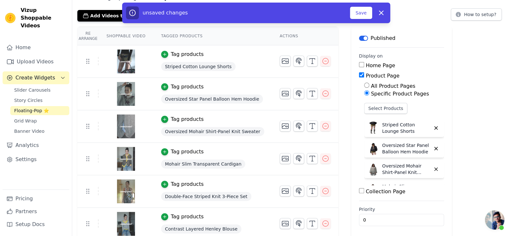
click at [354, 20] on div "unsaved changes Save Dismiss" at bounding box center [256, 13] width 268 height 21
click at [354, 18] on button "Save" at bounding box center [361, 13] width 22 height 12
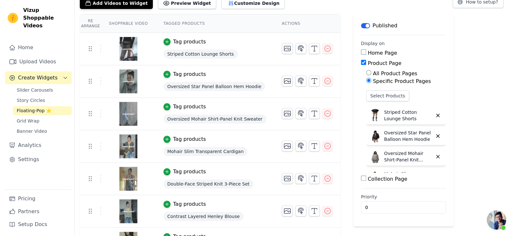
scroll to position [0, 0]
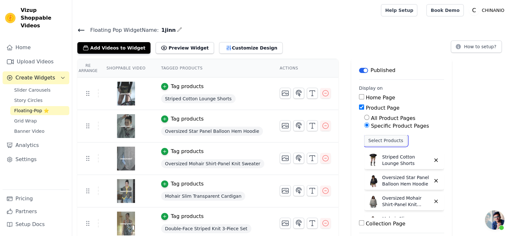
click at [399, 142] on button "Select Products" at bounding box center [385, 140] width 43 height 11
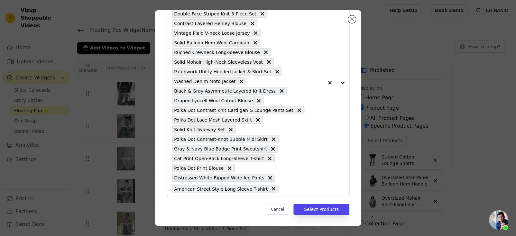
drag, startPoint x: 281, startPoint y: 182, endPoint x: 280, endPoint y: 189, distance: 7.1
click at [281, 183] on div "Striped Cotton Lounge Shorts Oversized Star Panel Balloon Hem Hoodie Oversized …" at bounding box center [247, 82] width 151 height 227
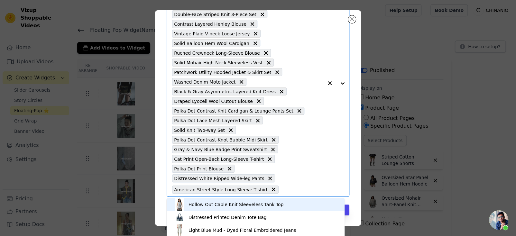
scroll to position [79, 0]
click at [282, 191] on input "text" at bounding box center [303, 189] width 42 height 8
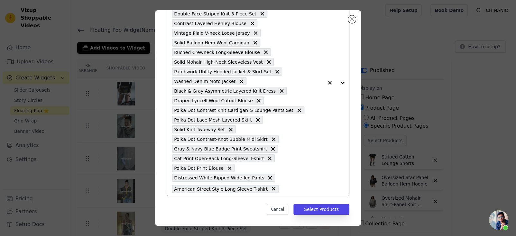
click at [288, 184] on div "Striped Cotton Lounge Shorts Oversized Star Panel Balloon Hem Hoodie Oversized …" at bounding box center [247, 82] width 151 height 227
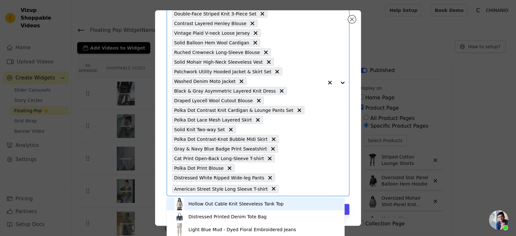
click at [283, 190] on input "text" at bounding box center [303, 189] width 42 height 8
paste input "Jacquard Embroidered Multi-pocket Cargo Pants"
type input "Jacquard Embroidered Multi-pocket Cargo Pants"
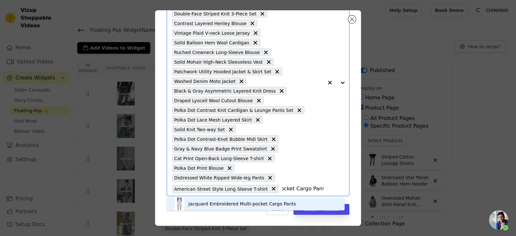
click at [262, 203] on div "Jacquard Embroidered Multi-pocket Cargo Pants" at bounding box center [243, 204] width 108 height 6
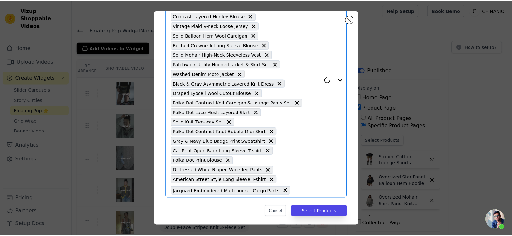
scroll to position [88, 0]
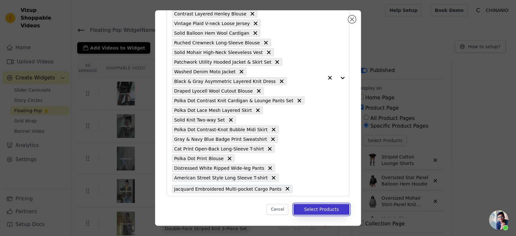
click at [297, 206] on button "Select Products" at bounding box center [322, 209] width 56 height 11
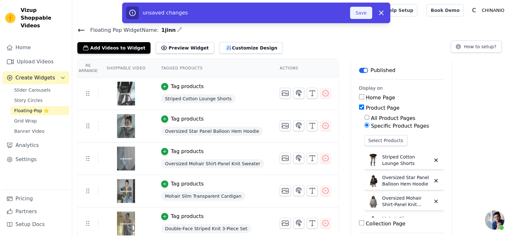
drag, startPoint x: 347, startPoint y: 14, endPoint x: 356, endPoint y: 14, distance: 9.0
click at [348, 14] on div "unsaved changes" at bounding box center [238, 12] width 224 height 13
click at [356, 14] on button "Save" at bounding box center [361, 13] width 22 height 12
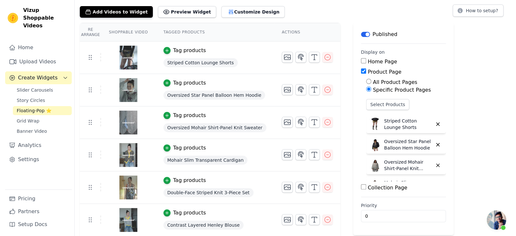
scroll to position [0, 0]
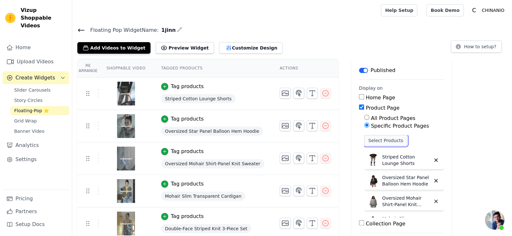
click at [387, 137] on button "Select Products" at bounding box center [385, 140] width 43 height 11
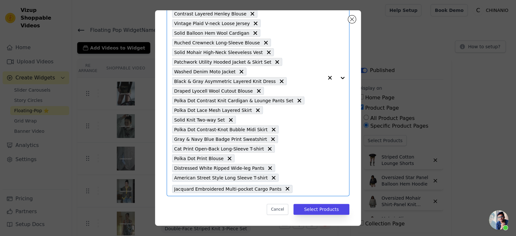
click at [299, 185] on input "text" at bounding box center [310, 189] width 28 height 8
click at [301, 185] on input "text" at bounding box center [310, 189] width 28 height 8
click at [296, 189] on input "text" at bounding box center [310, 189] width 28 height 8
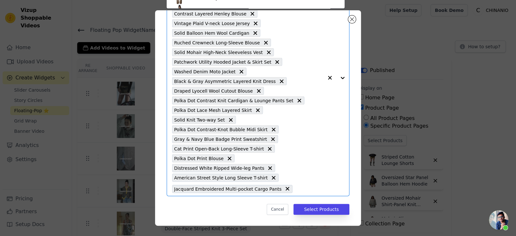
paste input "Vintage Rhinestone Washed T-shirt"
type input "Vintage Rhinestone Washed T-shirt"
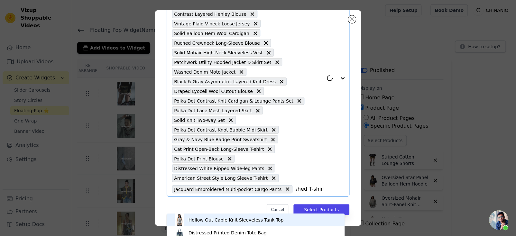
scroll to position [88, 0]
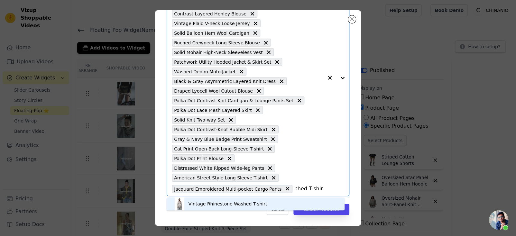
click at [285, 202] on div "Vintage Rhinestone Washed T-shirt" at bounding box center [255, 204] width 165 height 13
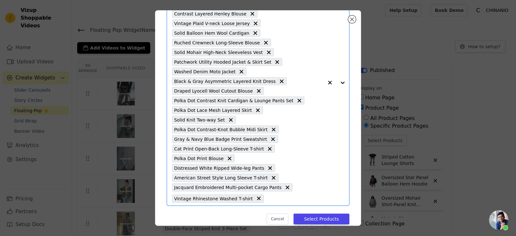
paste input "Polka Dot Patchwork Raglan Sleeve Hoodie Jacket"
type input "Polka Dot Patchwork Raglan Sleeve Hoodie Jacket"
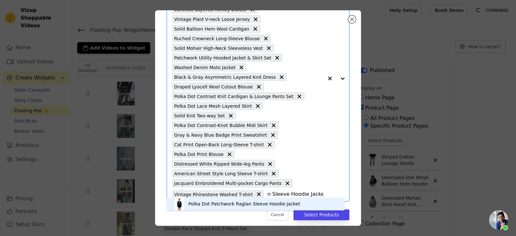
scroll to position [98, 0]
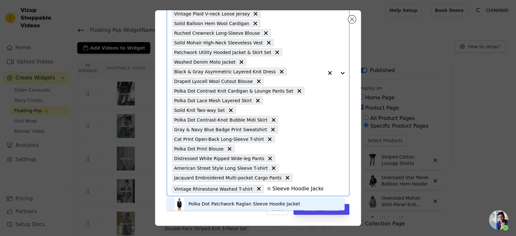
click at [282, 201] on div "Polka Dot Patchwork Raglan Sleeve Hoodie Jacket" at bounding box center [245, 204] width 112 height 6
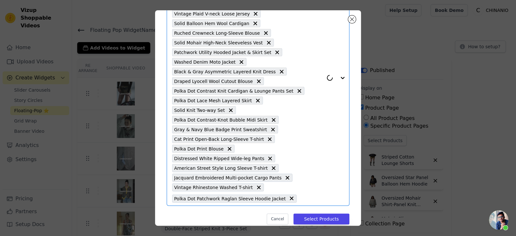
click at [303, 197] on input "text" at bounding box center [312, 199] width 24 height 8
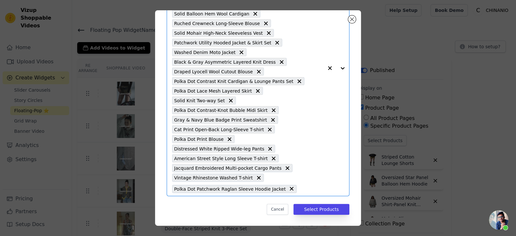
click at [305, 187] on input "text" at bounding box center [312, 189] width 24 height 8
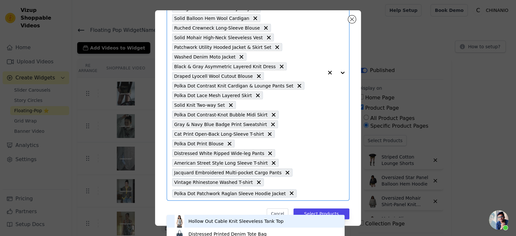
scroll to position [108, 0]
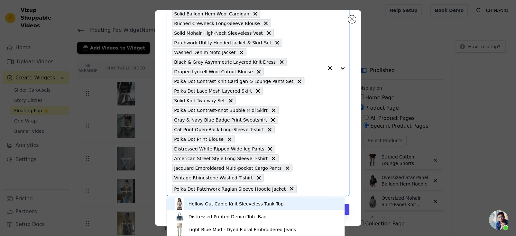
paste input "Lace Print Rhinestone Tank Top"
type input "Lace Print Rhinestone Tank Top"
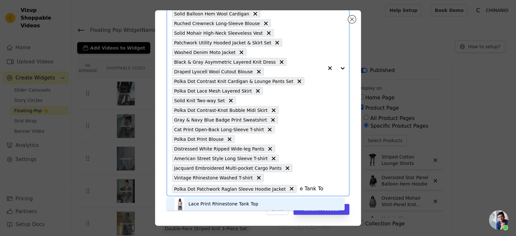
click at [266, 205] on div "Lace Print Rhinestone Tank Top" at bounding box center [255, 204] width 165 height 13
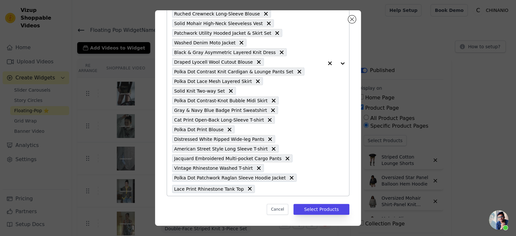
click at [267, 182] on div "Striped Cotton Lounge Shorts Oversized Star Panel Balloon Hem Hoodie Oversized …" at bounding box center [247, 63] width 151 height 265
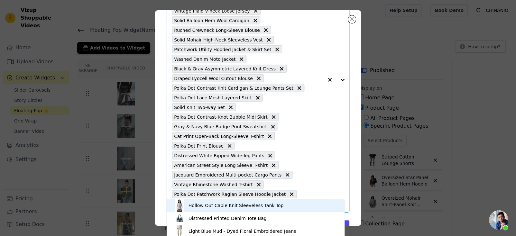
scroll to position [117, 0]
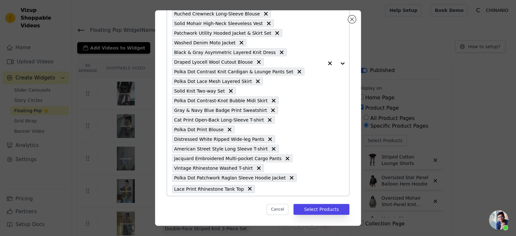
click at [270, 192] on div "Striped Cotton Lounge Shorts Oversized Star Panel Balloon Hem Hoodie Oversized …" at bounding box center [247, 63] width 151 height 265
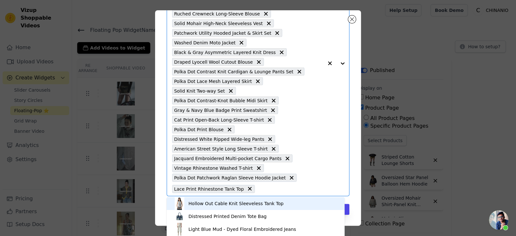
paste input "Asymmetrical Lapel Slouchy Knit T-shirt"
type input "Asymmetrical Lapel Slouchy Knit T-shirt"
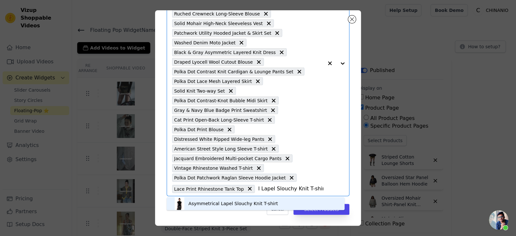
click at [268, 204] on div "Asymmetrical Lapel Slouchy Knit T-shirt" at bounding box center [234, 204] width 90 height 6
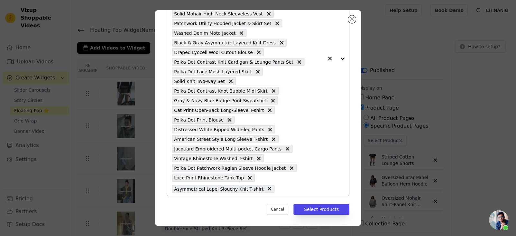
click at [278, 192] on div "Striped Cotton Lounge Shorts Oversized Star Panel Balloon Hem Hoodie Oversized …" at bounding box center [247, 58] width 151 height 275
click at [285, 193] on div "Striped Cotton Lounge Shorts Oversized Star Panel Balloon Hem Hoodie Oversized …" at bounding box center [247, 58] width 151 height 275
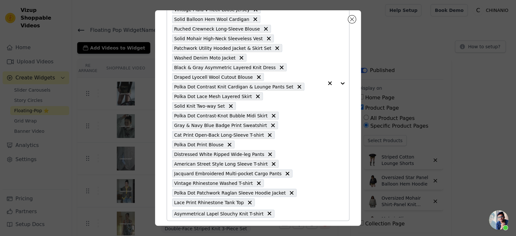
click at [285, 210] on div "Striped Cotton Lounge Shorts Oversized Star Panel Balloon Hem Hoodie Oversized …" at bounding box center [247, 83] width 151 height 275
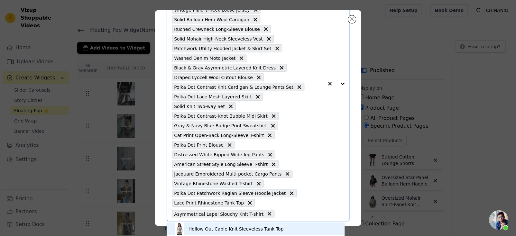
click at [285, 207] on div "Striped Cotton Lounge Shorts Oversized Star Panel Balloon Hem Hoodie Oversized …" at bounding box center [247, 83] width 151 height 275
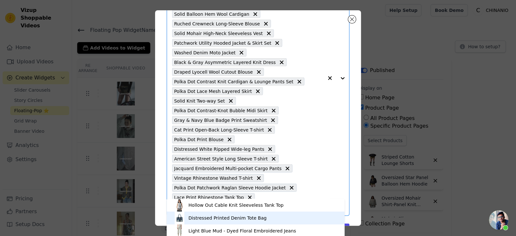
scroll to position [127, 0]
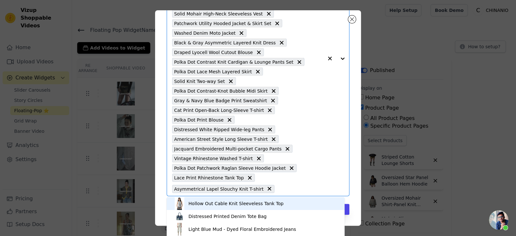
click at [289, 187] on input "text" at bounding box center [301, 189] width 46 height 8
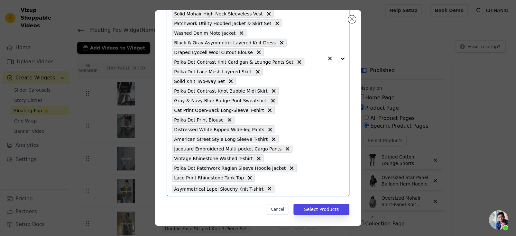
paste input "Polka Dot Raglan T-shirt"
type input "Polka Dot Raglan T-shirt"
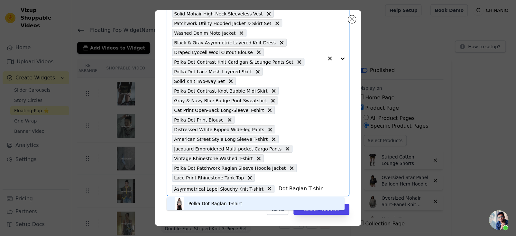
click at [281, 202] on div "Polka Dot Raglan T-shirt" at bounding box center [255, 203] width 165 height 13
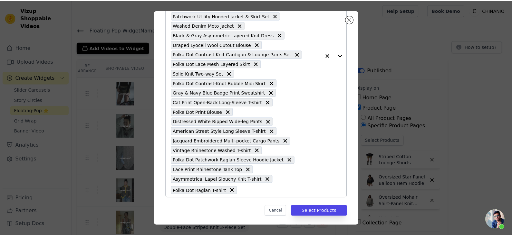
scroll to position [137, 0]
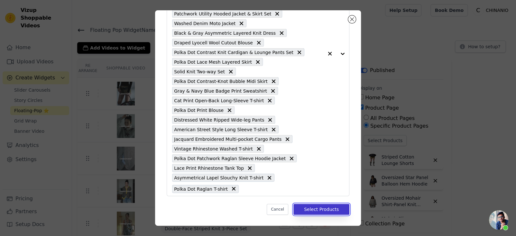
click at [315, 211] on button "Select Products" at bounding box center [322, 209] width 56 height 11
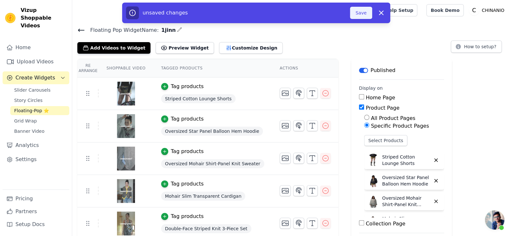
click at [362, 16] on button "Save" at bounding box center [361, 13] width 22 height 12
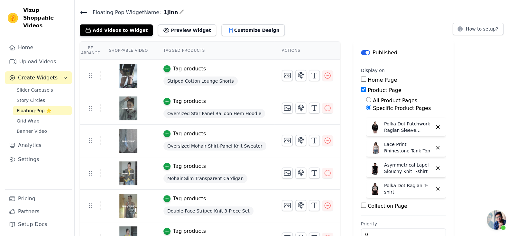
scroll to position [0, 0]
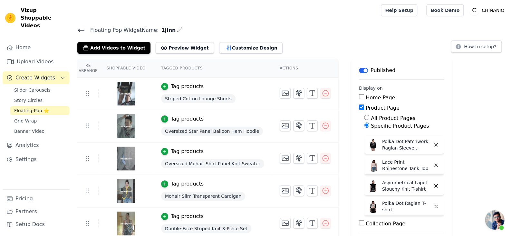
click at [80, 28] on icon at bounding box center [81, 30] width 8 height 8
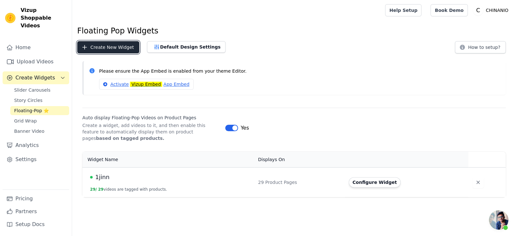
click at [97, 53] on button "Create New Widget" at bounding box center [108, 47] width 62 height 12
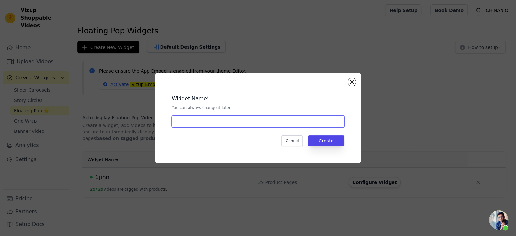
click at [211, 122] on input "text" at bounding box center [258, 122] width 173 height 12
type input "asgony"
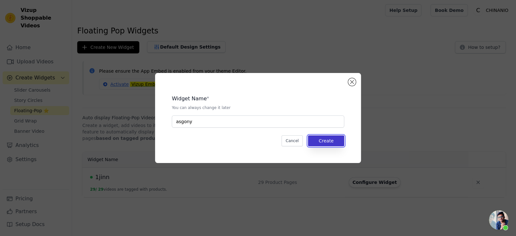
click at [320, 139] on button "Create" at bounding box center [326, 141] width 36 height 11
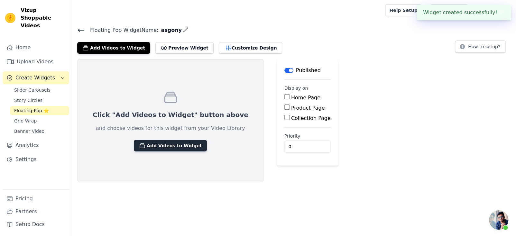
click at [183, 149] on button "Add Videos to Widget" at bounding box center [170, 146] width 73 height 12
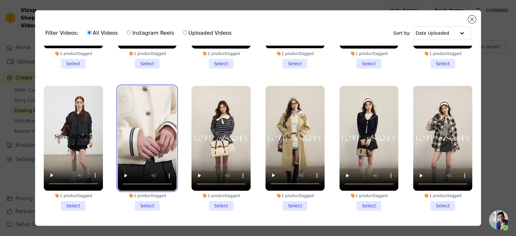
scroll to position [676, 0]
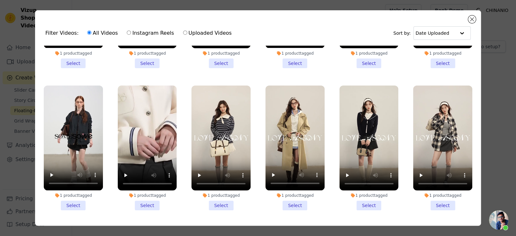
click at [222, 187] on li "1 product tagged Select" at bounding box center [221, 148] width 59 height 125
click at [0, 0] on input "1 product tagged Select" at bounding box center [0, 0] width 0 height 0
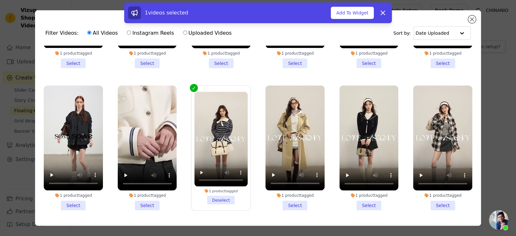
click at [292, 187] on li "1 product tagged Select" at bounding box center [295, 148] width 59 height 125
click at [0, 0] on input "1 product tagged Select" at bounding box center [0, 0] width 0 height 0
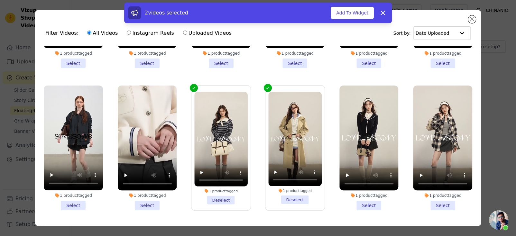
click at [362, 193] on li "1 product tagged Select" at bounding box center [369, 148] width 59 height 125
click at [0, 0] on input "1 product tagged Select" at bounding box center [0, 0] width 0 height 0
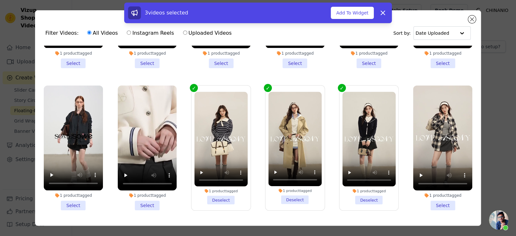
click at [439, 191] on li "1 product tagged Select" at bounding box center [442, 148] width 59 height 125
click at [0, 0] on input "1 product tagged Select" at bounding box center [0, 0] width 0 height 0
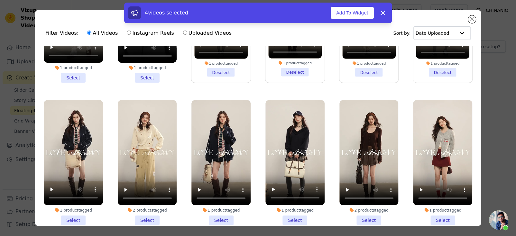
scroll to position [805, 0]
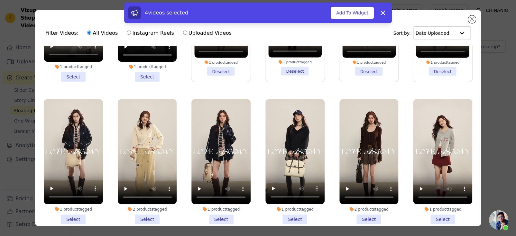
click at [73, 198] on li "1 product tagged Select" at bounding box center [73, 161] width 59 height 125
click at [0, 0] on input "1 product tagged Select" at bounding box center [0, 0] width 0 height 0
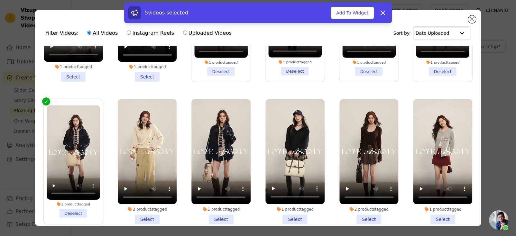
click at [138, 202] on li "2 products tagged Select" at bounding box center [147, 161] width 59 height 125
click at [0, 0] on input "2 products tagged Select" at bounding box center [0, 0] width 0 height 0
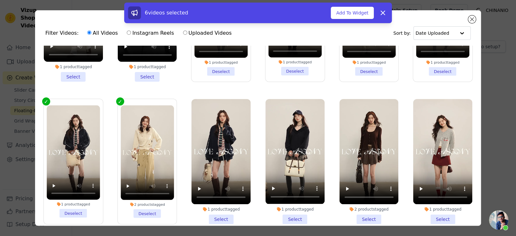
click at [226, 201] on li "1 product tagged Select" at bounding box center [221, 161] width 59 height 125
click at [0, 0] on input "1 product tagged Select" at bounding box center [0, 0] width 0 height 0
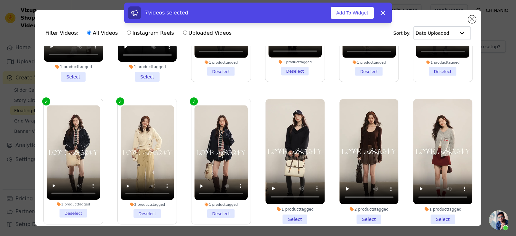
click at [292, 201] on li "1 product tagged Select" at bounding box center [295, 161] width 59 height 125
click at [0, 0] on input "1 product tagged Select" at bounding box center [0, 0] width 0 height 0
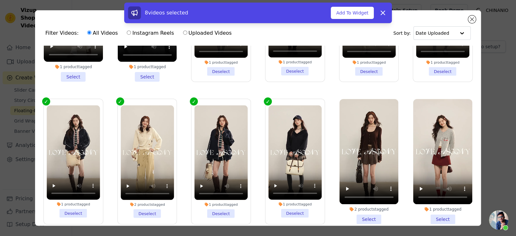
click at [349, 203] on li "2 products tagged Select" at bounding box center [369, 161] width 59 height 125
click at [0, 0] on input "2 products tagged Select" at bounding box center [0, 0] width 0 height 0
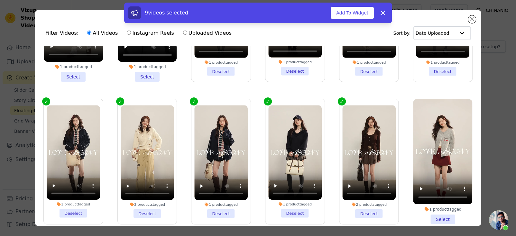
click at [425, 203] on li "1 product tagged Select" at bounding box center [442, 161] width 59 height 125
click at [0, 0] on input "1 product tagged Select" at bounding box center [0, 0] width 0 height 0
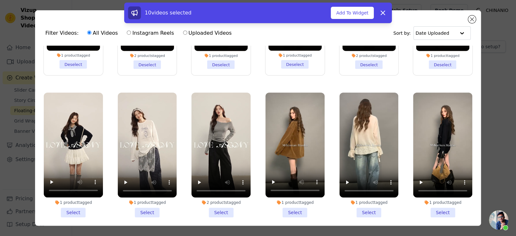
scroll to position [966, 0]
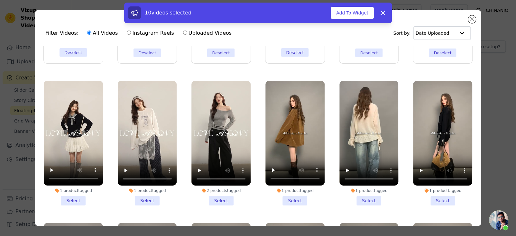
drag, startPoint x: 74, startPoint y: 182, endPoint x: 136, endPoint y: 185, distance: 62.2
click at [75, 182] on li "1 product tagged Select" at bounding box center [73, 143] width 59 height 125
click at [0, 0] on input "1 product tagged Select" at bounding box center [0, 0] width 0 height 0
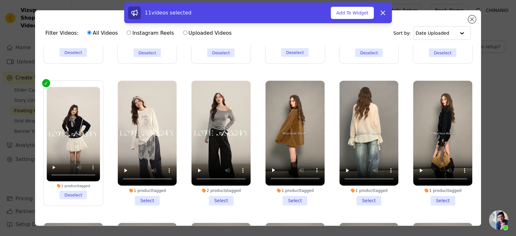
click at [140, 185] on li "1 product tagged Select" at bounding box center [147, 143] width 59 height 125
click at [216, 185] on li "2 products tagged Select" at bounding box center [221, 143] width 59 height 125
click at [0, 0] on input "2 products tagged Select" at bounding box center [0, 0] width 0 height 0
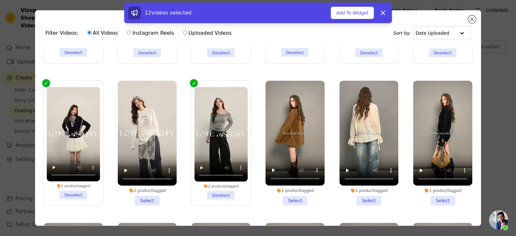
click at [155, 187] on div "1 product tagged Select" at bounding box center [147, 143] width 66 height 132
click at [150, 182] on li "1 product tagged Select" at bounding box center [147, 143] width 59 height 125
click at [0, 0] on input "1 product tagged Select" at bounding box center [0, 0] width 0 height 0
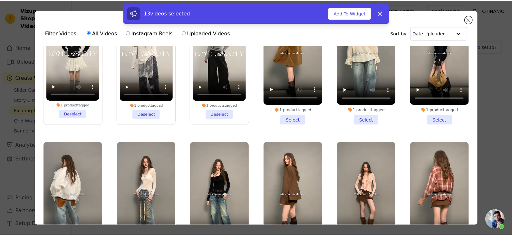
scroll to position [1062, 0]
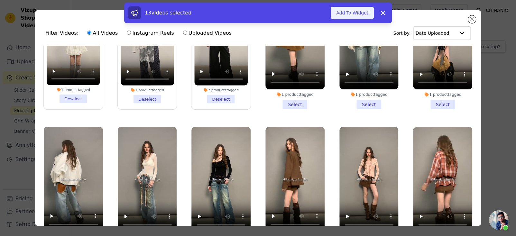
click at [363, 8] on button "Add To Widget" at bounding box center [352, 13] width 43 height 12
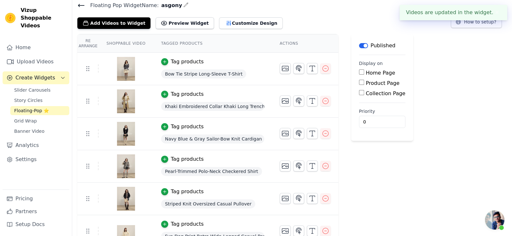
scroll to position [32, 0]
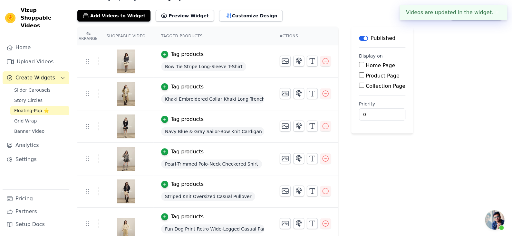
click at [379, 76] on label "Product Page" at bounding box center [382, 76] width 34 height 6
click at [364, 76] on input "Product Page" at bounding box center [361, 74] width 5 height 5
checkbox input "true"
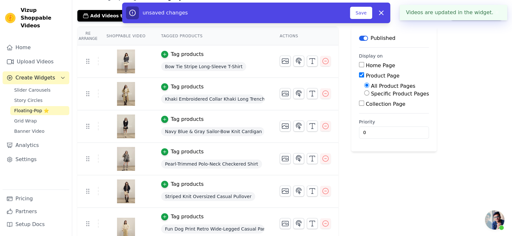
click at [377, 93] on label "Specific Product Pages" at bounding box center [400, 94] width 58 height 6
click at [369, 93] on input "Specific Product Pages" at bounding box center [366, 92] width 5 height 5
radio input "true"
click at [376, 108] on button "Select Products" at bounding box center [385, 108] width 43 height 11
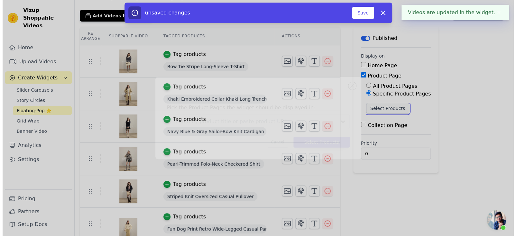
scroll to position [0, 0]
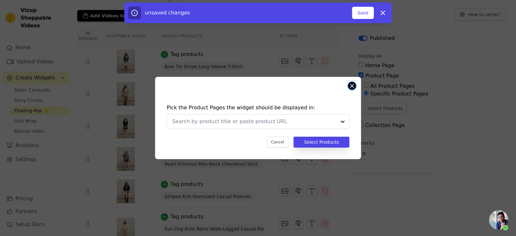
click at [354, 85] on button "Close modal" at bounding box center [352, 86] width 8 height 8
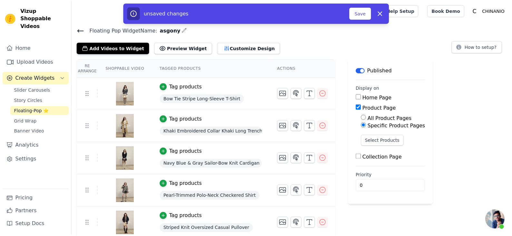
scroll to position [32, 0]
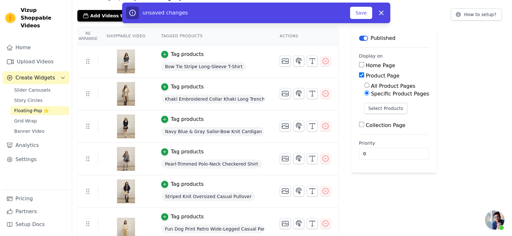
click at [186, 66] on span "Bow Tie Stripe Long-Sleeve T-Shirt" at bounding box center [203, 66] width 85 height 9
click at [391, 107] on button "Select Products" at bounding box center [385, 108] width 43 height 11
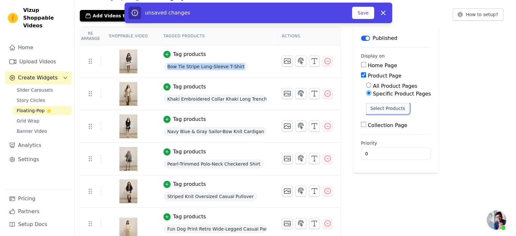
scroll to position [0, 0]
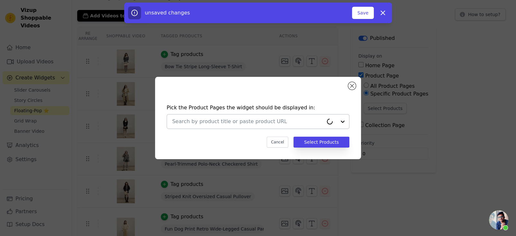
click at [247, 115] on div at bounding box center [247, 122] width 151 height 14
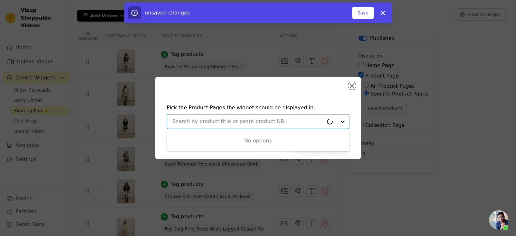
paste input "Bow Tie Stripe Long-Sleeve T-Shirt"
type input "Bow Tie Stripe Long-Sleeve T-Shirt"
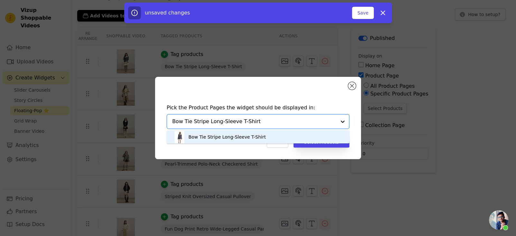
click at [261, 132] on div "Bow Tie Stripe Long-Sleeve T-Shirt" at bounding box center [258, 137] width 170 height 13
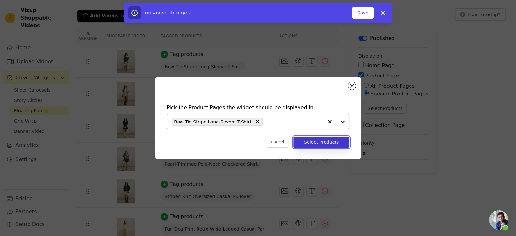
click at [299, 139] on button "Select Products" at bounding box center [322, 142] width 56 height 11
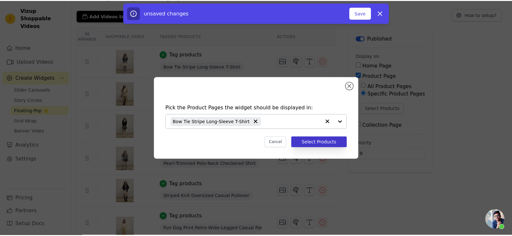
scroll to position [32, 0]
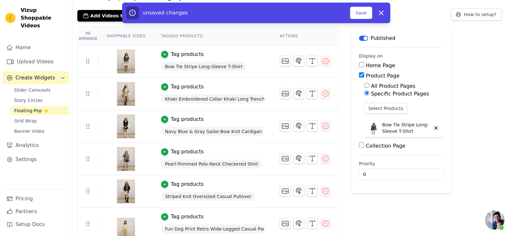
click at [241, 101] on span "Khaki Embroidered Collar Khaki Long Trench Coat" at bounding box center [212, 99] width 103 height 9
click at [373, 112] on button "Select Products" at bounding box center [385, 108] width 43 height 11
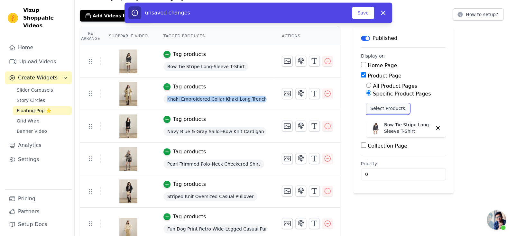
scroll to position [0, 0]
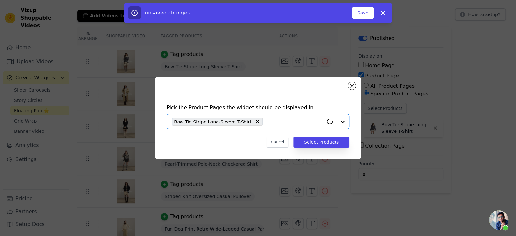
click at [266, 121] on input "text" at bounding box center [295, 122] width 58 height 8
paste input "Khaki Embroidered Collar Khaki Long Trench Coat"
type input "Khaki Embroidered Collar Khaki Long Trench Coat"
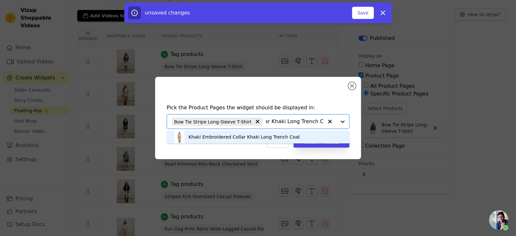
click at [273, 140] on div "Khaki Embroidered Collar Khaki Long Trench Coat" at bounding box center [244, 137] width 111 height 6
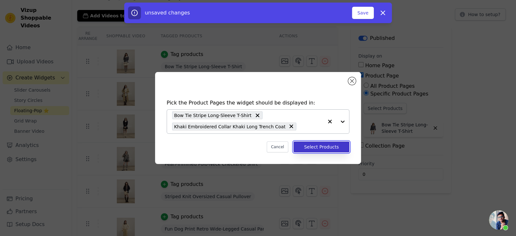
click at [310, 147] on button "Select Products" at bounding box center [322, 147] width 56 height 11
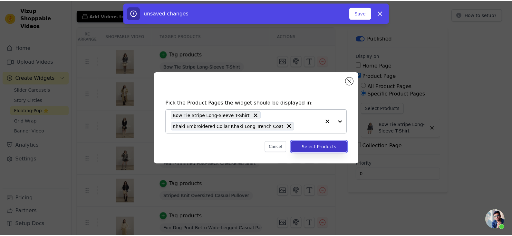
scroll to position [32, 0]
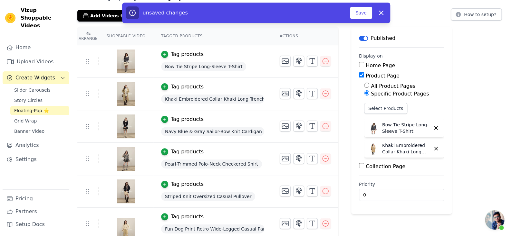
click at [224, 135] on span "Navy Blue & Gray Sailor-Bow Knit Cardigan" at bounding box center [212, 131] width 103 height 9
click at [225, 134] on span "Navy Blue & Gray Sailor-Bow Knit Cardigan" at bounding box center [212, 131] width 103 height 9
click at [377, 105] on button "Select Products" at bounding box center [385, 108] width 43 height 11
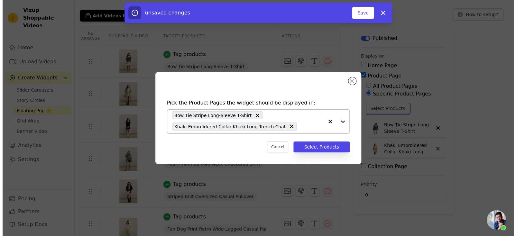
scroll to position [0, 0]
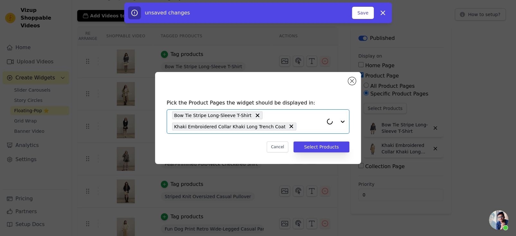
click at [302, 130] on input "text" at bounding box center [312, 127] width 24 height 8
paste input "Navy Blue & Gray Sailor-Bow Knit Cardigan"
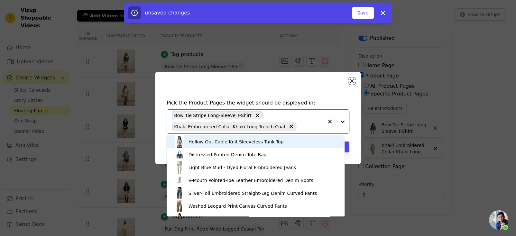
type input "Navy Blue & Gray Sailor-Bow Knit Cardigan"
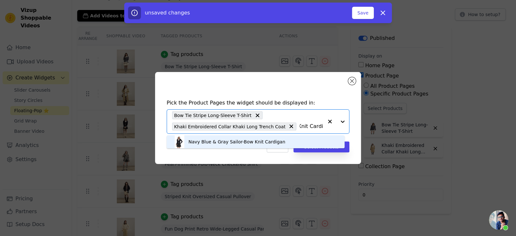
click at [273, 141] on div "Navy Blue & Gray Sailor-Bow Knit Cardigan" at bounding box center [237, 142] width 97 height 6
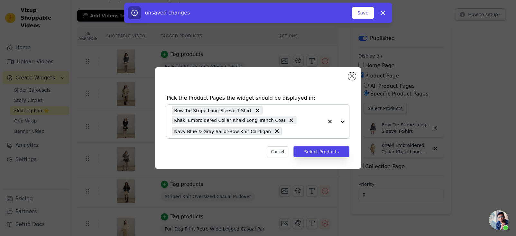
click at [316, 146] on div "Pick the Product Pages the widget should be displayed in: Bow Tie Stripe Long-S…" at bounding box center [258, 126] width 196 height 76
click at [315, 151] on button "Select Products" at bounding box center [322, 152] width 56 height 11
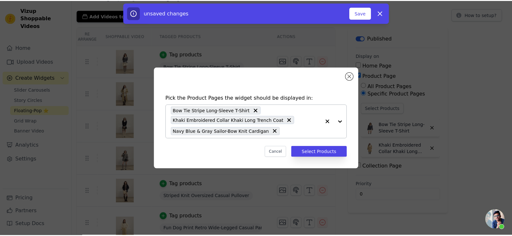
scroll to position [32, 0]
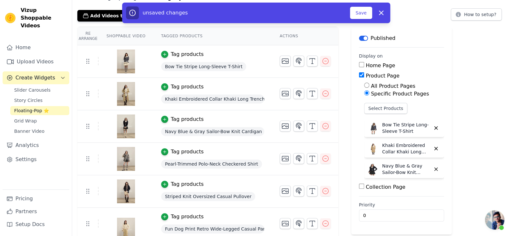
click at [203, 160] on span "Pearl-Trimmed Polo-Neck Checkered Shirt" at bounding box center [211, 164] width 101 height 9
click at [386, 116] on div "Select Products Bow Tie Stripe Long-Sleeve T-Shirt Khaki Embroidered Collar Kha…" at bounding box center [404, 142] width 80 height 78
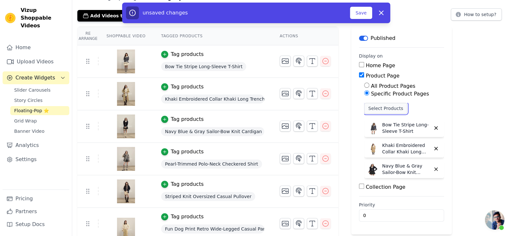
click at [387, 110] on button "Select Products" at bounding box center [385, 108] width 43 height 11
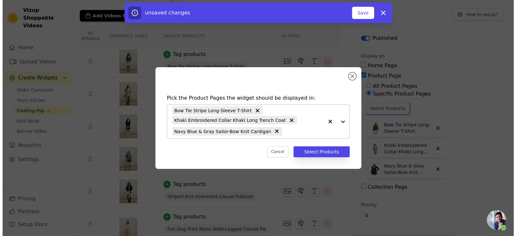
scroll to position [0, 0]
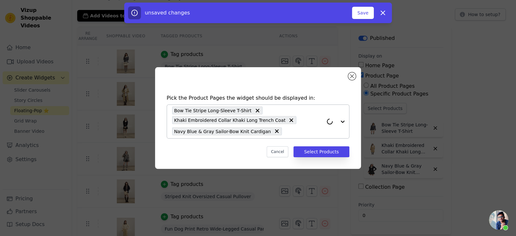
click at [299, 135] on input "text" at bounding box center [304, 132] width 38 height 8
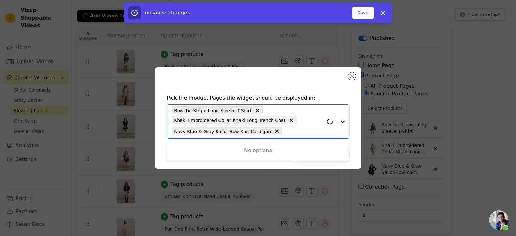
paste input "Pearl-Trimmed Polo-Neck Checkered Shirt"
type input "Pearl-Trimmed Polo-Neck Checkered Shirt"
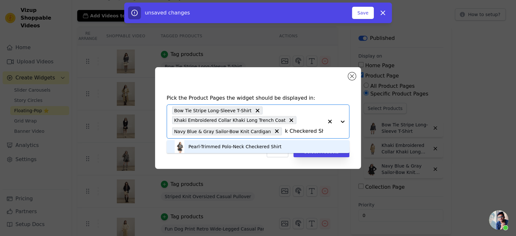
click at [277, 147] on div "Pearl-Trimmed Polo-Neck Checkered Shirt" at bounding box center [235, 147] width 93 height 6
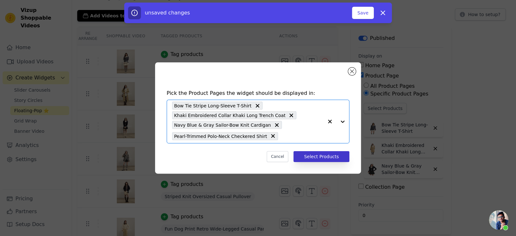
scroll to position [0, 0]
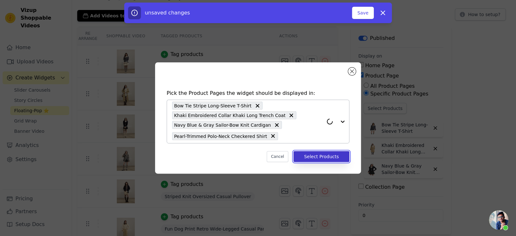
click at [311, 158] on button "Select Products" at bounding box center [322, 156] width 56 height 11
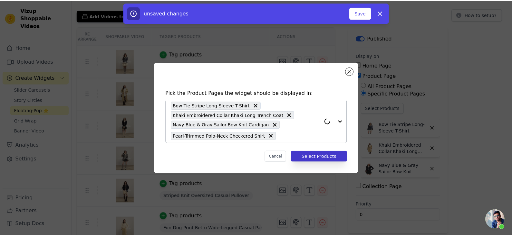
scroll to position [32, 0]
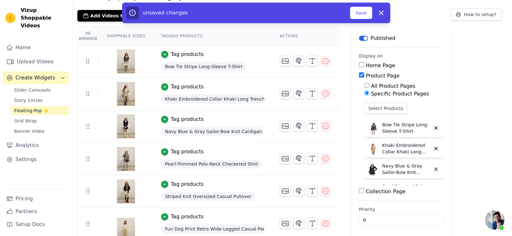
click at [207, 196] on span "Striped Knit Oversized Casual Pullover" at bounding box center [208, 196] width 94 height 9
click at [379, 109] on button "Select Products" at bounding box center [385, 108] width 43 height 11
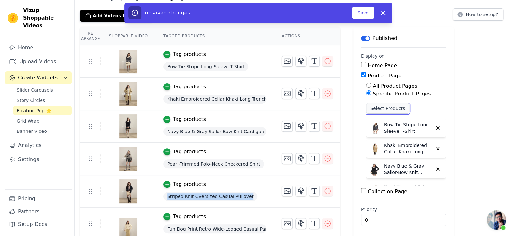
scroll to position [0, 0]
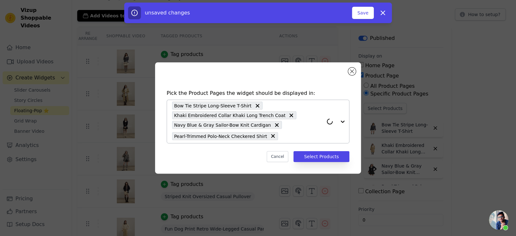
click at [285, 140] on div "Bow Tie Stripe Long-Sleeve T-Shirt Khaki Embroidered Collar Khaki Long Trench C…" at bounding box center [247, 121] width 151 height 43
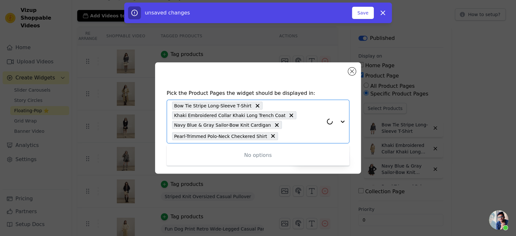
paste input "Striped Knit Oversized Casual Pullover"
type input "Striped Knit Oversized Casual Pullover"
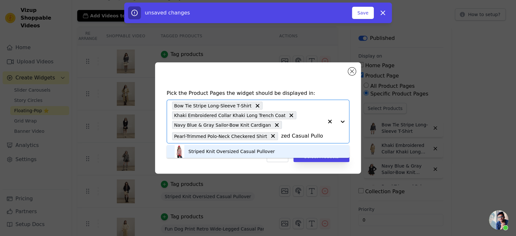
click at [275, 153] on div "Striped Knit Oversized Casual Pullover" at bounding box center [258, 151] width 170 height 13
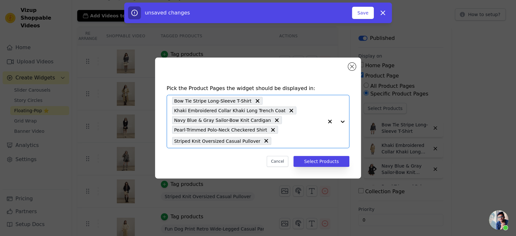
scroll to position [0, 0]
click at [315, 162] on button "Select Products" at bounding box center [322, 161] width 56 height 11
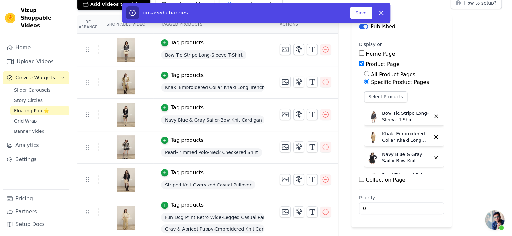
scroll to position [64, 0]
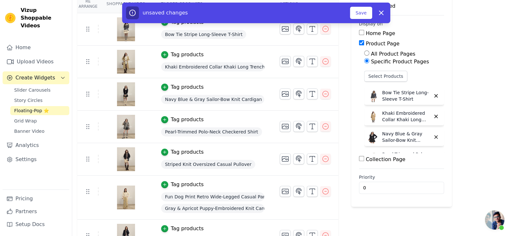
click at [219, 160] on span "Striped Knit Oversized Casual Pullover" at bounding box center [208, 164] width 94 height 9
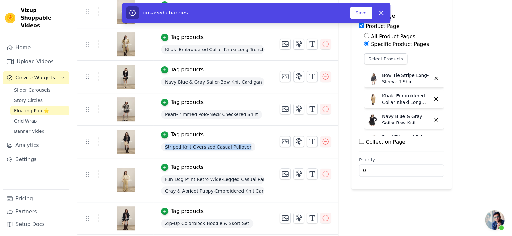
scroll to position [97, 0]
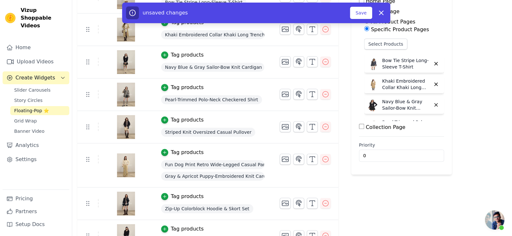
click at [224, 165] on span "Fun Dog Print Retro Wide-Legged Casual Pants" at bounding box center [212, 164] width 103 height 9
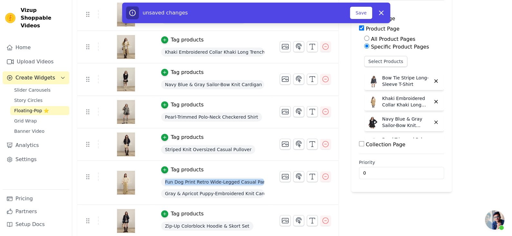
scroll to position [64, 0]
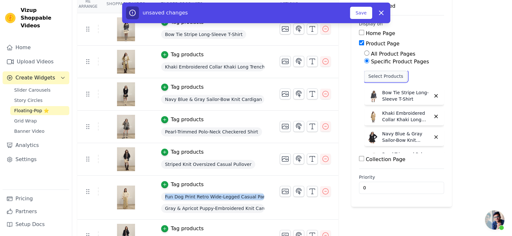
click at [379, 80] on button "Select Products" at bounding box center [385, 76] width 43 height 11
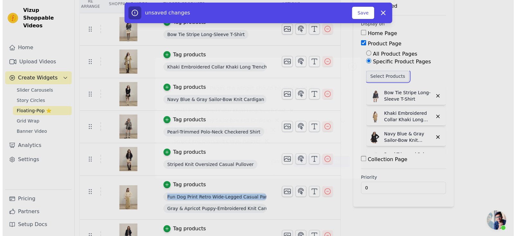
scroll to position [0, 0]
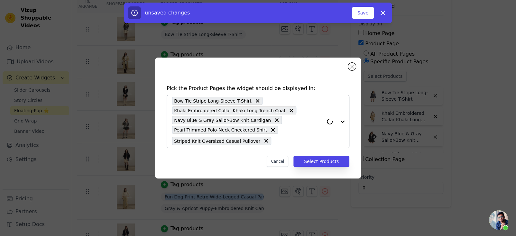
click at [289, 140] on input "text" at bounding box center [299, 141] width 49 height 8
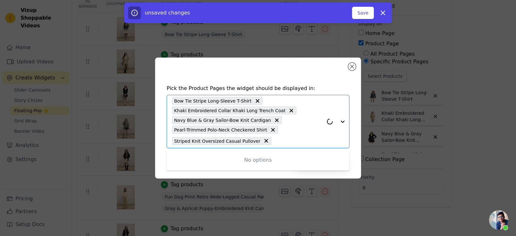
paste input "Striped Knit Oversized Casual Pullover"
type input "Striped Knit Oversized Casual Pullover"
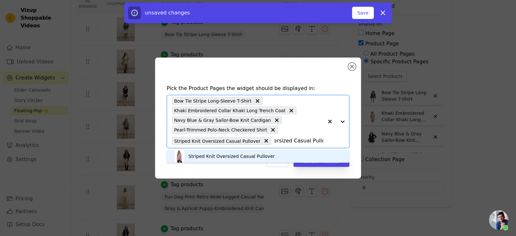
click at [280, 154] on div "Striped Knit Oversized Casual Pullover" at bounding box center [258, 156] width 170 height 13
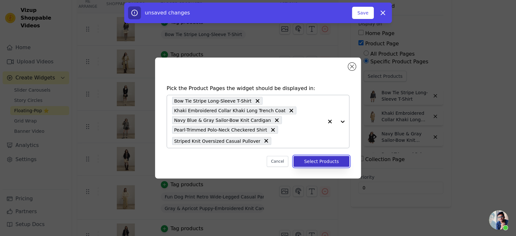
click at [306, 158] on button "Select Products" at bounding box center [322, 161] width 56 height 11
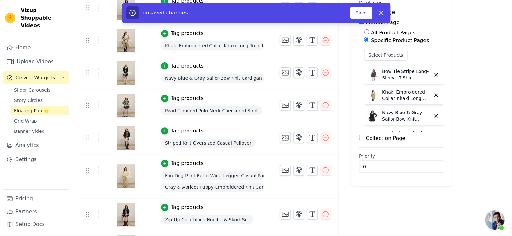
scroll to position [97, 0]
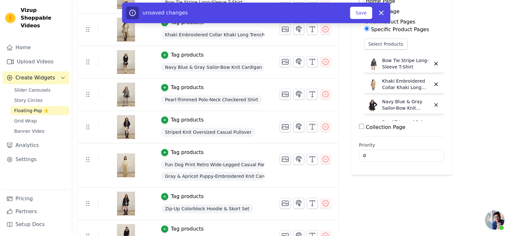
click at [238, 163] on span "Fun Dog Print Retro Wide-Legged Casual Pants" at bounding box center [212, 164] width 103 height 9
click at [389, 48] on button "Select Products" at bounding box center [385, 44] width 43 height 11
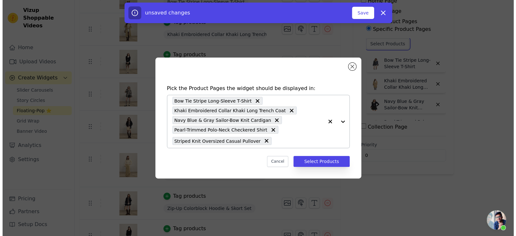
scroll to position [0, 0]
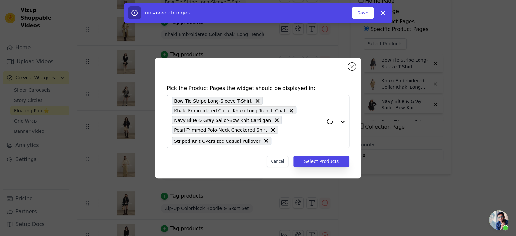
click at [275, 146] on div "Bow Tie Stripe Long-Sleeve T-Shirt Khaki Embroidered Collar Khaki Long Trench C…" at bounding box center [247, 121] width 151 height 53
paste input "Fun Dog Print Retro Wide-Legged Casual Pants"
type input "Fun Dog Print Retro Wide-Legged Casual Pants"
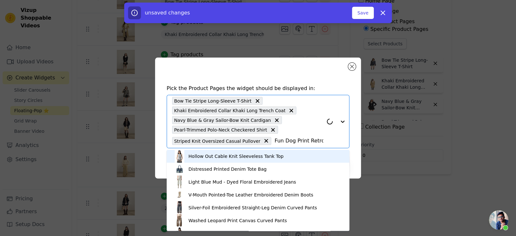
scroll to position [0, 63]
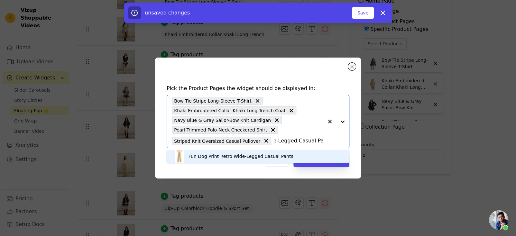
click at [262, 156] on div "Fun Dog Print Retro Wide-Legged Casual Pants" at bounding box center [241, 156] width 105 height 6
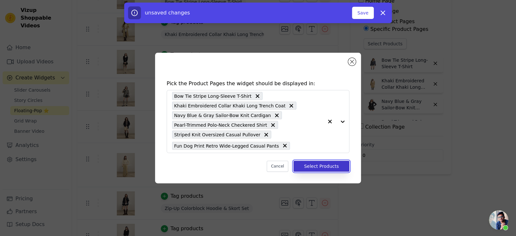
click at [320, 165] on button "Select Products" at bounding box center [322, 166] width 56 height 11
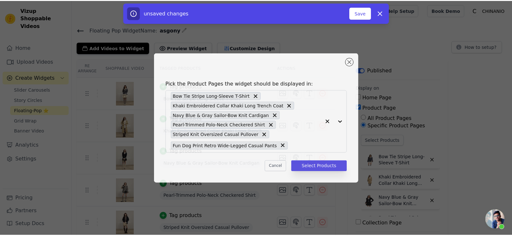
scroll to position [97, 0]
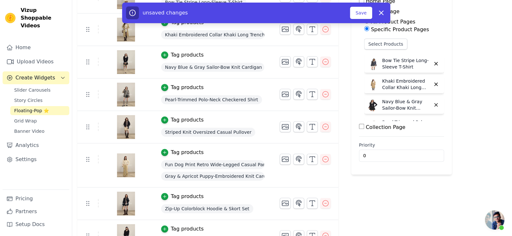
click at [232, 178] on span "Gray & Apricot Puppy-Embroidered Knit Cardigan" at bounding box center [212, 176] width 103 height 9
click at [381, 47] on button "Select Products" at bounding box center [385, 44] width 43 height 11
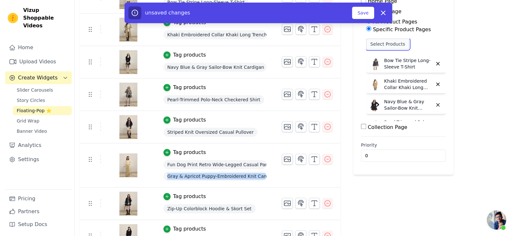
scroll to position [0, 0]
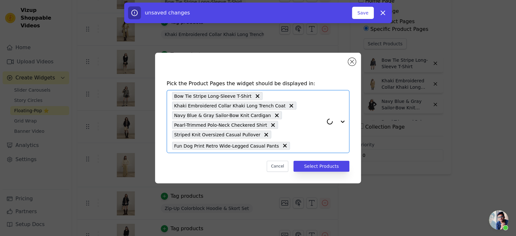
click at [293, 144] on input "text" at bounding box center [308, 146] width 30 height 8
paste input "Gray & Apricot Puppy-Embroidered Knit Cardigan"
type input "Gray & Apricot Puppy-Embroidered Knit Cardigan"
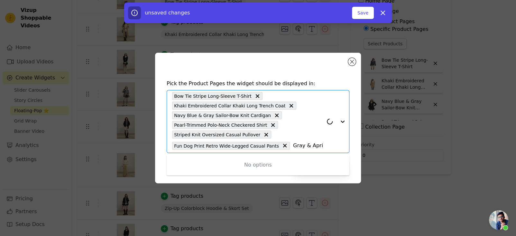
scroll to position [0, 89]
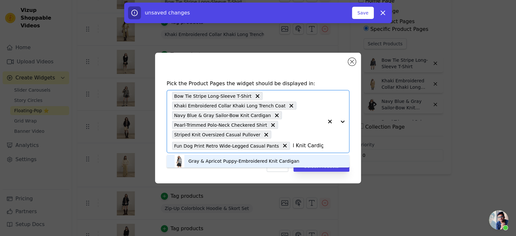
click at [264, 160] on div "Gray & Apricot Puppy-Embroidered Knit Cardigan" at bounding box center [244, 161] width 111 height 6
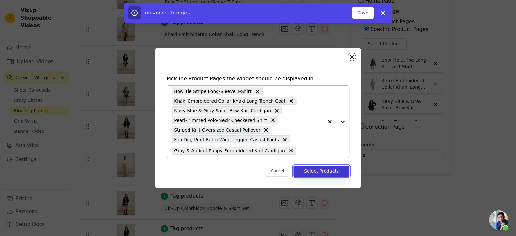
click at [312, 171] on button "Select Products" at bounding box center [322, 171] width 56 height 11
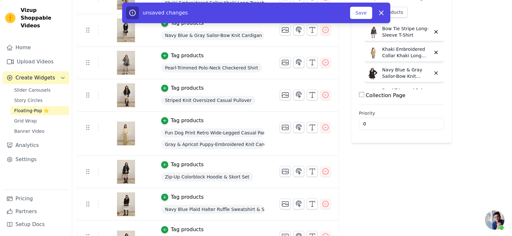
scroll to position [129, 0]
click at [229, 174] on span "Zip-Up Colorblock Hoodie & Skort Set" at bounding box center [207, 176] width 92 height 9
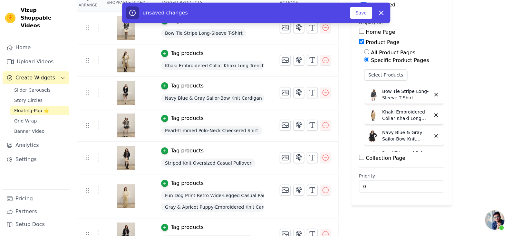
scroll to position [64, 0]
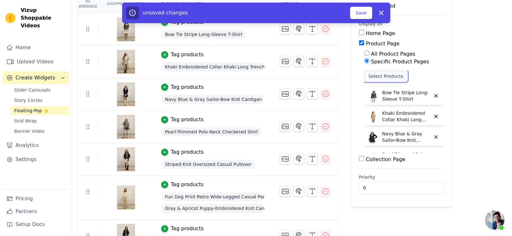
click at [389, 74] on button "Select Products" at bounding box center [385, 76] width 43 height 11
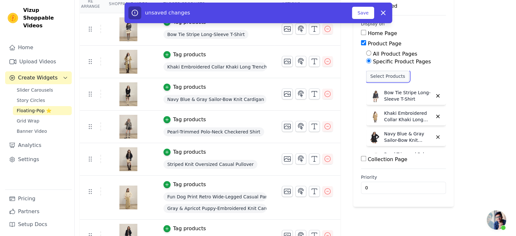
scroll to position [0, 0]
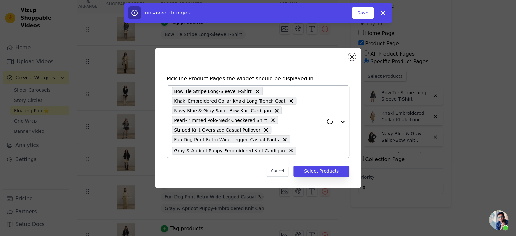
click at [310, 151] on input "text" at bounding box center [311, 151] width 24 height 8
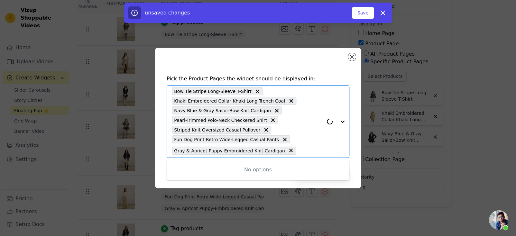
paste input "Gray & Apricot Puppy-Embroidered Knit Cardigan"
type input "Gray & Apricot Puppy-Embroidered Knit Cardigan"
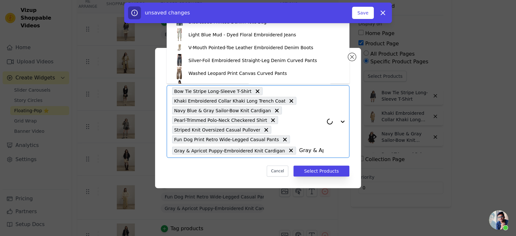
scroll to position [0, 95]
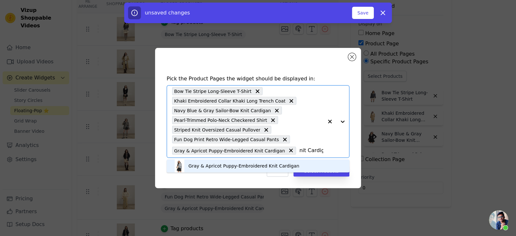
click at [296, 168] on div "Gray & Apricot Puppy-Embroidered Knit Cardigan" at bounding box center [244, 166] width 111 height 6
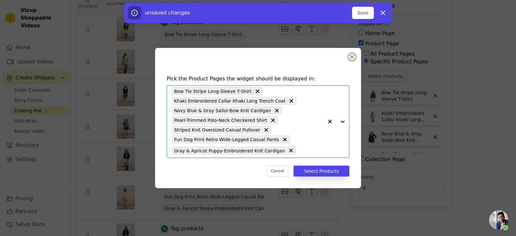
scroll to position [0, 0]
click at [297, 146] on div "Bow Tie Stripe Long-Sleeve T-Shirt Khaki Embroidered Collar Khaki Long Trench C…" at bounding box center [247, 122] width 151 height 72
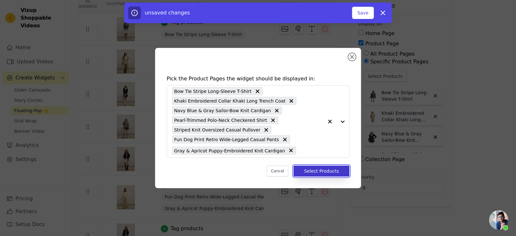
click at [309, 168] on button "Select Products" at bounding box center [322, 171] width 56 height 11
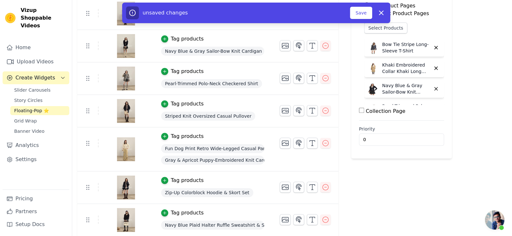
scroll to position [129, 0]
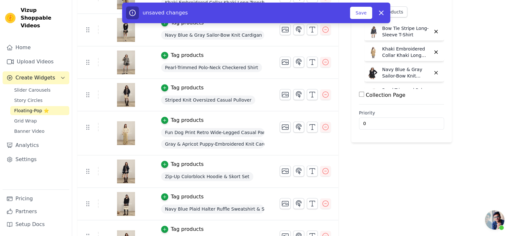
click at [241, 172] on span "Zip-Up Colorblock Hoodie & Skort Set" at bounding box center [207, 176] width 92 height 9
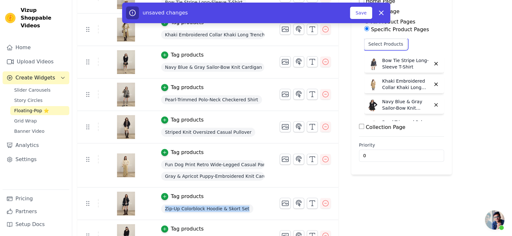
click at [379, 49] on button "Select Products" at bounding box center [385, 44] width 43 height 11
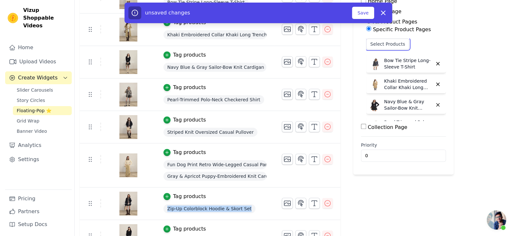
scroll to position [0, 0]
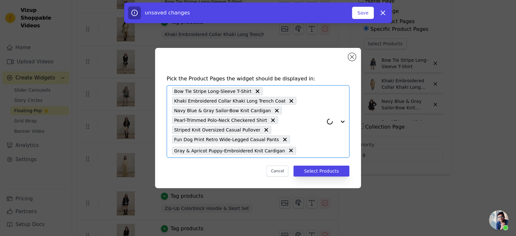
click at [313, 152] on input "text" at bounding box center [311, 151] width 24 height 8
paste input "Zip-Up Colorblock Hoodie & Skort Set"
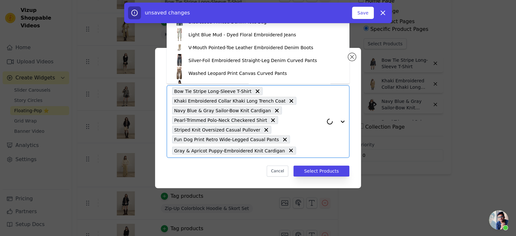
type input "Zip-Up Colorblock Hoodie & Skort Set"
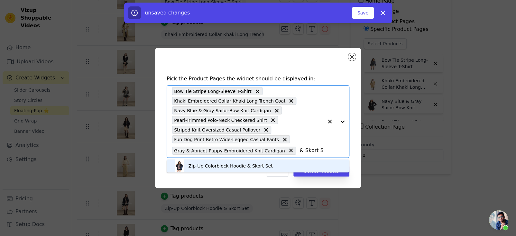
click at [260, 167] on div "Zip-Up Colorblock Hoodie & Skort Set" at bounding box center [231, 166] width 84 height 6
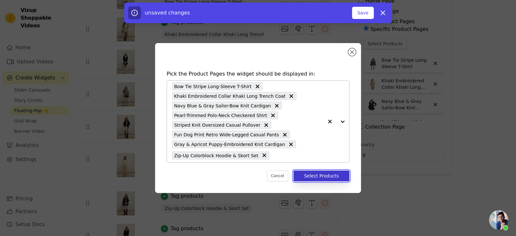
click at [308, 174] on button "Select Products" at bounding box center [322, 176] width 56 height 11
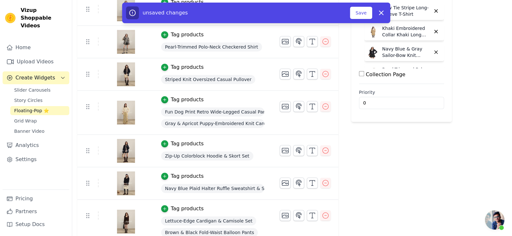
scroll to position [161, 0]
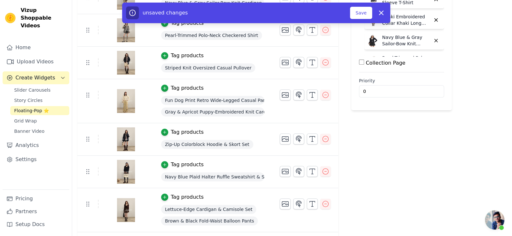
click at [225, 180] on div "Navy Blue Plaid Halter Ruffle Sweatshirt & Skirt set" at bounding box center [212, 177] width 103 height 12
click at [233, 176] on span "Navy Blue Plaid Halter Ruffle Sweatshirt & Skirt set" at bounding box center [212, 177] width 103 height 9
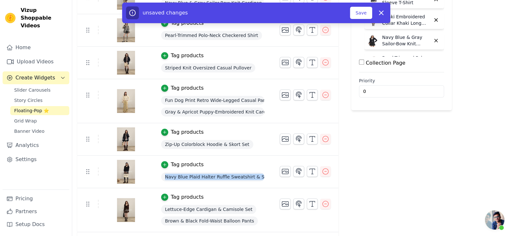
click at [233, 176] on span "Navy Blue Plaid Halter Ruffle Sweatshirt & Skirt set" at bounding box center [212, 177] width 103 height 9
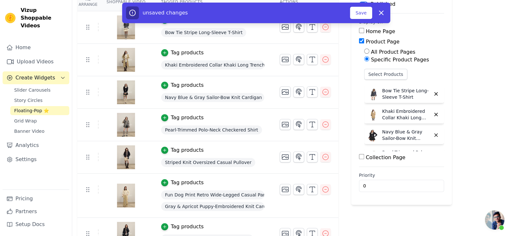
scroll to position [64, 0]
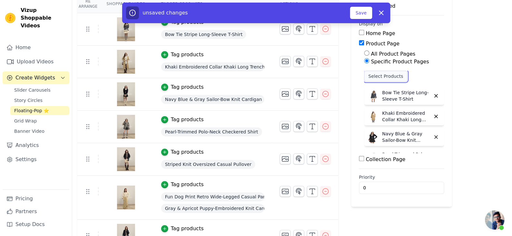
click at [382, 75] on button "Select Products" at bounding box center [385, 76] width 43 height 11
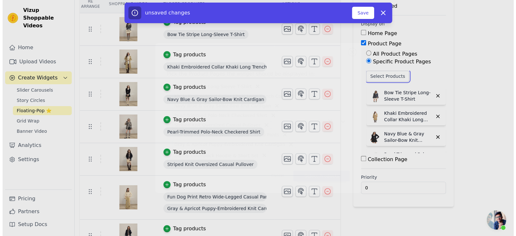
scroll to position [0, 0]
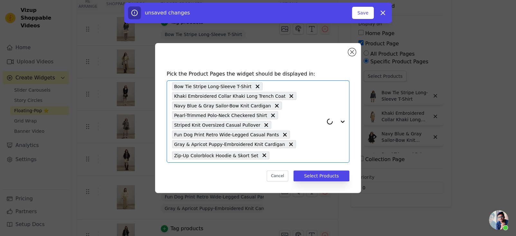
click at [285, 153] on input "text" at bounding box center [298, 156] width 51 height 8
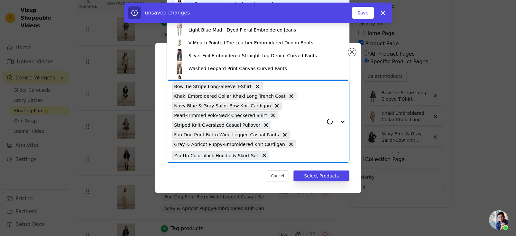
paste input "Navy Blue Plaid Halter Ruffle Sweatshirt & Skirt set"
type input "Navy Blue Plaid Halter Ruffle Sweatshirt & Skirt set"
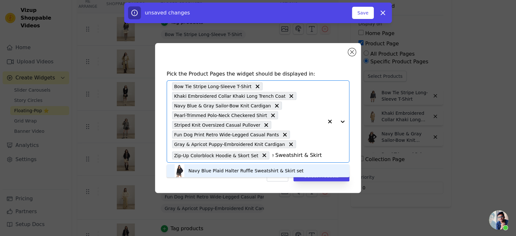
click at [250, 170] on div "Navy Blue Plaid Halter Ruffle Sweatshirt & Skirt set" at bounding box center [246, 171] width 115 height 6
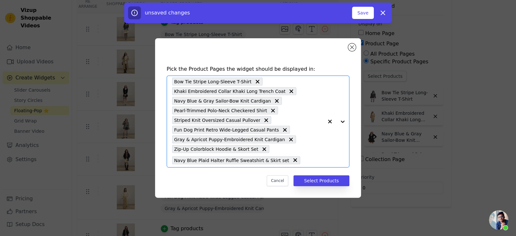
scroll to position [0, 0]
click at [316, 179] on button "Select Products" at bounding box center [322, 180] width 56 height 11
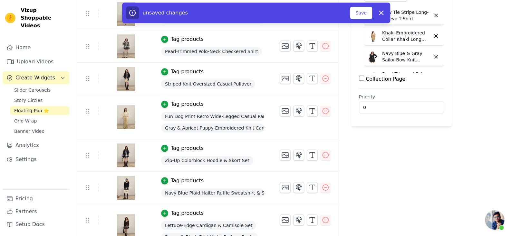
scroll to position [161, 0]
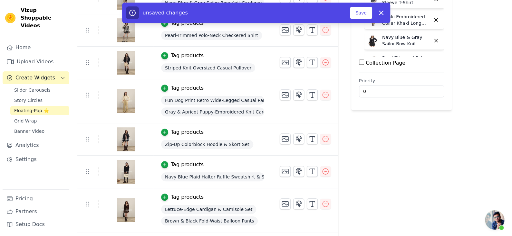
click at [227, 173] on span "Navy Blue Plaid Halter Ruffle Sweatshirt & Skirt set" at bounding box center [212, 177] width 103 height 9
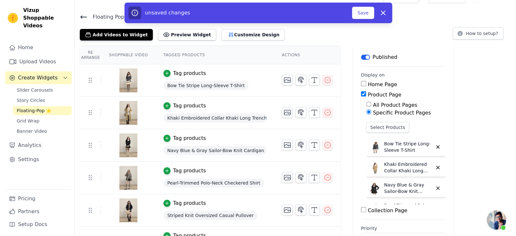
scroll to position [0, 0]
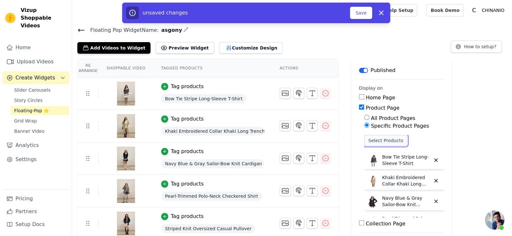
click at [370, 140] on button "Select Products" at bounding box center [385, 140] width 43 height 11
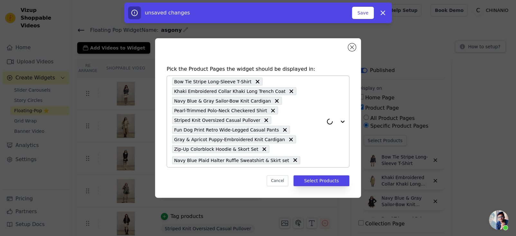
click at [304, 160] on input "text" at bounding box center [314, 160] width 20 height 8
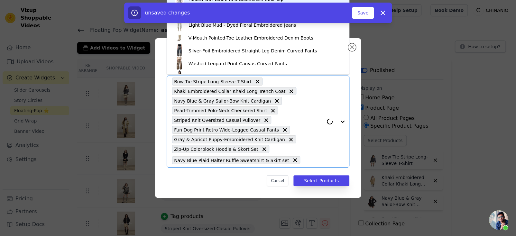
paste input "Navy Blue Plaid Halter Ruffle Sweatshirt & Skirt set"
type input "Navy Blue Plaid Halter Ruffle Sweatshirt & Skirt set"
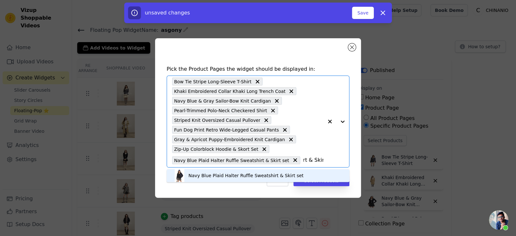
click at [254, 175] on div "Navy Blue Plaid Halter Ruffle Sweatshirt & Skirt set" at bounding box center [246, 176] width 115 height 6
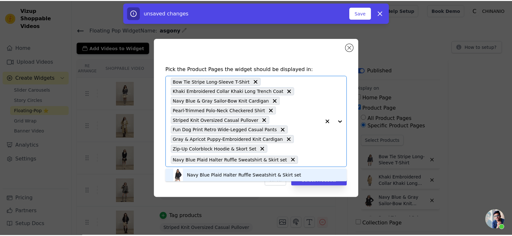
scroll to position [0, 0]
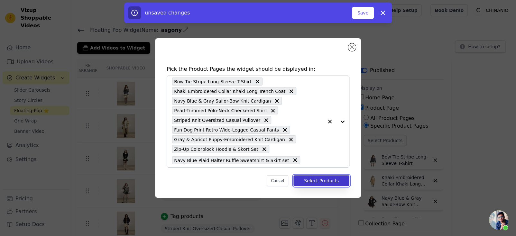
click at [304, 177] on button "Select Products" at bounding box center [322, 180] width 56 height 11
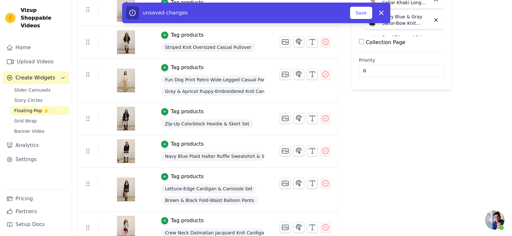
scroll to position [193, 0]
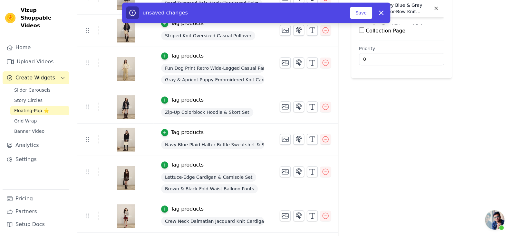
click at [220, 172] on div "Lettuce-Edge Cardigan & Camisole Set" at bounding box center [212, 178] width 103 height 12
click at [219, 176] on span "Lettuce-Edge Cardigan & Camisole Set" at bounding box center [208, 177] width 95 height 9
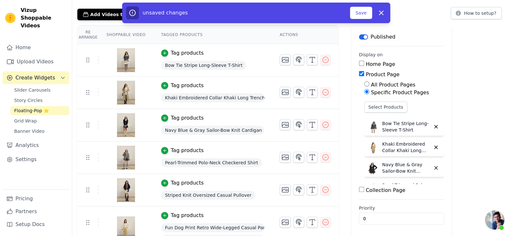
scroll to position [32, 0]
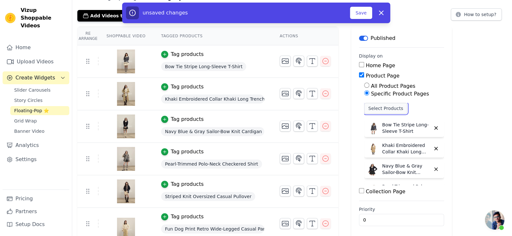
click at [366, 105] on button "Select Products" at bounding box center [385, 108] width 43 height 11
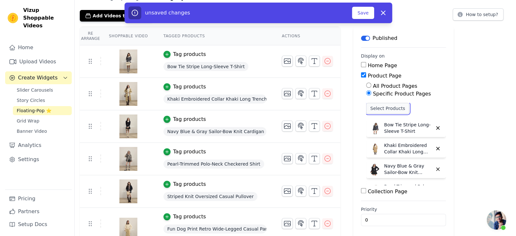
scroll to position [0, 0]
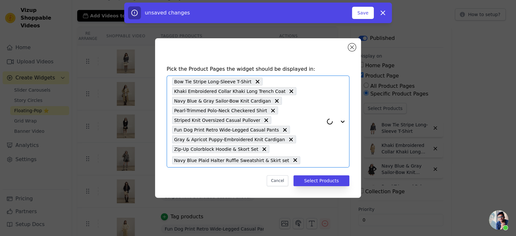
click at [304, 161] on input "text" at bounding box center [314, 160] width 20 height 8
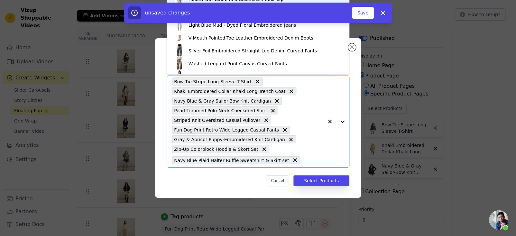
paste input "Lettuce-Edge Cardigan & Camisole Set"
type input "Lettuce-Edge Cardigan & Camisole Set"
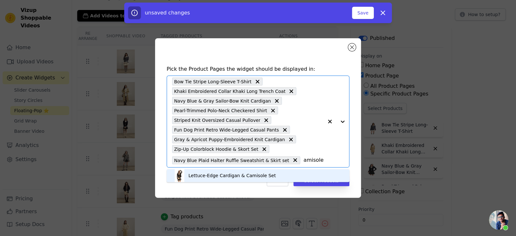
click at [280, 174] on div "Lettuce-Edge Cardigan & Camisole Set" at bounding box center [258, 175] width 170 height 13
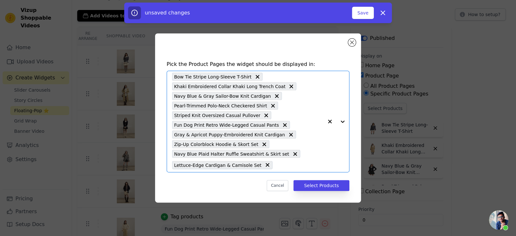
scroll to position [0, 0]
click at [306, 182] on button "Select Products" at bounding box center [322, 185] width 56 height 11
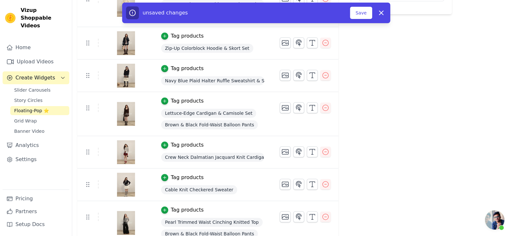
scroll to position [258, 0]
click at [226, 129] on div "Brown & Black Fold-Waist Balloon Pants" at bounding box center [212, 125] width 103 height 12
click at [229, 123] on span "Brown & Black Fold-Waist Balloon Pants" at bounding box center [209, 124] width 97 height 9
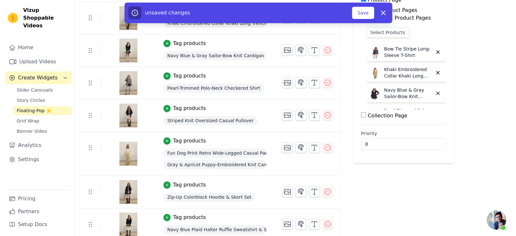
scroll to position [0, 0]
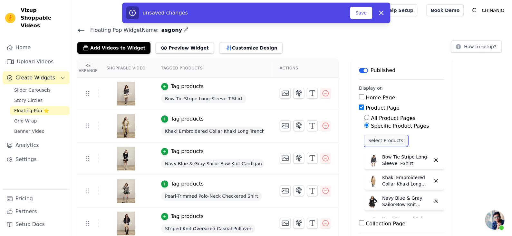
click at [385, 138] on button "Select Products" at bounding box center [385, 140] width 43 height 11
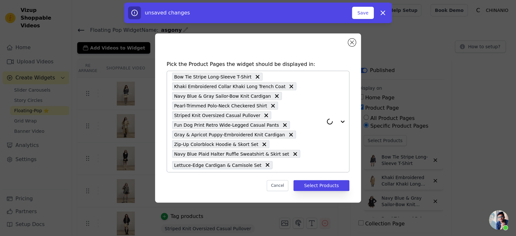
click at [292, 169] on div "Bow Tie Stripe Long-Sleeve T-Shirt Khaki Embroidered Collar Khaki Long Trench C…" at bounding box center [247, 121] width 151 height 101
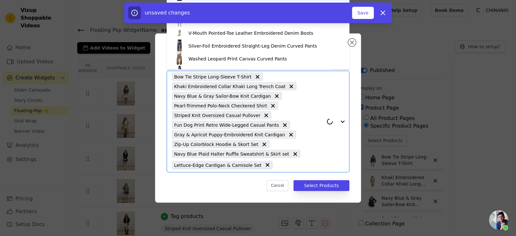
paste input "Brown & Black Fold-Waist Balloon Pants"
type input "Brown & Black Fold-Waist Balloon Pants"
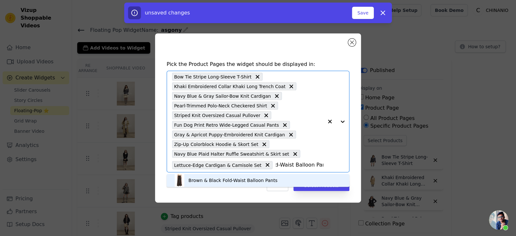
click at [245, 181] on div "Brown & Black Fold-Waist Balloon Pants" at bounding box center [233, 180] width 89 height 6
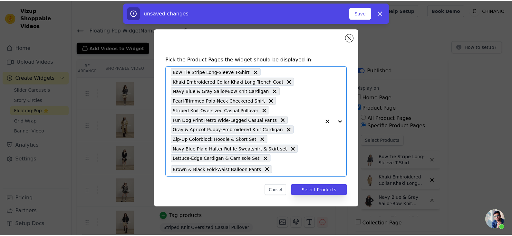
scroll to position [0, 0]
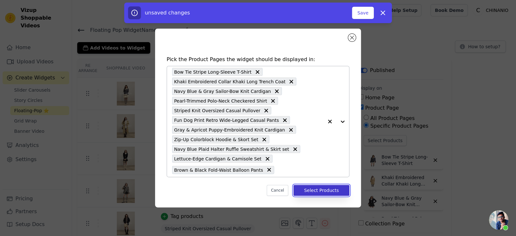
click at [308, 188] on button "Select Products" at bounding box center [322, 190] width 56 height 11
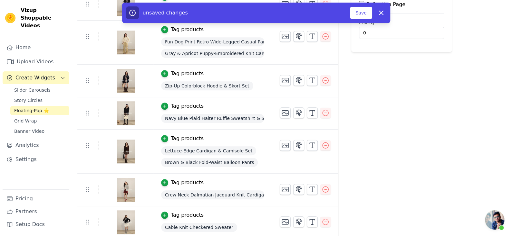
scroll to position [257, 0]
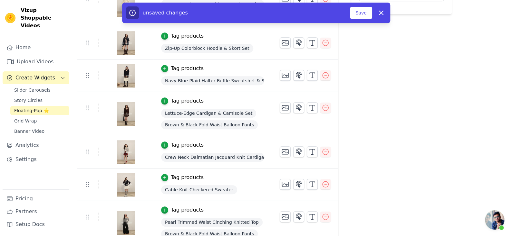
click at [220, 157] on span "Crew Neck Dalmatian Jacquard Knit Cardigan" at bounding box center [212, 157] width 103 height 9
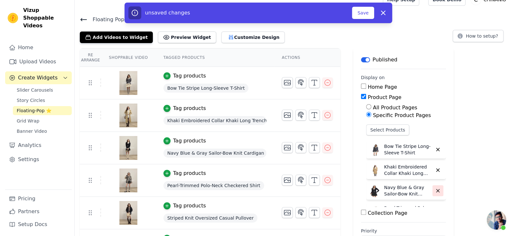
scroll to position [0, 0]
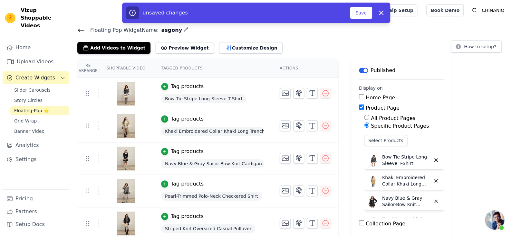
click at [404, 144] on div "Select Products Bow Tie Stripe Long-Sleeve T-Shirt Khaki Embroidered Collar Kha…" at bounding box center [404, 176] width 80 height 82
click at [393, 141] on button "Select Products" at bounding box center [385, 140] width 43 height 11
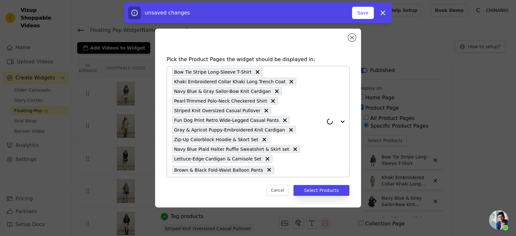
click at [276, 176] on div "Bow Tie Stripe Long-Sleeve T-Shirt Khaki Embroidered Collar Khaki Long Trench C…" at bounding box center [247, 121] width 151 height 111
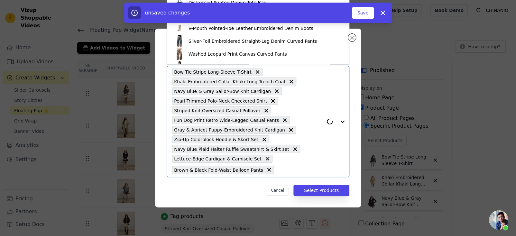
paste input "Crew Neck Dalmatian Jacquard Knit Cardigan"
type input "Crew Neck Dalmatian Jacquard Knit Cardigan"
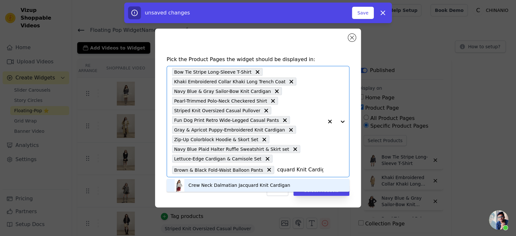
click at [263, 187] on div "Crew Neck Dalmatian Jacquard Knit Cardigan" at bounding box center [240, 185] width 102 height 6
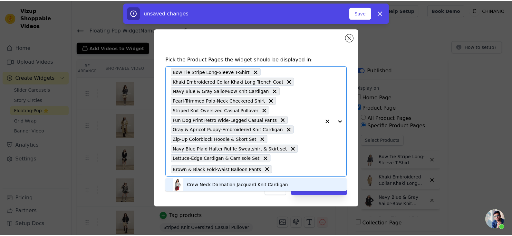
scroll to position [0, 0]
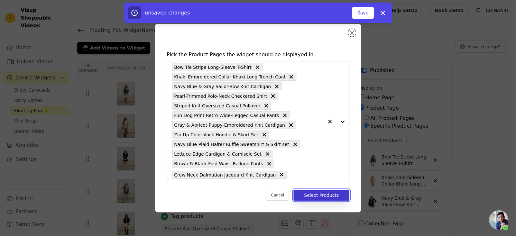
click at [322, 193] on button "Select Products" at bounding box center [322, 195] width 56 height 11
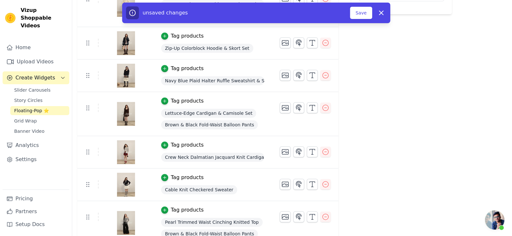
click at [209, 188] on span "Cable Knit Checkered Sweater" at bounding box center [199, 189] width 76 height 9
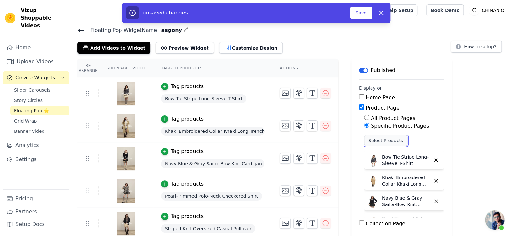
click at [380, 145] on button "Select Products" at bounding box center [385, 140] width 43 height 11
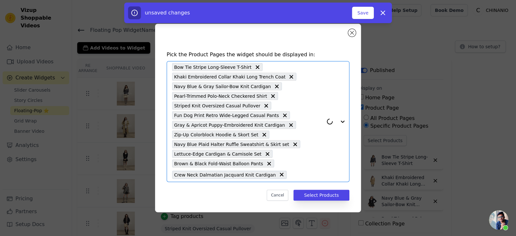
click at [296, 173] on input "text" at bounding box center [306, 175] width 33 height 8
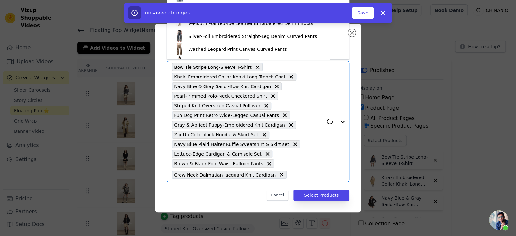
type input "v"
paste input "Cable Knit Checkered Sweater"
type input "Cable Knit Checkered Sweater"
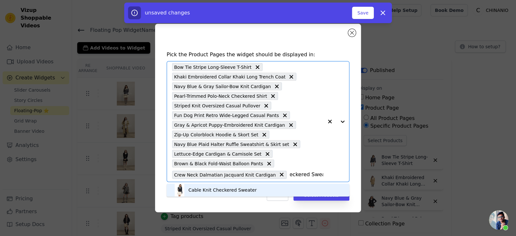
click at [253, 187] on div "Cable Knit Checkered Sweater" at bounding box center [258, 190] width 170 height 13
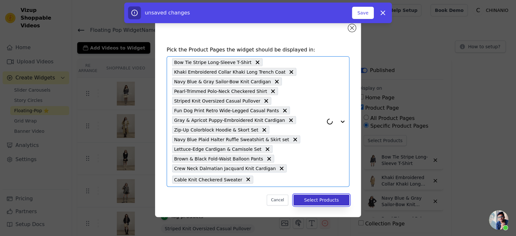
click at [326, 200] on button "Select Products" at bounding box center [322, 200] width 56 height 11
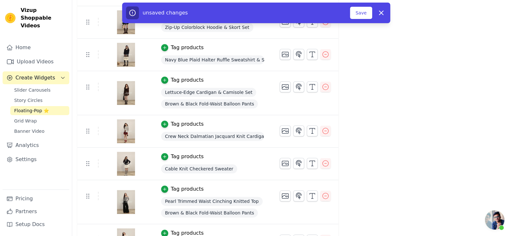
scroll to position [289, 0]
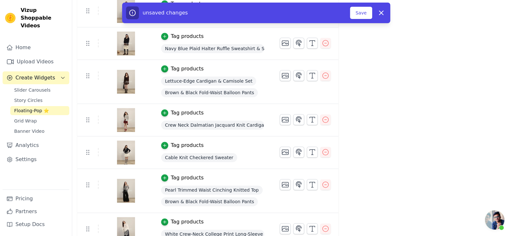
click at [216, 186] on span "Pearl Trimmed Waist Cinching Knitted Top" at bounding box center [211, 190] width 101 height 9
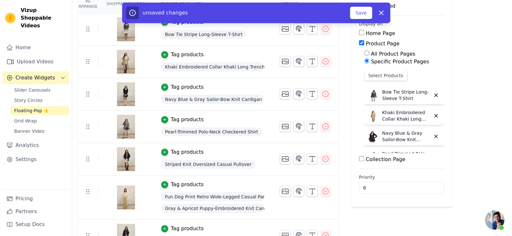
scroll to position [0, 0]
click at [395, 77] on button "Select Products" at bounding box center [385, 76] width 43 height 11
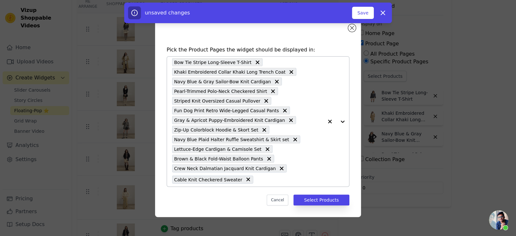
click at [269, 184] on div "Bow Tie Stripe Long-Sleeve T-Shirt Khaki Embroidered Collar Khaki Long Trench C…" at bounding box center [247, 122] width 151 height 130
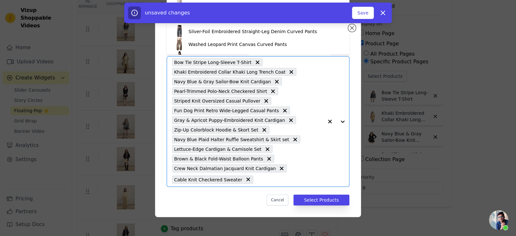
paste input "Pearl Trimmed Waist Cinching Knitted Top"
type input "Pearl Trimmed Waist Cinching Knitted Top"
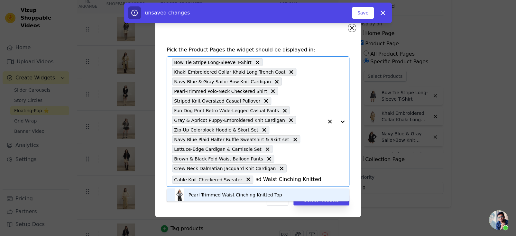
click at [276, 194] on div "Pearl Trimmed Waist Cinching Knitted Top" at bounding box center [236, 195] width 94 height 6
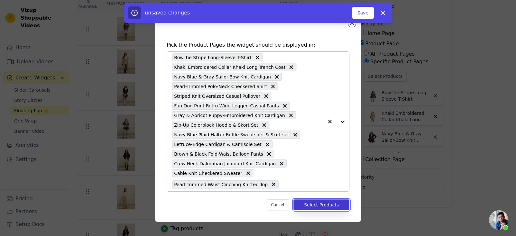
click at [312, 203] on button "Select Products" at bounding box center [322, 205] width 56 height 11
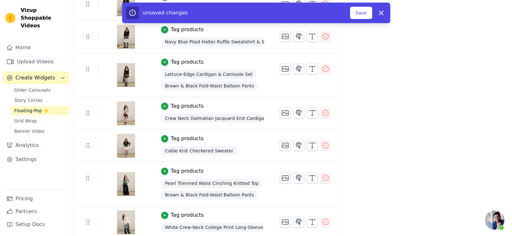
scroll to position [298, 0]
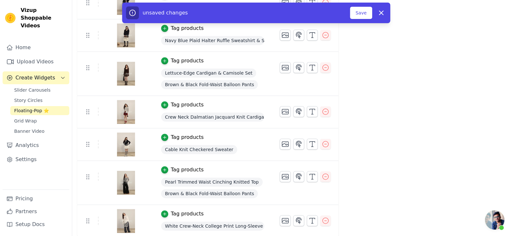
click at [202, 197] on div "Brown & Black Fold-Waist Balloon Pants" at bounding box center [212, 194] width 103 height 12
click at [206, 192] on span "Brown & Black Fold-Waist Balloon Pants" at bounding box center [209, 193] width 97 height 9
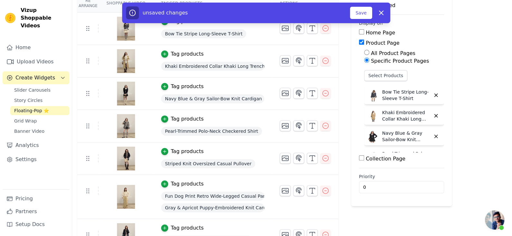
scroll to position [8, 0]
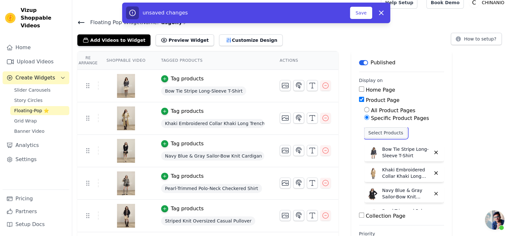
click at [380, 129] on button "Select Products" at bounding box center [385, 133] width 43 height 11
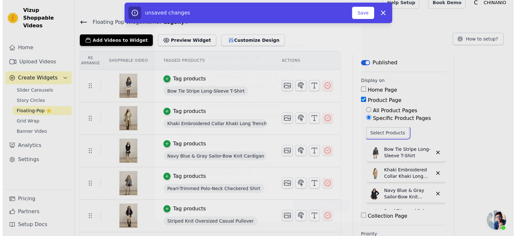
scroll to position [0, 0]
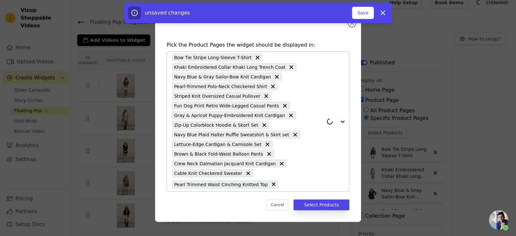
click at [293, 185] on input "text" at bounding box center [303, 185] width 42 height 8
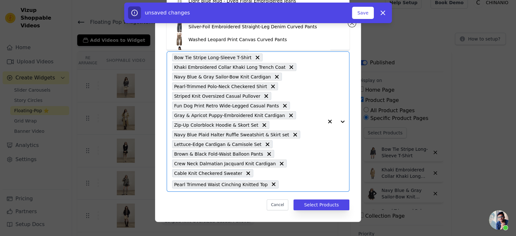
paste input "Brown & Black Fold-Waist Balloon Pants"
type input "Brown & Black Fold-Waist Balloon Pants"
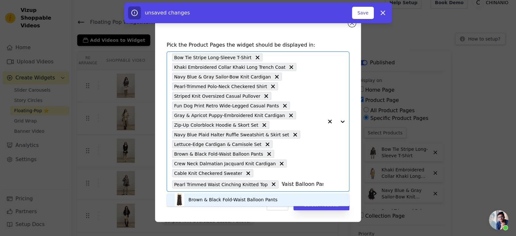
click at [240, 195] on div "Brown & Black Fold-Waist Balloon Pants" at bounding box center [258, 200] width 170 height 13
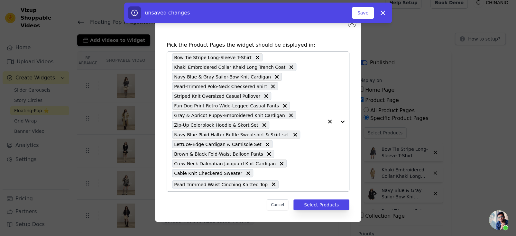
click at [296, 180] on div "Bow Tie Stripe Long-Sleeve T-Shirt Khaki Embroidered Collar Khaki Long Trench C…" at bounding box center [247, 122] width 151 height 140
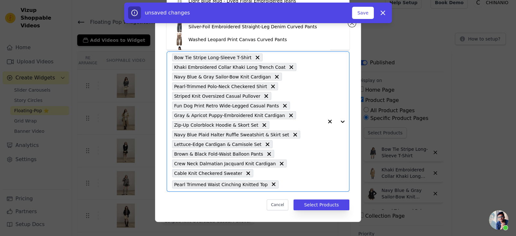
type input "v"
paste input "Brown & Black Fold-Waist Balloon Pants"
type input "Brown & Black Fold-Waist Balloon Pants"
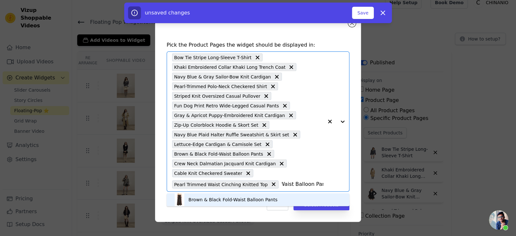
click at [266, 203] on div "Brown & Black Fold-Waist Balloon Pants" at bounding box center [258, 200] width 170 height 13
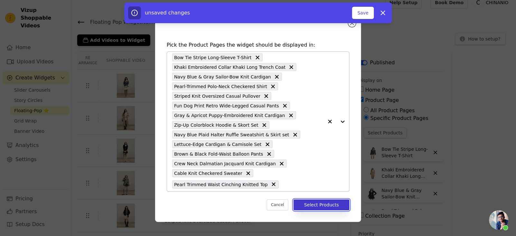
click at [317, 205] on button "Select Products" at bounding box center [322, 205] width 56 height 11
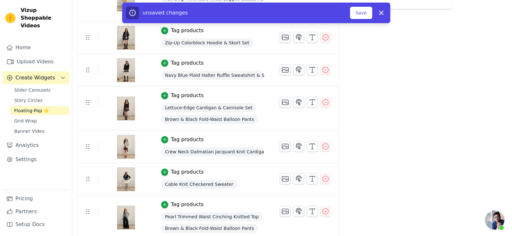
scroll to position [298, 0]
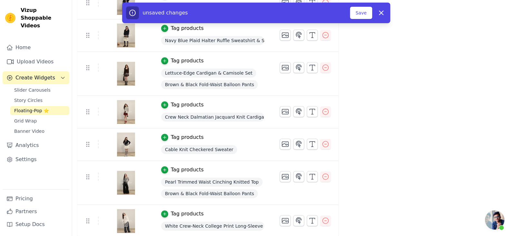
click at [236, 195] on span "Brown & Black Fold-Waist Balloon Pants" at bounding box center [209, 193] width 97 height 9
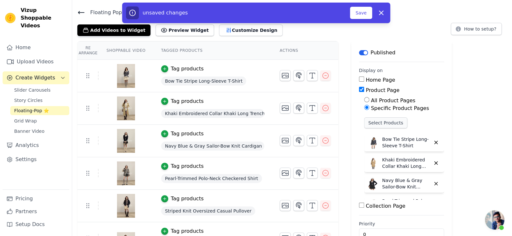
scroll to position [8, 0]
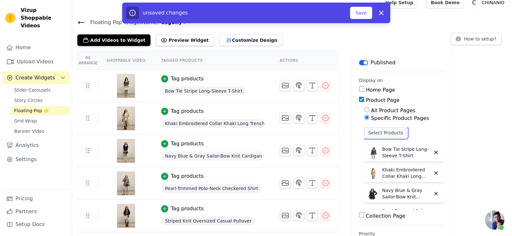
click at [382, 136] on button "Select Products" at bounding box center [385, 133] width 43 height 11
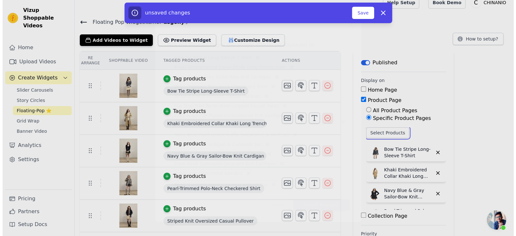
scroll to position [0, 0]
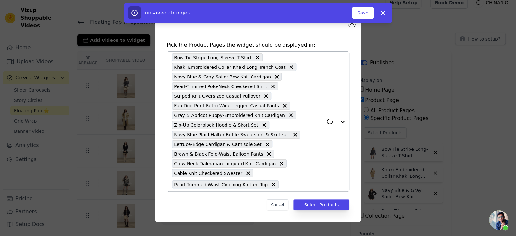
click at [285, 182] on input "text" at bounding box center [303, 185] width 42 height 8
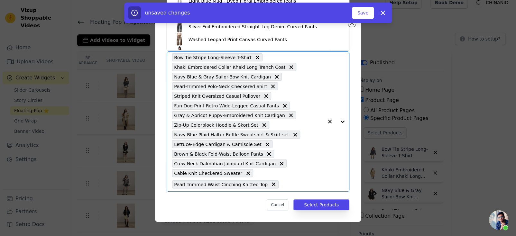
click at [287, 183] on input "text" at bounding box center [303, 185] width 42 height 8
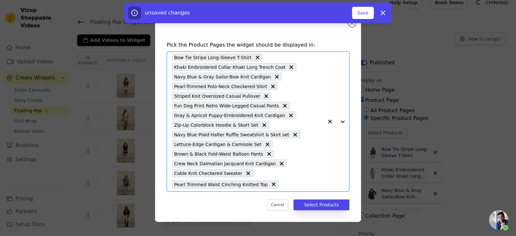
paste input "Brown & Black Fold-Waist Balloon Pants"
type input "Brown & Black Fold-Waist Balloon Pants"
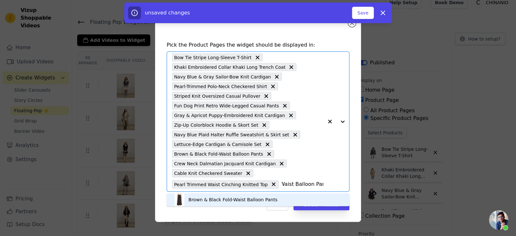
click at [272, 197] on div "Brown & Black Fold-Waist Balloon Pants" at bounding box center [233, 200] width 89 height 6
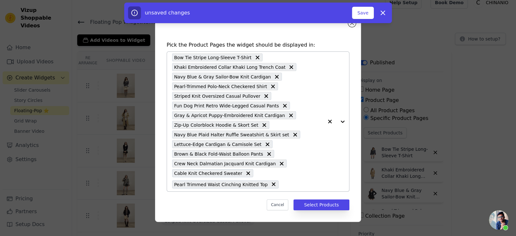
click at [344, 123] on div at bounding box center [337, 122] width 26 height 140
click at [333, 208] on button "Select Products" at bounding box center [322, 205] width 56 height 11
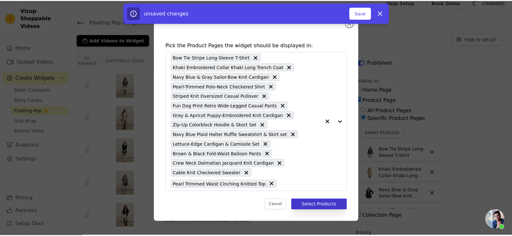
scroll to position [8, 0]
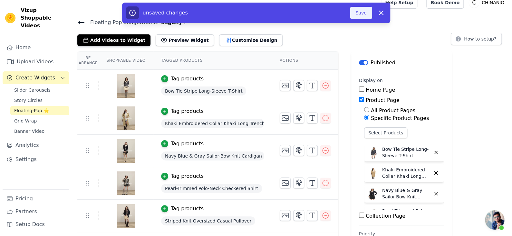
click at [356, 18] on button "Save" at bounding box center [361, 13] width 22 height 12
click at [360, 14] on button "Save" at bounding box center [361, 13] width 22 height 12
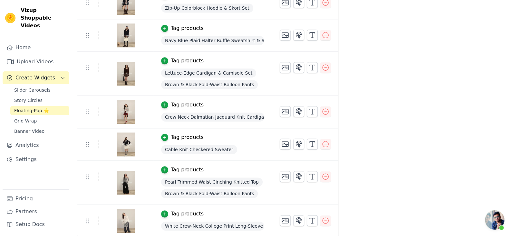
scroll to position [265, 0]
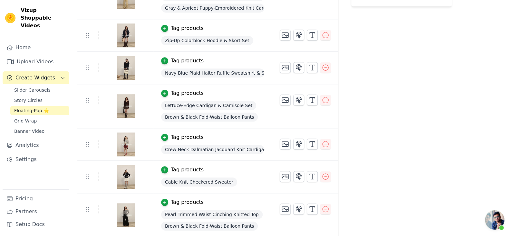
click at [131, 105] on img at bounding box center [126, 106] width 18 height 31
click at [172, 117] on span "Brown & Black Fold-Waist Balloon Pants" at bounding box center [209, 117] width 97 height 9
click at [194, 102] on span "Lettuce-Edge Cardigan & Camisole Set" at bounding box center [208, 105] width 95 height 9
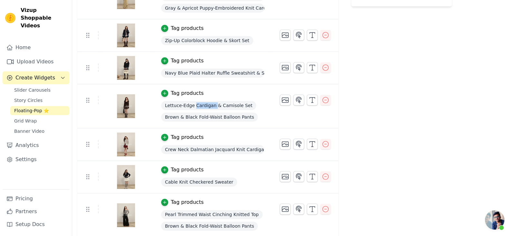
click at [194, 102] on span "Lettuce-Edge Cardigan & Camisole Set" at bounding box center [208, 105] width 95 height 9
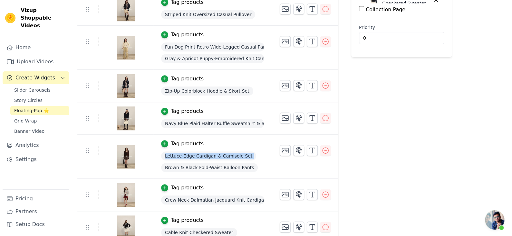
scroll to position [201, 0]
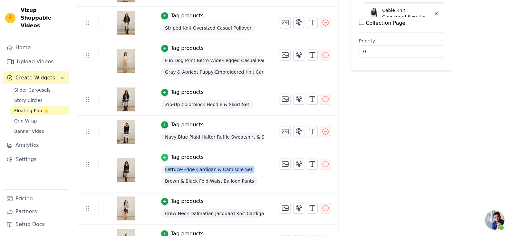
click at [164, 159] on div "button" at bounding box center [164, 157] width 7 height 7
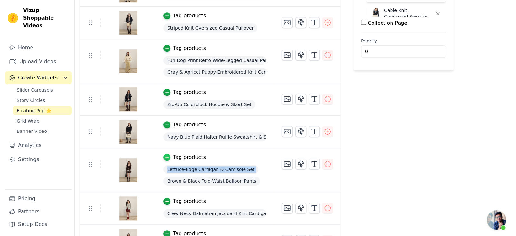
scroll to position [0, 0]
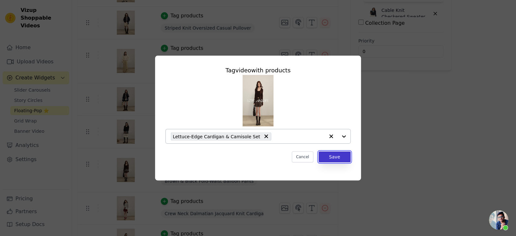
click at [327, 159] on button "Save" at bounding box center [335, 157] width 32 height 11
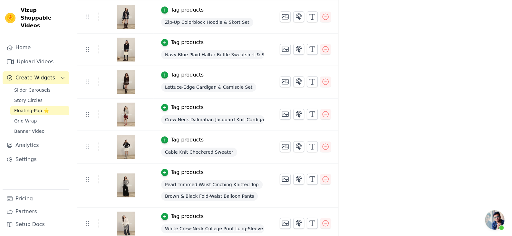
scroll to position [286, 0]
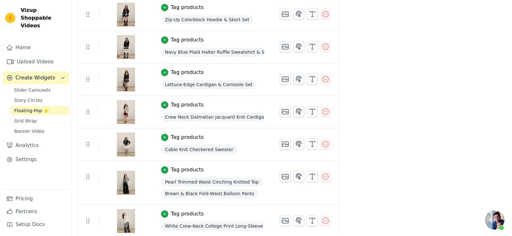
click at [221, 192] on span "Brown & Black Fold-Waist Balloon Pants" at bounding box center [209, 193] width 97 height 9
click at [217, 224] on span "White Crew-Neck College Print Long-Sleeve T-Shirt" at bounding box center [212, 226] width 103 height 9
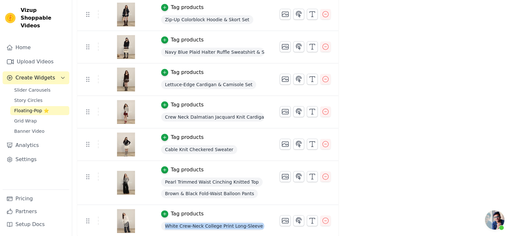
click at [217, 224] on span "White Crew-Neck College Print Long-Sleeve T-Shirt" at bounding box center [212, 226] width 103 height 9
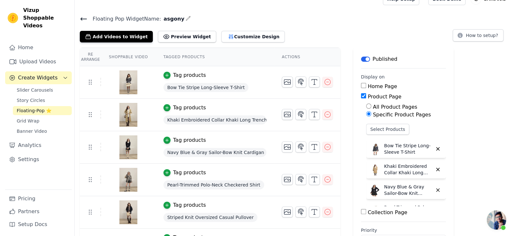
scroll to position [0, 0]
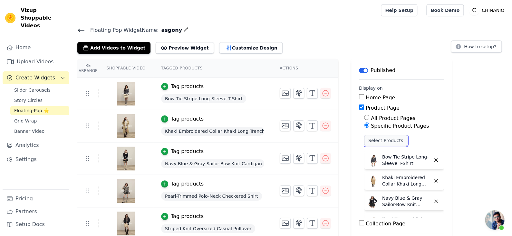
click at [389, 145] on button "Select Products" at bounding box center [385, 140] width 43 height 11
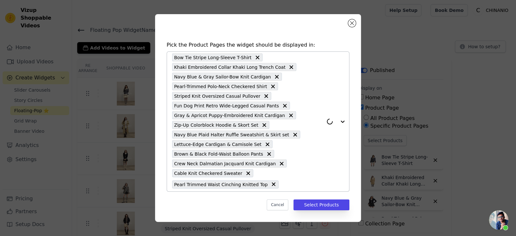
click at [282, 187] on input "text" at bounding box center [303, 185] width 42 height 8
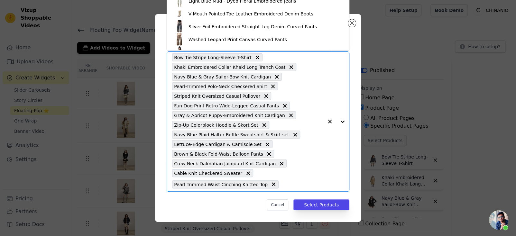
paste input "White Crew-Neck College Print Long-Sleeve T-Shirt"
type input "White Crew-Neck College Print Long-Sleeve T-Shirt"
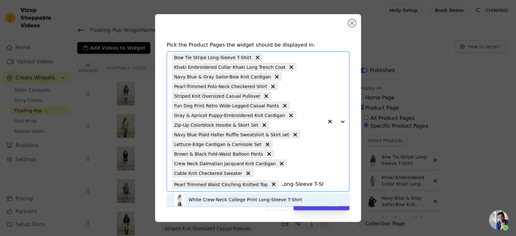
click at [240, 200] on div "White Crew-Neck College Print Long-Sleeve T-Shirt" at bounding box center [246, 200] width 114 height 6
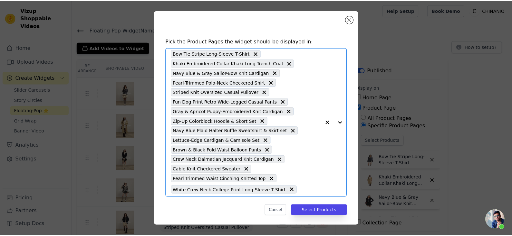
scroll to position [0, 0]
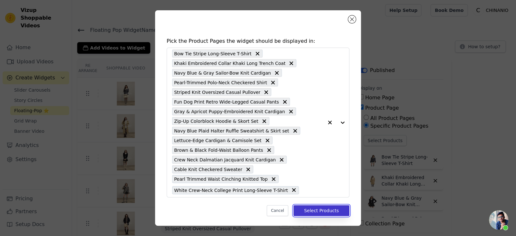
click at [315, 209] on button "Select Products" at bounding box center [322, 210] width 56 height 11
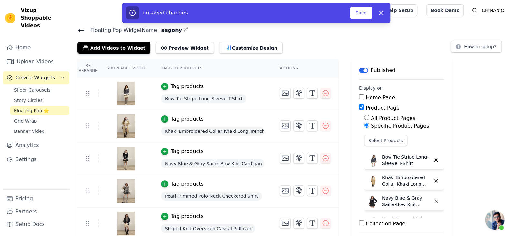
click at [359, 21] on div "unsaved changes Save Dismiss" at bounding box center [256, 13] width 268 height 21
click at [359, 14] on button "Save" at bounding box center [361, 13] width 22 height 12
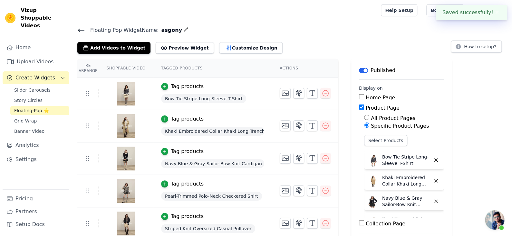
click at [81, 33] on icon at bounding box center [81, 30] width 8 height 8
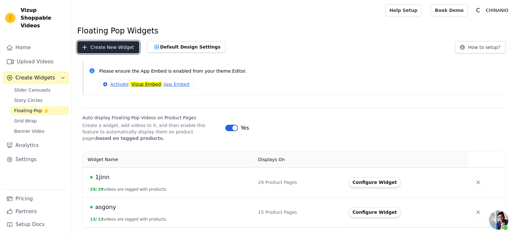
click at [110, 53] on button "Create New Widget" at bounding box center [108, 47] width 62 height 12
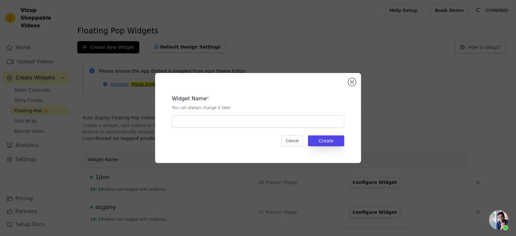
click at [207, 112] on div "Widget Name * You can always change it later" at bounding box center [258, 109] width 173 height 38
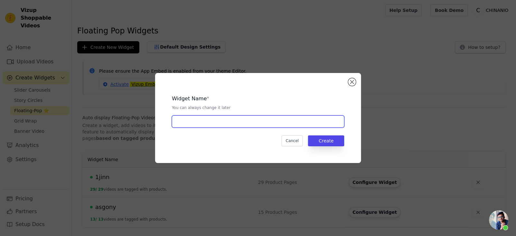
click at [210, 124] on input "text" at bounding box center [258, 122] width 173 height 12
type input "via pitti"
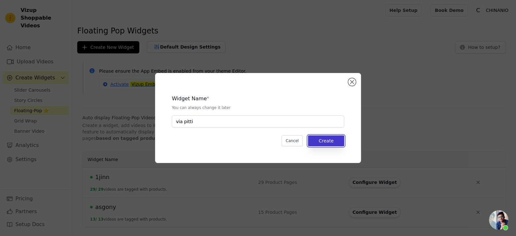
click at [316, 141] on button "Create" at bounding box center [326, 141] width 36 height 11
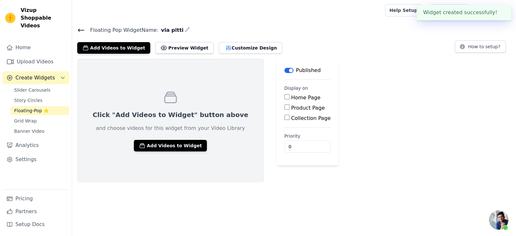
click at [494, 212] on span "开放式聊天" at bounding box center [498, 220] width 19 height 19
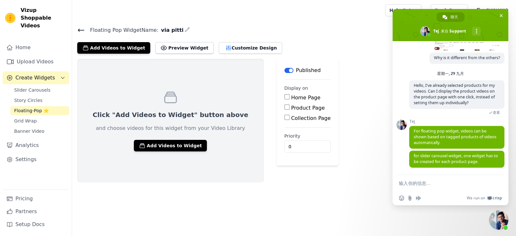
click at [211, 183] on html "Vizup Shoppable Videos Home Upload Videos Create Widgets Slider Carousels Story…" at bounding box center [258, 91] width 516 height 183
click at [501, 15] on span "关闭聊天" at bounding box center [501, 15] width 3 height 3
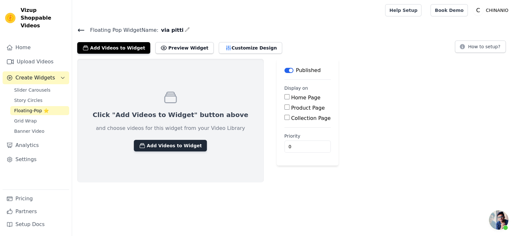
click at [169, 148] on button "Add Videos to Widget" at bounding box center [170, 146] width 73 height 12
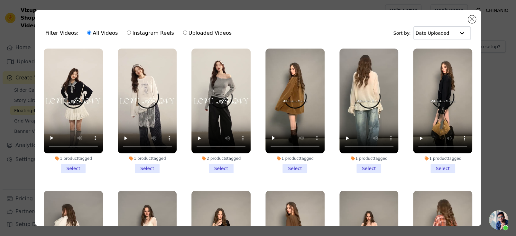
scroll to position [966, 0]
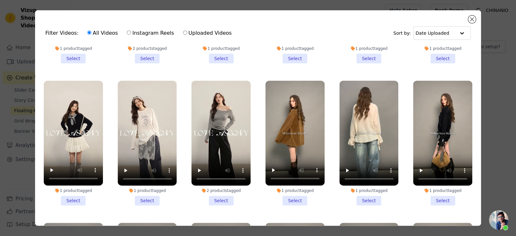
click at [290, 176] on li "1 product tagged Select" at bounding box center [295, 143] width 59 height 125
click at [0, 0] on input "1 product tagged Select" at bounding box center [0, 0] width 0 height 0
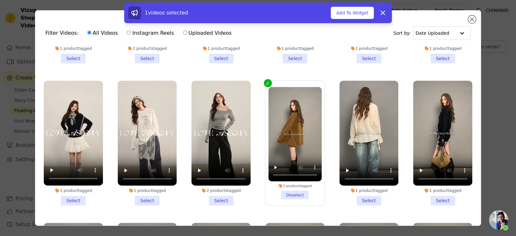
click at [354, 182] on li "1 product tagged Select" at bounding box center [369, 143] width 59 height 125
click at [0, 0] on input "1 product tagged Select" at bounding box center [0, 0] width 0 height 0
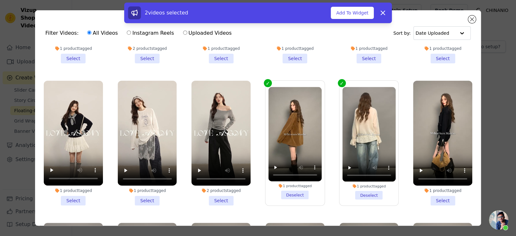
click at [441, 184] on li "1 product tagged Select" at bounding box center [442, 143] width 59 height 125
click at [0, 0] on input "1 product tagged Select" at bounding box center [0, 0] width 0 height 0
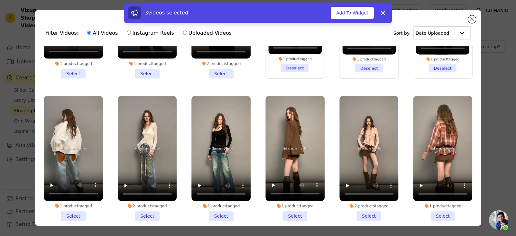
scroll to position [1095, 0]
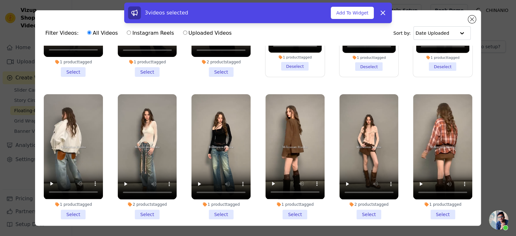
click at [76, 190] on li "1 product tagged Select" at bounding box center [73, 156] width 59 height 125
click at [0, 0] on input "1 product tagged Select" at bounding box center [0, 0] width 0 height 0
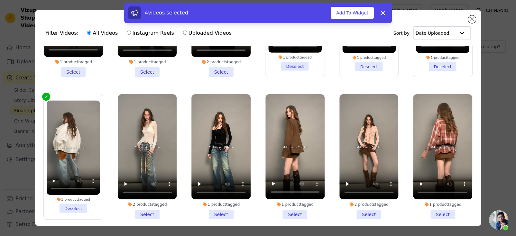
click at [144, 190] on li "2 products tagged Select" at bounding box center [147, 156] width 59 height 125
click at [0, 0] on input "2 products tagged Select" at bounding box center [0, 0] width 0 height 0
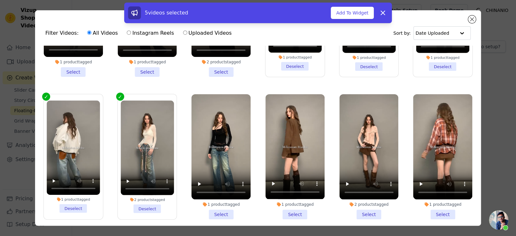
click at [215, 190] on li "1 product tagged Select" at bounding box center [221, 156] width 59 height 125
click at [0, 0] on input "1 product tagged Select" at bounding box center [0, 0] width 0 height 0
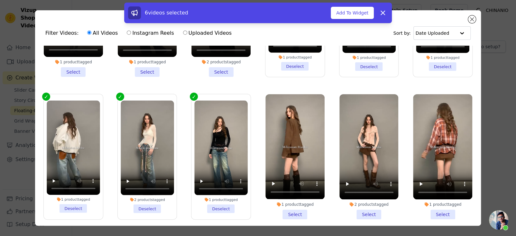
click at [281, 190] on li "1 product tagged Select" at bounding box center [295, 156] width 59 height 125
click at [0, 0] on input "1 product tagged Select" at bounding box center [0, 0] width 0 height 0
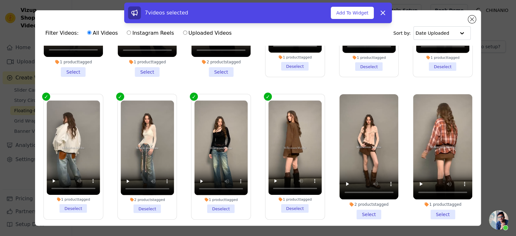
drag, startPoint x: 362, startPoint y: 192, endPoint x: 381, endPoint y: 193, distance: 18.4
click at [363, 192] on li "2 products tagged Select" at bounding box center [369, 156] width 59 height 125
click at [373, 194] on li "2 products tagged Select" at bounding box center [369, 156] width 59 height 125
click at [0, 0] on input "2 products tagged Select" at bounding box center [0, 0] width 0 height 0
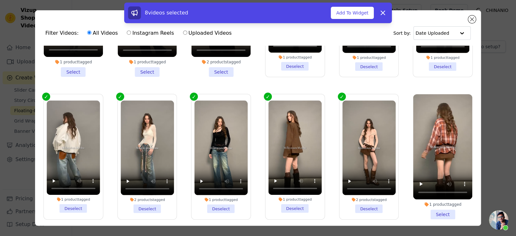
click at [423, 194] on li "1 product tagged Select" at bounding box center [442, 156] width 59 height 125
click at [0, 0] on input "1 product tagged Select" at bounding box center [0, 0] width 0 height 0
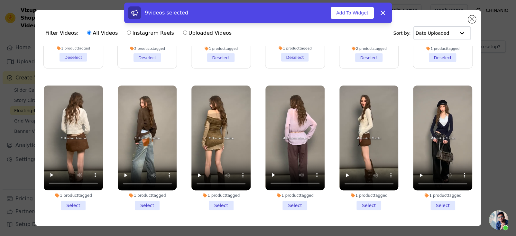
scroll to position [1256, 0]
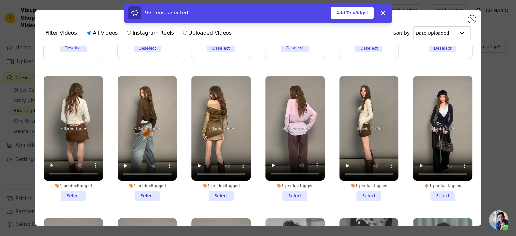
click at [74, 170] on li "1 product tagged Select" at bounding box center [73, 138] width 59 height 125
click at [0, 0] on input "1 product tagged Select" at bounding box center [0, 0] width 0 height 0
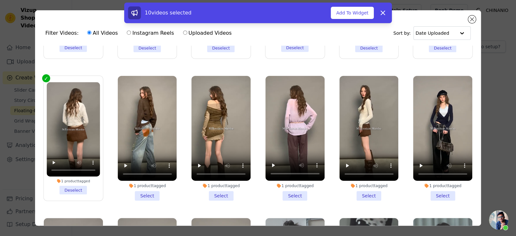
click at [149, 170] on li "1 product tagged Select" at bounding box center [147, 138] width 59 height 125
click at [0, 0] on input "1 product tagged Select" at bounding box center [0, 0] width 0 height 0
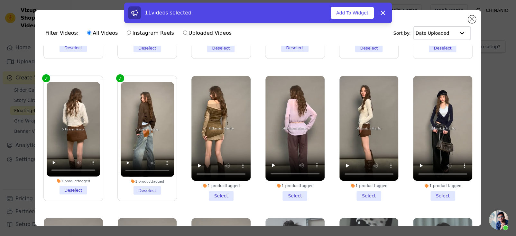
click at [217, 175] on li "1 product tagged Select" at bounding box center [221, 138] width 59 height 125
click at [0, 0] on input "1 product tagged Select" at bounding box center [0, 0] width 0 height 0
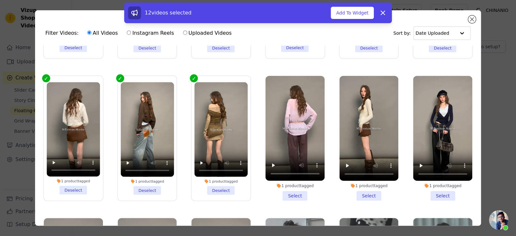
click at [295, 178] on div "1 product tagged Select" at bounding box center [295, 138] width 66 height 132
click at [288, 174] on li "1 product tagged Select" at bounding box center [295, 138] width 59 height 125
click at [0, 0] on input "1 product tagged Select" at bounding box center [0, 0] width 0 height 0
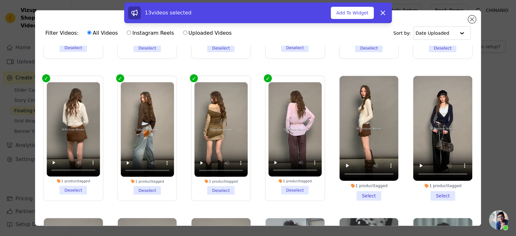
click at [368, 176] on div "1 product tagged Select" at bounding box center [369, 138] width 66 height 132
click at [367, 175] on li "1 product tagged Select" at bounding box center [369, 138] width 59 height 125
click at [0, 0] on input "1 product tagged Select" at bounding box center [0, 0] width 0 height 0
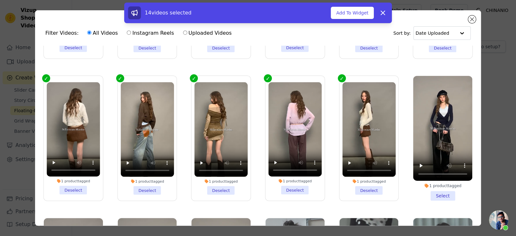
click at [429, 173] on li "1 product tagged Select" at bounding box center [442, 138] width 59 height 125
click at [0, 0] on input "1 product tagged Select" at bounding box center [0, 0] width 0 height 0
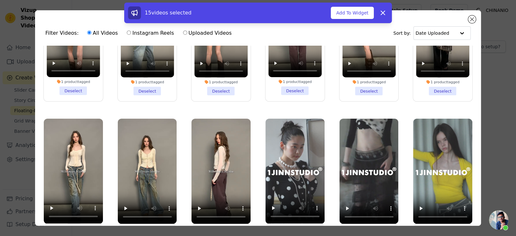
scroll to position [1384, 0]
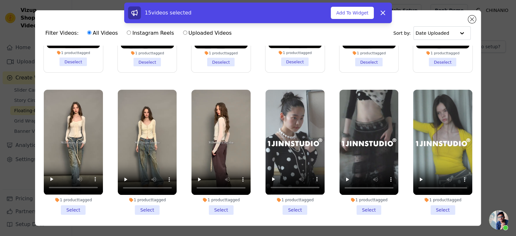
click at [78, 182] on li "1 product tagged Select" at bounding box center [73, 152] width 59 height 125
click at [0, 0] on input "1 product tagged Select" at bounding box center [0, 0] width 0 height 0
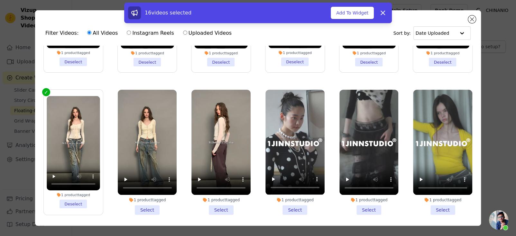
click at [130, 183] on li "1 product tagged Select" at bounding box center [147, 152] width 59 height 125
click at [0, 0] on input "1 product tagged Select" at bounding box center [0, 0] width 0 height 0
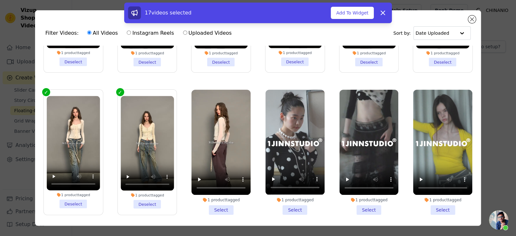
click at [216, 183] on li "1 product tagged Select" at bounding box center [221, 152] width 59 height 125
click at [0, 0] on input "1 product tagged Select" at bounding box center [0, 0] width 0 height 0
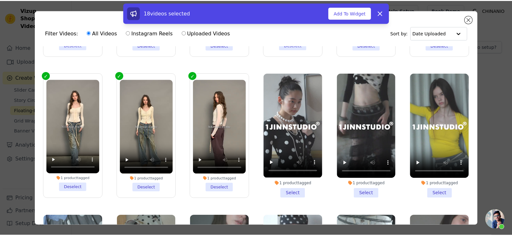
scroll to position [1417, 0]
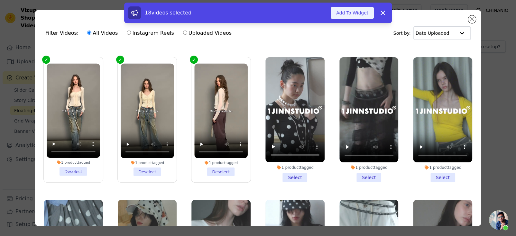
click at [344, 13] on button "Add To Widget" at bounding box center [352, 13] width 43 height 12
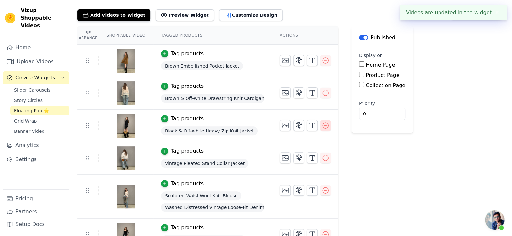
scroll to position [32, 0]
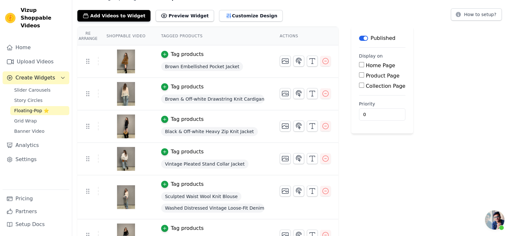
click at [376, 75] on label "Product Page" at bounding box center [382, 76] width 34 height 6
click at [364, 75] on input "Product Page" at bounding box center [361, 74] width 5 height 5
checkbox input "true"
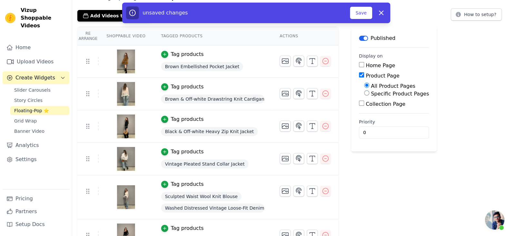
click at [375, 96] on label "Specific Product Pages" at bounding box center [400, 94] width 58 height 6
click at [369, 96] on input "Specific Product Pages" at bounding box center [366, 92] width 5 height 5
radio input "true"
click at [189, 68] on span "Brown Embellished Pocket Jacket" at bounding box center [202, 66] width 82 height 9
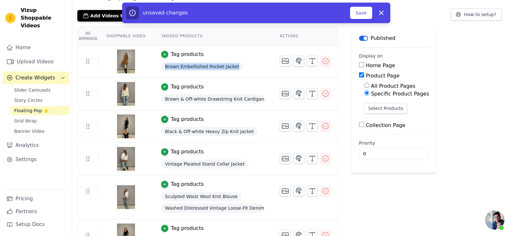
click at [189, 68] on span "Brown Embellished Pocket Jacket" at bounding box center [202, 66] width 82 height 9
click at [378, 106] on button "Select Products" at bounding box center [385, 108] width 43 height 11
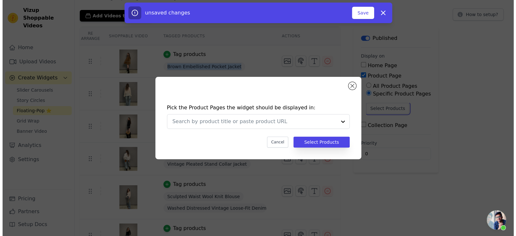
scroll to position [0, 0]
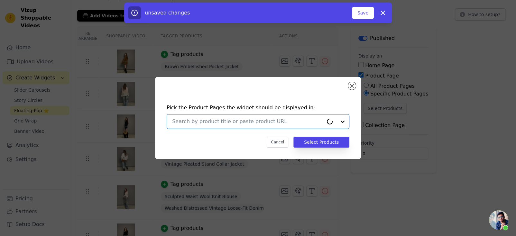
click at [272, 122] on input "text" at bounding box center [247, 122] width 151 height 8
paste input "Brown Embellished Pocket Jacket"
type input "Brown Embellished Pocket Jacket"
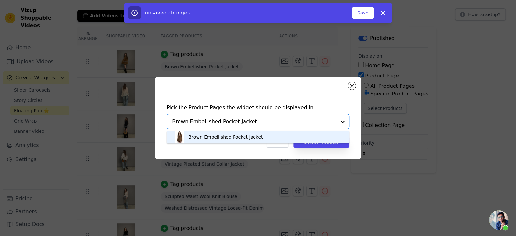
click at [273, 135] on div "Brown Embellished Pocket Jacket" at bounding box center [258, 137] width 170 height 13
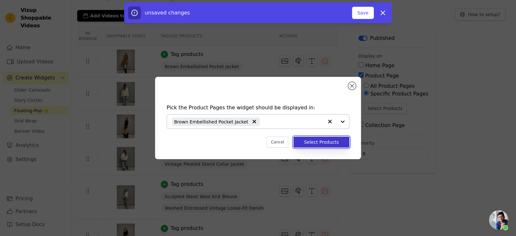
click at [303, 138] on button "Select Products" at bounding box center [322, 142] width 56 height 11
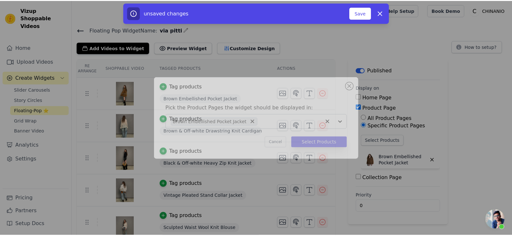
scroll to position [32, 0]
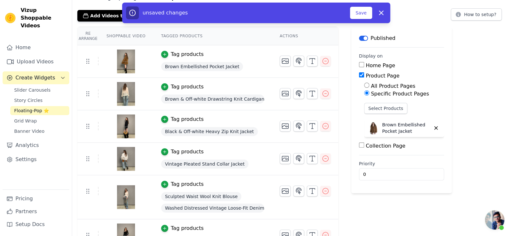
click at [208, 93] on div "Brown & Off-white Drawstring Knit Cardigan" at bounding box center [212, 99] width 103 height 12
click at [207, 96] on span "Brown & Off-white Drawstring Knit Cardigan" at bounding box center [212, 99] width 103 height 9
click at [383, 109] on button "Select Products" at bounding box center [385, 108] width 43 height 11
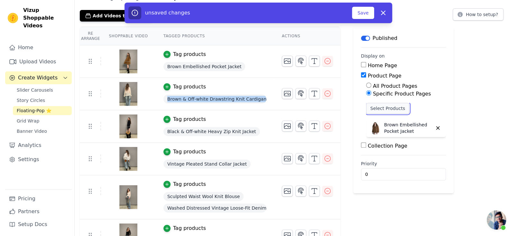
scroll to position [0, 0]
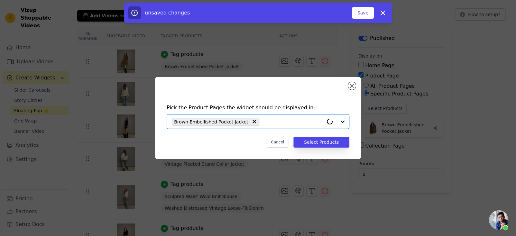
click at [269, 120] on input "text" at bounding box center [293, 122] width 61 height 8
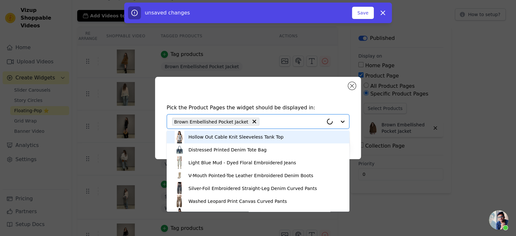
paste input "Brown & Off-white Drawstring Knit Cardigan"
type input "Brown & Off-white Drawstring Knit Cardigan"
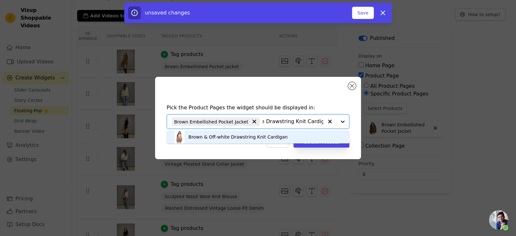
click at [263, 137] on div "Brown & Off-white Drawstring Knit Cardigan" at bounding box center [238, 137] width 99 height 6
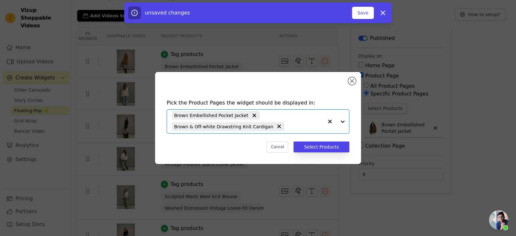
scroll to position [0, 0]
click at [307, 147] on button "Select Products" at bounding box center [322, 147] width 56 height 11
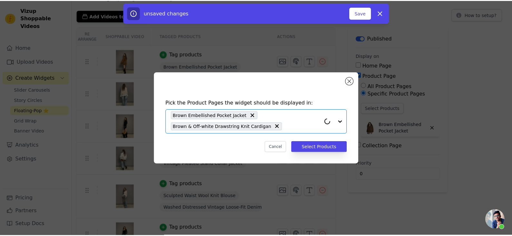
scroll to position [32, 0]
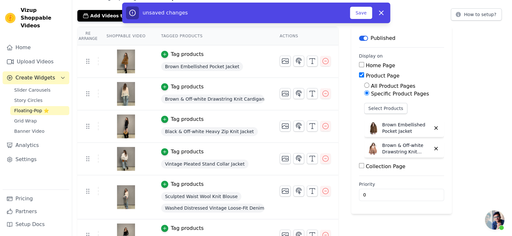
click at [218, 127] on span "Black & Off-white Heavy Zip Knit Jacket" at bounding box center [209, 131] width 97 height 9
click at [374, 118] on div "Select Products Brown Embellished Pocket Jacket Brown & Off-white Drawstring Kn…" at bounding box center [404, 131] width 80 height 57
click at [375, 111] on button "Select Products" at bounding box center [385, 108] width 43 height 11
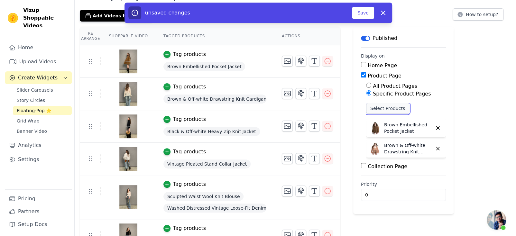
scroll to position [0, 0]
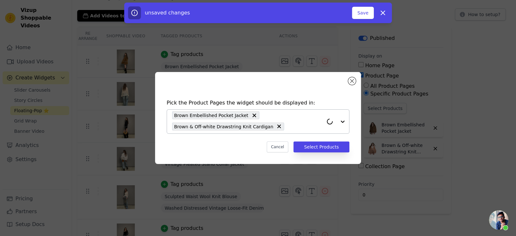
click at [288, 128] on input "text" at bounding box center [306, 127] width 36 height 8
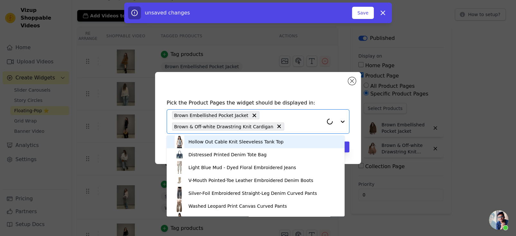
paste input "Black & Off-white Heavy Zip Knit Jacket"
type input "Black & Off-white Heavy Zip Knit Jacket"
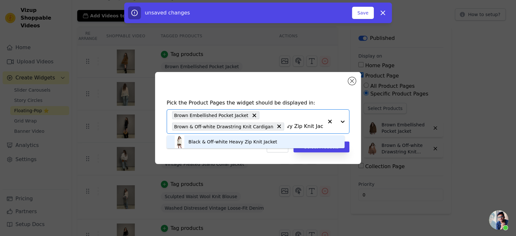
click at [268, 141] on div "Black & Off-white Heavy Zip Knit Jacket" at bounding box center [233, 142] width 89 height 6
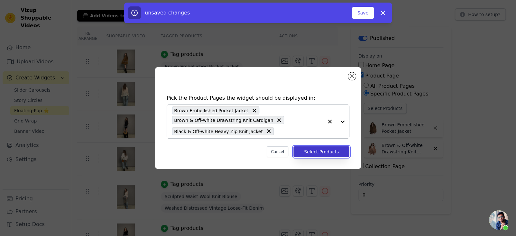
click at [319, 151] on button "Select Products" at bounding box center [322, 152] width 56 height 11
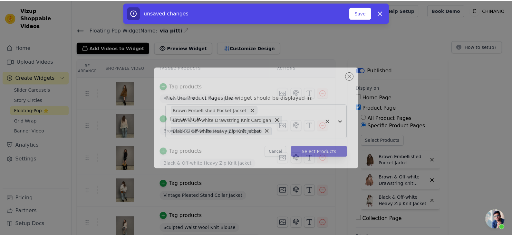
scroll to position [32, 0]
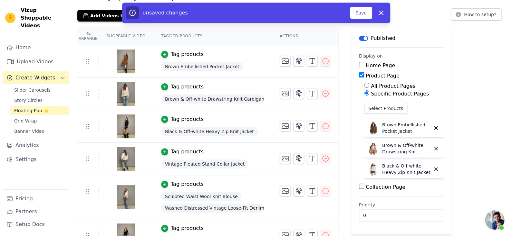
click at [210, 160] on span "Vintage Pleated Stand Collar Jacket" at bounding box center [204, 164] width 87 height 9
click at [365, 107] on button "Select Products" at bounding box center [385, 108] width 43 height 11
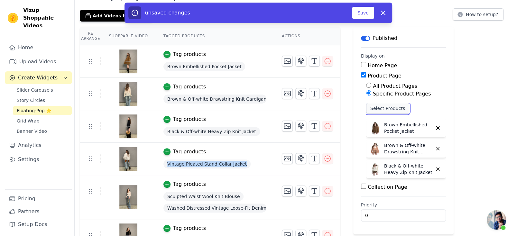
scroll to position [0, 0]
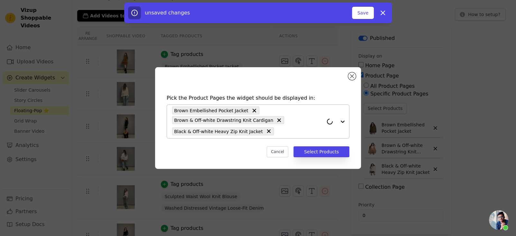
click at [277, 133] on input "text" at bounding box center [300, 132] width 46 height 8
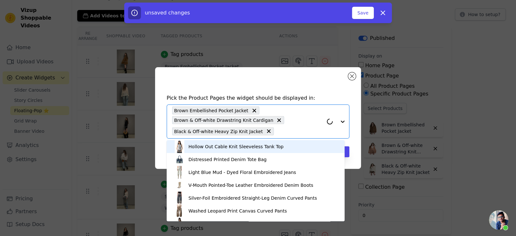
paste input "Vintage Pleated Stand Collar Jacket"
type input "Vintage Pleated Stand Collar Jacket"
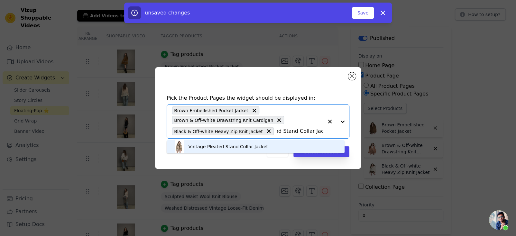
click at [259, 147] on div "Vintage Pleated Stand Collar Jacket" at bounding box center [229, 147] width 80 height 6
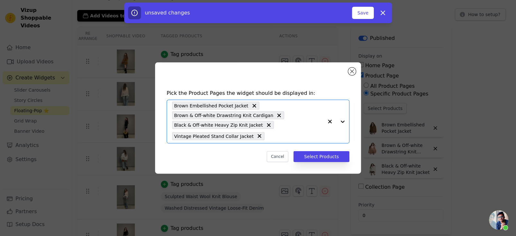
scroll to position [0, 0]
click at [302, 156] on button "Select Products" at bounding box center [322, 156] width 56 height 11
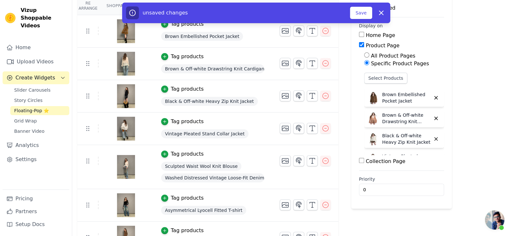
scroll to position [64, 0]
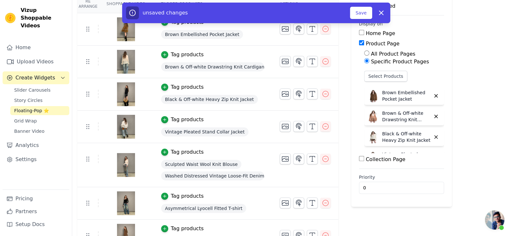
click at [213, 166] on span "Sculpted Waist Wool Knit Blouse" at bounding box center [201, 164] width 80 height 9
click at [385, 77] on button "Select Products" at bounding box center [385, 76] width 43 height 11
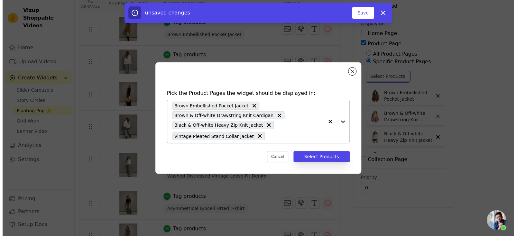
scroll to position [0, 0]
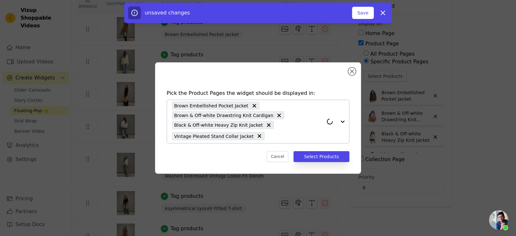
click at [277, 134] on input "text" at bounding box center [296, 136] width 56 height 8
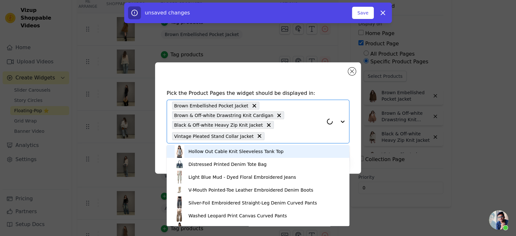
paste input "Sculpted Waist Wool Knit Blouse"
type input "Sculpted Waist Wool Knit Blouse"
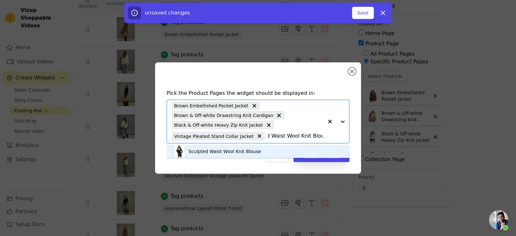
click at [270, 154] on div "Sculpted Waist Wool Knit Blouse" at bounding box center [258, 151] width 170 height 13
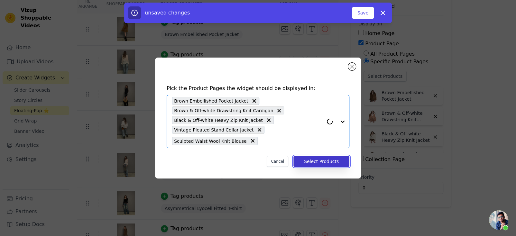
click at [310, 162] on button "Select Products" at bounding box center [322, 161] width 56 height 11
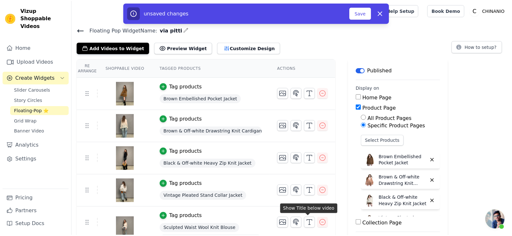
scroll to position [64, 0]
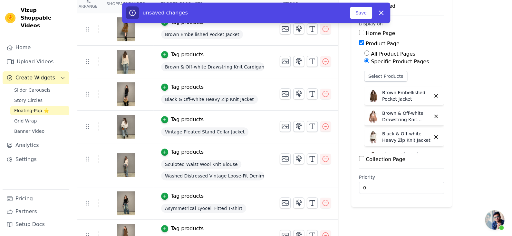
click at [201, 175] on span "Washed Distressed Vintage Loose-Fit Denim Jeans" at bounding box center [212, 176] width 103 height 9
click at [372, 78] on button "Select Products" at bounding box center [385, 76] width 43 height 11
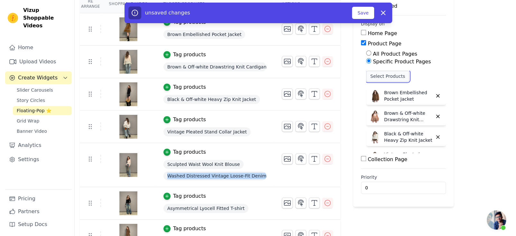
scroll to position [0, 0]
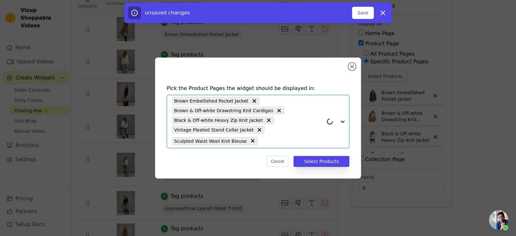
click at [271, 143] on input "text" at bounding box center [292, 141] width 62 height 8
paste input "Washed Distressed Vintage Loose-Fit Denim Jeans"
type input "Washed Distressed Vintage Loose-Fit Denim Jeans"
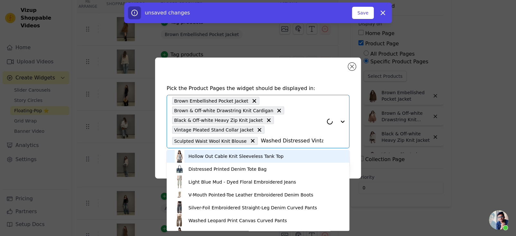
scroll to position [0, 58]
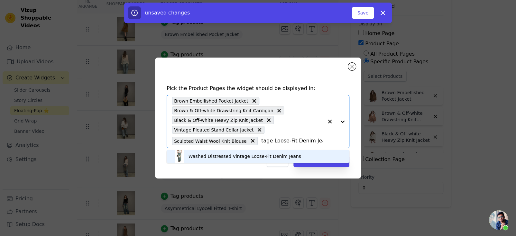
click at [266, 159] on div "Washed Distressed Vintage Loose-Fit Denim Jeans" at bounding box center [258, 156] width 170 height 13
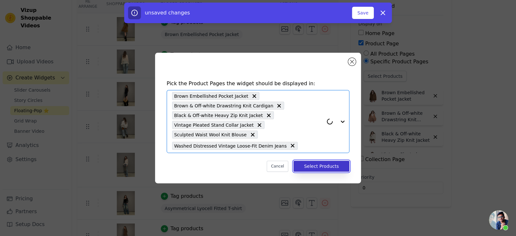
click at [315, 171] on button "Select Products" at bounding box center [322, 166] width 56 height 11
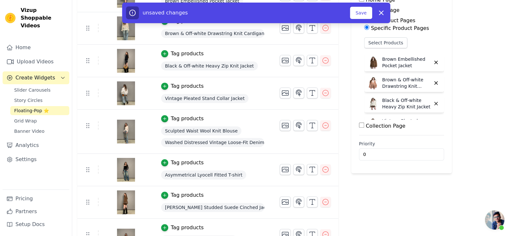
scroll to position [129, 0]
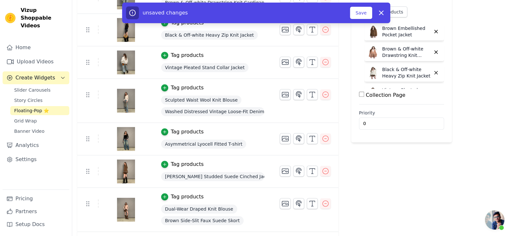
click at [211, 145] on span "Asymmetrical Lyocell Fitted T-shirt" at bounding box center [203, 144] width 85 height 9
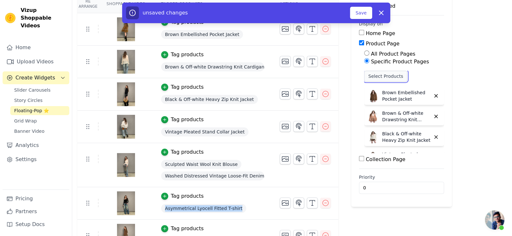
click at [382, 80] on button "Select Products" at bounding box center [385, 76] width 43 height 11
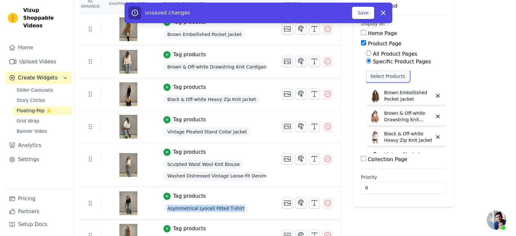
scroll to position [0, 0]
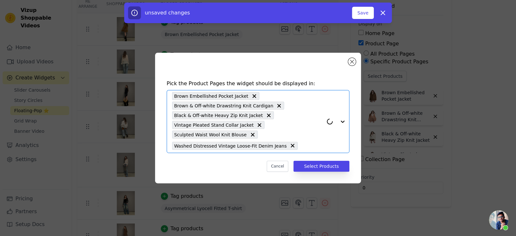
click at [301, 147] on input "text" at bounding box center [312, 146] width 23 height 8
paste input "Asymmetrical Lyocell Fitted T-shirt"
type input "Asymmetrical Lyocell Fitted T-shirt"
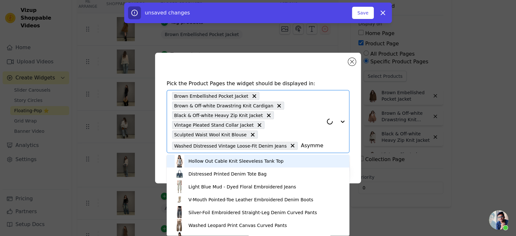
scroll to position [0, 58]
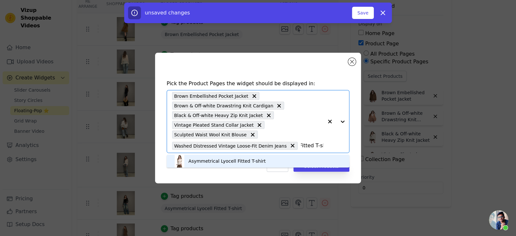
click at [270, 160] on div "Asymmetrical Lyocell Fitted T-shirt" at bounding box center [258, 161] width 170 height 13
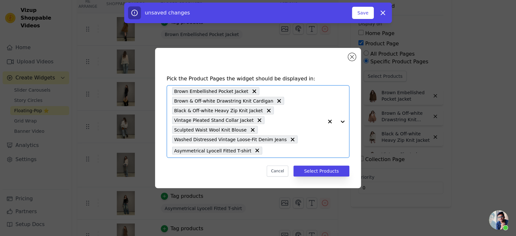
scroll to position [0, 0]
click at [298, 168] on button "Select Products" at bounding box center [322, 171] width 56 height 11
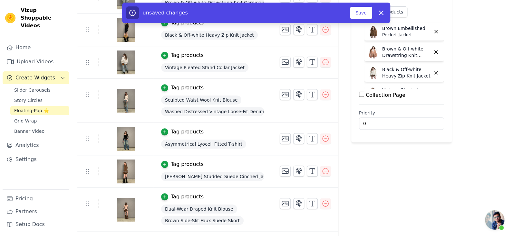
click at [214, 172] on span "[PERSON_NAME] Studded Suede Cinched Jacket" at bounding box center [212, 176] width 103 height 9
click at [227, 175] on span "[PERSON_NAME] Studded Suede Cinched Jacket" at bounding box center [212, 176] width 103 height 9
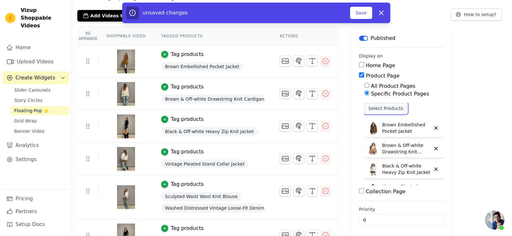
click at [371, 107] on button "Select Products" at bounding box center [385, 108] width 43 height 11
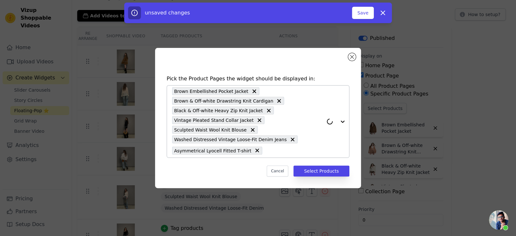
click at [294, 152] on input "text" at bounding box center [295, 151] width 58 height 8
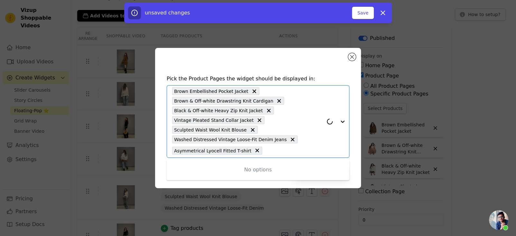
paste input "[PERSON_NAME] Studded Suede Cinched Jacket"
type input "[PERSON_NAME] Studded Suede Cinched Jacket"
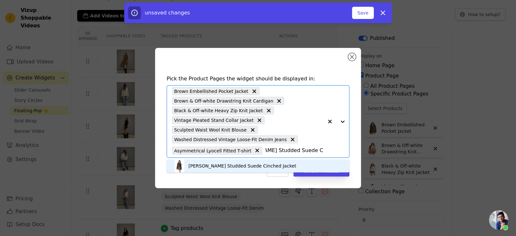
click at [251, 167] on div "[PERSON_NAME] Studded Suede Cinched Jacket" at bounding box center [243, 166] width 108 height 6
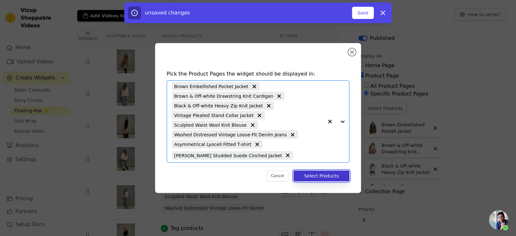
click at [319, 173] on button "Select Products" at bounding box center [322, 176] width 56 height 11
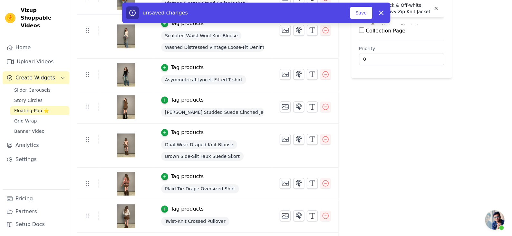
click at [200, 151] on div "Brown Side-Slit Faux Suede Skort" at bounding box center [212, 157] width 103 height 12
click at [206, 144] on span "Dual-Wear Draped Knit Blouse" at bounding box center [199, 144] width 76 height 9
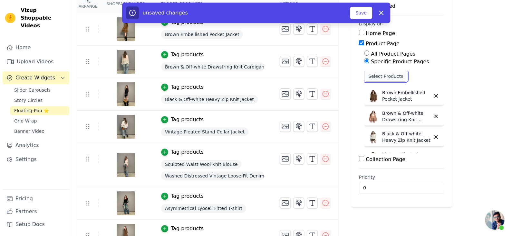
click at [376, 79] on button "Select Products" at bounding box center [385, 76] width 43 height 11
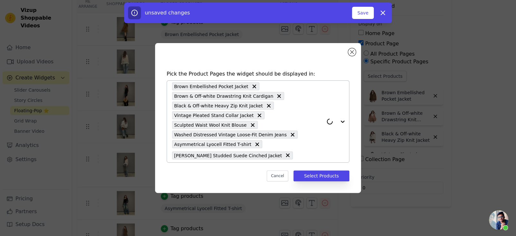
click at [296, 152] on input "text" at bounding box center [309, 156] width 27 height 8
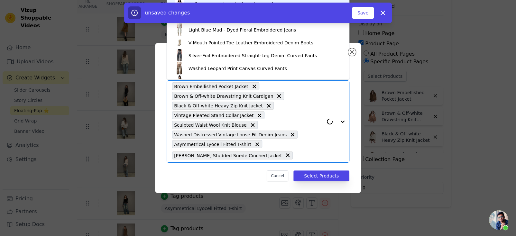
paste
type input "Dual-Wear Draped Knit Blouse"
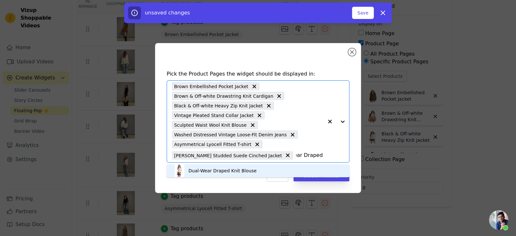
click at [254, 168] on div "Dual-Wear Draped Knit Blouse" at bounding box center [223, 171] width 68 height 6
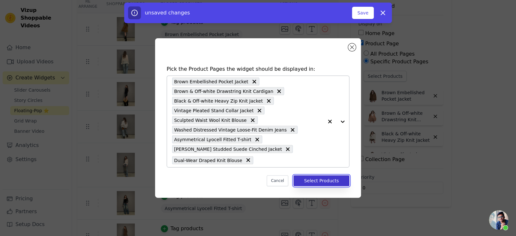
click at [307, 179] on button "Select Products" at bounding box center [322, 180] width 56 height 11
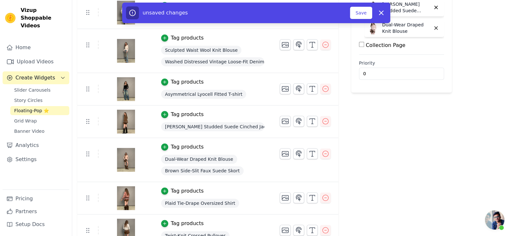
scroll to position [193, 0]
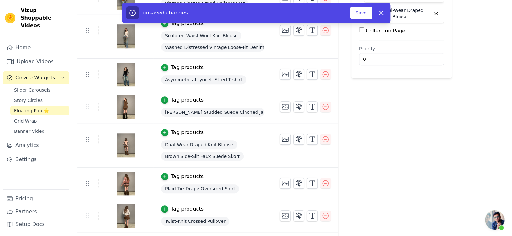
click at [213, 156] on span "Brown Side-Slit Faux Suede Skort" at bounding box center [202, 156] width 82 height 9
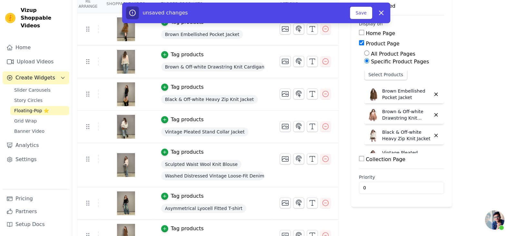
scroll to position [0, 0]
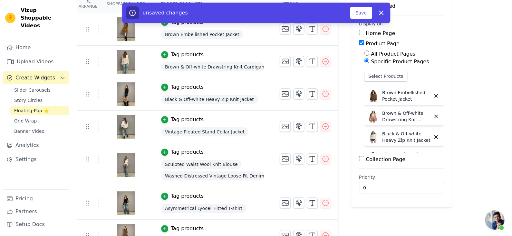
click at [389, 68] on div "All Product Pages Specific Product Pages Select Products Brown Embellished Pock…" at bounding box center [401, 101] width 85 height 103
click at [385, 74] on button "Select Products" at bounding box center [385, 76] width 43 height 11
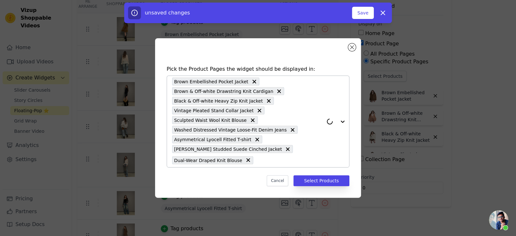
click at [264, 160] on input "text" at bounding box center [290, 160] width 67 height 8
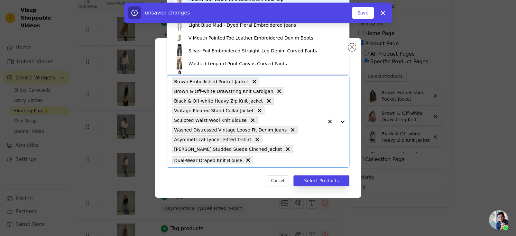
type input "Brown Side-Slit Faux Suede Skort"
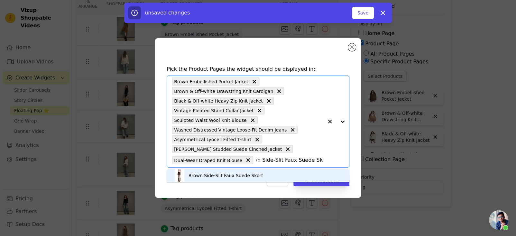
click at [256, 174] on div "Brown Side-Slit Faux Suede Skort" at bounding box center [226, 176] width 75 height 6
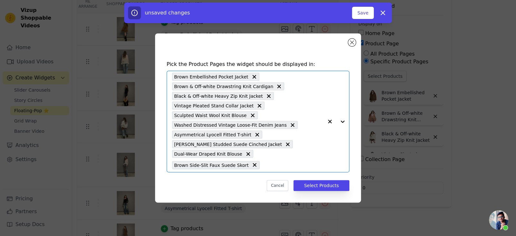
scroll to position [0, 0]
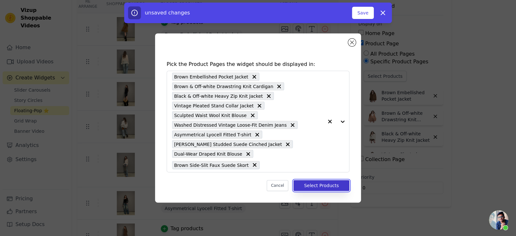
click at [308, 185] on button "Select Products" at bounding box center [322, 185] width 56 height 11
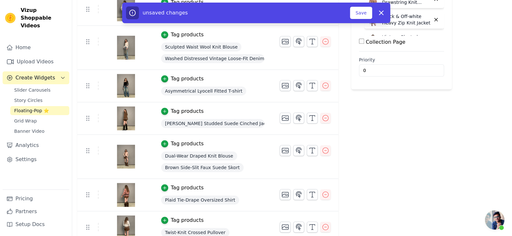
scroll to position [193, 0]
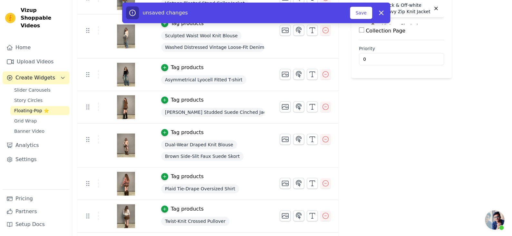
click at [206, 183] on div "Plaid Tie-Drape Oversized Shirt" at bounding box center [212, 189] width 103 height 12
click at [206, 185] on span "Plaid Tie-Drape Oversized Shirt" at bounding box center [200, 189] width 78 height 9
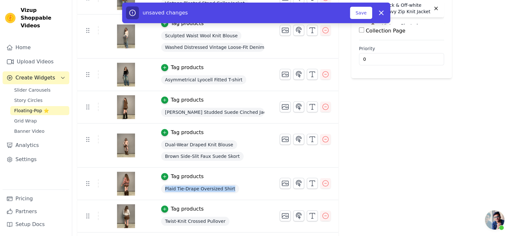
click at [206, 185] on span "Plaid Tie-Drape Oversized Shirt" at bounding box center [200, 189] width 78 height 9
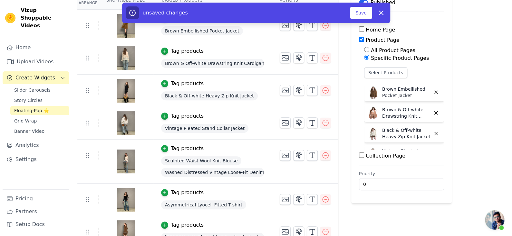
scroll to position [64, 0]
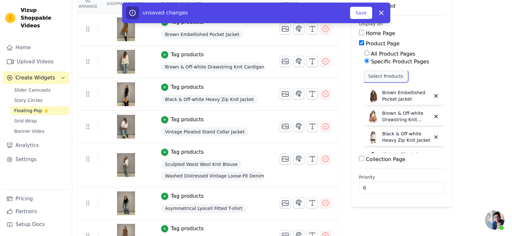
click at [378, 77] on button "Select Products" at bounding box center [385, 76] width 43 height 11
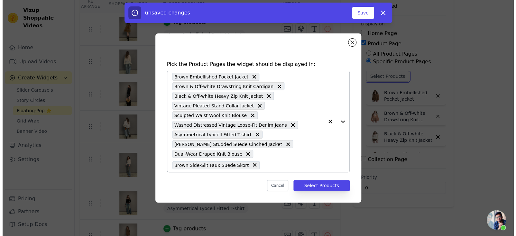
scroll to position [0, 0]
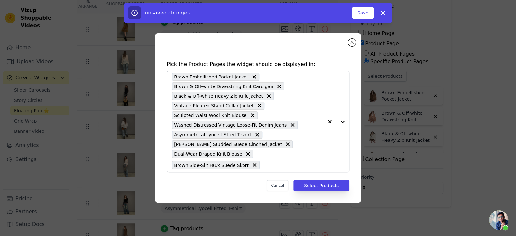
click at [266, 166] on input "text" at bounding box center [293, 165] width 61 height 8
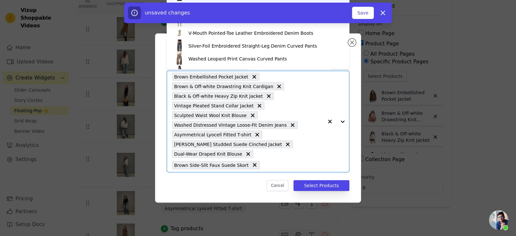
type input "Plaid Tie-Drape Oversized Shirt"
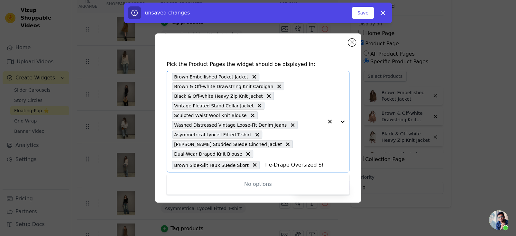
click at [282, 166] on input "Plaid Tie-Drape Oversized Shirt" at bounding box center [293, 165] width 61 height 8
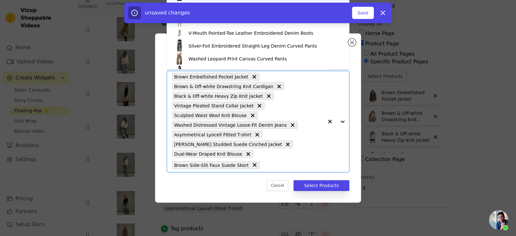
type input "Plaid Tie-Drape Oversized Shirt"
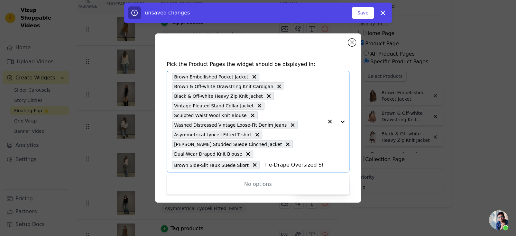
click at [304, 161] on input "Plaid Tie-Drape Oversized Shirt" at bounding box center [293, 165] width 61 height 8
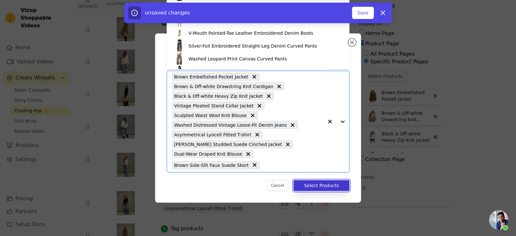
click at [330, 183] on button "Select Products" at bounding box center [322, 185] width 56 height 11
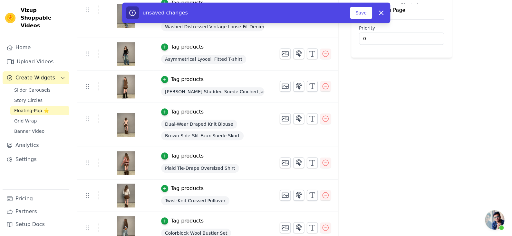
scroll to position [225, 0]
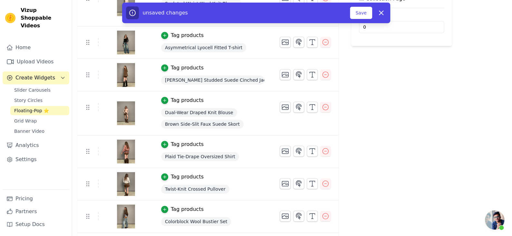
click at [205, 187] on span "Twist-Knit Crossed Pullover" at bounding box center [195, 189] width 68 height 9
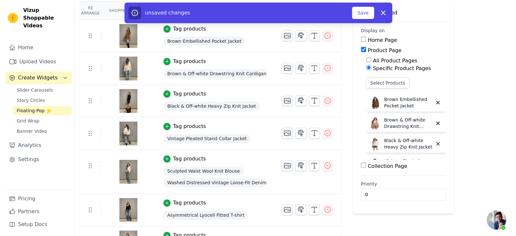
scroll to position [0, 0]
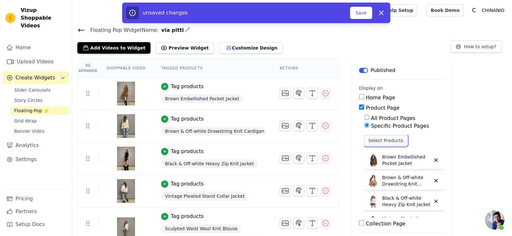
click at [374, 139] on button "Select Products" at bounding box center [385, 140] width 43 height 11
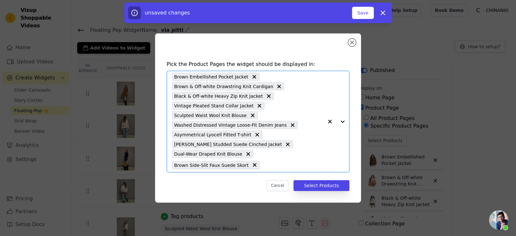
click at [278, 167] on input "text" at bounding box center [293, 165] width 61 height 8
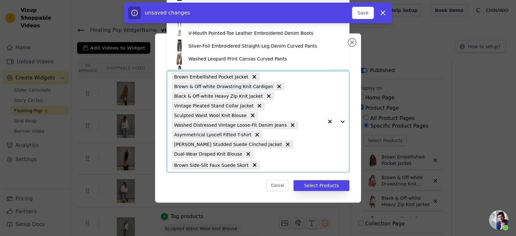
type input "Twist-Knit Crossed Pullover"
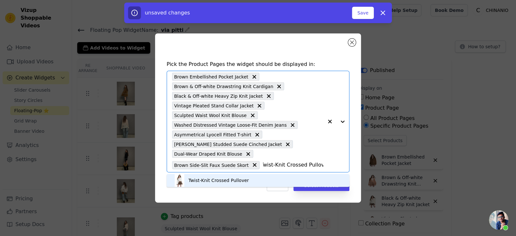
click at [268, 178] on div "Twist-Knit Crossed Pullover" at bounding box center [258, 180] width 170 height 13
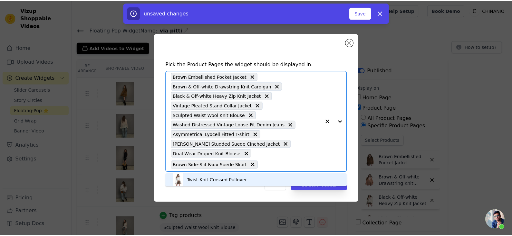
scroll to position [0, 0]
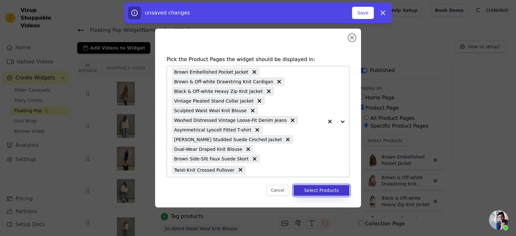
click at [317, 189] on button "Select Products" at bounding box center [322, 190] width 56 height 11
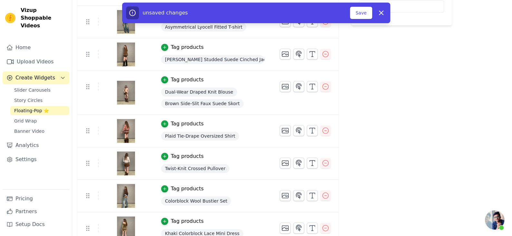
scroll to position [257, 0]
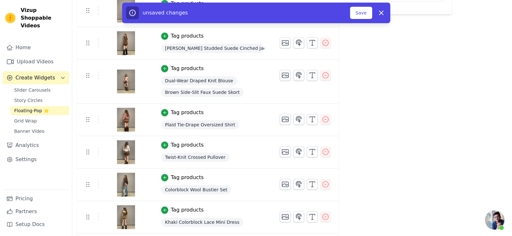
click at [211, 189] on span "Colorblock Wool Bustier Set" at bounding box center [196, 189] width 70 height 9
click at [208, 161] on div "Twist-Knit Crossed Pullover" at bounding box center [212, 158] width 103 height 12
click at [211, 157] on span "Twist-Knit Crossed Pullover" at bounding box center [195, 157] width 68 height 9
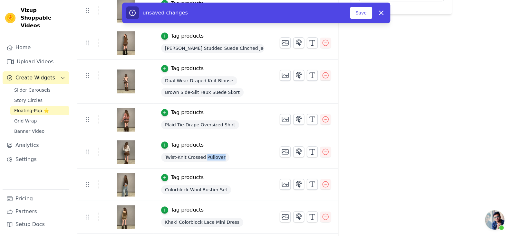
click at [211, 157] on span "Twist-Knit Crossed Pullover" at bounding box center [195, 157] width 68 height 9
click at [127, 120] on img at bounding box center [126, 119] width 18 height 31
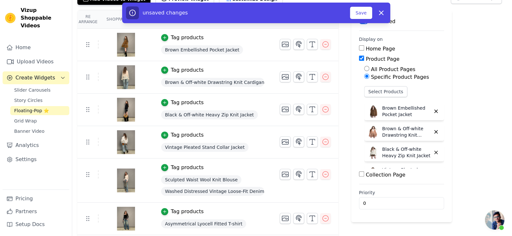
scroll to position [0, 0]
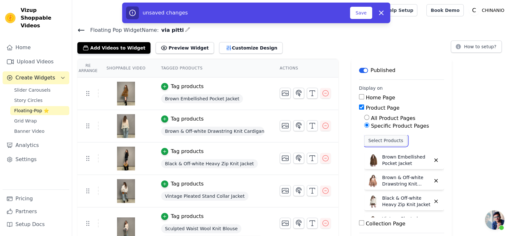
click at [393, 137] on button "Select Products" at bounding box center [385, 140] width 43 height 11
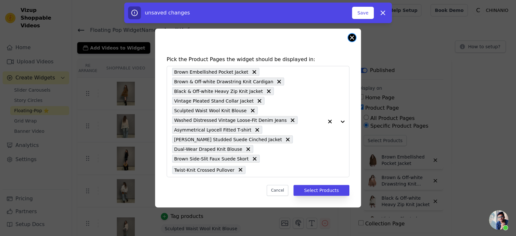
click at [351, 41] on div "Pick the Product Pages the widget should be displayed in: Brown Embellished Poc…" at bounding box center [258, 118] width 206 height 179
click at [354, 38] on button "Close modal" at bounding box center [352, 38] width 8 height 8
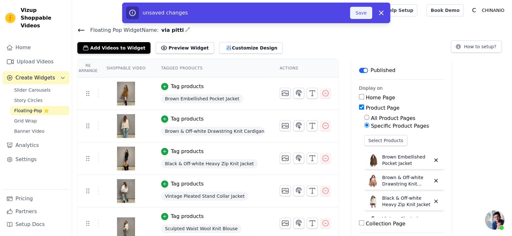
click at [363, 17] on button "Save" at bounding box center [361, 13] width 22 height 12
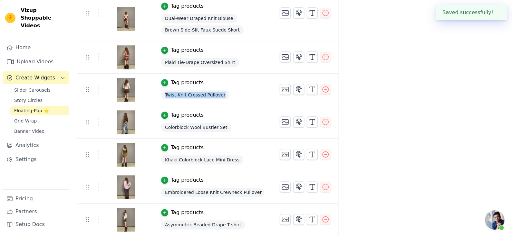
scroll to position [322, 0]
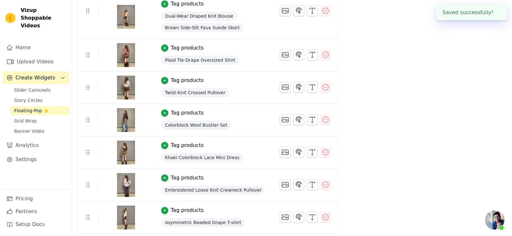
click at [210, 125] on span "Colorblock Wool Bustier Set" at bounding box center [196, 125] width 70 height 9
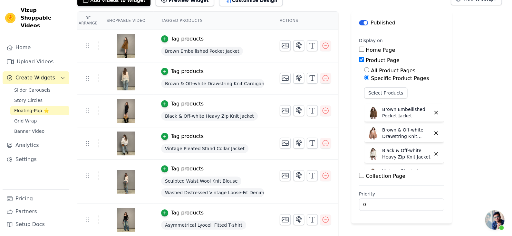
scroll to position [32, 0]
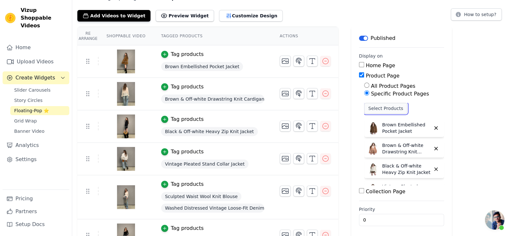
click at [379, 109] on button "Select Products" at bounding box center [385, 108] width 43 height 11
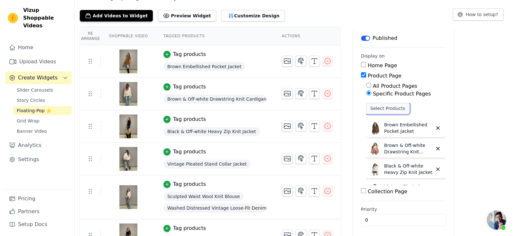
scroll to position [0, 0]
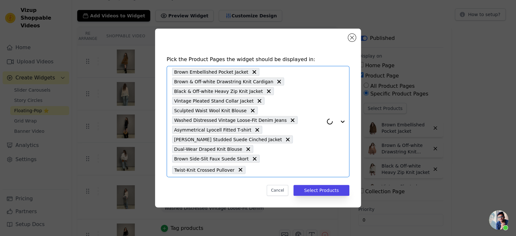
click at [260, 168] on input "text" at bounding box center [286, 170] width 75 height 8
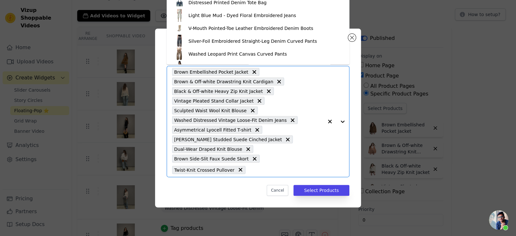
type input "Colorblock Wool Bustier Set"
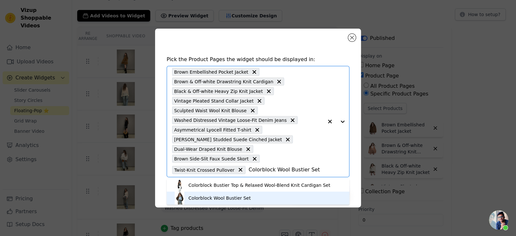
click at [250, 195] on div "Colorblock Wool Bustier Set" at bounding box center [258, 198] width 170 height 13
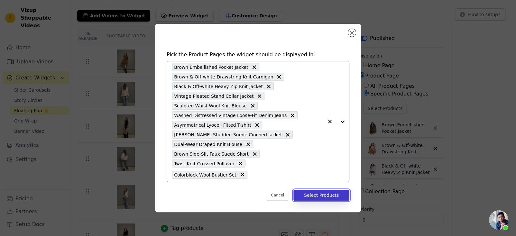
click at [304, 194] on button "Select Products" at bounding box center [322, 195] width 56 height 11
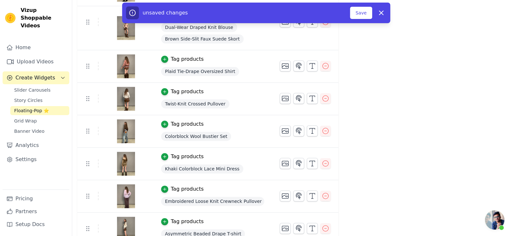
scroll to position [322, 0]
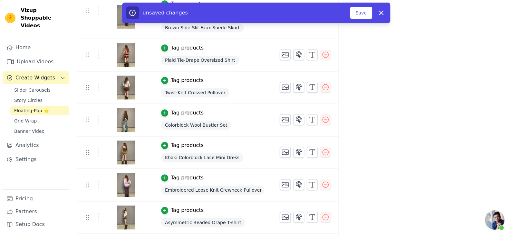
click at [205, 154] on span "Khaki Colorblock Lace Mini Dress" at bounding box center [202, 157] width 82 height 9
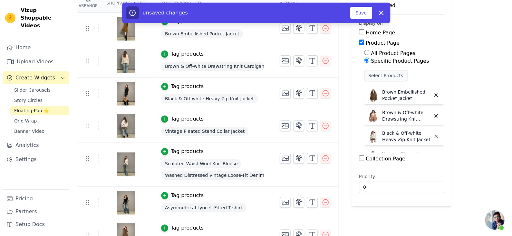
scroll to position [64, 0]
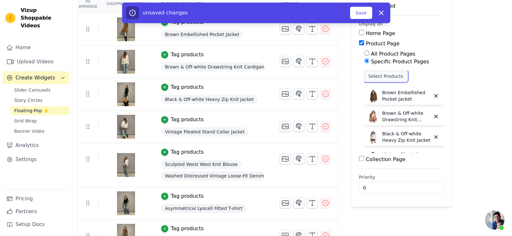
click at [380, 72] on button "Select Products" at bounding box center [385, 76] width 43 height 11
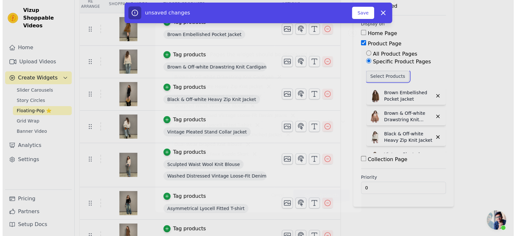
scroll to position [0, 0]
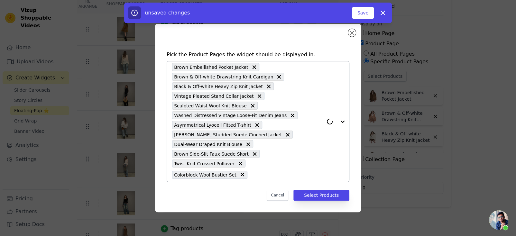
click at [275, 176] on input "text" at bounding box center [287, 175] width 73 height 8
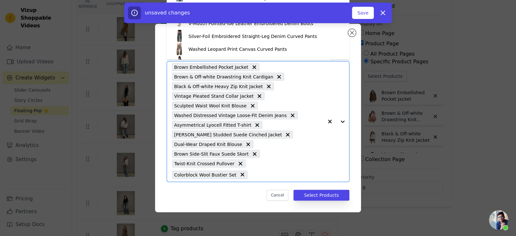
type input "Khaki Colorblock Lace Mini Dress"
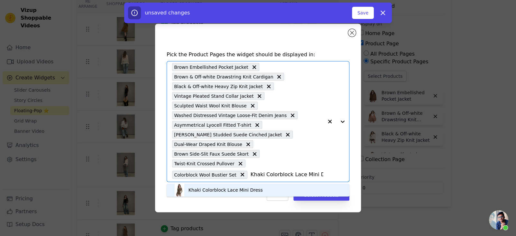
click at [266, 191] on div "Khaki Colorblock Lace Mini Dress" at bounding box center [258, 190] width 170 height 13
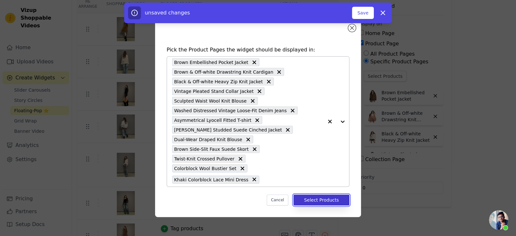
click at [304, 195] on button "Select Products" at bounding box center [322, 200] width 56 height 11
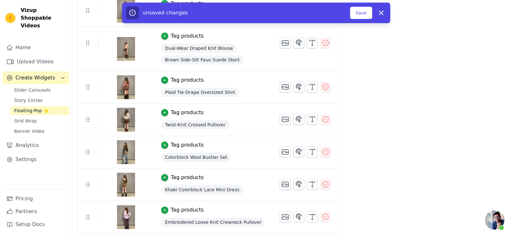
scroll to position [322, 0]
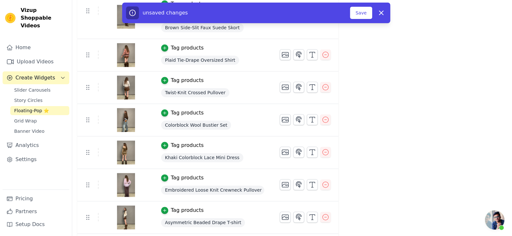
click at [217, 126] on span "Colorblock Wool Bustier Set" at bounding box center [196, 125] width 70 height 9
click at [204, 161] on span "Khaki Colorblock Lace Mini Dress" at bounding box center [202, 157] width 82 height 9
click at [199, 190] on span "Embroidered Loose Knit Crewneck Pullover" at bounding box center [212, 190] width 103 height 9
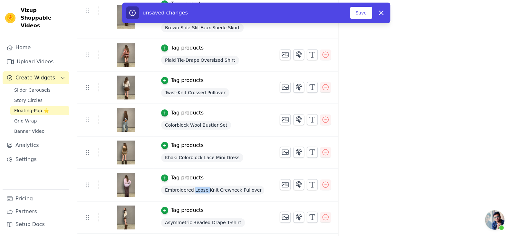
click at [199, 190] on span "Embroidered Loose Knit Crewneck Pullover" at bounding box center [212, 190] width 103 height 9
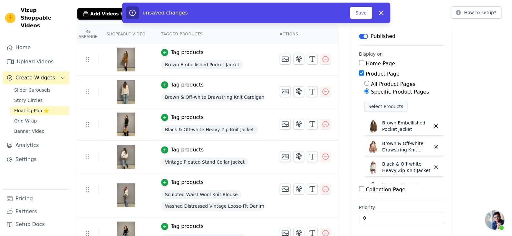
scroll to position [32, 0]
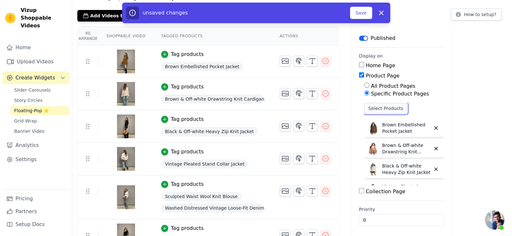
click at [385, 106] on button "Select Products" at bounding box center [385, 108] width 43 height 11
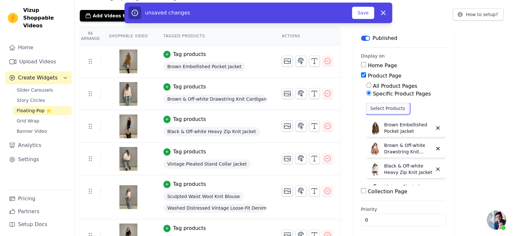
scroll to position [0, 0]
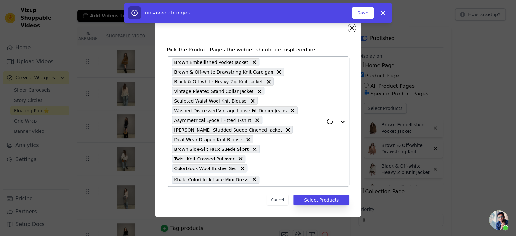
click at [269, 176] on input "text" at bounding box center [293, 180] width 61 height 8
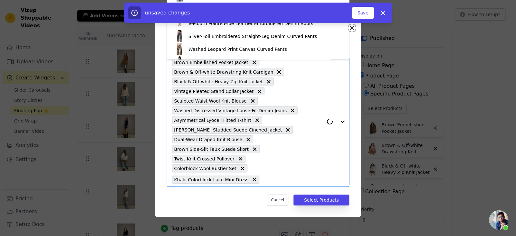
type input "Embroidered Loose Knit Crewneck Pullover"
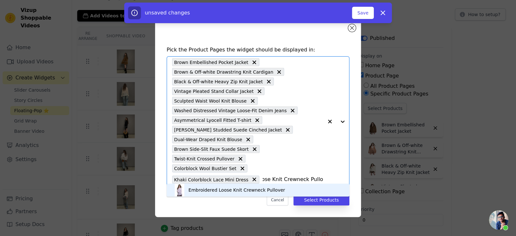
click at [255, 189] on div "Embroidered Loose Knit Crewneck Pullover" at bounding box center [237, 190] width 97 height 6
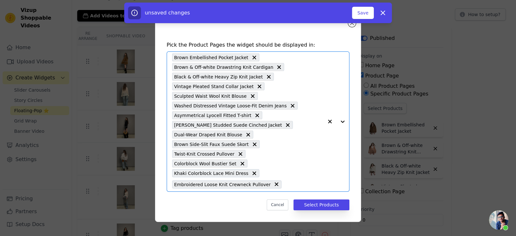
scroll to position [0, 0]
click at [310, 200] on button "Select Products" at bounding box center [322, 205] width 56 height 11
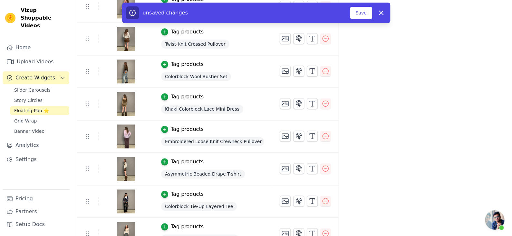
scroll to position [386, 0]
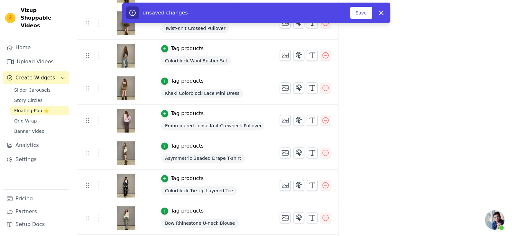
click at [203, 161] on span "Asymmetric Beaded Drape T-shirt" at bounding box center [203, 158] width 84 height 9
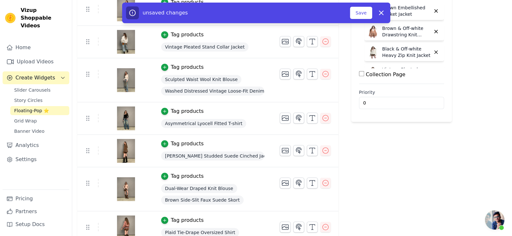
scroll to position [64, 0]
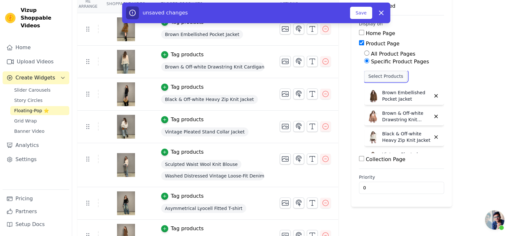
click at [386, 76] on button "Select Products" at bounding box center [385, 76] width 43 height 11
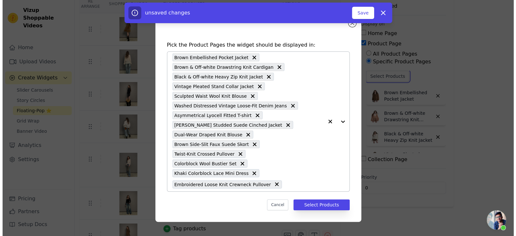
scroll to position [0, 0]
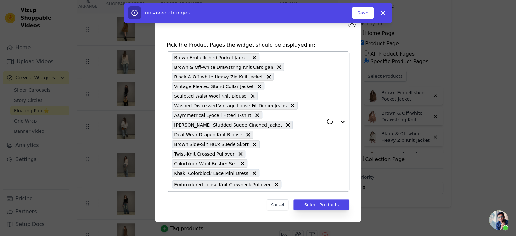
click at [291, 183] on input "text" at bounding box center [304, 185] width 39 height 8
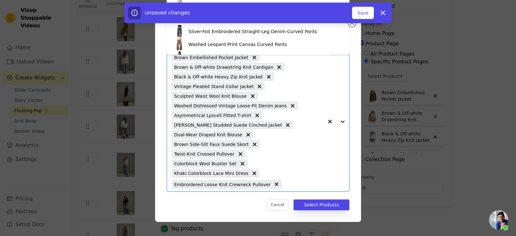
type input "Asymmetric Beaded Drape T-shirt"
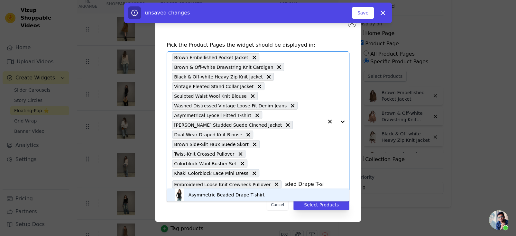
click at [252, 195] on div "Asymmetric Beaded Drape T-shirt" at bounding box center [227, 195] width 76 height 6
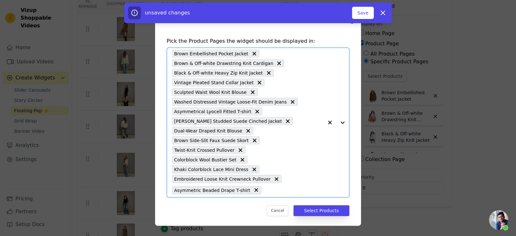
scroll to position [0, 0]
click at [313, 205] on button "Select Products" at bounding box center [322, 210] width 56 height 11
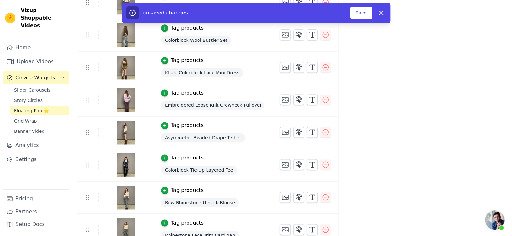
scroll to position [419, 0]
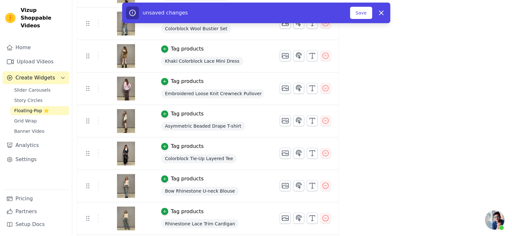
click at [213, 160] on span "Colorblock Tie-Up Layered Tee" at bounding box center [199, 158] width 76 height 9
click at [213, 159] on span "Colorblock Tie-Up Layered Tee" at bounding box center [199, 158] width 76 height 9
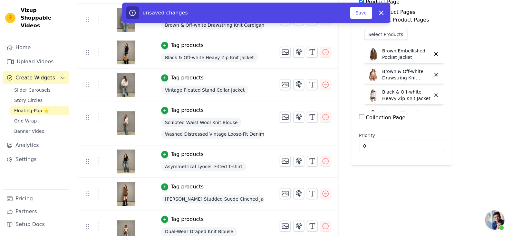
scroll to position [64, 0]
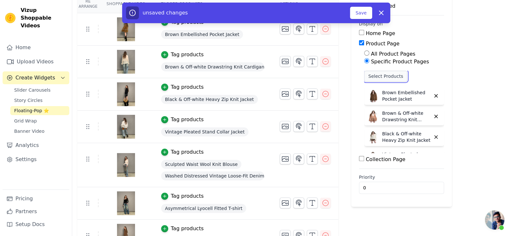
click at [381, 74] on button "Select Products" at bounding box center [385, 76] width 43 height 11
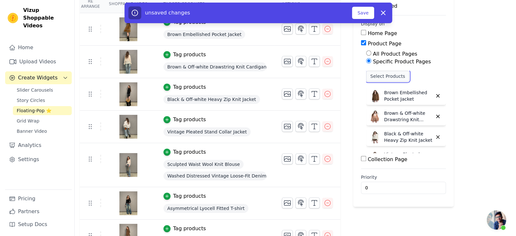
scroll to position [0, 0]
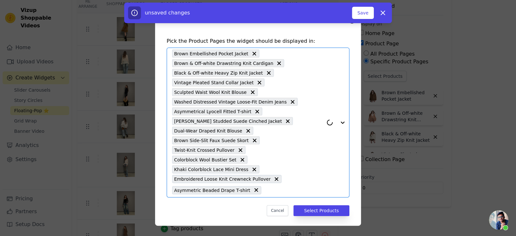
click at [290, 187] on input "text" at bounding box center [294, 190] width 59 height 8
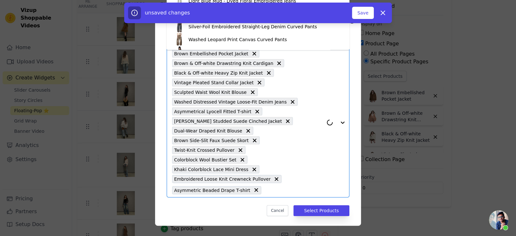
type input "Colorblock Tie-Up Layered Tee"
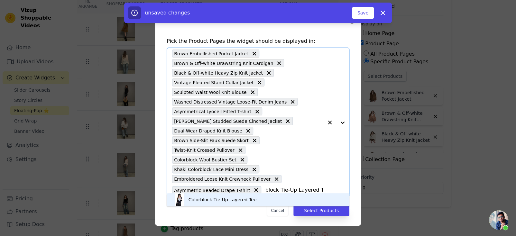
click at [257, 198] on div "Colorblock Tie-Up Layered Tee" at bounding box center [258, 200] width 170 height 13
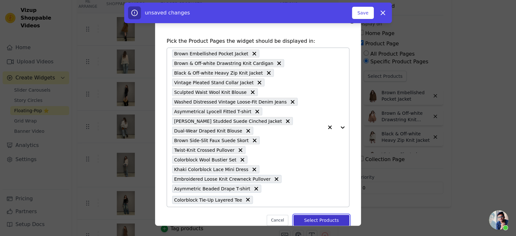
click at [302, 217] on button "Select Products" at bounding box center [322, 220] width 56 height 11
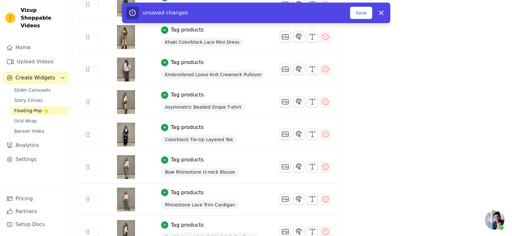
scroll to position [448, 0]
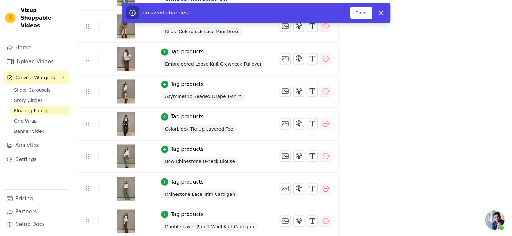
click at [221, 164] on span "Bow Rhinestone U-neck Blouse" at bounding box center [200, 161] width 78 height 9
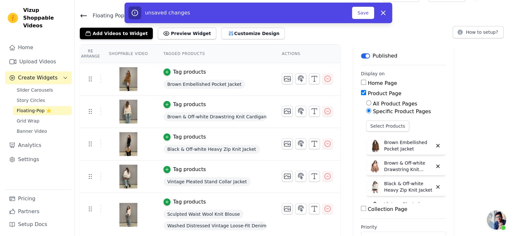
scroll to position [0, 0]
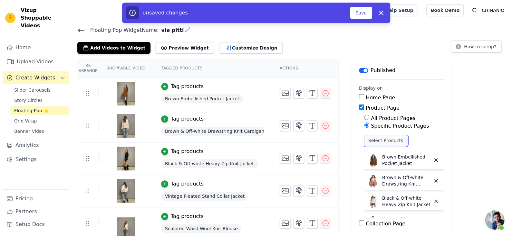
click at [382, 143] on button "Select Products" at bounding box center [385, 140] width 43 height 11
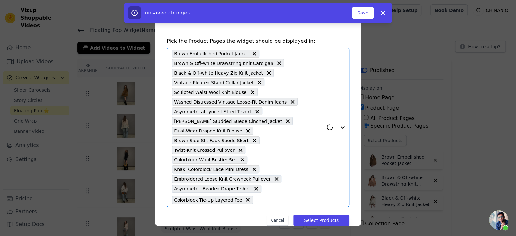
click at [284, 196] on input "text" at bounding box center [289, 200] width 67 height 8
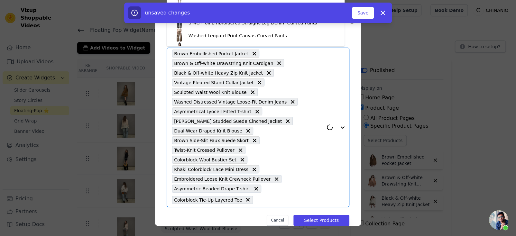
type input "Bow Rhinestone U-neck Blouse"
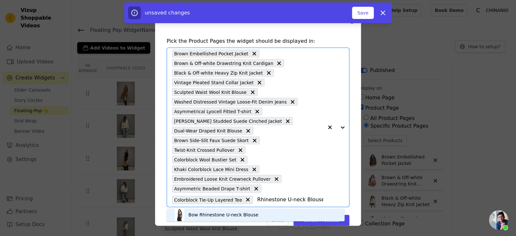
click at [251, 213] on div "Bow Rhinestone U-neck Blouse" at bounding box center [224, 215] width 70 height 6
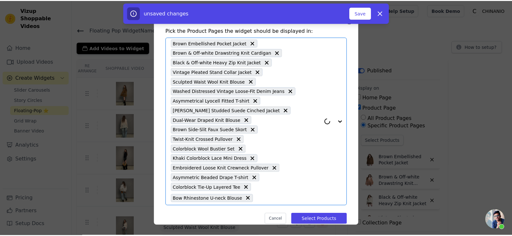
scroll to position [21, 0]
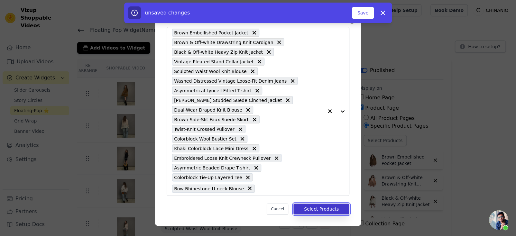
click at [311, 205] on button "Select Products" at bounding box center [322, 209] width 56 height 11
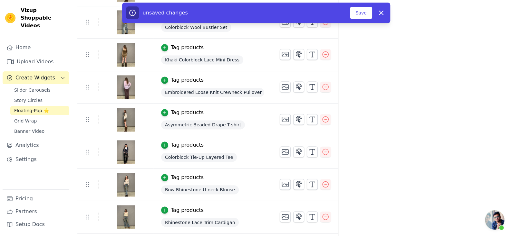
scroll to position [448, 0]
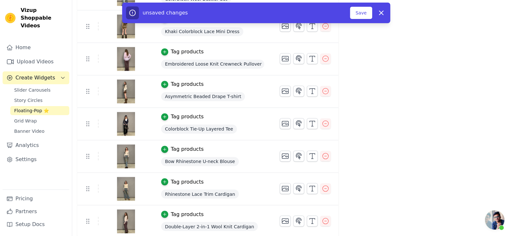
click at [208, 194] on span "Rhinestone Lace Trim Cardigan" at bounding box center [200, 194] width 78 height 9
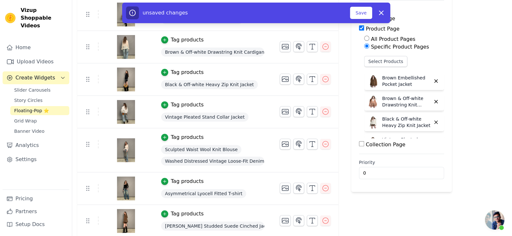
scroll to position [30, 0]
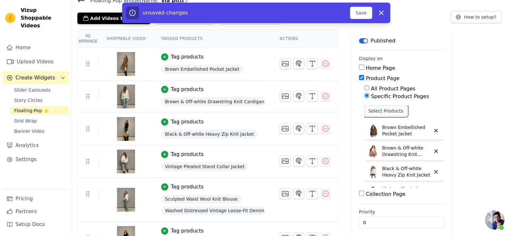
click at [376, 110] on button "Select Products" at bounding box center [385, 111] width 43 height 11
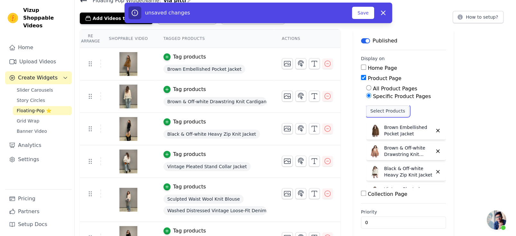
scroll to position [0, 0]
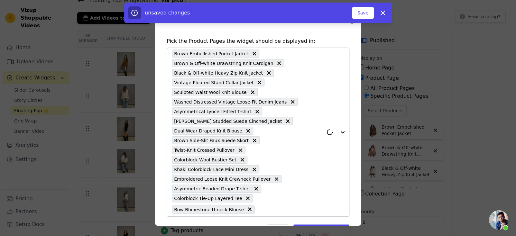
click at [268, 212] on input "text" at bounding box center [290, 210] width 65 height 8
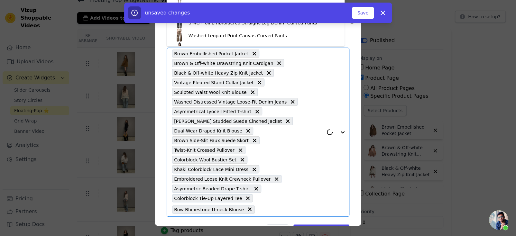
type input "Rhinestone Lace Trim Cardigan"
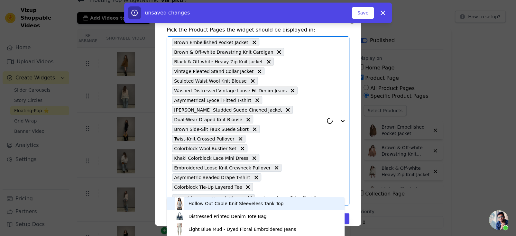
scroll to position [21, 0]
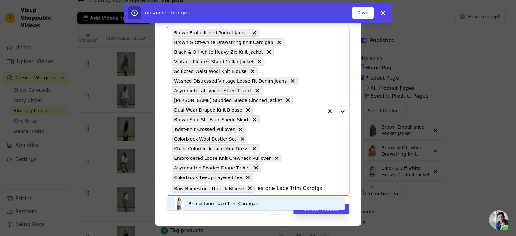
click at [267, 200] on div "Rhinestone Lace Trim Cardigan" at bounding box center [255, 203] width 165 height 13
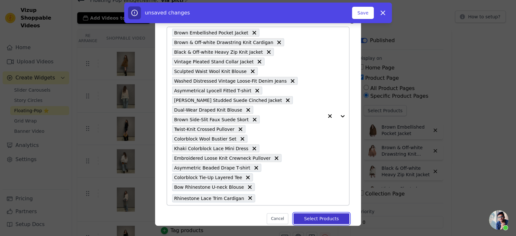
click at [302, 215] on button "Select Products" at bounding box center [322, 218] width 56 height 11
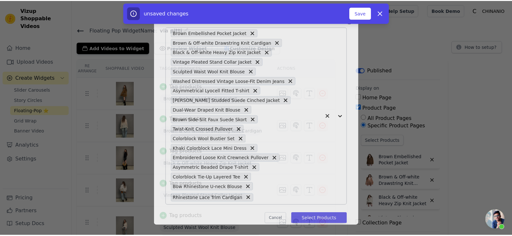
scroll to position [30, 0]
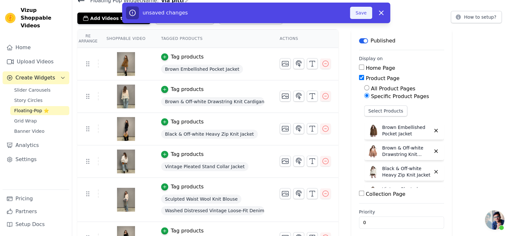
click at [361, 16] on button "Save" at bounding box center [361, 13] width 22 height 12
click at [357, 16] on button "Save" at bounding box center [361, 13] width 22 height 12
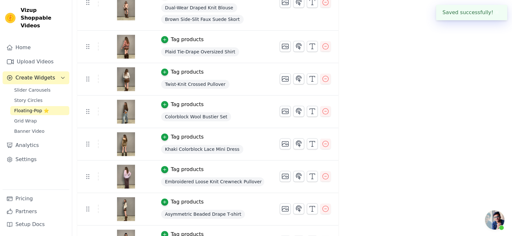
scroll to position [448, 0]
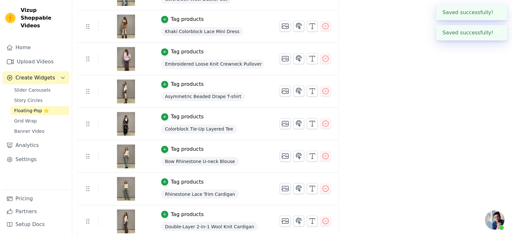
click at [219, 222] on span "Double-Layer 2-in-1 Wool Knit Cardigan" at bounding box center [209, 226] width 97 height 9
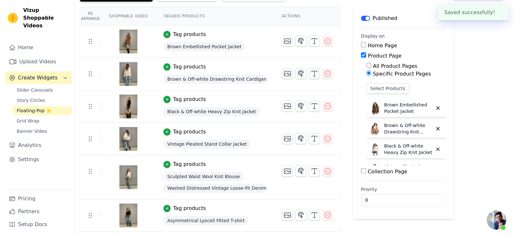
scroll to position [0, 0]
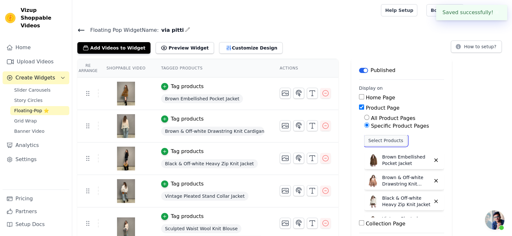
click at [389, 143] on button "Select Products" at bounding box center [385, 140] width 43 height 11
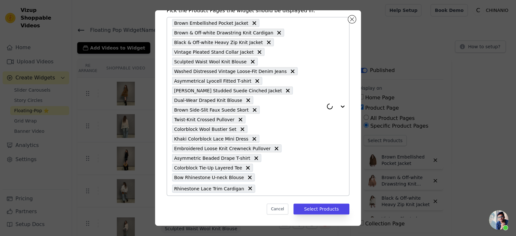
click at [260, 190] on input "text" at bounding box center [291, 189] width 65 height 8
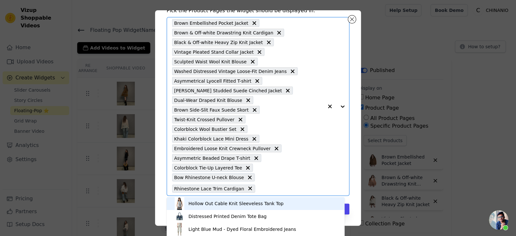
type input "Double-Layer 2-in-1 Wool Knit Cardigan"
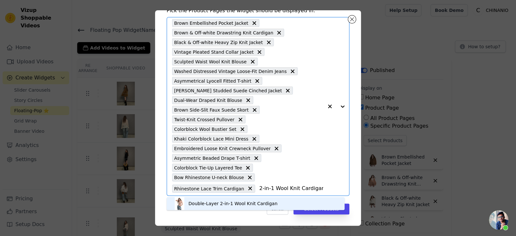
click at [264, 206] on div "Double-Layer 2-in-1 Wool Knit Cardigan" at bounding box center [233, 204] width 89 height 6
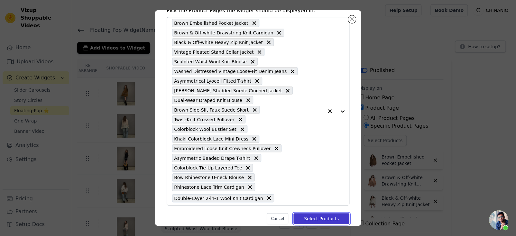
click at [320, 218] on button "Select Products" at bounding box center [322, 218] width 56 height 11
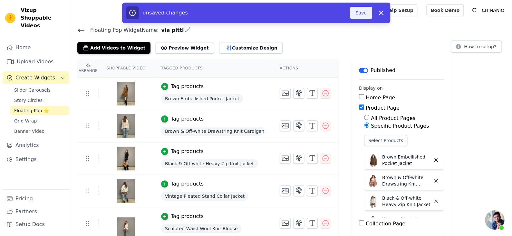
click at [354, 13] on button "Save" at bounding box center [361, 13] width 22 height 12
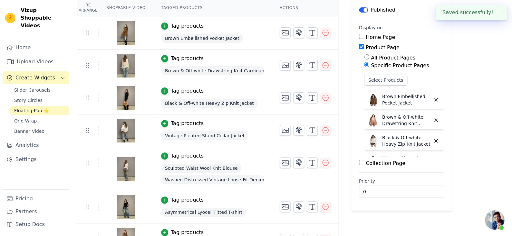
scroll to position [32, 0]
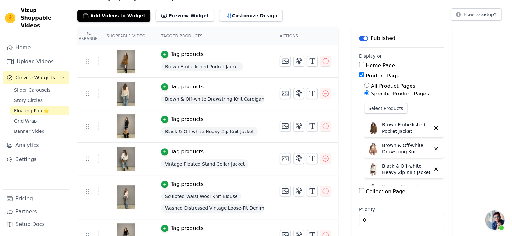
click at [33, 108] on span "Floating-Pop ⭐" at bounding box center [31, 111] width 35 height 6
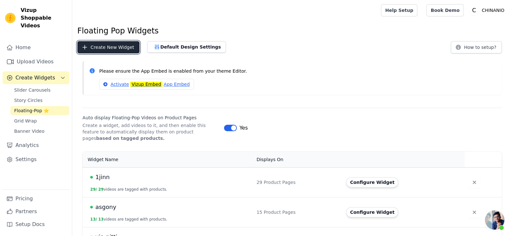
click at [110, 41] on button "Create New Widget" at bounding box center [108, 47] width 62 height 12
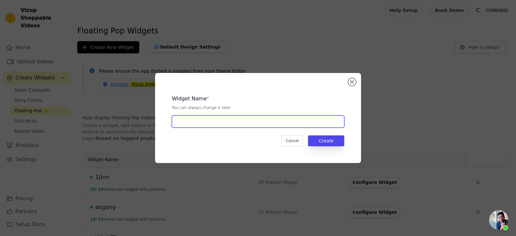
click at [198, 122] on input "text" at bounding box center [258, 122] width 173 height 12
type input "somesowe"
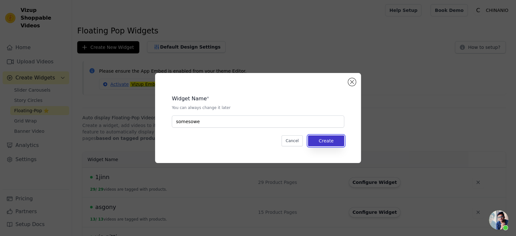
click at [330, 142] on button "Create" at bounding box center [326, 141] width 36 height 11
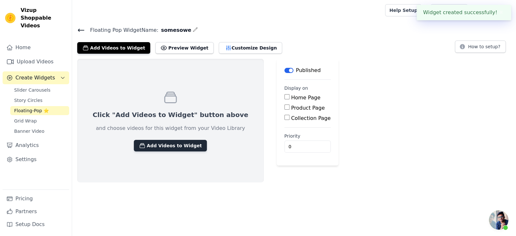
click at [175, 149] on button "Add Videos to Widget" at bounding box center [170, 146] width 73 height 12
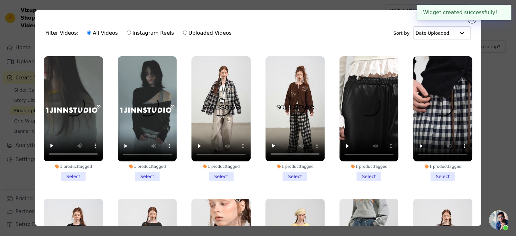
scroll to position [289, 0]
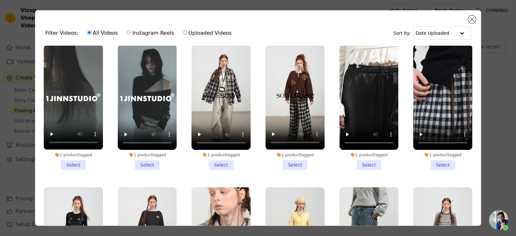
click at [220, 158] on li "1 product tagged Select" at bounding box center [221, 107] width 59 height 125
click at [0, 0] on input "1 product tagged Select" at bounding box center [0, 0] width 0 height 0
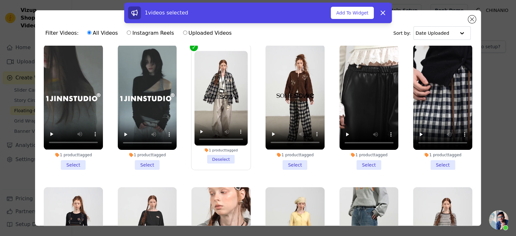
click at [280, 159] on li "1 product tagged Select" at bounding box center [295, 107] width 59 height 125
click at [0, 0] on input "1 product tagged Select" at bounding box center [0, 0] width 0 height 0
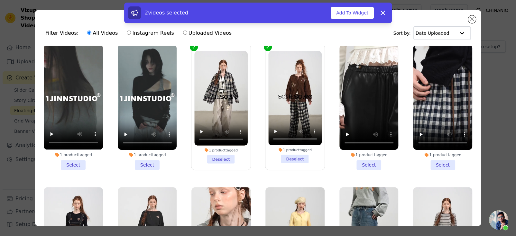
click at [357, 159] on li "1 product tagged Select" at bounding box center [369, 107] width 59 height 125
click at [0, 0] on input "1 product tagged Select" at bounding box center [0, 0] width 0 height 0
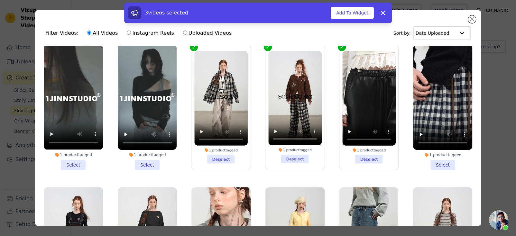
click at [432, 159] on li "1 product tagged Select" at bounding box center [442, 107] width 59 height 125
click at [0, 0] on input "1 product tagged Select" at bounding box center [0, 0] width 0 height 0
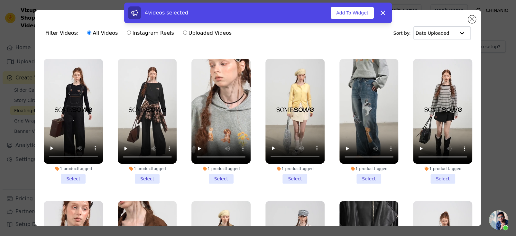
scroll to position [418, 0]
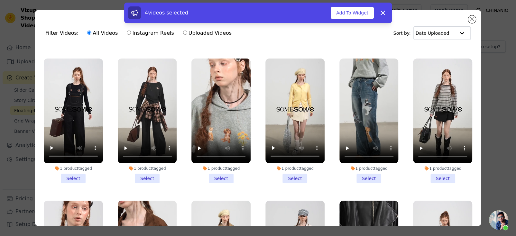
click at [80, 166] on li "1 product tagged Select" at bounding box center [73, 121] width 59 height 125
click at [0, 0] on input "1 product tagged Select" at bounding box center [0, 0] width 0 height 0
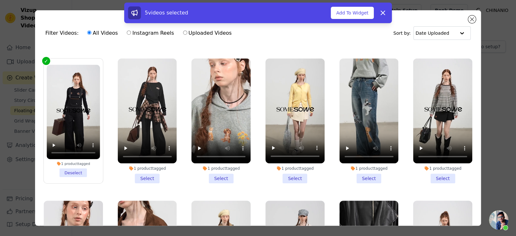
click at [142, 168] on li "1 product tagged Select" at bounding box center [147, 121] width 59 height 125
click at [0, 0] on input "1 product tagged Select" at bounding box center [0, 0] width 0 height 0
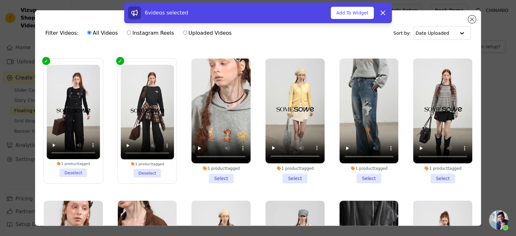
click at [212, 168] on li "1 product tagged Select" at bounding box center [221, 121] width 59 height 125
click at [0, 0] on input "1 product tagged Select" at bounding box center [0, 0] width 0 height 0
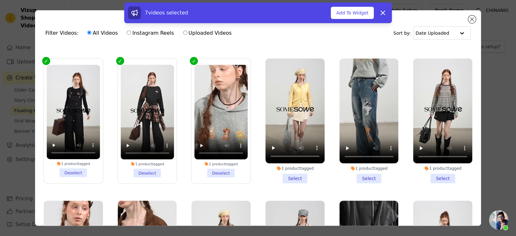
click at [282, 167] on li "1 product tagged Select" at bounding box center [295, 121] width 59 height 125
click at [0, 0] on input "1 product tagged Select" at bounding box center [0, 0] width 0 height 0
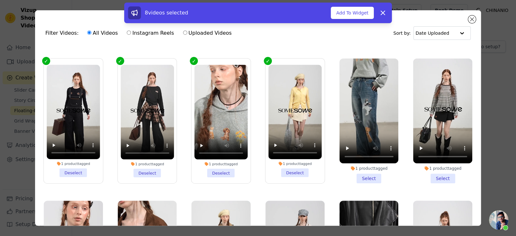
drag, startPoint x: 353, startPoint y: 167, endPoint x: 390, endPoint y: 167, distance: 37.7
click at [353, 167] on li "1 product tagged Select" at bounding box center [369, 121] width 59 height 125
click at [0, 0] on input "1 product tagged Select" at bounding box center [0, 0] width 0 height 0
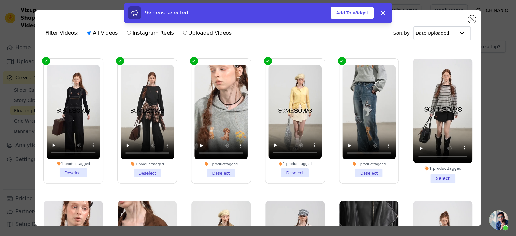
click at [434, 167] on li "1 product tagged Select" at bounding box center [442, 121] width 59 height 125
click at [0, 0] on input "1 product tagged Select" at bounding box center [0, 0] width 0 height 0
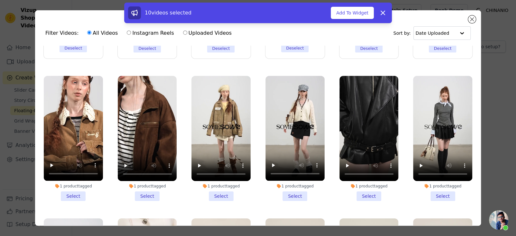
scroll to position [547, 0]
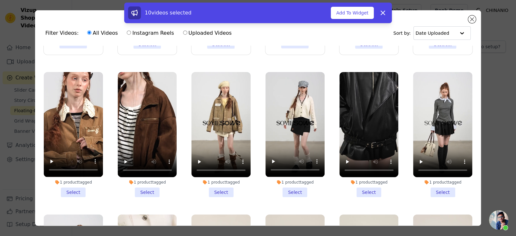
click at [73, 178] on li "1 product tagged Select" at bounding box center [73, 134] width 59 height 125
click at [0, 0] on input "1 product tagged Select" at bounding box center [0, 0] width 0 height 0
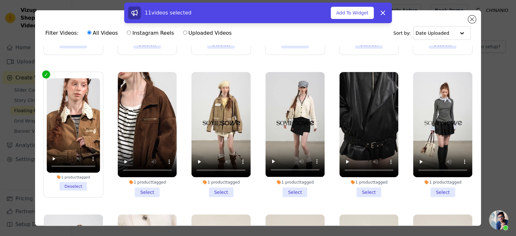
click at [128, 181] on li "1 product tagged Select" at bounding box center [147, 134] width 59 height 125
click at [0, 0] on input "1 product tagged Select" at bounding box center [0, 0] width 0 height 0
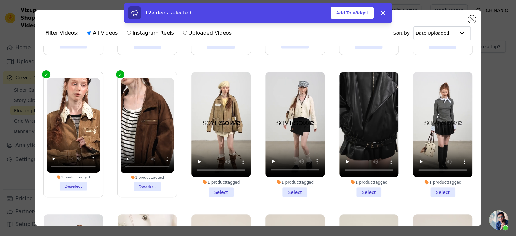
click at [229, 178] on li "1 product tagged Select" at bounding box center [221, 134] width 59 height 125
click at [0, 0] on input "1 product tagged Select" at bounding box center [0, 0] width 0 height 0
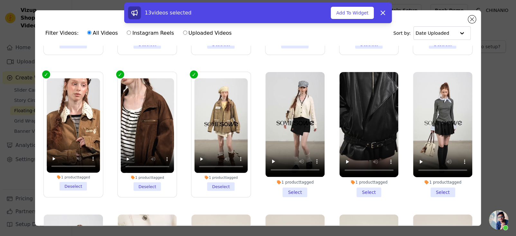
click at [301, 177] on li "1 product tagged Select" at bounding box center [295, 134] width 59 height 125
click at [0, 0] on input "1 product tagged Select" at bounding box center [0, 0] width 0 height 0
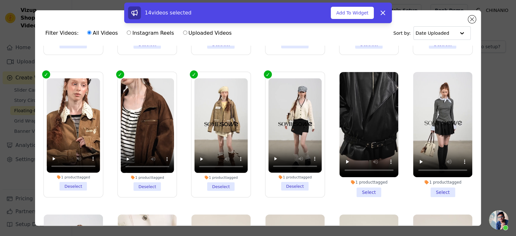
click at [374, 177] on li "1 product tagged Select" at bounding box center [369, 134] width 59 height 125
click at [0, 0] on input "1 product tagged Select" at bounding box center [0, 0] width 0 height 0
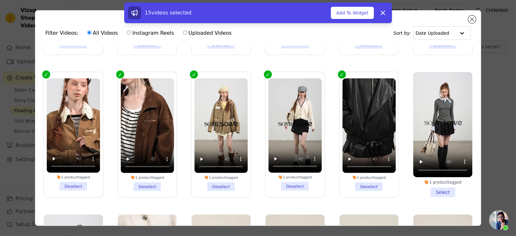
click at [430, 178] on li "1 product tagged Select" at bounding box center [442, 134] width 59 height 125
click at [0, 0] on input "1 product tagged Select" at bounding box center [0, 0] width 0 height 0
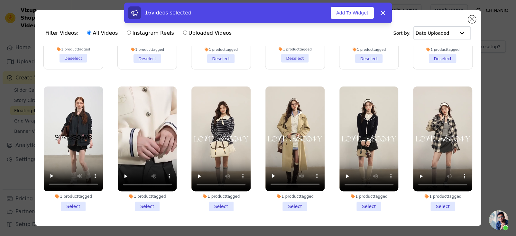
scroll to position [676, 0]
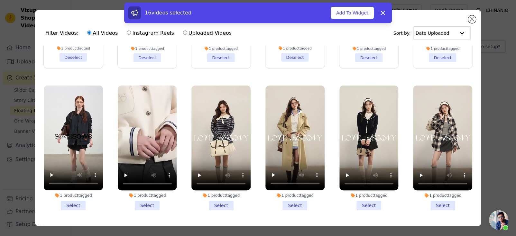
click at [79, 188] on li "1 product tagged Select" at bounding box center [73, 148] width 59 height 125
click at [0, 0] on input "1 product tagged Select" at bounding box center [0, 0] width 0 height 0
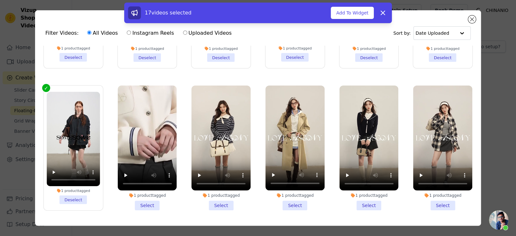
click at [150, 191] on li "1 product tagged Select" at bounding box center [147, 148] width 59 height 125
click at [0, 0] on input "1 product tagged Select" at bounding box center [0, 0] width 0 height 0
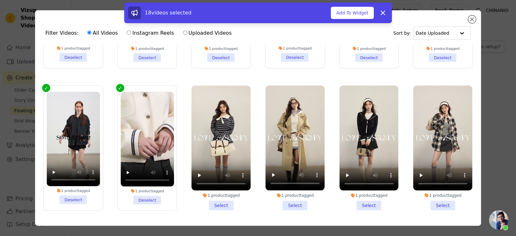
click at [214, 192] on li "1 product tagged Select" at bounding box center [221, 148] width 59 height 125
click at [0, 0] on input "1 product tagged Select" at bounding box center [0, 0] width 0 height 0
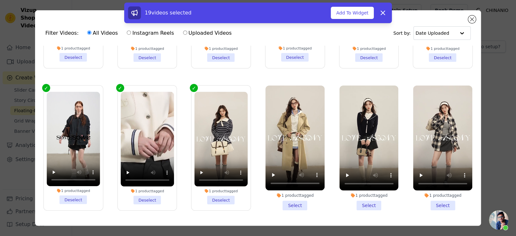
click at [227, 191] on label "1 product tagged Deselect" at bounding box center [221, 148] width 60 height 126
click at [0, 0] on input "1 product tagged Deselect" at bounding box center [0, 0] width 0 height 0
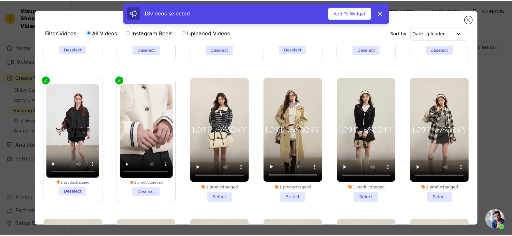
scroll to position [708, 0]
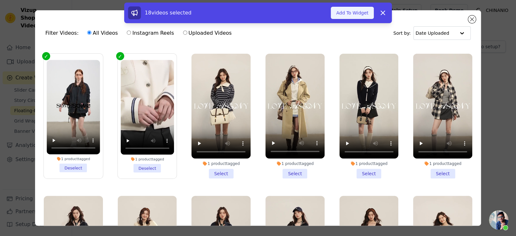
click at [348, 14] on button "Add To Widget" at bounding box center [352, 13] width 43 height 12
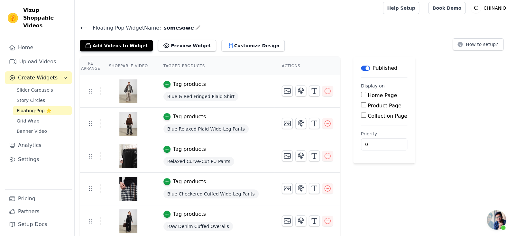
scroll to position [0, 0]
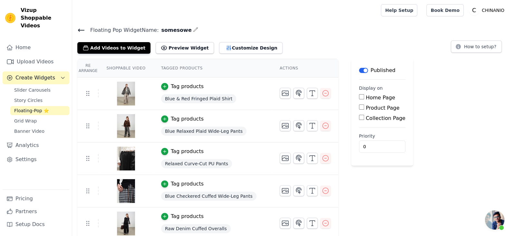
click at [377, 109] on label "Product Page" at bounding box center [382, 108] width 34 height 6
click at [364, 109] on input "Product Page" at bounding box center [361, 107] width 5 height 5
checkbox input "true"
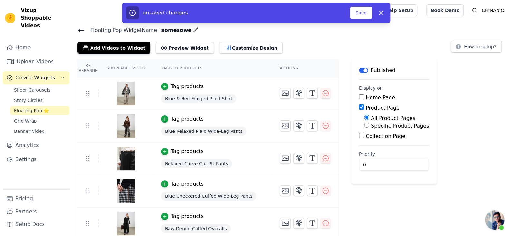
click at [380, 129] on div "Specific Product Pages" at bounding box center [396, 126] width 65 height 8
click at [380, 127] on label "Specific Product Pages" at bounding box center [400, 126] width 58 height 6
click at [369, 127] on input "Specific Product Pages" at bounding box center [366, 125] width 5 height 5
radio input "true"
click at [365, 142] on button "Select Products" at bounding box center [385, 140] width 43 height 11
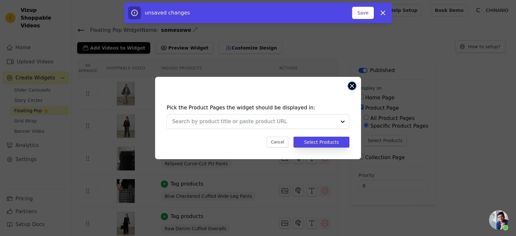
click at [352, 85] on button "Close modal" at bounding box center [352, 86] width 8 height 8
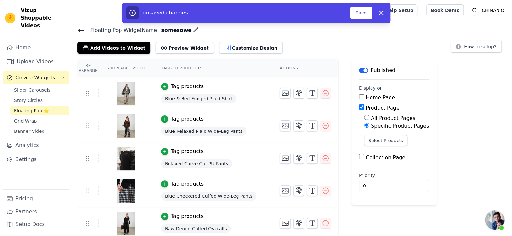
click at [197, 96] on span "Blue & Red Fringed Plaid Shirt" at bounding box center [198, 98] width 75 height 9
click at [377, 142] on button "Select Products" at bounding box center [385, 140] width 43 height 11
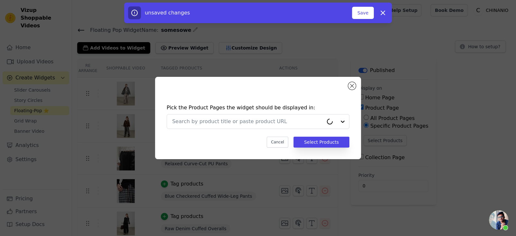
click at [256, 108] on h4 "Pick the Product Pages the widget should be displayed in:" at bounding box center [258, 108] width 183 height 8
click at [260, 116] on div at bounding box center [254, 122] width 164 height 14
type input "Blue & Red Fringed Plaid Shirt"
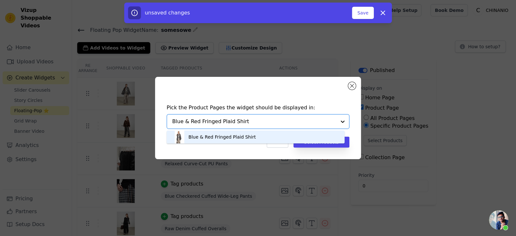
click at [274, 133] on div "Blue & Red Fringed Plaid Shirt" at bounding box center [255, 137] width 165 height 13
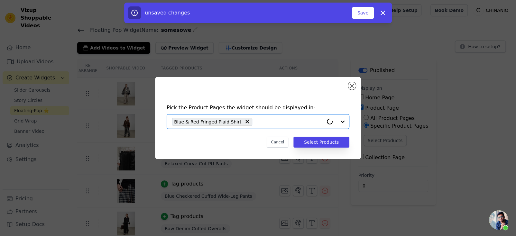
click at [327, 147] on div "Cancel Select Products" at bounding box center [258, 142] width 183 height 11
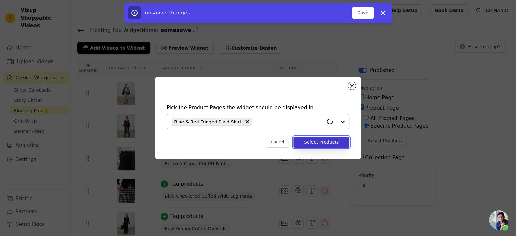
click at [304, 141] on button "Select Products" at bounding box center [322, 142] width 56 height 11
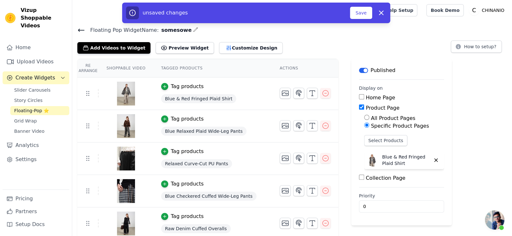
click at [213, 128] on span "Blue Relaxed Plaid Wide-Leg Pants" at bounding box center [203, 131] width 85 height 9
click at [384, 141] on button "Select Products" at bounding box center [385, 140] width 43 height 11
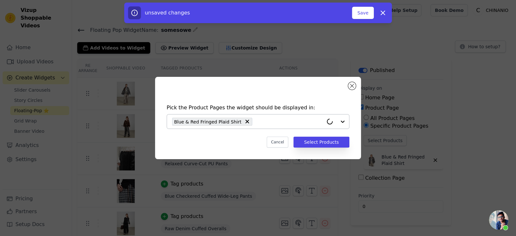
click at [256, 122] on input "text" at bounding box center [290, 122] width 68 height 8
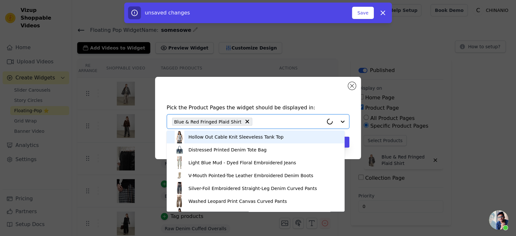
type input "Blue Relaxed Plaid Wide-Leg Pants"
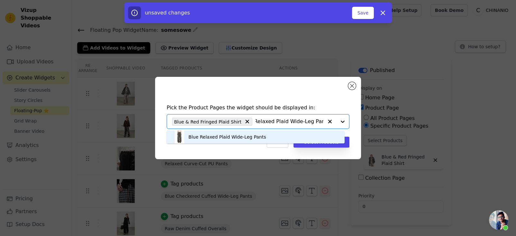
click at [256, 136] on div "Blue Relaxed Plaid Wide-Leg Pants" at bounding box center [228, 137] width 78 height 6
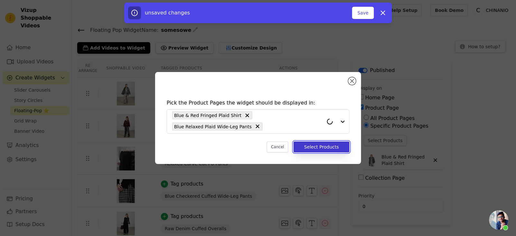
click at [312, 146] on button "Select Products" at bounding box center [322, 147] width 56 height 11
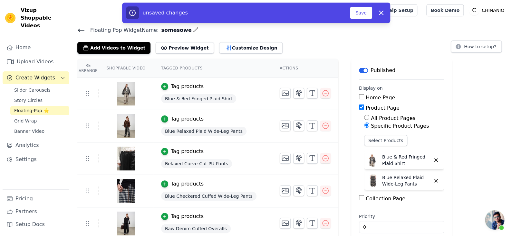
click at [200, 161] on span "Relaxed Curve-Cut PU Pants" at bounding box center [196, 163] width 71 height 9
click at [379, 142] on button "Select Products" at bounding box center [385, 140] width 43 height 11
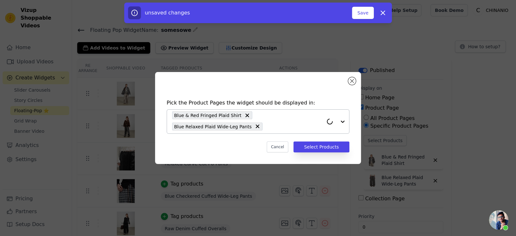
click at [276, 130] on div "Blue & Red Fringed Plaid Shirt Blue Relaxed Plaid Wide-Leg Pants" at bounding box center [247, 122] width 151 height 24
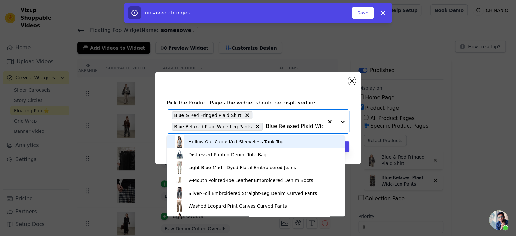
scroll to position [0, 24]
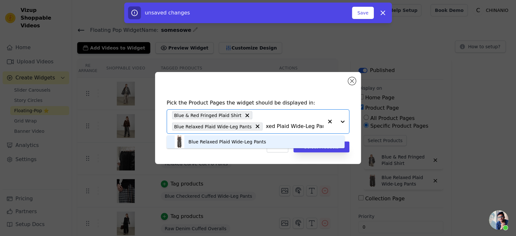
click at [268, 141] on div "Blue Relaxed Plaid Wide-Leg Pants" at bounding box center [255, 142] width 165 height 13
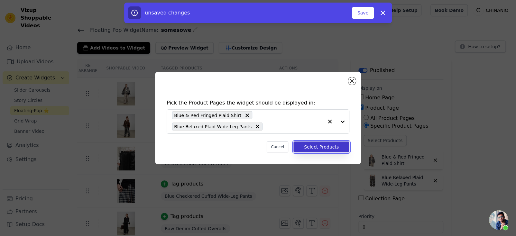
click at [310, 145] on button "Select Products" at bounding box center [322, 147] width 56 height 11
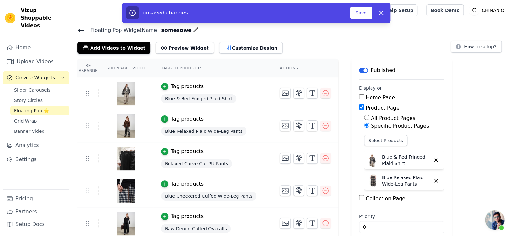
click at [209, 158] on div "Relaxed Curve-Cut PU Pants" at bounding box center [212, 164] width 103 height 12
click at [210, 159] on span "Relaxed Curve-Cut PU Pants" at bounding box center [196, 163] width 71 height 9
click at [382, 143] on button "Select Products" at bounding box center [385, 140] width 43 height 11
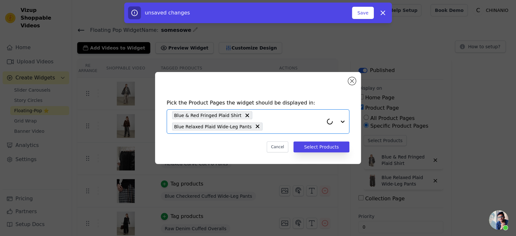
click at [276, 128] on input "text" at bounding box center [295, 127] width 58 height 8
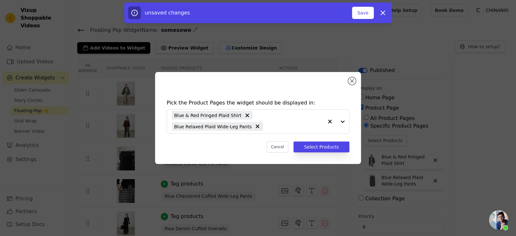
click at [267, 135] on div "Pick the Product Pages the widget should be displayed in: Blue & Red Fringed Pl…" at bounding box center [258, 126] width 196 height 66
click at [277, 130] on input "text" at bounding box center [295, 127] width 58 height 8
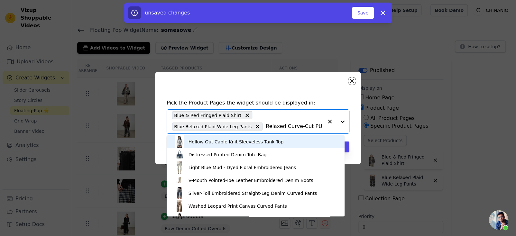
scroll to position [0, 8]
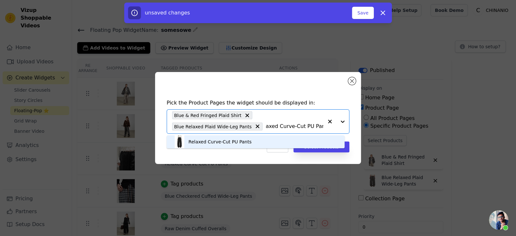
click at [258, 141] on div "Relaxed Curve-Cut PU Pants" at bounding box center [255, 142] width 165 height 13
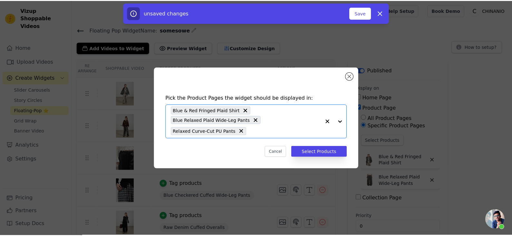
scroll to position [0, 0]
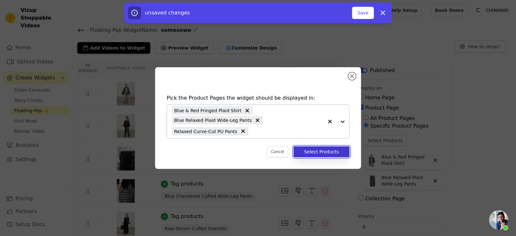
click at [311, 151] on button "Select Products" at bounding box center [322, 152] width 56 height 11
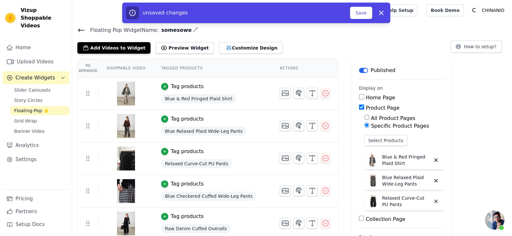
click at [212, 192] on span "Blue Checkered Cuffed Wide-Leg Pants" at bounding box center [208, 196] width 95 height 9
click at [371, 140] on button "Select Products" at bounding box center [385, 140] width 43 height 11
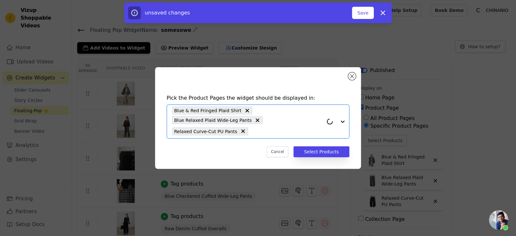
click at [263, 129] on input "text" at bounding box center [287, 132] width 72 height 8
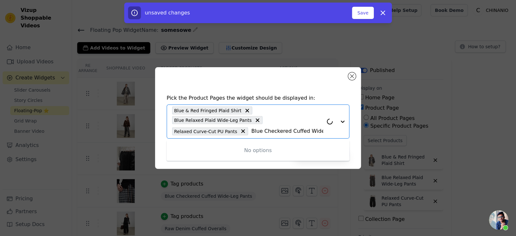
scroll to position [0, 21]
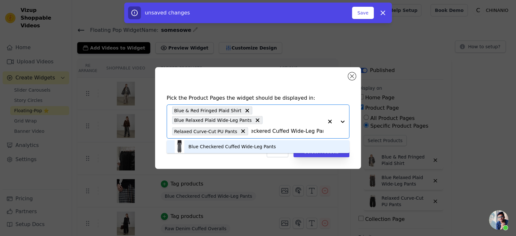
click at [259, 145] on div "Blue Checkered Cuffed Wide-Leg Pants" at bounding box center [233, 147] width 88 height 6
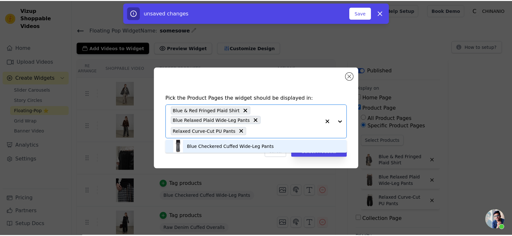
scroll to position [0, 0]
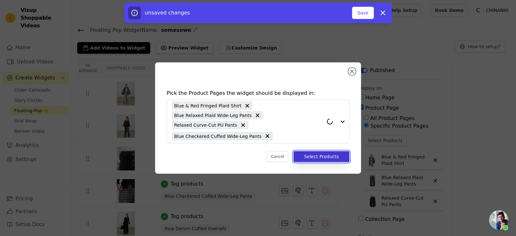
click at [323, 154] on button "Select Products" at bounding box center [322, 156] width 56 height 11
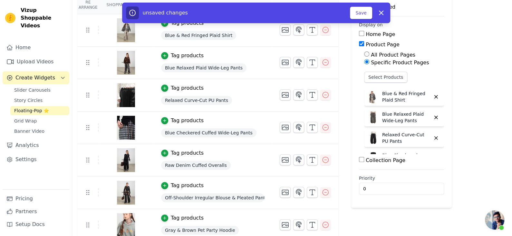
scroll to position [64, 0]
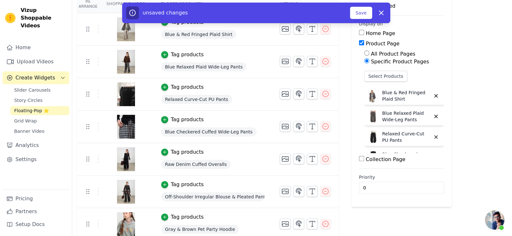
click at [205, 163] on span "Raw Denim Cuffed Overalls" at bounding box center [196, 164] width 70 height 9
click at [387, 77] on button "Select Products" at bounding box center [385, 76] width 43 height 11
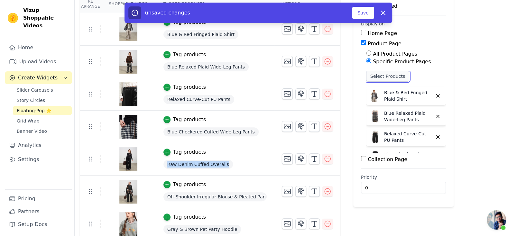
scroll to position [0, 0]
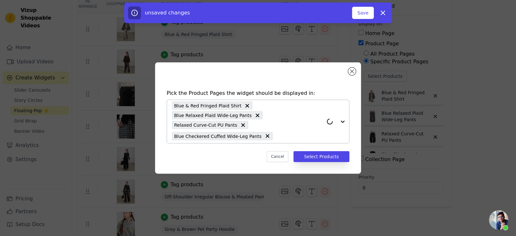
click at [276, 135] on input "text" at bounding box center [300, 136] width 48 height 8
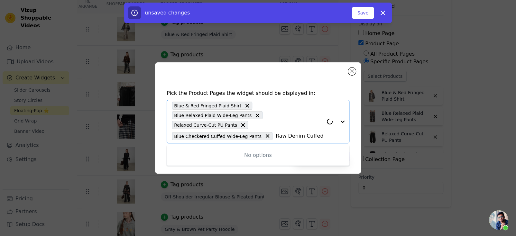
scroll to position [0, 16]
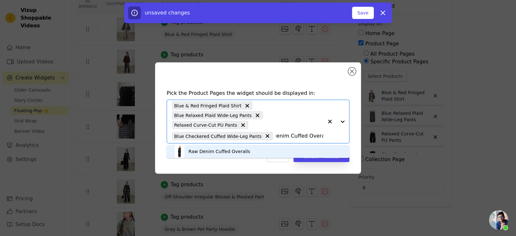
click at [250, 150] on div "Raw Denim Cuffed Overalls" at bounding box center [258, 151] width 170 height 13
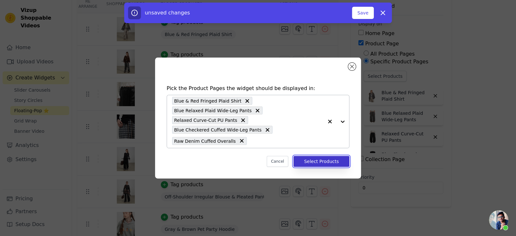
click at [305, 160] on button "Select Products" at bounding box center [322, 161] width 56 height 11
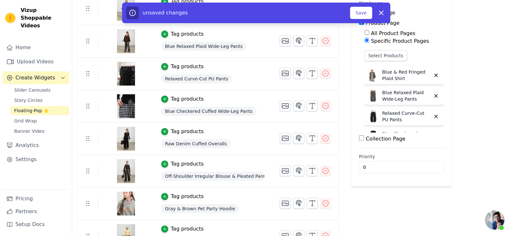
scroll to position [97, 0]
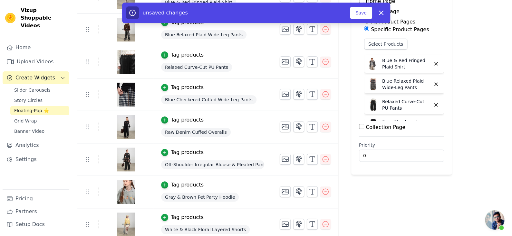
click at [210, 166] on span "Off-Shoulder Irregular Blouse & Pleated Pants Set" at bounding box center [212, 164] width 103 height 9
click at [382, 47] on button "Select Products" at bounding box center [385, 44] width 43 height 11
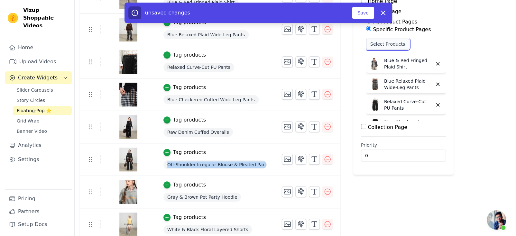
scroll to position [0, 0]
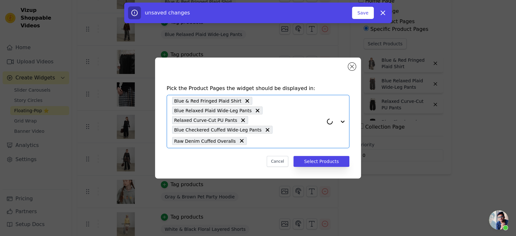
click at [287, 139] on input "text" at bounding box center [286, 141] width 73 height 8
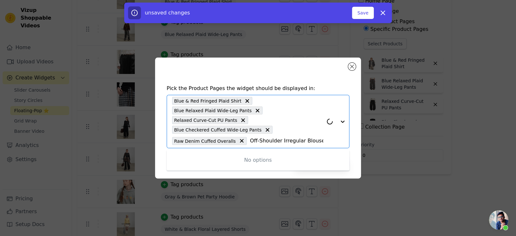
scroll to position [0, 45]
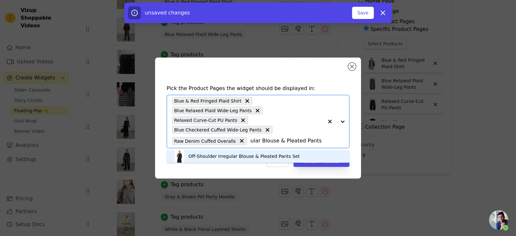
click at [264, 154] on div "Off-Shoulder Irregular Blouse & Pleated Pants Set" at bounding box center [244, 156] width 111 height 6
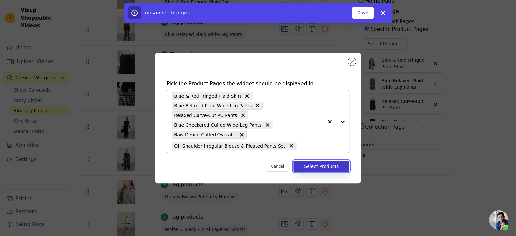
click at [312, 164] on button "Select Products" at bounding box center [322, 166] width 56 height 11
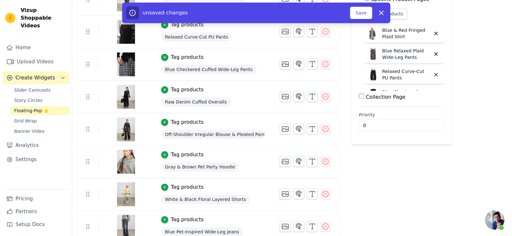
scroll to position [129, 0]
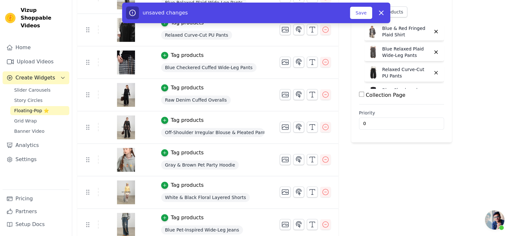
click at [210, 169] on div "Gray & Brown Pet Party Hoodie" at bounding box center [212, 165] width 103 height 12
click at [221, 161] on span "Gray & Brown Pet Party Hoodie" at bounding box center [200, 165] width 78 height 9
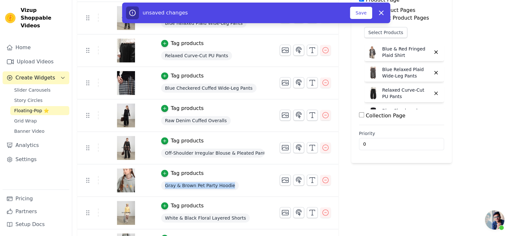
scroll to position [97, 0]
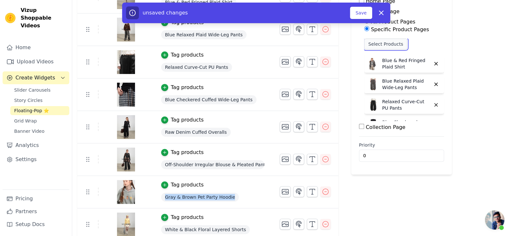
click at [392, 47] on button "Select Products" at bounding box center [385, 44] width 43 height 11
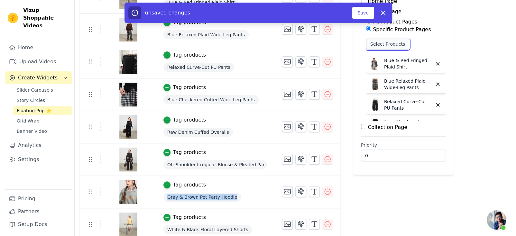
scroll to position [0, 0]
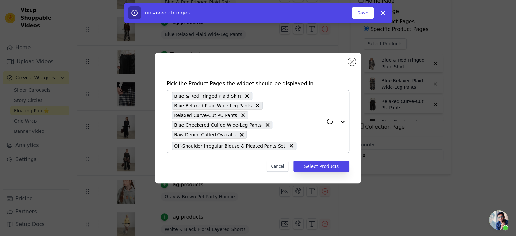
click at [300, 147] on input "text" at bounding box center [312, 146] width 24 height 8
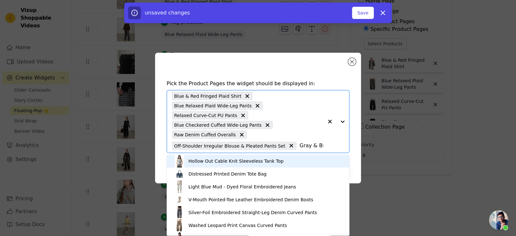
scroll to position [0, 49]
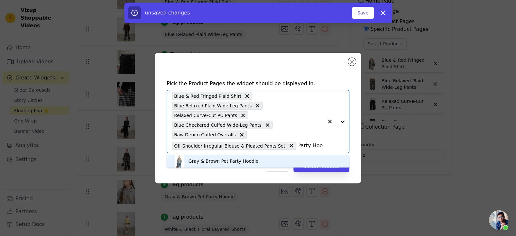
click at [271, 160] on div "Gray & Brown Pet Party Hoodie" at bounding box center [258, 161] width 170 height 13
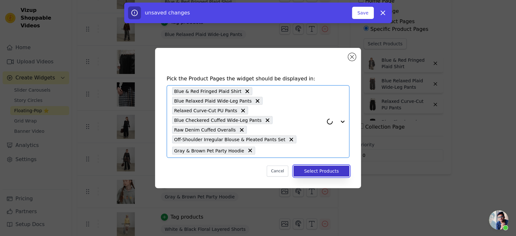
click at [307, 169] on button "Select Products" at bounding box center [322, 171] width 56 height 11
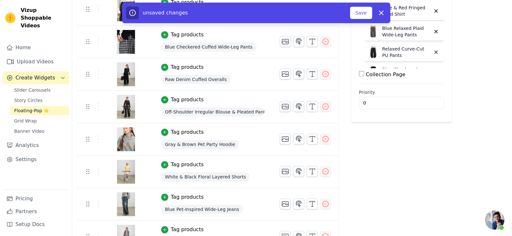
scroll to position [161, 0]
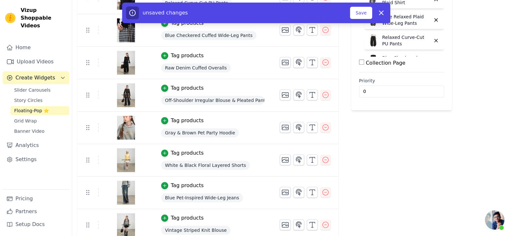
click at [229, 169] on div "White & Black Floral Layered Shorts" at bounding box center [212, 166] width 103 height 12
click at [231, 166] on span "White & Black Floral Layered Shorts" at bounding box center [205, 165] width 89 height 9
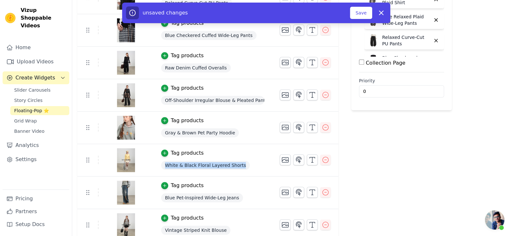
scroll to position [97, 0]
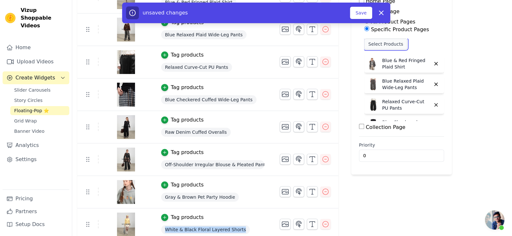
click at [374, 47] on button "Select Products" at bounding box center [385, 44] width 43 height 11
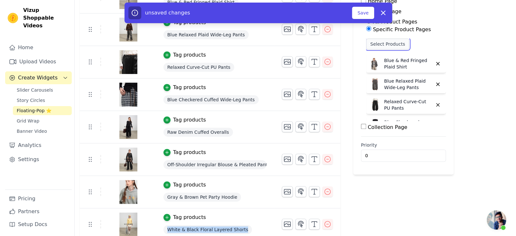
scroll to position [0, 0]
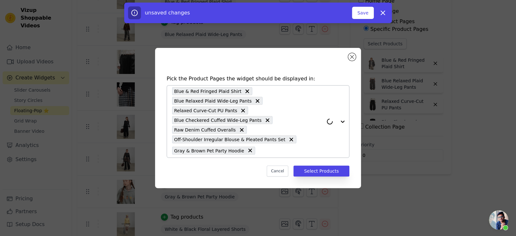
click at [300, 149] on input "text" at bounding box center [291, 151] width 65 height 8
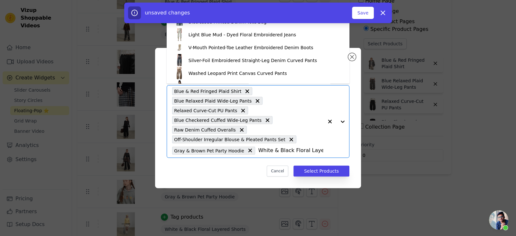
scroll to position [0, 20]
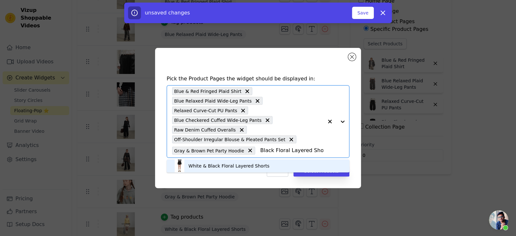
click at [274, 166] on div "White & Black Floral Layered Shorts" at bounding box center [258, 166] width 170 height 13
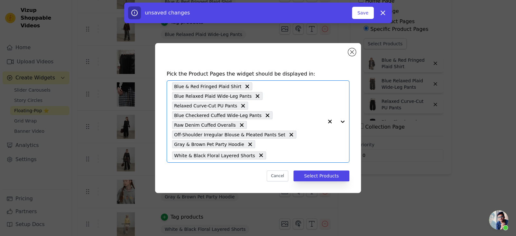
scroll to position [0, 0]
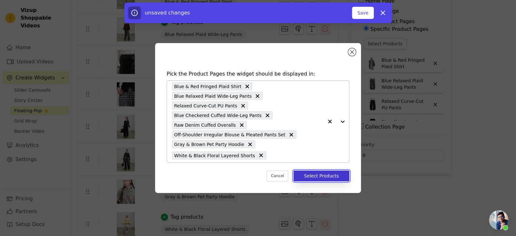
click at [318, 174] on button "Select Products" at bounding box center [322, 176] width 56 height 11
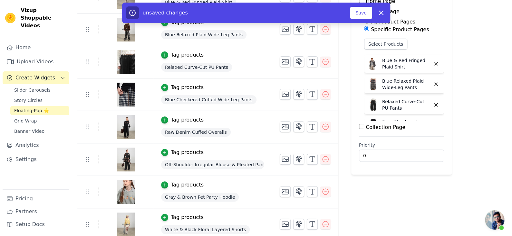
scroll to position [193, 0]
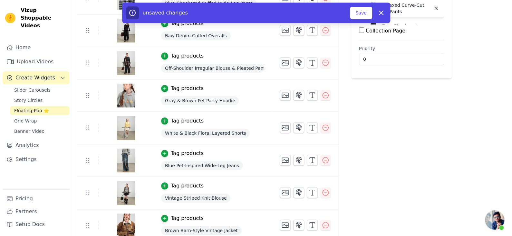
click at [218, 158] on td "Tag products Blue Pet-Inspired Wide-Leg Jeans" at bounding box center [212, 161] width 118 height 33
click at [217, 160] on div "Blue Pet-Inspired Wide-Leg Jeans" at bounding box center [212, 166] width 103 height 12
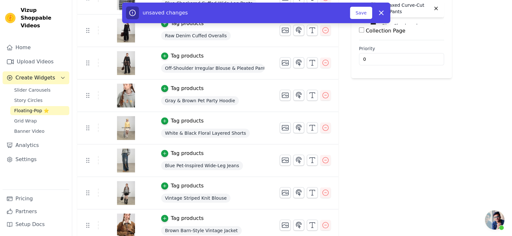
click at [217, 160] on div "Blue Pet-Inspired Wide-Leg Jeans" at bounding box center [212, 166] width 103 height 12
click at [217, 161] on span "Blue Pet-Inspired Wide-Leg Jeans" at bounding box center [202, 165] width 82 height 9
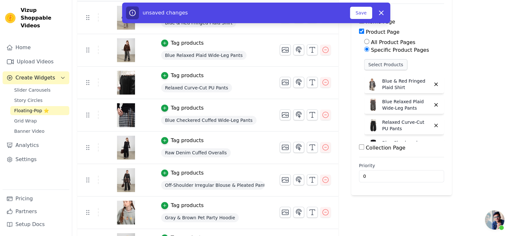
scroll to position [64, 0]
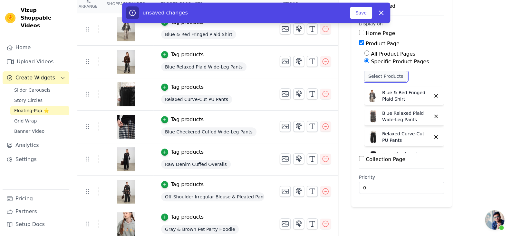
click at [368, 74] on button "Select Products" at bounding box center [385, 76] width 43 height 11
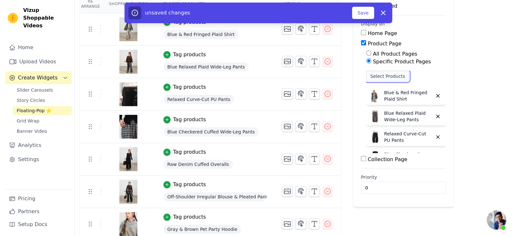
scroll to position [0, 0]
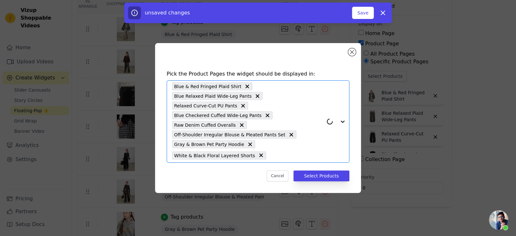
click at [294, 155] on input "text" at bounding box center [297, 156] width 54 height 8
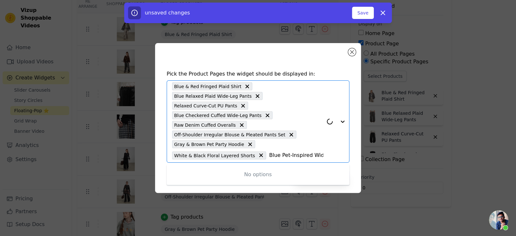
scroll to position [0, 24]
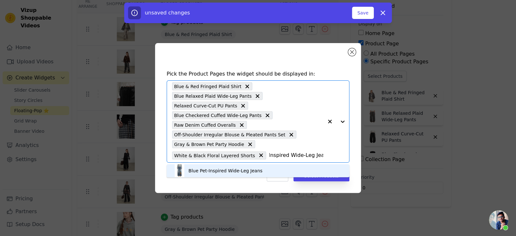
click at [265, 167] on div "Blue Pet-Inspired Wide-Leg Jeans" at bounding box center [258, 171] width 170 height 13
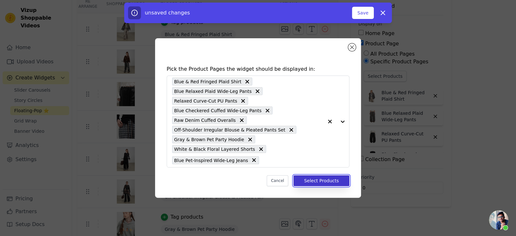
click at [314, 181] on button "Select Products" at bounding box center [322, 180] width 56 height 11
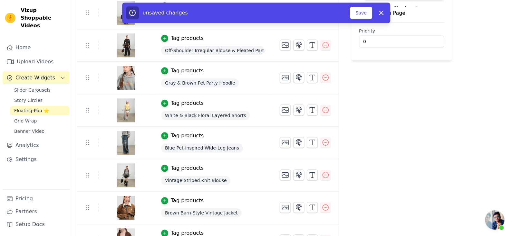
scroll to position [225, 0]
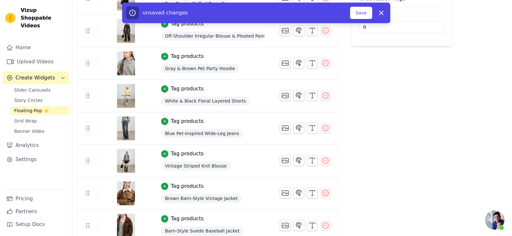
click at [202, 162] on span "Vintage Striped Knit Blouse" at bounding box center [196, 166] width 70 height 9
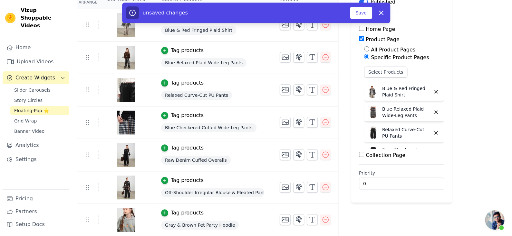
scroll to position [64, 0]
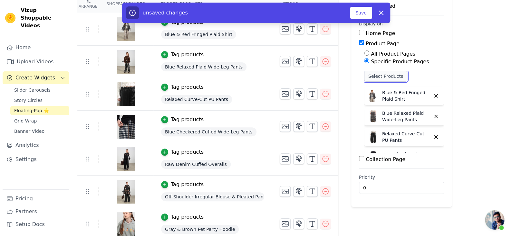
click at [387, 73] on button "Select Products" at bounding box center [385, 76] width 43 height 11
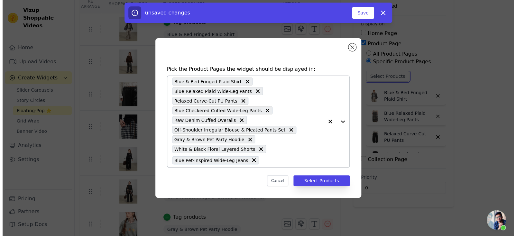
scroll to position [0, 0]
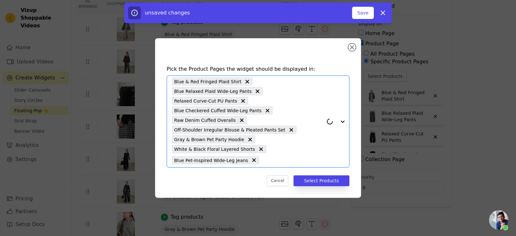
click at [271, 162] on input "text" at bounding box center [292, 160] width 61 height 8
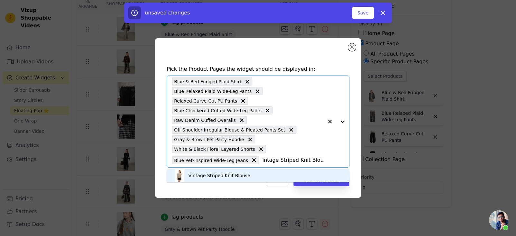
click at [253, 174] on div "Vintage Striped Knit Blouse" at bounding box center [258, 175] width 170 height 13
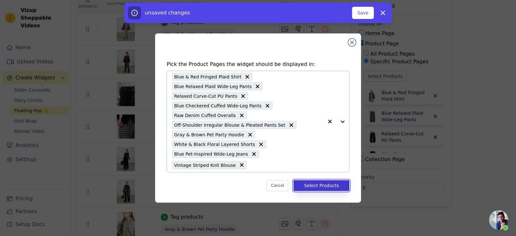
click at [301, 185] on button "Select Products" at bounding box center [322, 185] width 56 height 11
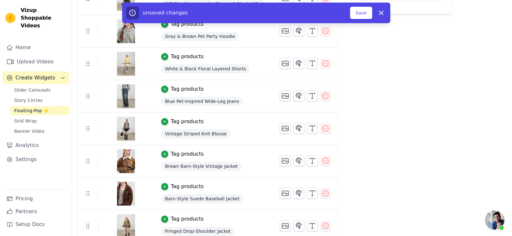
click at [203, 162] on span "Brown Barn-Style Vintage Jacket" at bounding box center [201, 166] width 80 height 9
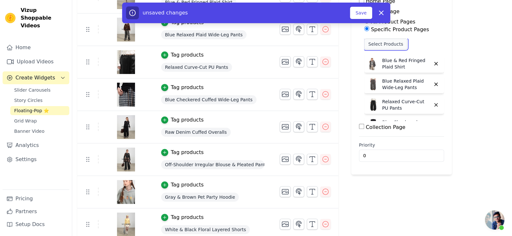
click at [395, 45] on button "Select Products" at bounding box center [385, 44] width 43 height 11
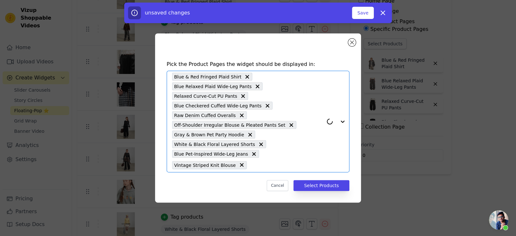
click at [272, 166] on input "text" at bounding box center [286, 165] width 73 height 8
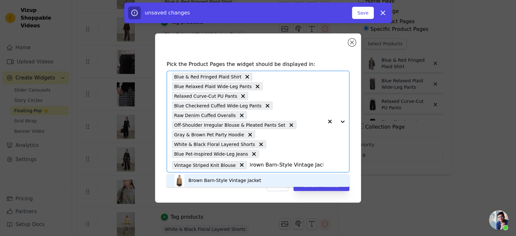
click at [251, 178] on div "Brown Barn-Style Vintage Jacket" at bounding box center [225, 180] width 73 height 6
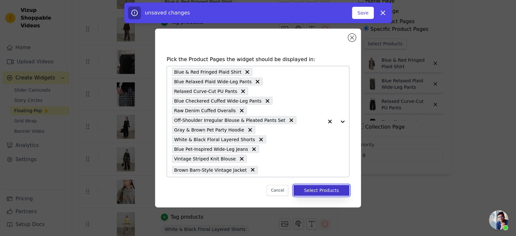
click at [310, 187] on button "Select Products" at bounding box center [322, 190] width 56 height 11
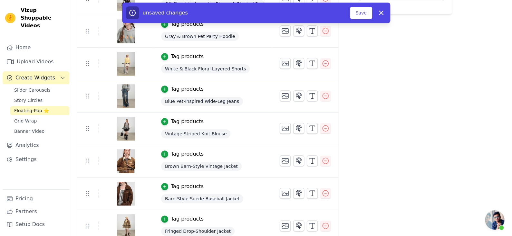
click at [218, 194] on span "Barn-Style Suede Baseball Jacket" at bounding box center [202, 198] width 82 height 9
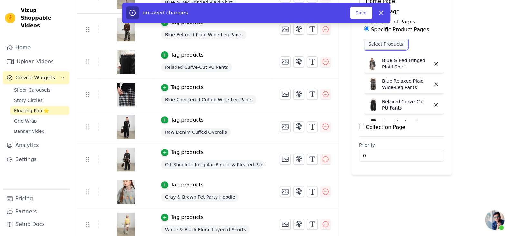
click at [384, 47] on button "Select Products" at bounding box center [385, 44] width 43 height 11
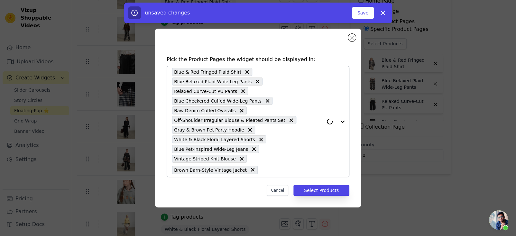
click at [272, 172] on input "text" at bounding box center [292, 170] width 62 height 8
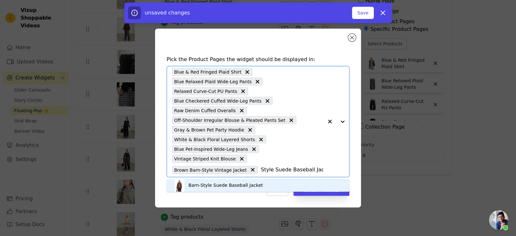
click at [258, 185] on div "Barn-Style Suede Baseball Jacket" at bounding box center [226, 185] width 74 height 6
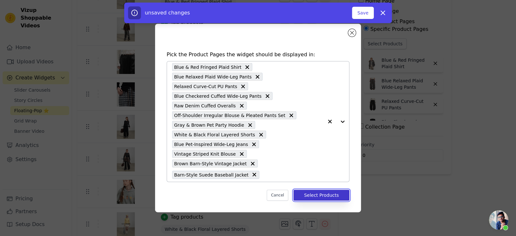
click at [320, 194] on button "Select Products" at bounding box center [322, 195] width 56 height 11
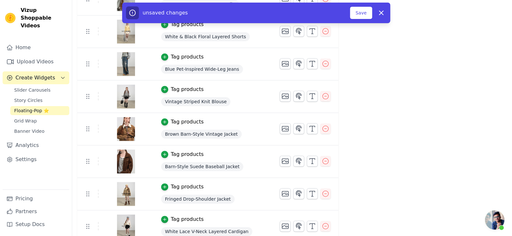
click at [221, 197] on span "Fringed Drop-Shoulder Jacket" at bounding box center [197, 199] width 73 height 9
click at [222, 197] on span "Fringed Drop-Shoulder Jacket" at bounding box center [197, 199] width 73 height 9
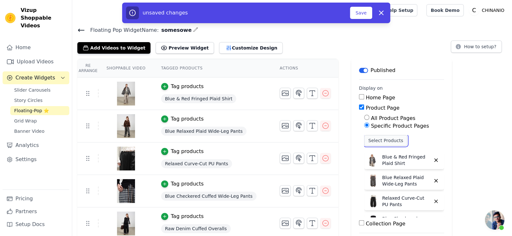
click at [377, 139] on button "Select Products" at bounding box center [385, 140] width 43 height 11
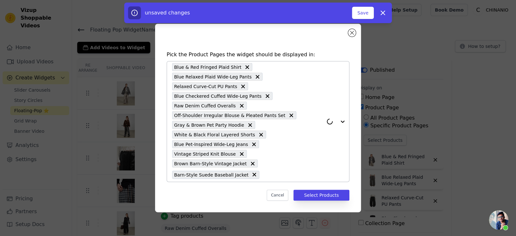
click at [263, 173] on input "text" at bounding box center [293, 175] width 61 height 8
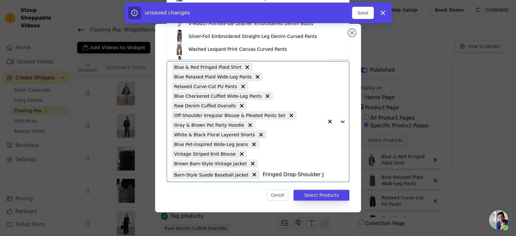
scroll to position [0, 8]
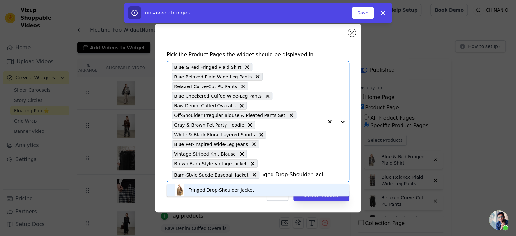
click at [260, 189] on div "Fringed Drop-Shoulder Jacket" at bounding box center [258, 190] width 170 height 13
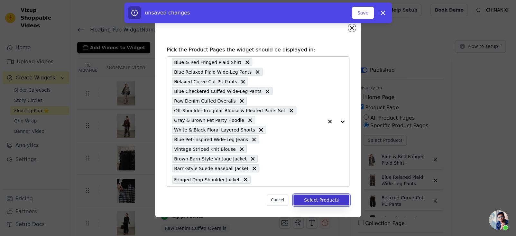
click at [311, 202] on button "Select Products" at bounding box center [322, 200] width 56 height 11
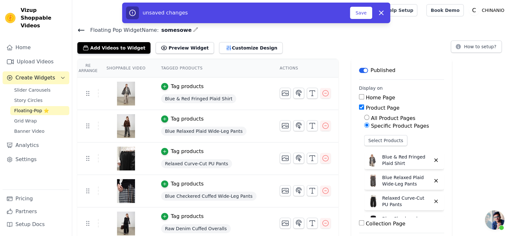
click at [364, 20] on div "unsaved changes Save Dismiss" at bounding box center [256, 13] width 268 height 21
click at [364, 16] on button "Save" at bounding box center [361, 13] width 22 height 12
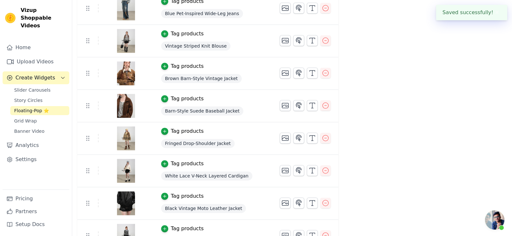
scroll to position [355, 0]
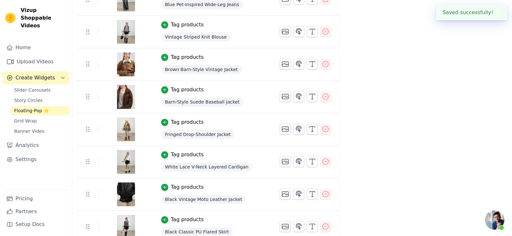
click at [221, 164] on span "White Lace V-Neck Layered Cardigan" at bounding box center [206, 167] width 91 height 9
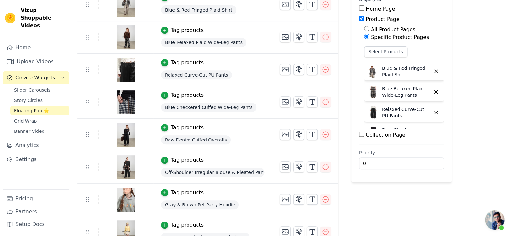
scroll to position [33, 0]
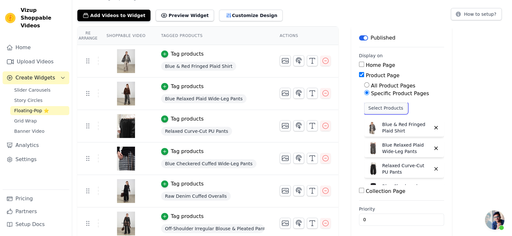
click at [380, 111] on button "Select Products" at bounding box center [385, 108] width 43 height 11
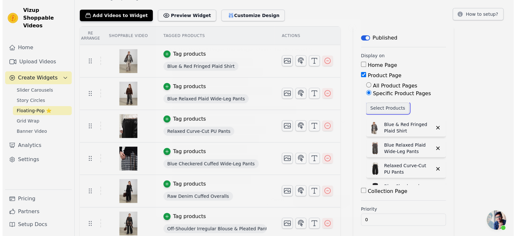
scroll to position [0, 0]
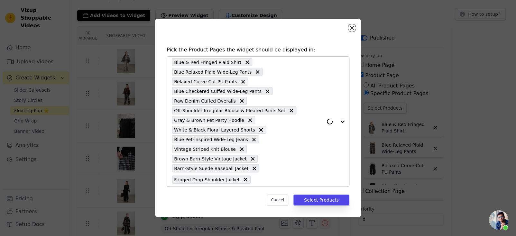
click at [276, 179] on input "text" at bounding box center [289, 180] width 70 height 8
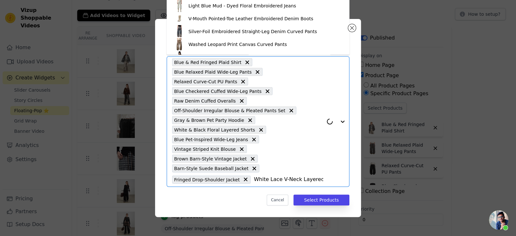
scroll to position [0, 20]
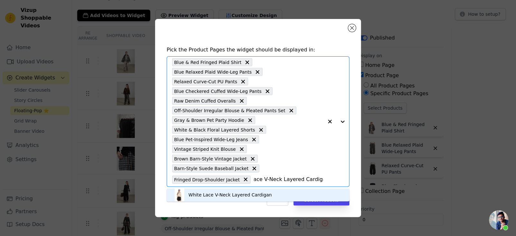
click at [243, 195] on div "White Lace V-Neck Layered Cardigan" at bounding box center [230, 195] width 83 height 6
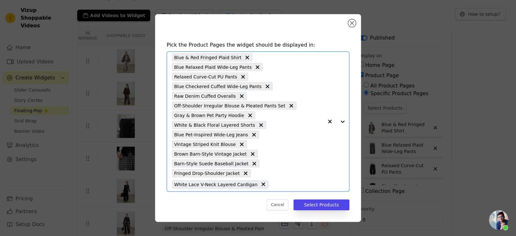
scroll to position [0, 0]
click at [314, 202] on button "Select Products" at bounding box center [322, 205] width 56 height 11
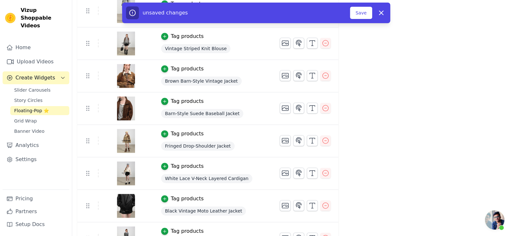
scroll to position [355, 0]
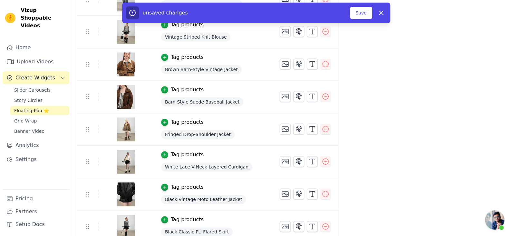
click at [207, 195] on span "Black Vintage Moto Leather Jacket" at bounding box center [203, 199] width 85 height 9
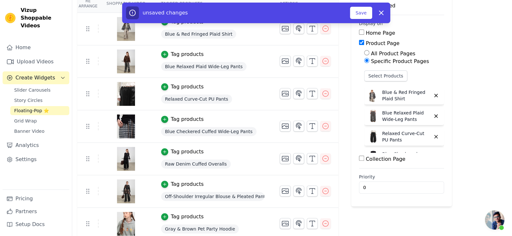
scroll to position [39, 0]
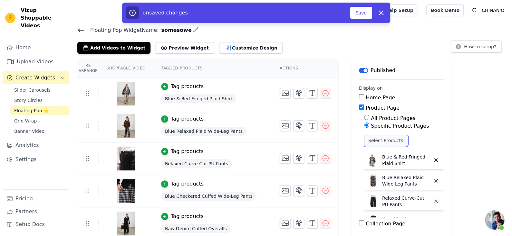
click at [377, 138] on button "Select Products" at bounding box center [385, 140] width 43 height 11
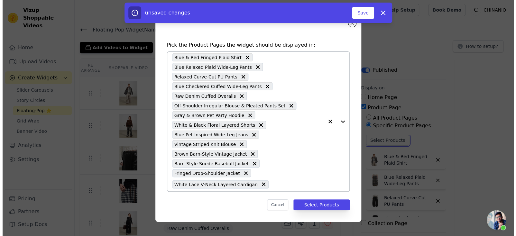
scroll to position [0, 0]
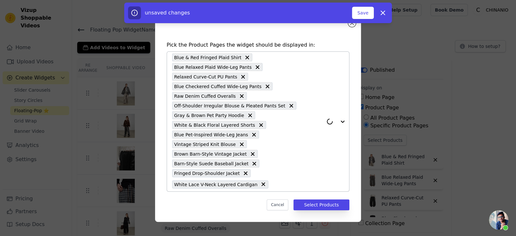
click at [272, 185] on input "text" at bounding box center [298, 185] width 52 height 8
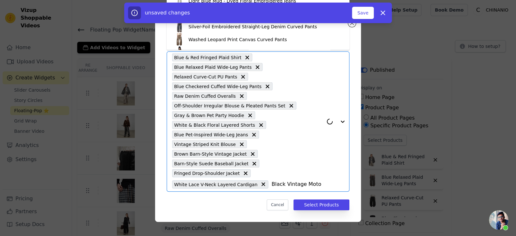
scroll to position [0, 29]
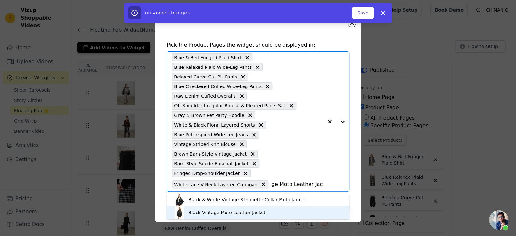
click at [258, 209] on div "Black Vintage Moto Leather Jacket" at bounding box center [258, 212] width 170 height 13
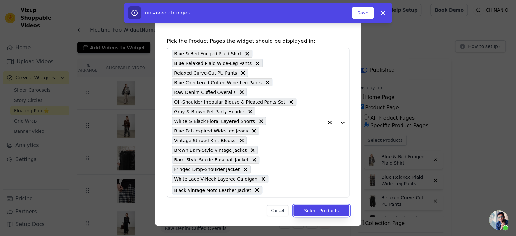
drag, startPoint x: 303, startPoint y: 210, endPoint x: 298, endPoint y: 208, distance: 4.5
click at [303, 210] on button "Select Products" at bounding box center [322, 210] width 56 height 11
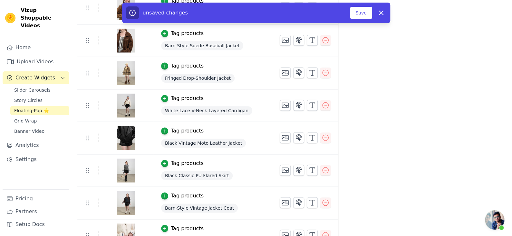
scroll to position [419, 0]
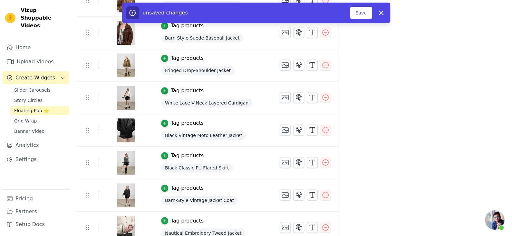
click at [195, 171] on div "Black Classic PU Flared Skirt" at bounding box center [212, 168] width 103 height 12
click at [202, 166] on span "Black Classic PU Flared Skirt" at bounding box center [196, 168] width 71 height 9
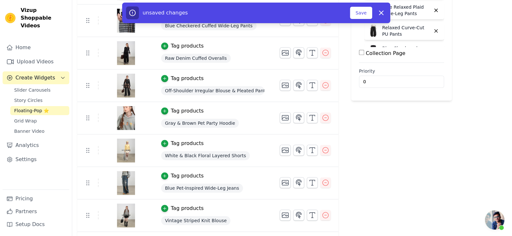
scroll to position [97, 0]
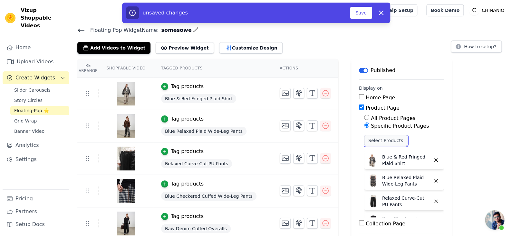
click at [380, 141] on button "Select Products" at bounding box center [385, 140] width 43 height 11
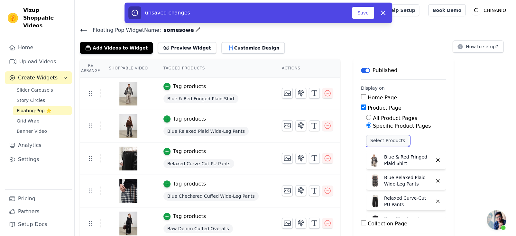
scroll to position [0, 0]
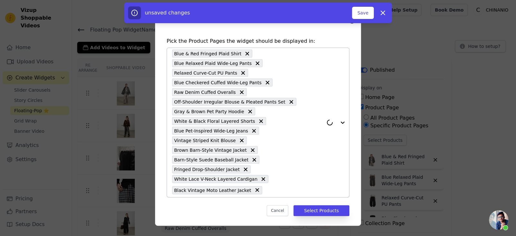
click at [283, 185] on div "Blue & Red Fringed Plaid Shirt Blue Relaxed Plaid Wide-Leg Pants Relaxed Curve-…" at bounding box center [247, 122] width 151 height 149
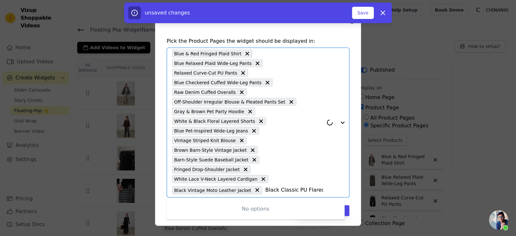
scroll to position [0, 12]
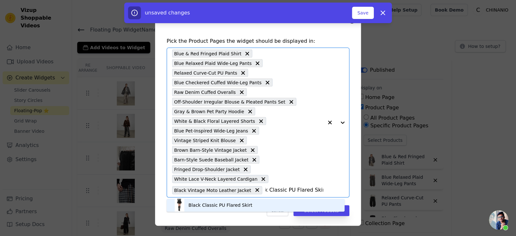
click at [246, 205] on div "Black Classic PU Flared Skirt" at bounding box center [221, 205] width 64 height 6
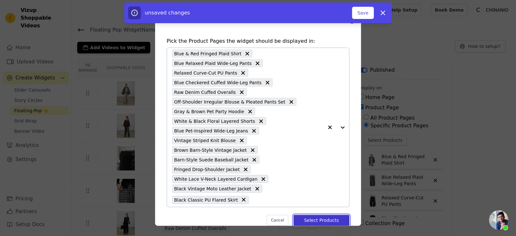
click at [305, 218] on button "Select Products" at bounding box center [322, 220] width 56 height 11
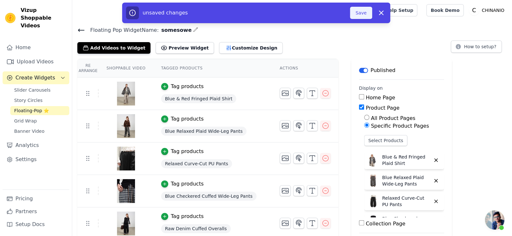
click at [357, 12] on button "Save" at bounding box center [361, 13] width 22 height 12
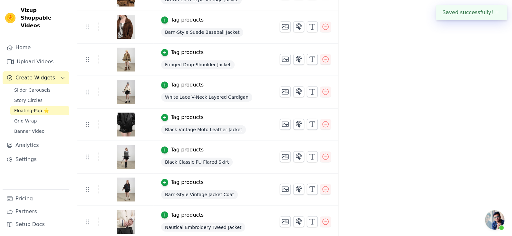
scroll to position [425, 0]
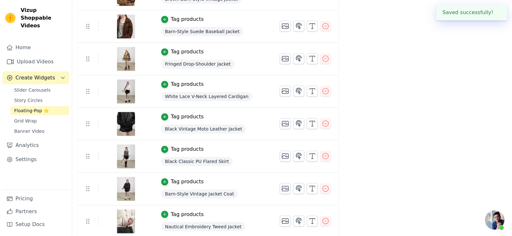
click at [208, 190] on span "Barn-Style Vintage Jacket Coat" at bounding box center [199, 194] width 77 height 9
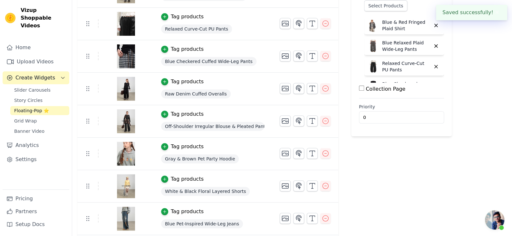
scroll to position [39, 0]
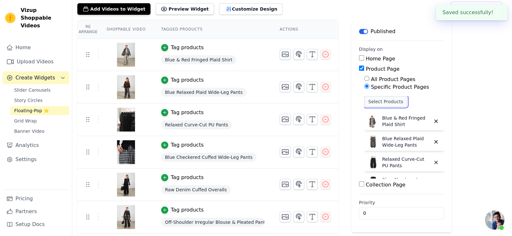
click at [387, 100] on button "Select Products" at bounding box center [385, 101] width 43 height 11
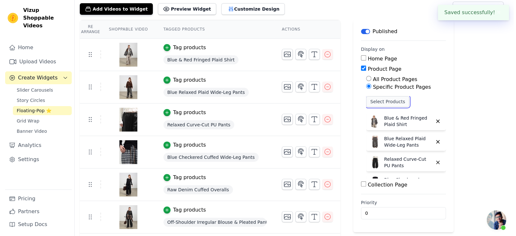
scroll to position [0, 0]
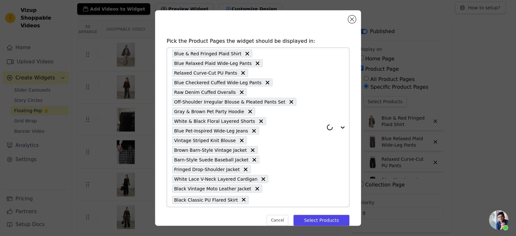
click at [270, 204] on div "Blue & Red Fringed Plaid Shirt Blue Relaxed Plaid Wide-Leg Pants Relaxed Curve-…" at bounding box center [247, 127] width 151 height 159
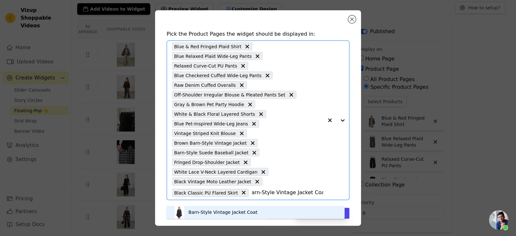
scroll to position [11, 0]
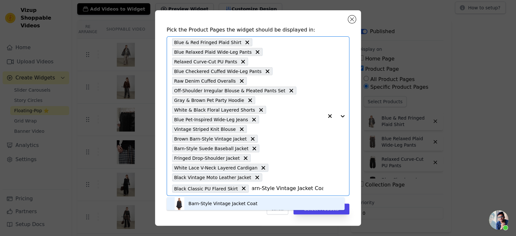
click at [250, 207] on div "Barn-Style Vintage Jacket Coat" at bounding box center [255, 203] width 165 height 13
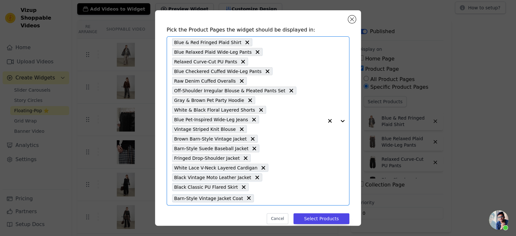
scroll to position [0, 0]
click at [304, 214] on button "Select Products" at bounding box center [322, 218] width 56 height 11
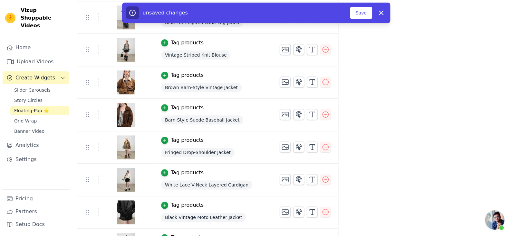
scroll to position [425, 0]
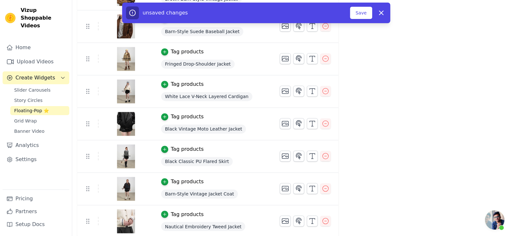
click at [209, 222] on span "Nautical Embroidery Tweed Jacket" at bounding box center [203, 226] width 84 height 9
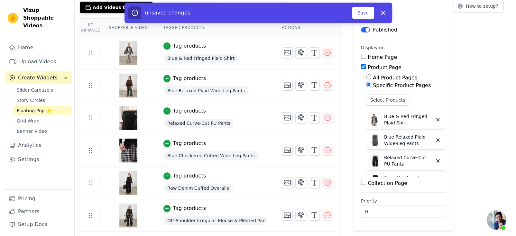
scroll to position [0, 0]
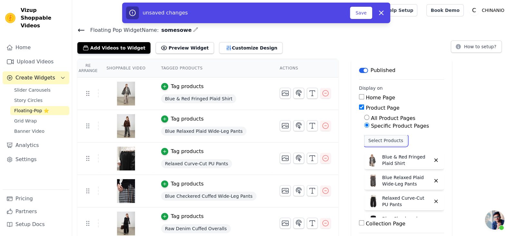
click at [374, 139] on button "Select Products" at bounding box center [385, 140] width 43 height 11
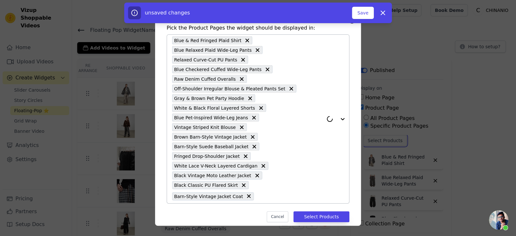
scroll to position [21, 0]
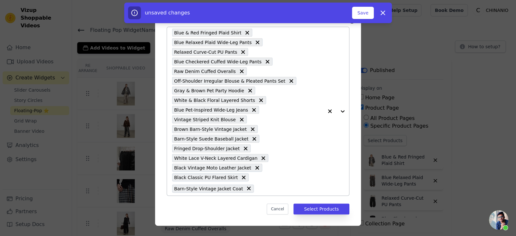
click at [264, 190] on input "text" at bounding box center [290, 189] width 66 height 8
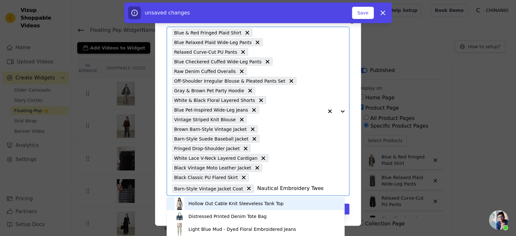
scroll to position [0, 19]
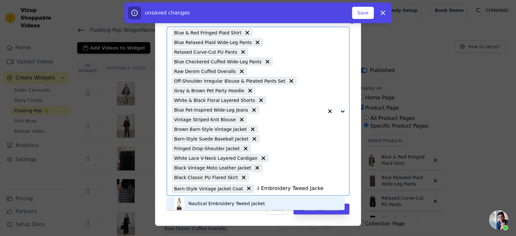
click at [270, 203] on div "Nautical Embroidery Tweed Jacket" at bounding box center [255, 203] width 165 height 13
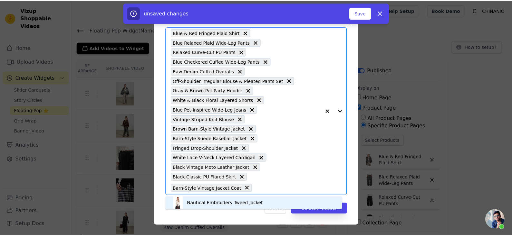
scroll to position [0, 0]
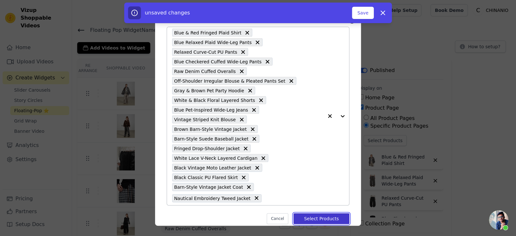
click at [312, 215] on button "Select Products" at bounding box center [322, 218] width 56 height 11
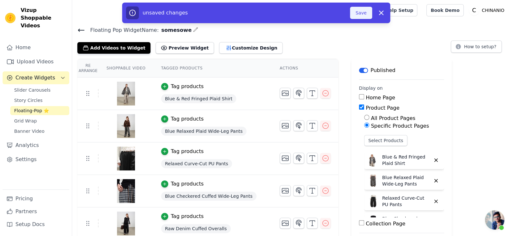
click at [361, 15] on button "Save" at bounding box center [361, 13] width 22 height 12
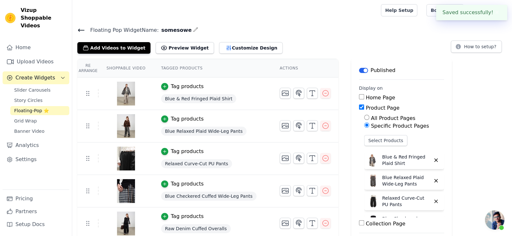
click at [30, 108] on span "Floating-Pop ⭐" at bounding box center [31, 111] width 35 height 6
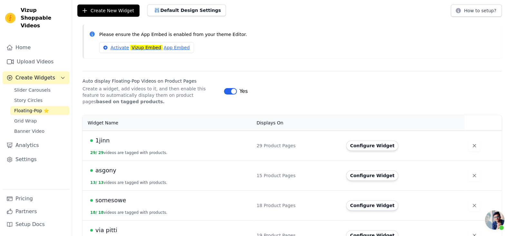
scroll to position [21, 0]
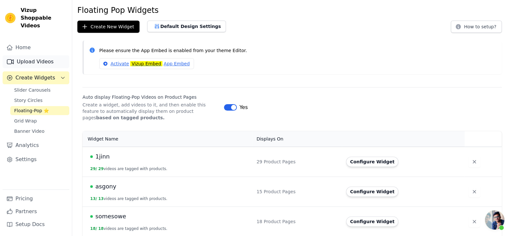
click at [37, 56] on link "Upload Videos" at bounding box center [36, 61] width 67 height 13
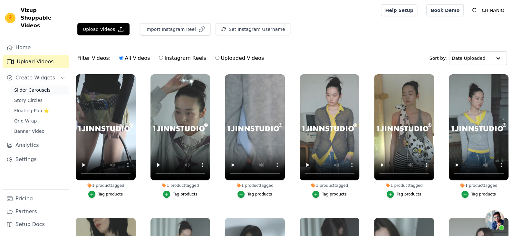
click at [36, 87] on span "Slider Carousels" at bounding box center [32, 90] width 36 height 6
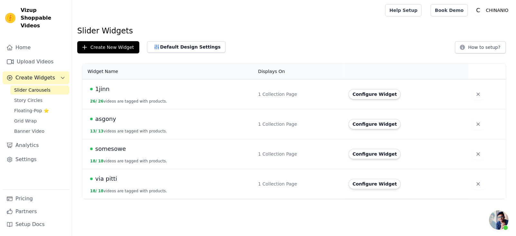
click at [100, 87] on span "1jinn" at bounding box center [102, 89] width 14 height 9
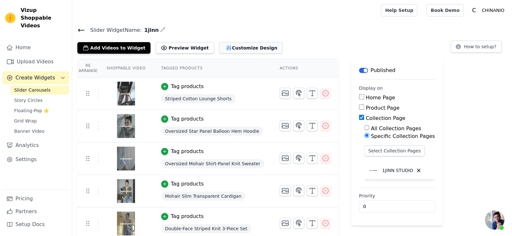
click at [241, 52] on button "Customize Design" at bounding box center [250, 48] width 63 height 12
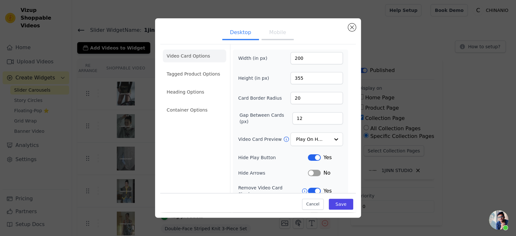
click at [204, 103] on ul "Video Card Options Tagged Product Options Heading Options Container Options" at bounding box center [194, 83] width 63 height 72
click at [203, 109] on li "Container Options" at bounding box center [194, 110] width 63 height 13
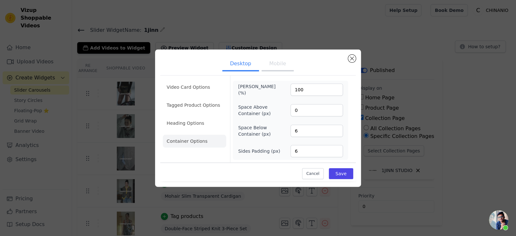
click at [206, 96] on ul "Video Card Options Tagged Product Options Heading Options Container Options" at bounding box center [194, 114] width 63 height 72
click at [194, 124] on li "Heading Options" at bounding box center [194, 123] width 63 height 13
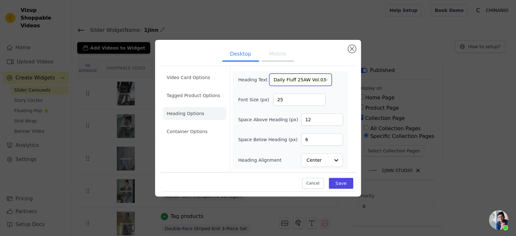
click at [276, 80] on input "Daily Fluff 25AW Vol.03-3 Look Book" at bounding box center [301, 80] width 62 height 12
click at [281, 76] on input "25AW Vol.03-4 Daily Fluff New Poster" at bounding box center [301, 80] width 62 height 12
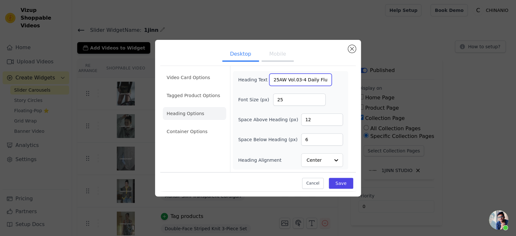
click at [281, 76] on input "25AW Vol.03-4 Daily Fluff New Poster" at bounding box center [301, 80] width 62 height 12
click at [314, 76] on input "Daily Fluff 25AW Vol.03-3 Look Book" at bounding box center [301, 80] width 62 height 12
click at [348, 55] on ul "Desktop Mobile" at bounding box center [258, 54] width 196 height 19
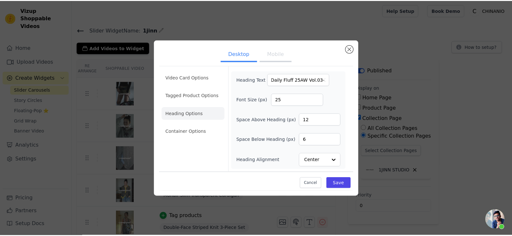
scroll to position [0, 0]
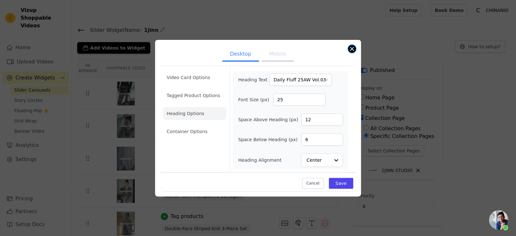
click at [350, 52] on button "Close modal" at bounding box center [352, 49] width 8 height 8
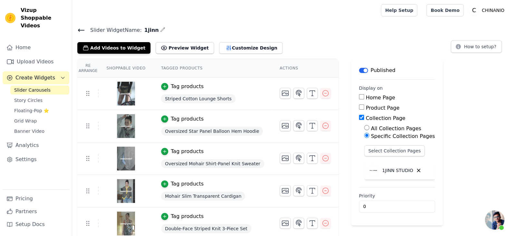
click at [45, 87] on span "Slider Carousels" at bounding box center [32, 90] width 36 height 6
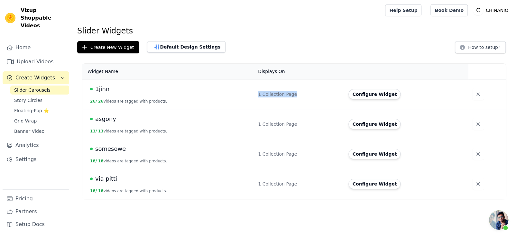
drag, startPoint x: 261, startPoint y: 95, endPoint x: 299, endPoint y: 116, distance: 43.1
click at [311, 99] on td "1 Collection Page" at bounding box center [299, 95] width 90 height 30
click at [283, 128] on td "1 Collection Page" at bounding box center [299, 124] width 90 height 30
drag, startPoint x: 250, startPoint y: 123, endPoint x: 302, endPoint y: 134, distance: 53.9
click at [303, 124] on tr "asgony 13 / 13 videos are tagged with products. 1 Collection Page Configure Wid…" at bounding box center [294, 124] width 424 height 30
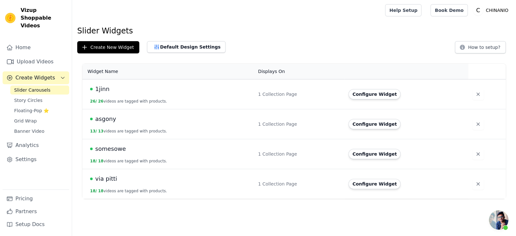
click at [300, 140] on td "1 Collection Page" at bounding box center [299, 154] width 90 height 30
drag, startPoint x: 255, startPoint y: 157, endPoint x: 310, endPoint y: 155, distance: 55.1
click at [310, 155] on tr "somesowe 18 / 18 videos are tagged with products. 1 Collection Page Configure W…" at bounding box center [294, 154] width 424 height 30
click at [306, 155] on div "1 Collection Page" at bounding box center [299, 154] width 83 height 6
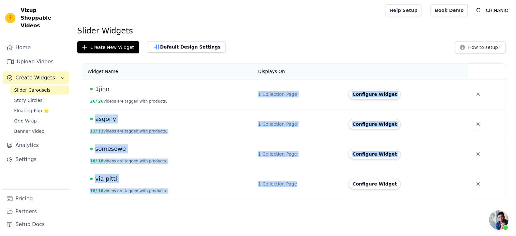
drag, startPoint x: 260, startPoint y: 91, endPoint x: 298, endPoint y: 185, distance: 101.2
click at [298, 185] on tbody "1jinn 26 / 26 videos are tagged with products. 1 Collection Page Configure Widg…" at bounding box center [294, 140] width 424 height 120
click at [280, 162] on td "1 Collection Page" at bounding box center [299, 154] width 90 height 30
click at [219, 130] on td "asgony 13 / 13 videos are tagged with products." at bounding box center [168, 124] width 172 height 30
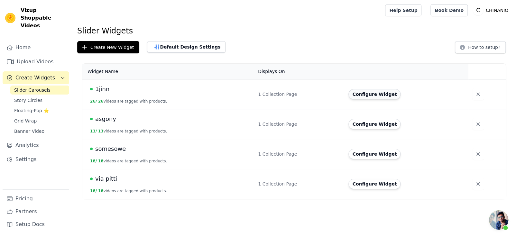
click at [393, 95] on button "Configure Widget" at bounding box center [375, 94] width 52 height 10
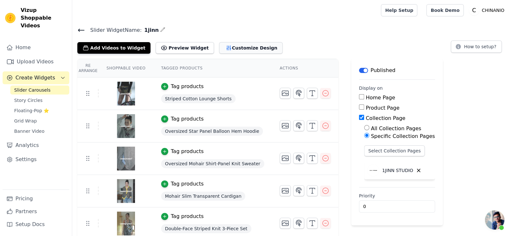
click at [225, 48] on icon "button" at bounding box center [228, 48] width 6 height 6
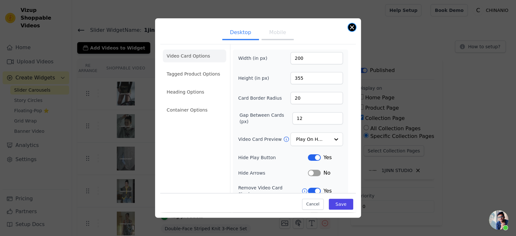
click at [355, 26] on button "Close modal" at bounding box center [352, 28] width 8 height 8
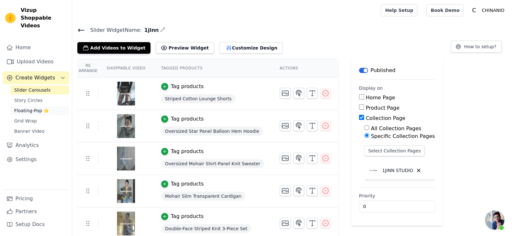
click at [30, 106] on link "Floating-Pop ⭐" at bounding box center [39, 110] width 59 height 9
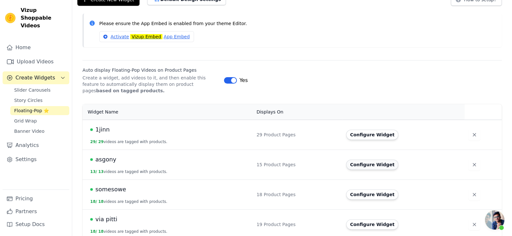
scroll to position [53, 0]
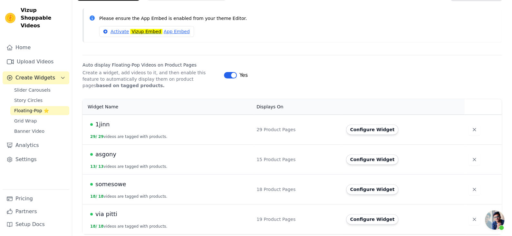
drag, startPoint x: 381, startPoint y: 130, endPoint x: 369, endPoint y: 128, distance: 12.6
click at [381, 130] on button "Configure Widget" at bounding box center [372, 130] width 52 height 10
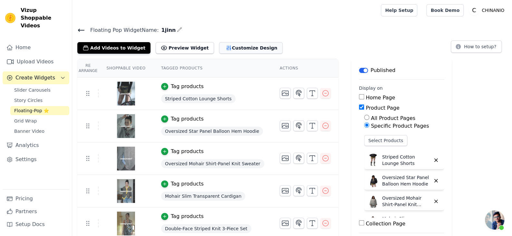
click at [229, 49] on button "Customize Design" at bounding box center [250, 48] width 63 height 12
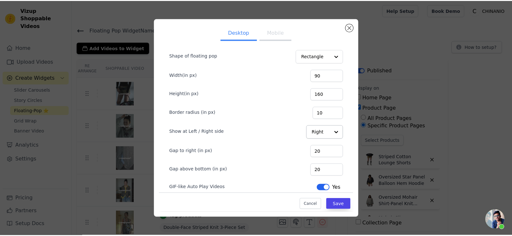
scroll to position [19, 0]
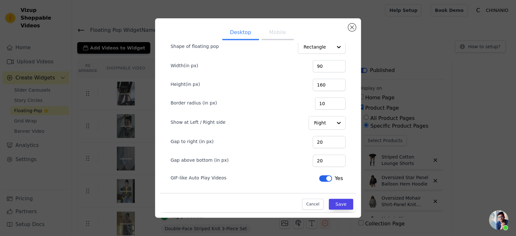
click at [352, 23] on div "Desktop Mobile Shape of floating pop Rectangle Width(in px) 90 Height(in px) 16…" at bounding box center [258, 117] width 206 height 199
click at [353, 25] on button "Close modal" at bounding box center [352, 28] width 8 height 8
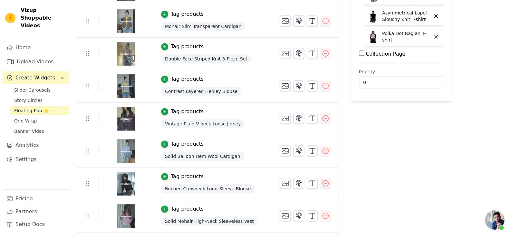
scroll to position [0, 0]
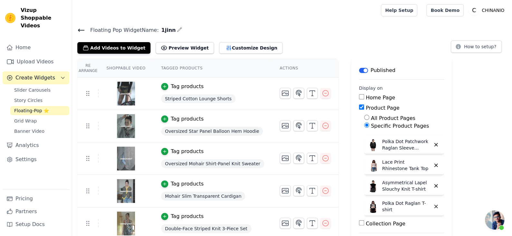
click at [29, 108] on span "Floating-Pop ⭐" at bounding box center [31, 111] width 35 height 6
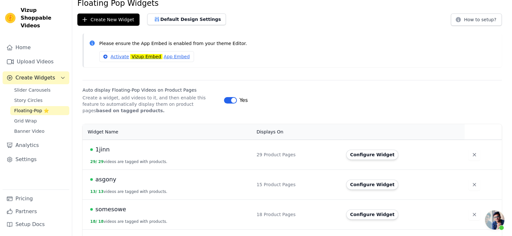
scroll to position [53, 0]
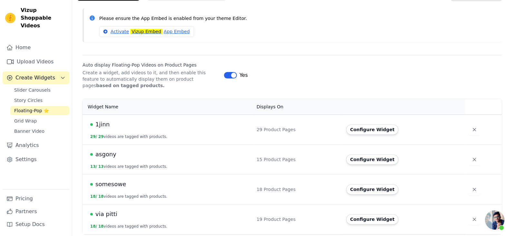
click at [211, 165] on td "asgony 13 / 13 videos are tagged with products." at bounding box center [167, 160] width 170 height 30
drag, startPoint x: 95, startPoint y: 123, endPoint x: 179, endPoint y: 221, distance: 129.0
click at [176, 226] on tbody "1jinn 29 / 29 videos are tagged with products. 29 Product Pages Configure Widge…" at bounding box center [291, 175] width 419 height 120
click at [185, 211] on div "via pitti" at bounding box center [169, 214] width 158 height 9
click at [189, 191] on td "somesowe 18 / 18 videos are tagged with products." at bounding box center [167, 190] width 170 height 30
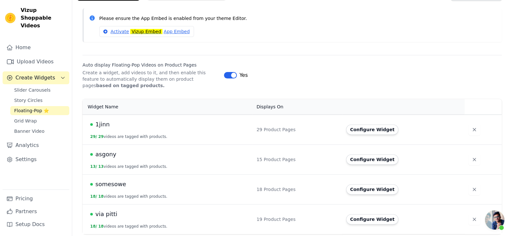
click at [336, 62] on div "Auto display Floating-Pop Videos on Product Pages Create a widget, add videos t…" at bounding box center [291, 72] width 419 height 34
